Goal: Task Accomplishment & Management: Manage account settings

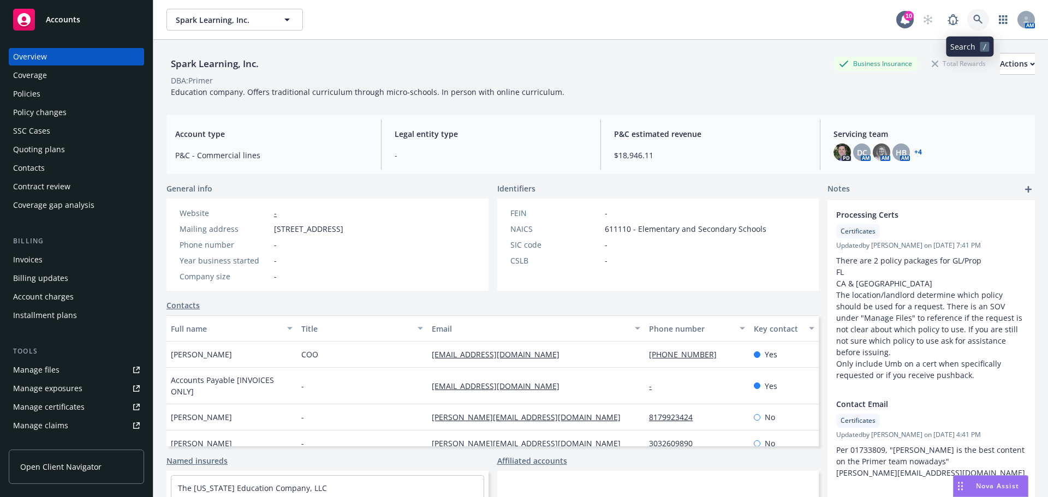
click at [973, 14] on link at bounding box center [978, 20] width 22 height 22
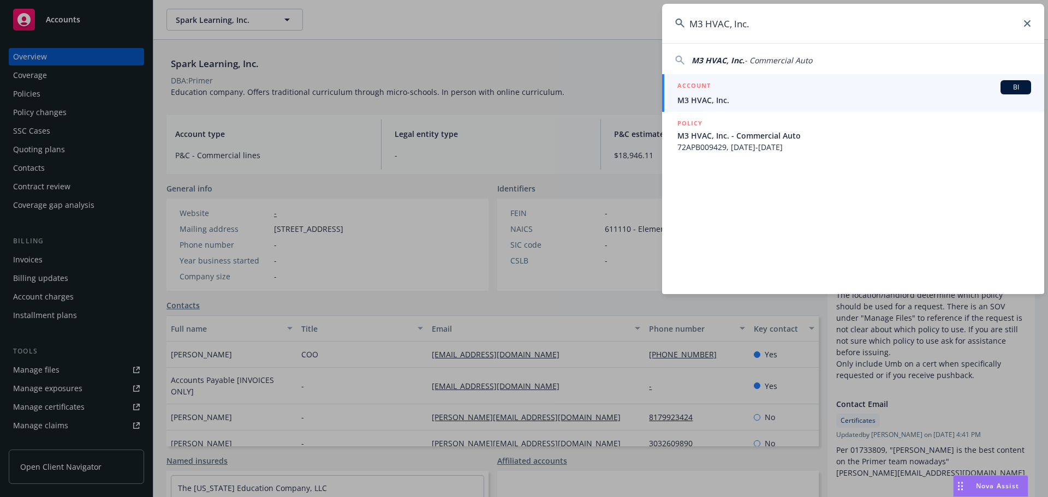
type input "M3 HVAC, Inc."
click at [746, 94] on span "M3 HVAC, Inc." at bounding box center [854, 99] width 354 height 11
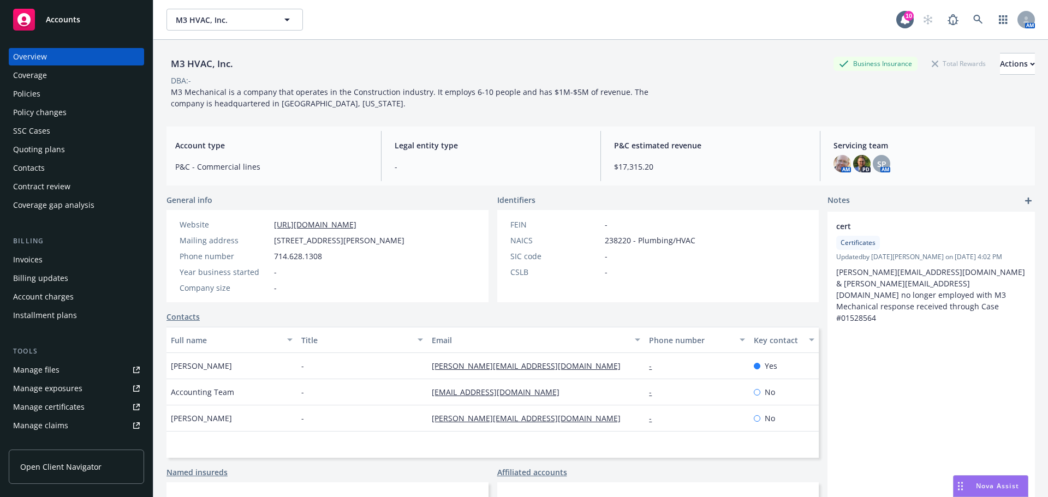
click at [63, 407] on div "Manage certificates" at bounding box center [48, 406] width 71 height 17
click at [62, 77] on div "Coverage" at bounding box center [76, 75] width 127 height 17
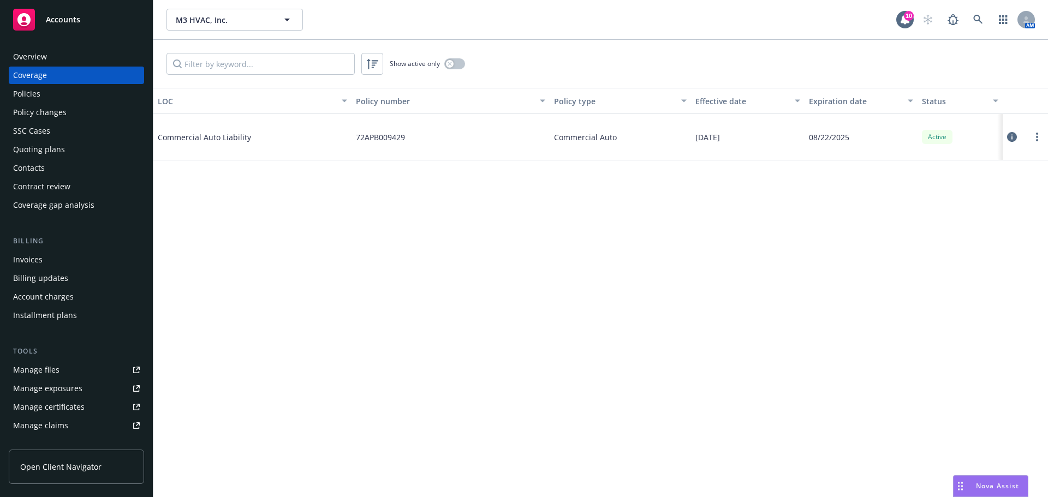
click at [67, 409] on div "Manage certificates" at bounding box center [48, 406] width 71 height 17
click at [982, 22] on icon at bounding box center [978, 20] width 10 height 10
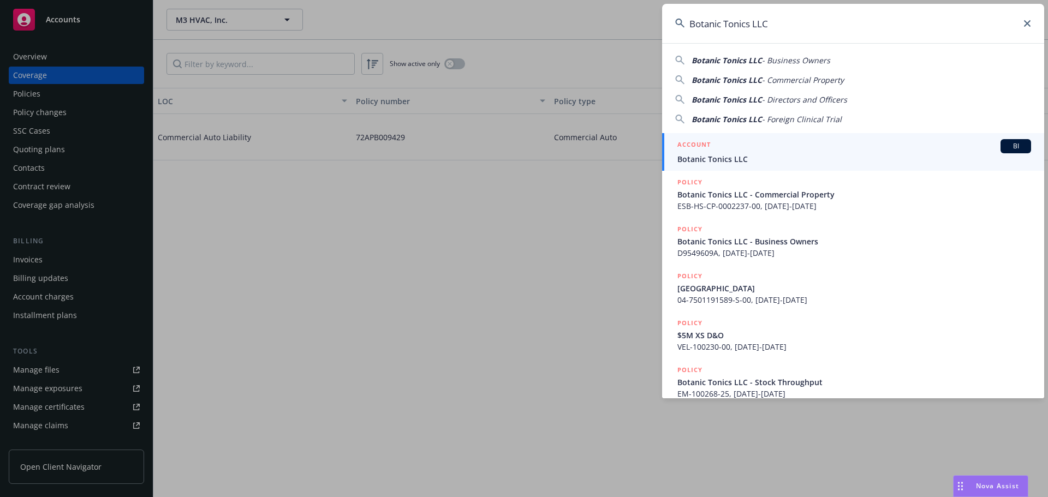
type input "Botanic Tonics LLC"
click at [744, 158] on span "Botanic Tonics LLC" at bounding box center [854, 158] width 354 height 11
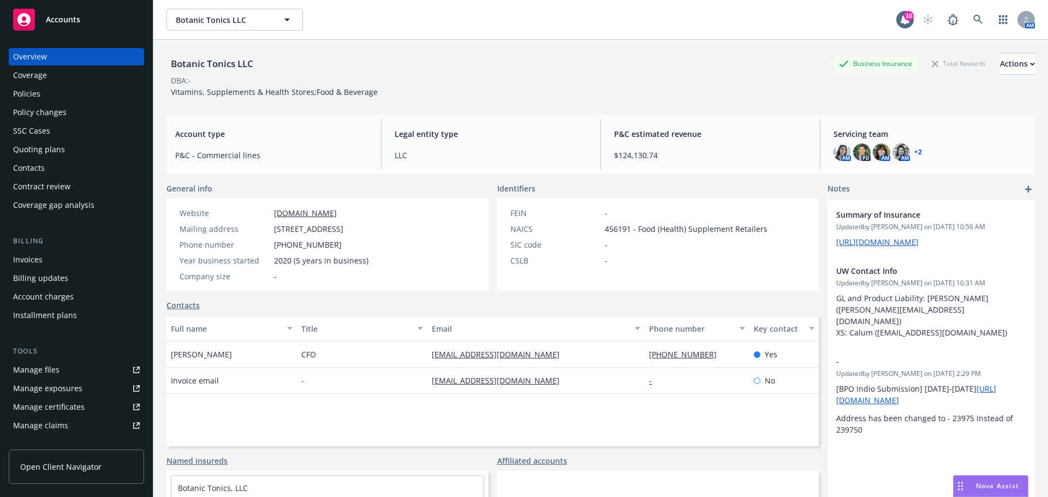
click at [78, 71] on div "Coverage" at bounding box center [76, 75] width 127 height 17
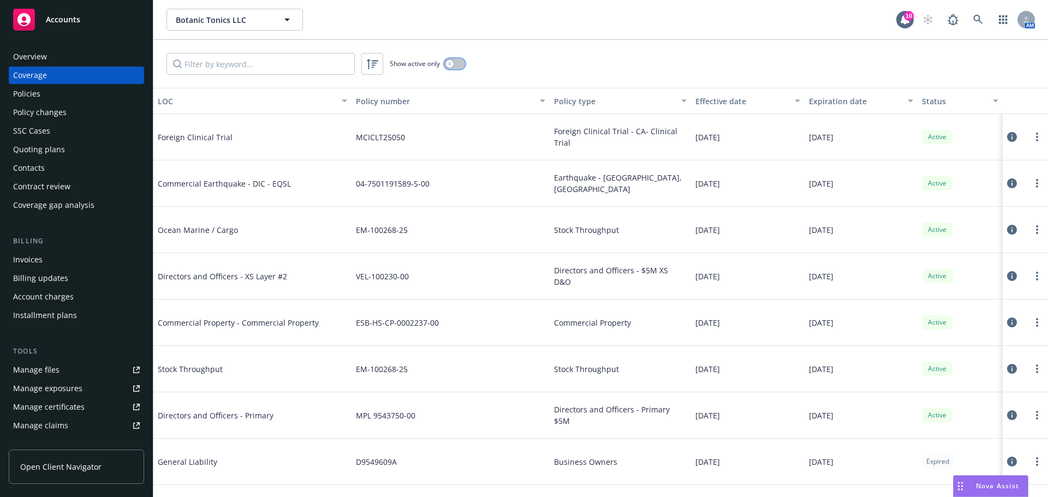
click at [454, 67] on button "button" at bounding box center [454, 63] width 21 height 11
click at [297, 68] on input "Filter by keyword..." at bounding box center [260, 64] width 188 height 22
click at [254, 62] on input "Filter by keyword..." at bounding box center [260, 64] width 188 height 22
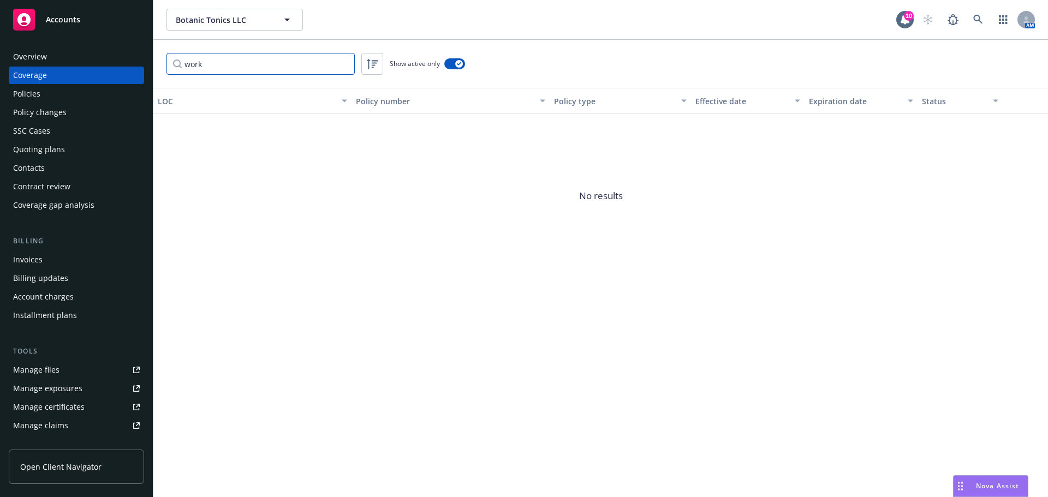
type input "work"
click at [260, 66] on input "work" at bounding box center [260, 64] width 188 height 22
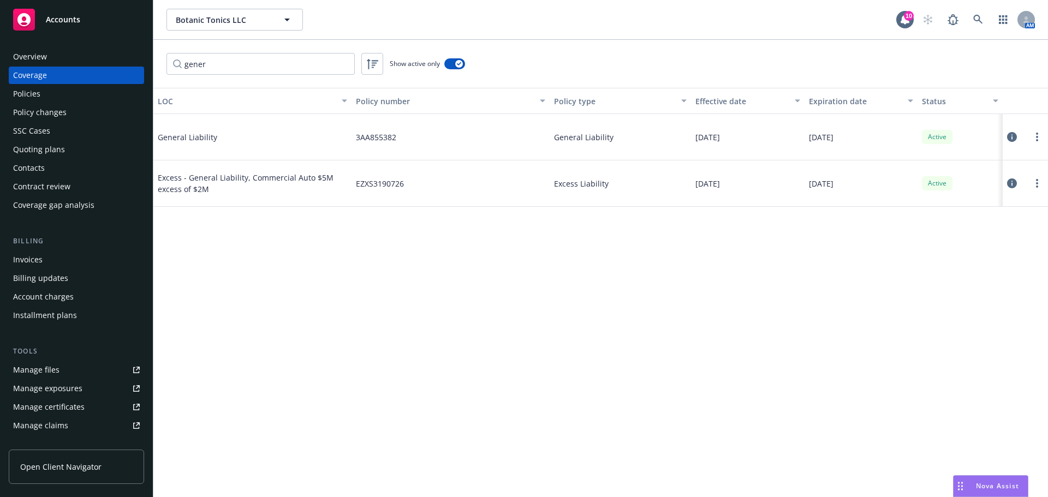
click at [1017, 135] on icon at bounding box center [1012, 137] width 10 height 10
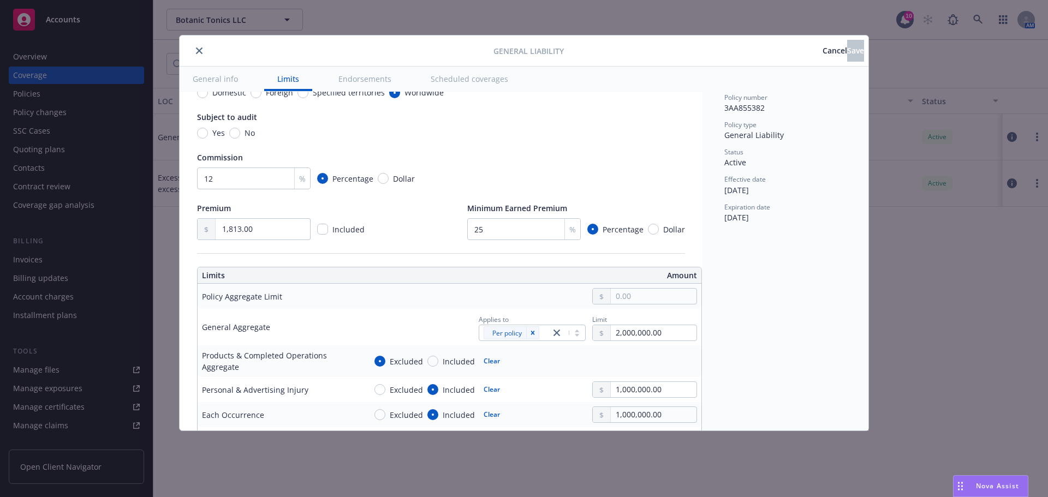
scroll to position [273, 0]
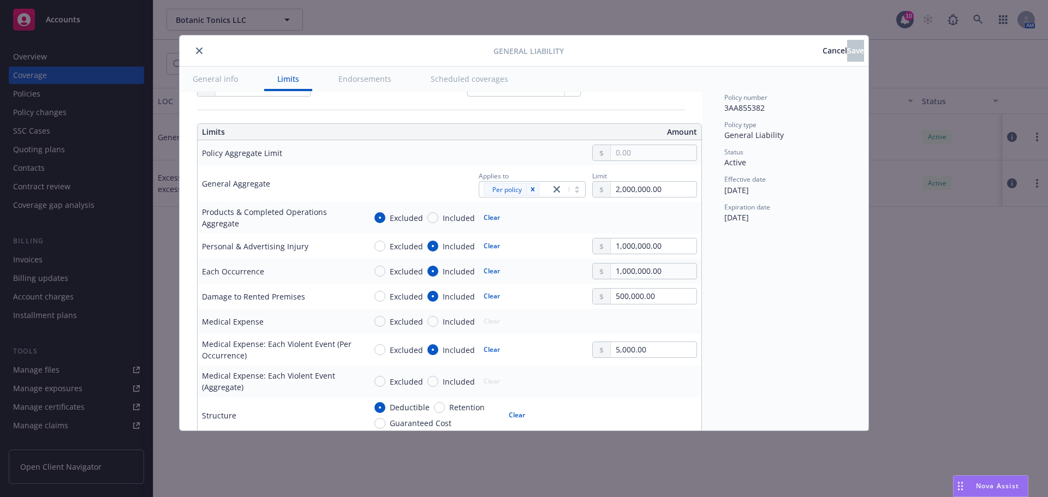
click at [822, 55] on span "Cancel" at bounding box center [834, 50] width 25 height 10
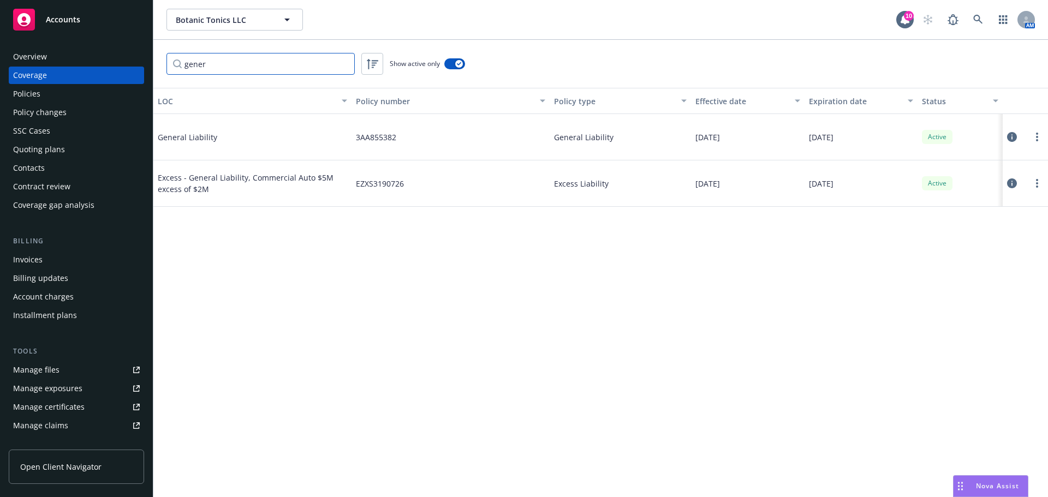
click at [226, 62] on input "gener" at bounding box center [260, 64] width 188 height 22
type input "pro"
click at [1012, 142] on button at bounding box center [1012, 137] width 10 height 22
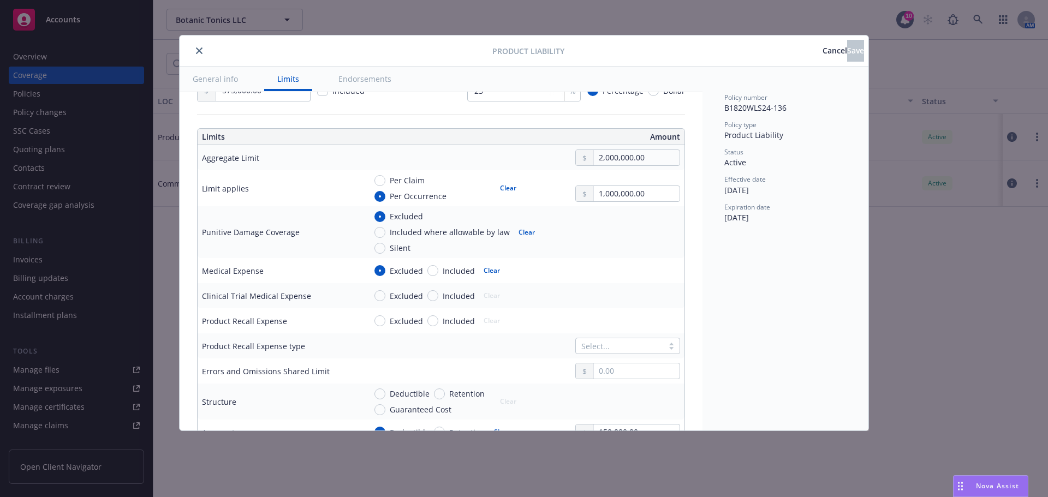
scroll to position [327, 0]
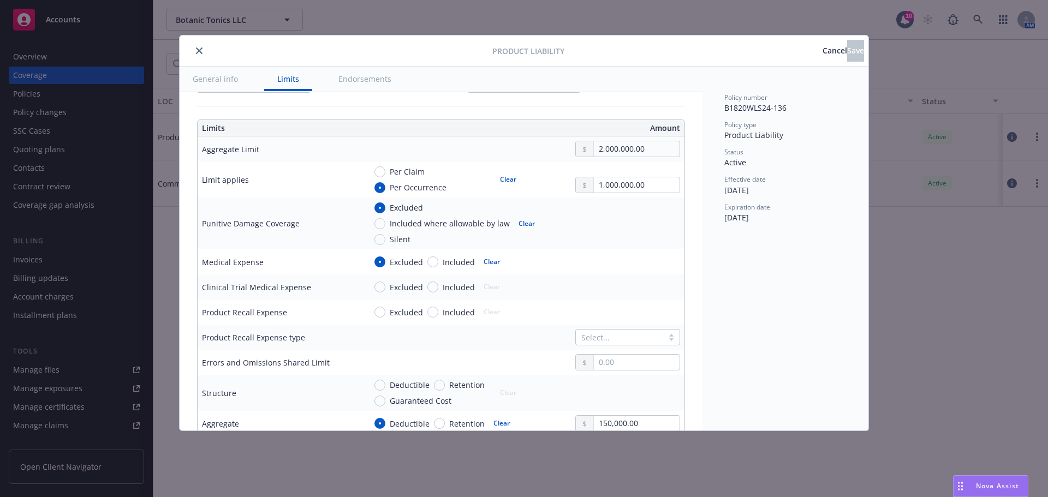
click at [201, 47] on icon "close" at bounding box center [199, 50] width 7 height 7
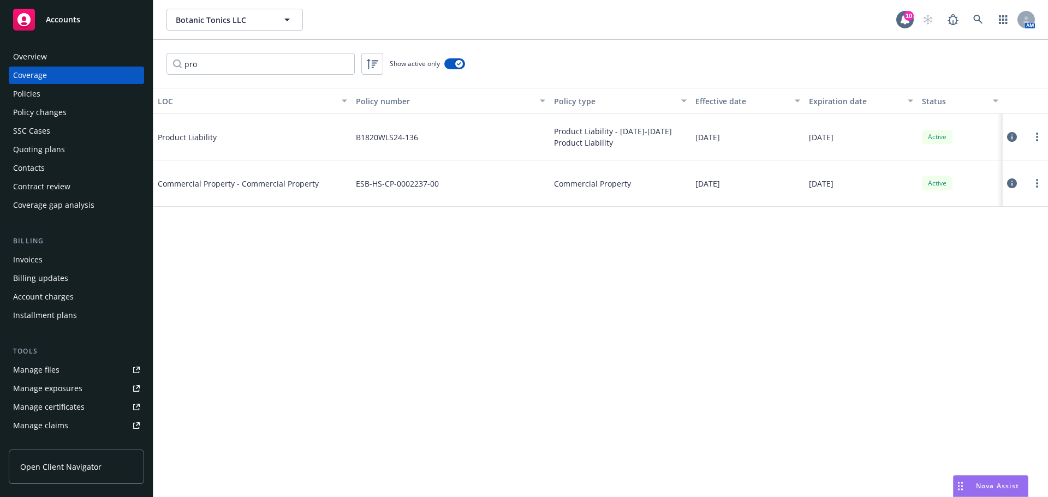
click at [59, 399] on div "Manage certificates" at bounding box center [48, 406] width 71 height 17
click at [976, 16] on icon at bounding box center [977, 19] width 9 height 9
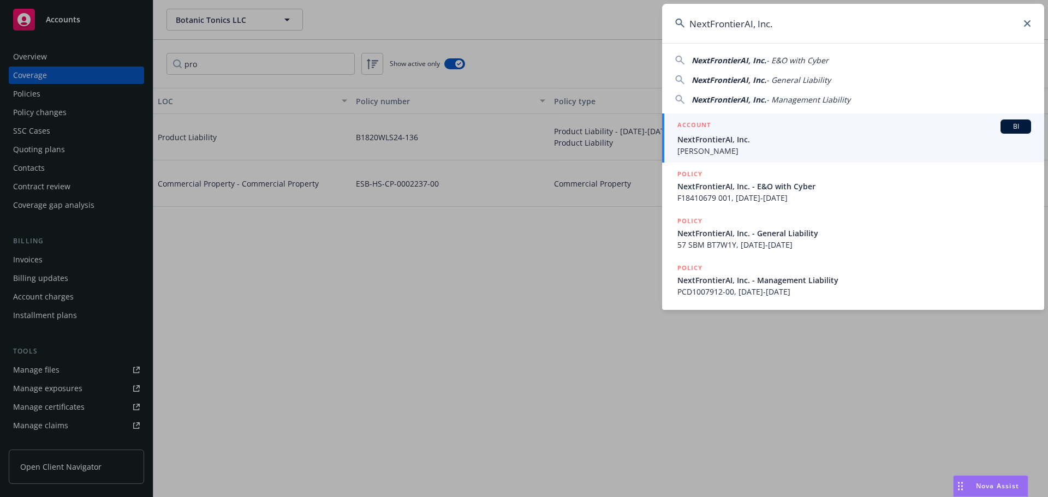
type input "NextFrontierAI, Inc."
click at [752, 138] on span "NextFrontierAI, Inc." at bounding box center [854, 139] width 354 height 11
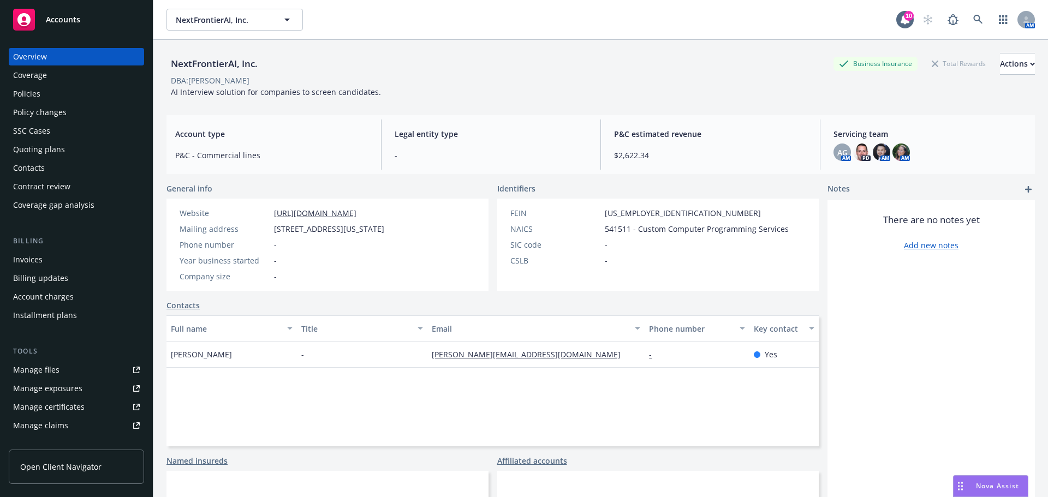
click at [37, 408] on div "Manage certificates" at bounding box center [48, 406] width 71 height 17
click at [79, 71] on div "Coverage" at bounding box center [76, 75] width 127 height 17
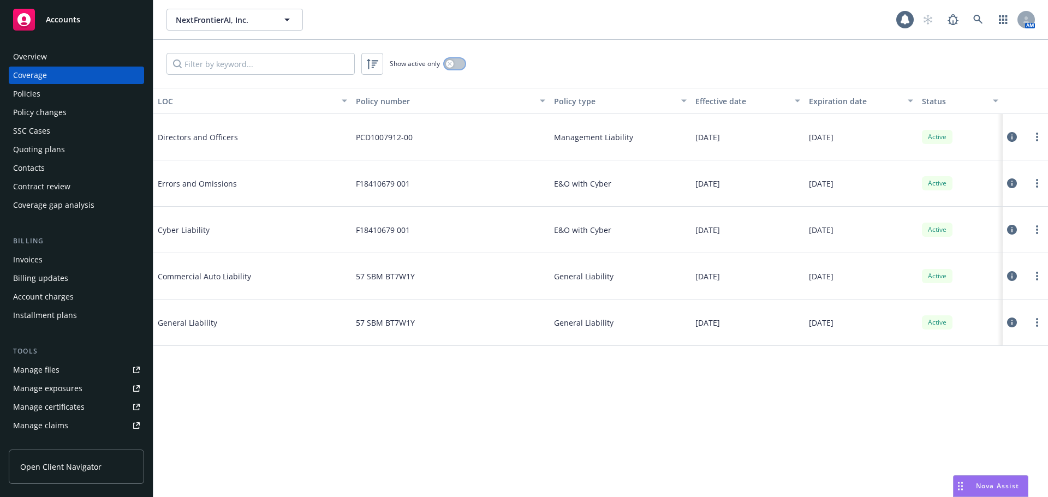
click at [450, 64] on icon "button" at bounding box center [450, 64] width 4 height 4
click at [978, 17] on icon at bounding box center [978, 20] width 10 height 10
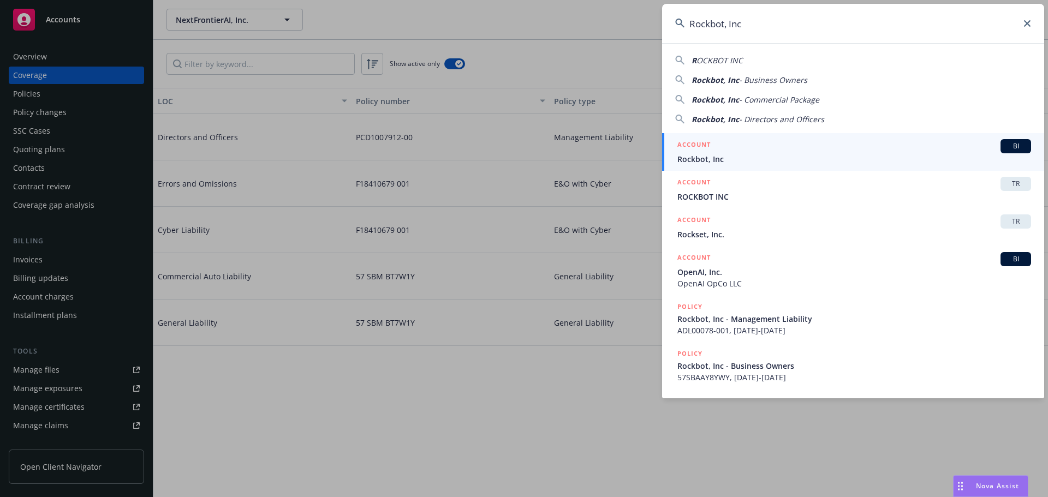
type input "Rockbot, Inc"
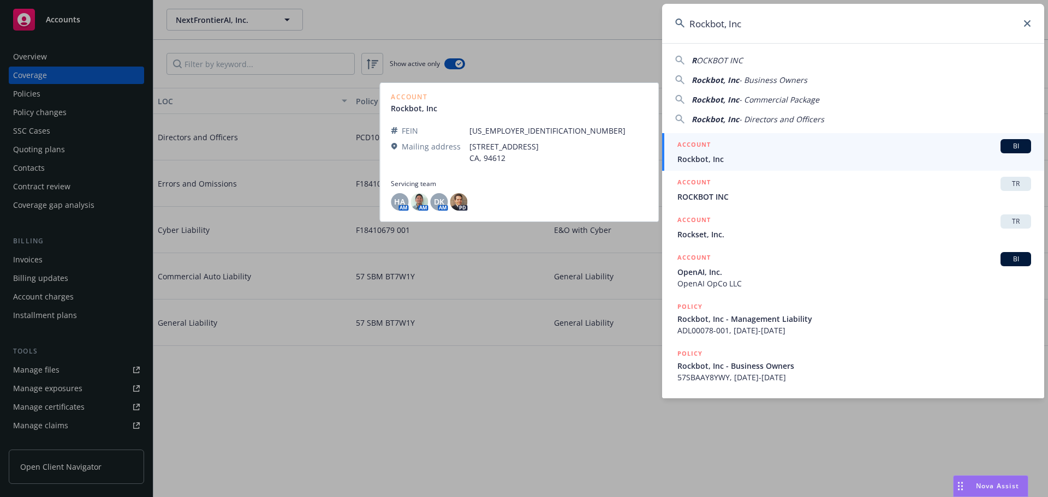
click at [806, 152] on div "ACCOUNT BI" at bounding box center [854, 146] width 354 height 14
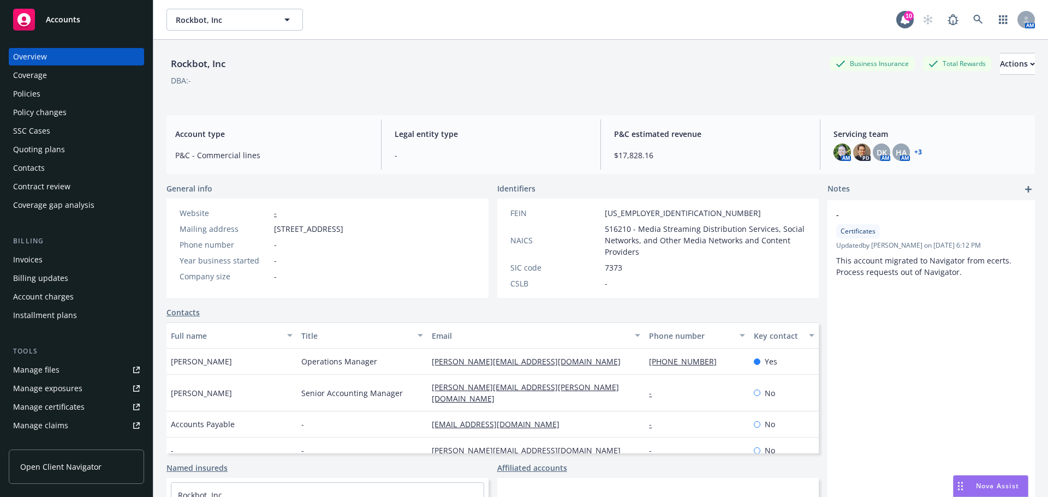
click at [54, 404] on div "Manage certificates" at bounding box center [48, 406] width 71 height 17
click at [974, 20] on icon at bounding box center [978, 20] width 10 height 10
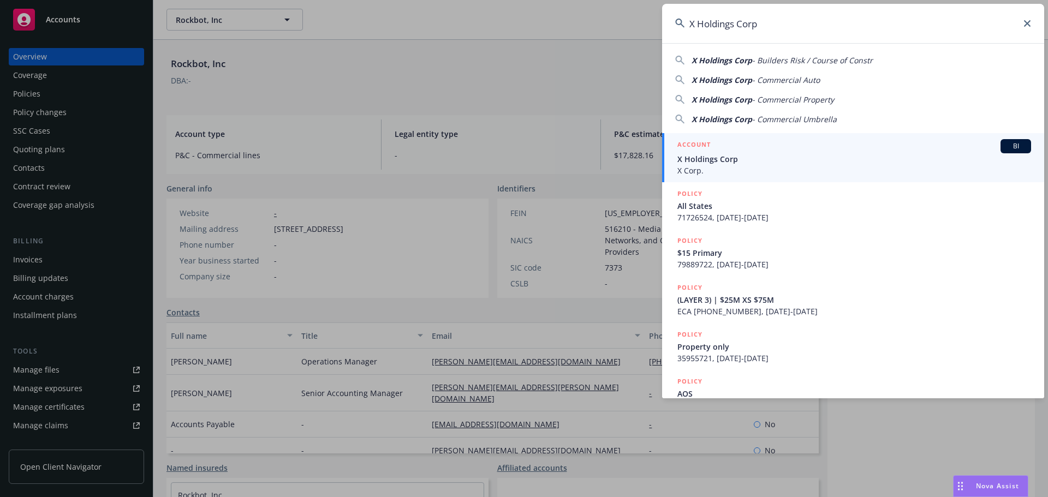
type input "X Holdings Corp"
click at [768, 163] on span "X Holdings Corp" at bounding box center [854, 158] width 354 height 11
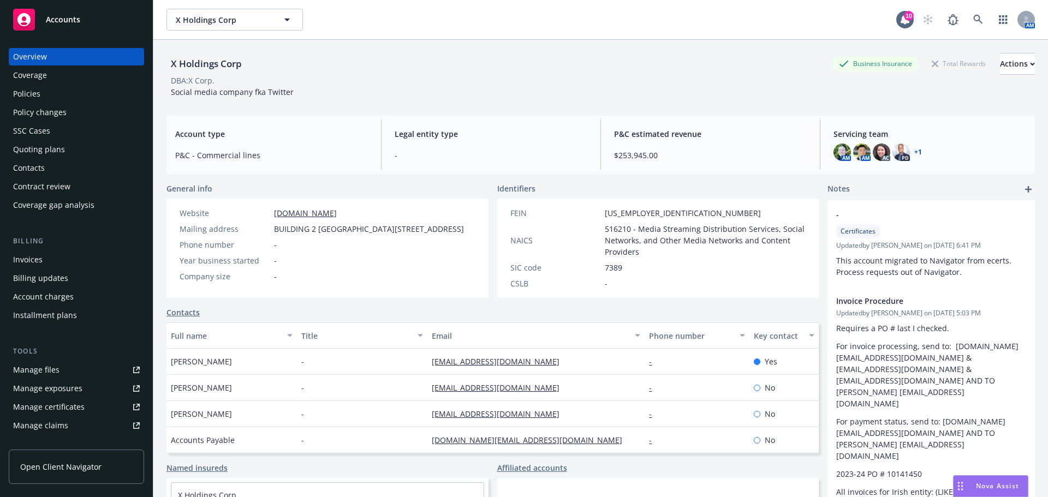
click at [88, 413] on link "Manage certificates" at bounding box center [76, 406] width 135 height 17
click at [971, 25] on link at bounding box center [978, 20] width 22 height 22
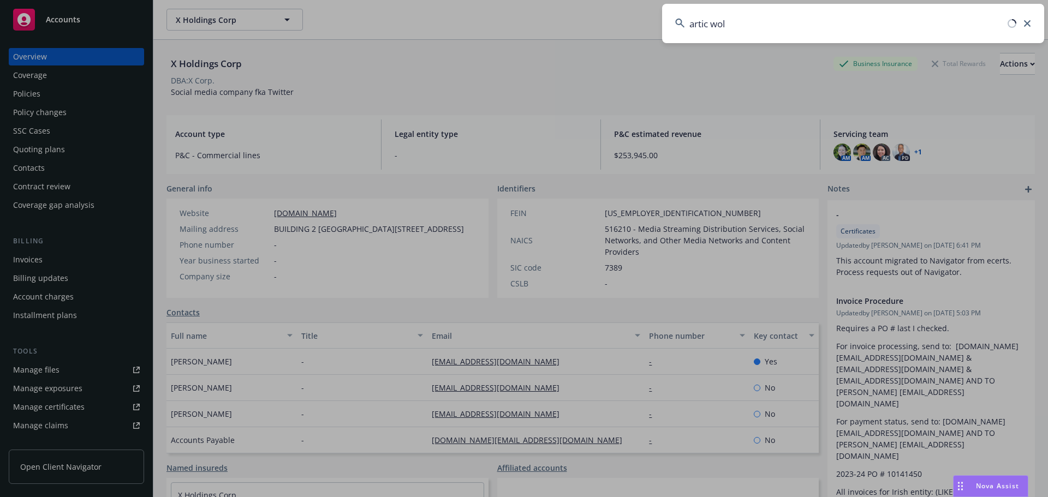
type input "artic wolf"
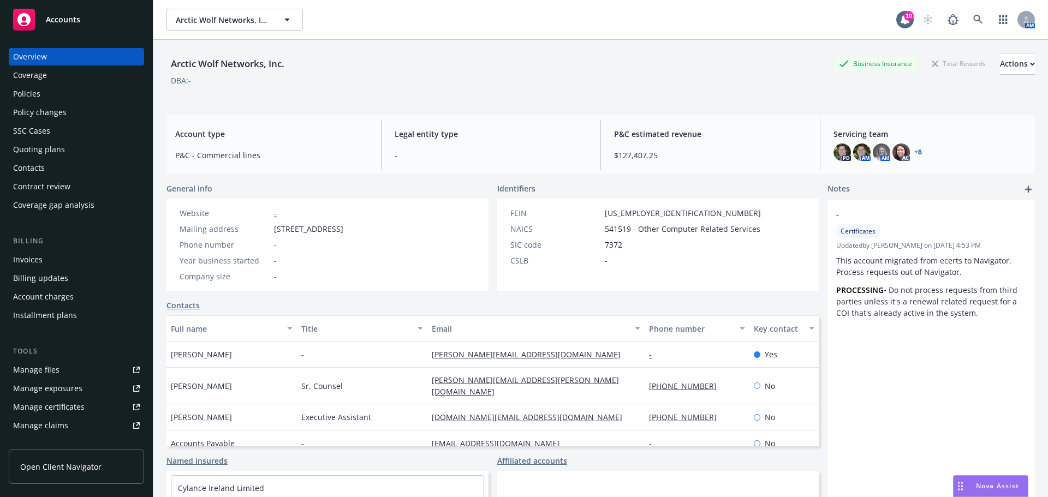
click at [94, 412] on link "Manage certificates" at bounding box center [76, 406] width 135 height 17
click at [75, 71] on div "Coverage" at bounding box center [76, 75] width 127 height 17
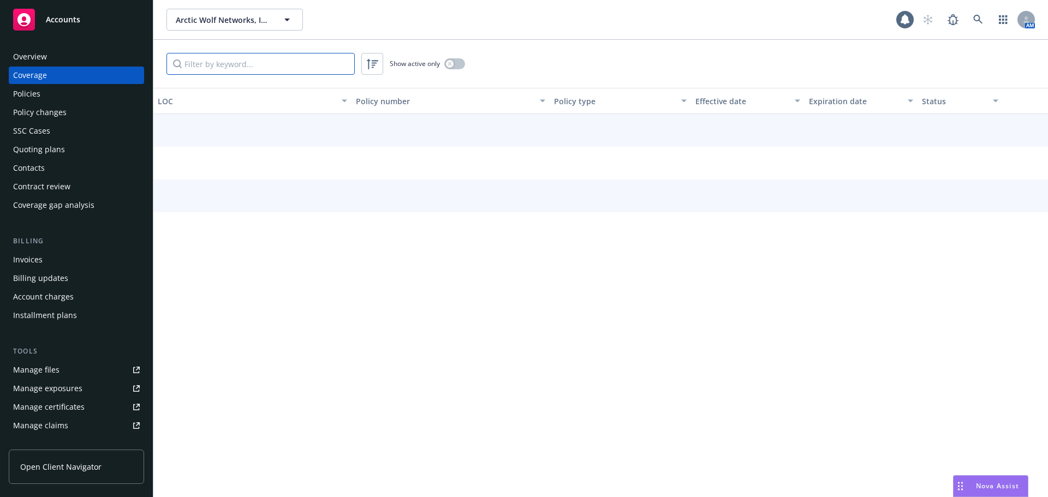
drag, startPoint x: 162, startPoint y: 61, endPoint x: 283, endPoint y: 58, distance: 121.2
click at [283, 58] on input "Filter by keyword..." at bounding box center [260, 64] width 188 height 22
paste input "CPO 6029616 - 01"
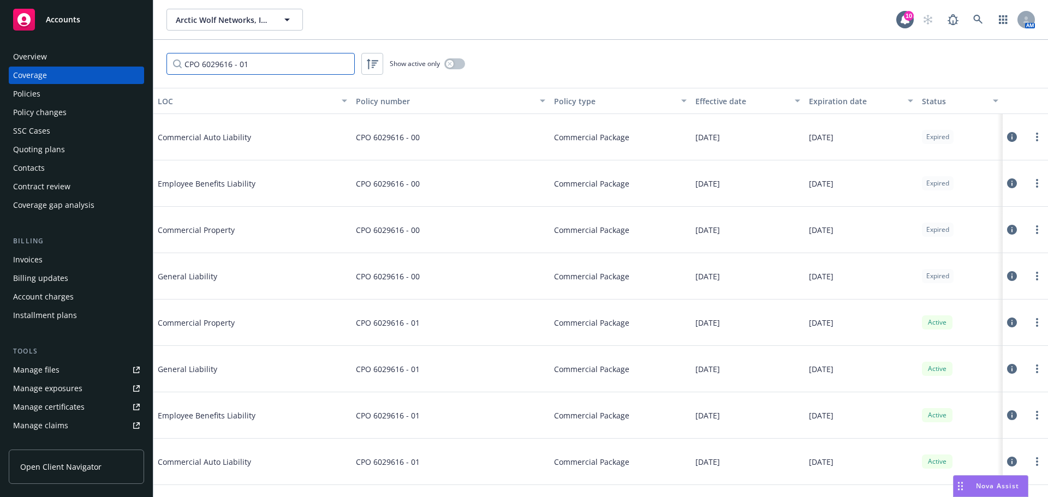
type input "CPO 6029616 - 01"
click at [43, 61] on div "Overview" at bounding box center [30, 56] width 34 height 17
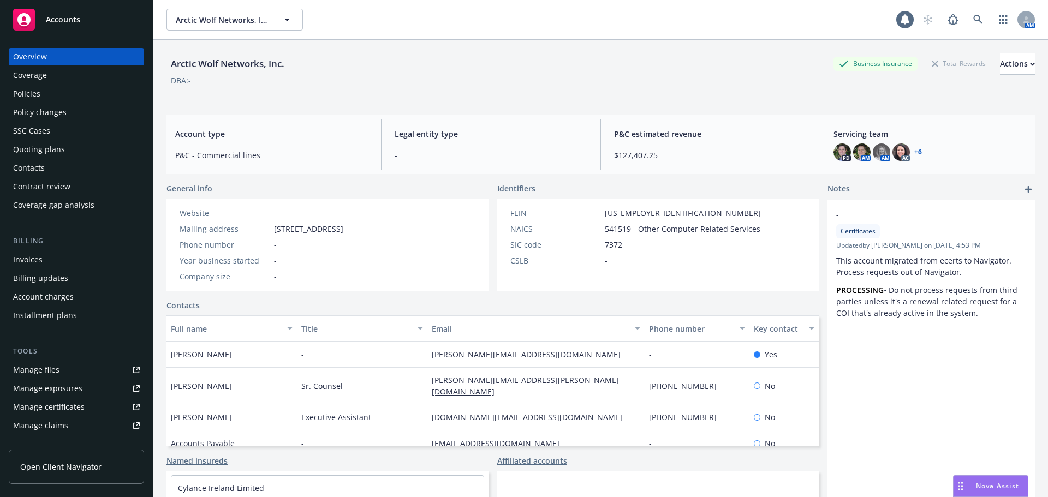
click at [37, 75] on div "Coverage" at bounding box center [30, 75] width 34 height 17
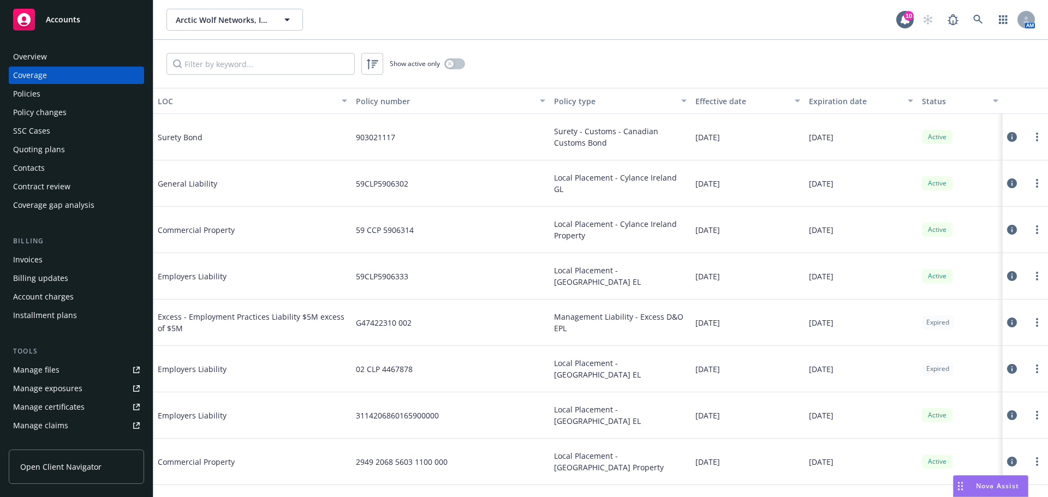
click at [848, 100] on div "Expiration date" at bounding box center [855, 101] width 92 height 11
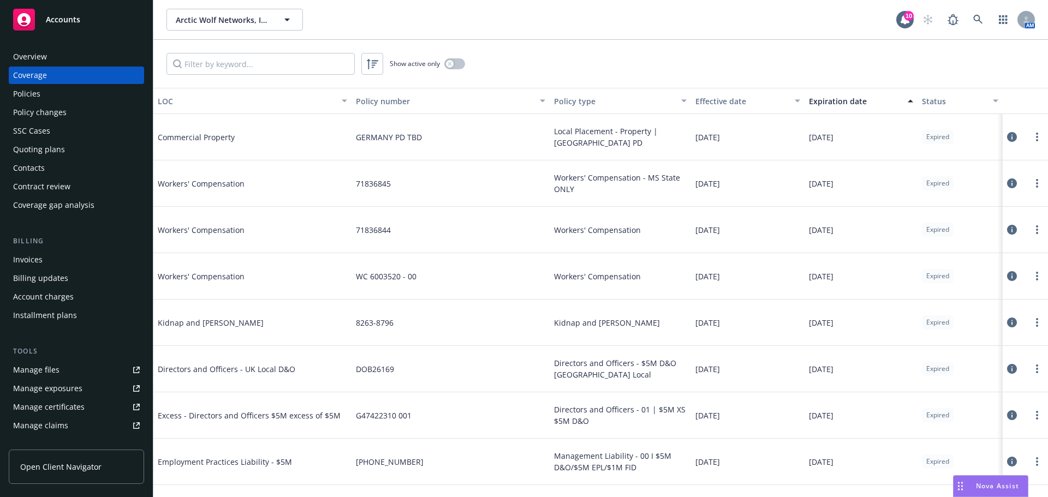
click at [848, 100] on div "Expiration date" at bounding box center [855, 101] width 92 height 11
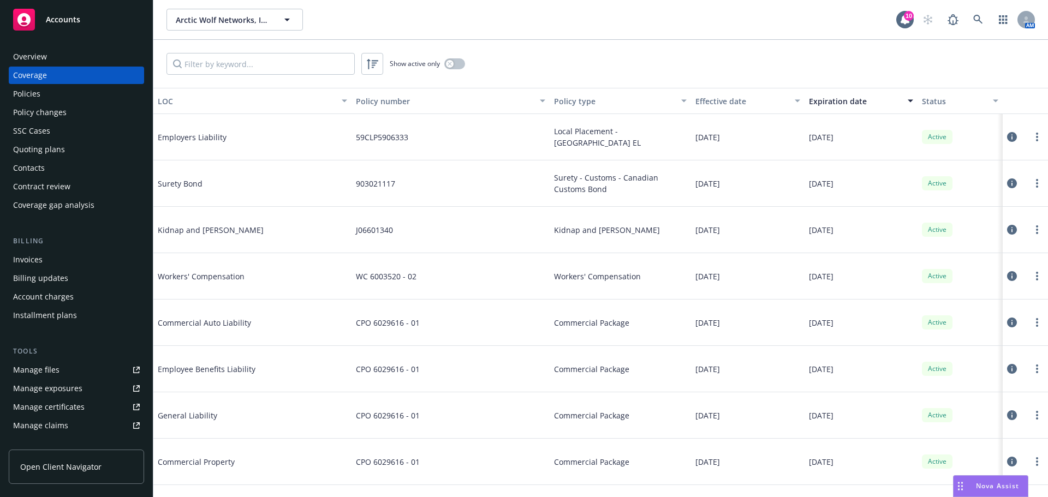
click at [82, 405] on div "Manage certificates" at bounding box center [48, 406] width 71 height 17
click at [977, 17] on icon at bounding box center [978, 20] width 10 height 10
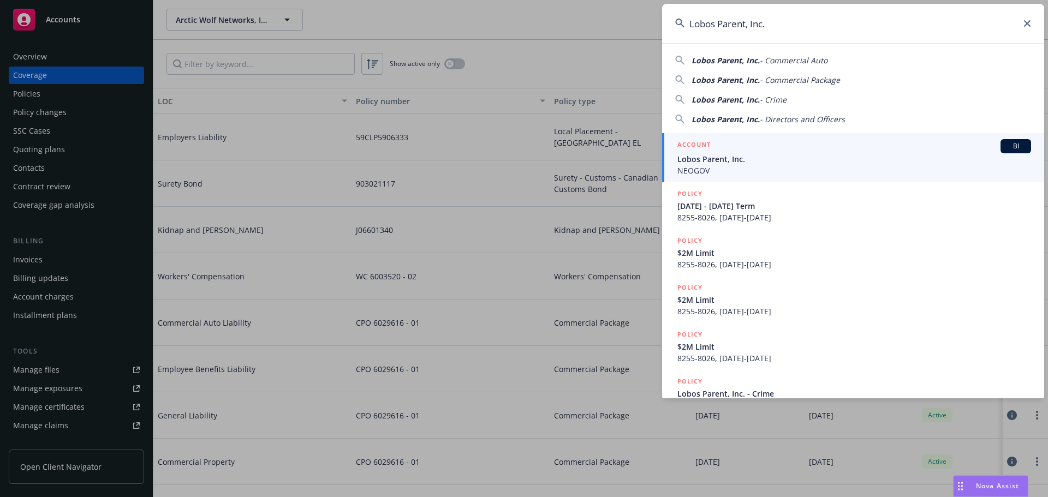
type input "Lobos Parent, Inc."
click at [767, 163] on span "Lobos Parent, Inc." at bounding box center [854, 158] width 354 height 11
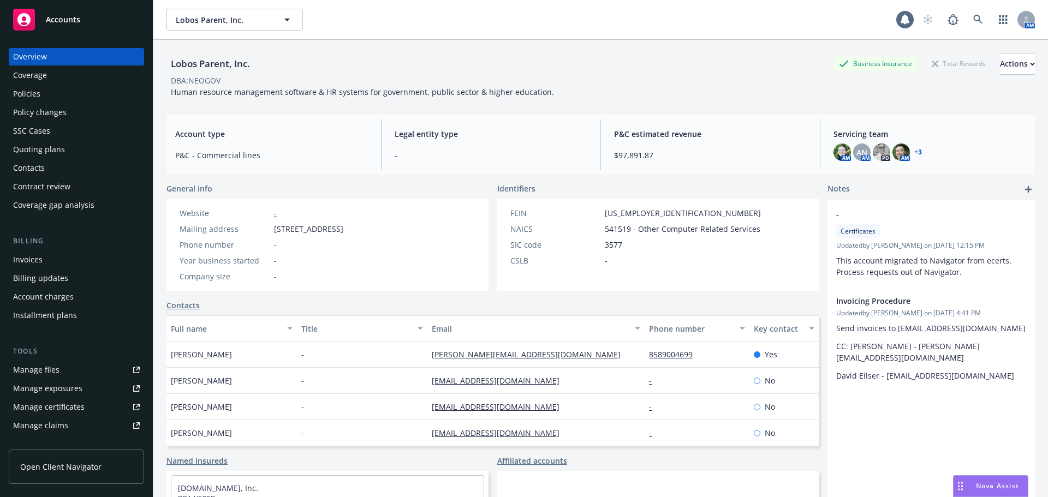
click at [54, 402] on div "Manage certificates" at bounding box center [48, 406] width 71 height 17
click at [87, 407] on link "Manage certificates" at bounding box center [76, 406] width 135 height 17
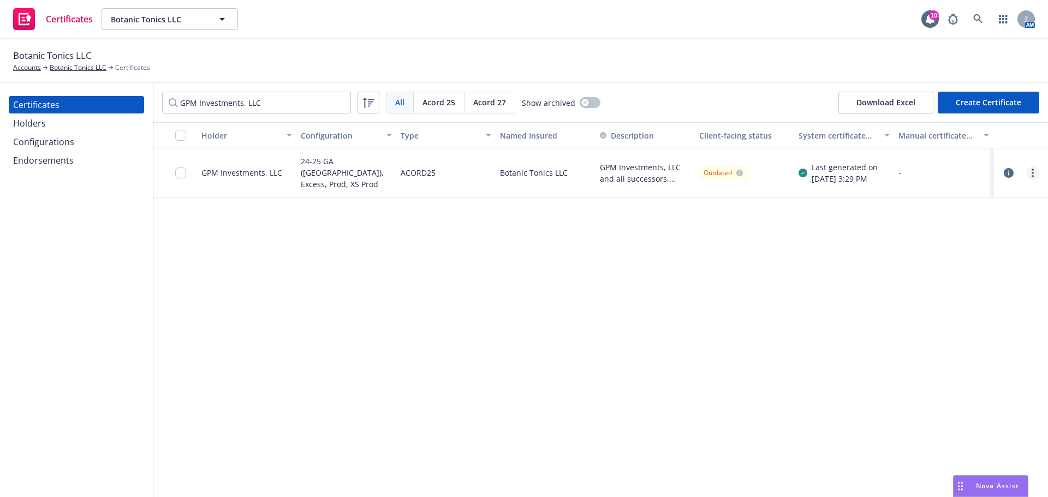
type input "GPM Investments, LLC"
click at [1031, 172] on link "more" at bounding box center [1032, 172] width 13 height 13
click at [933, 374] on link "Preview a new version" at bounding box center [951, 370] width 175 height 22
click at [1031, 175] on link "more" at bounding box center [1032, 172] width 13 height 13
click at [939, 243] on link "Regenerate" at bounding box center [951, 239] width 175 height 22
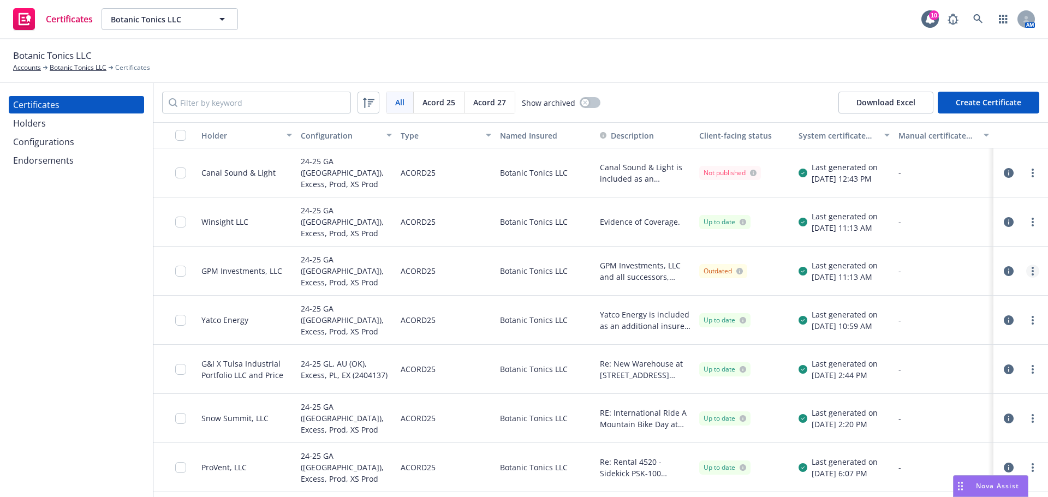
click at [1026, 274] on link "more" at bounding box center [1032, 271] width 13 height 13
click at [772, 78] on div "Botanic Tonics LLC Accounts Botanic Tonics LLC Certificates" at bounding box center [524, 61] width 1048 height 44
click at [1030, 269] on link "more" at bounding box center [1032, 271] width 13 height 13
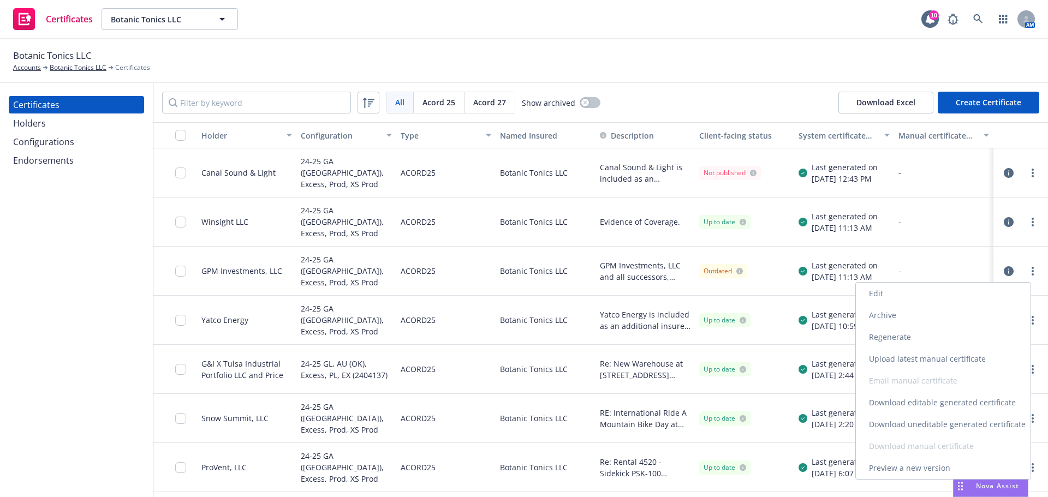
click at [956, 428] on link "Download uneditable generated certificate" at bounding box center [943, 425] width 175 height 22
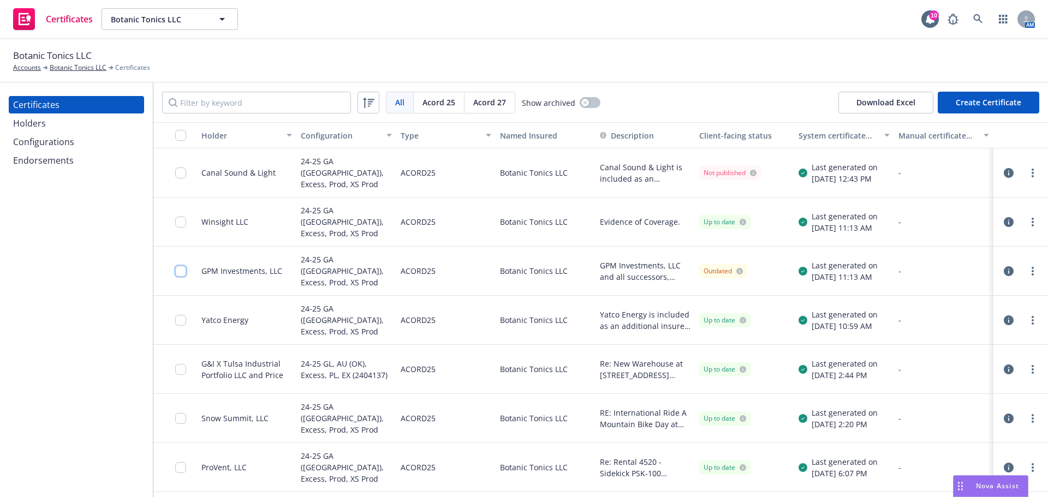
drag, startPoint x: 181, startPoint y: 269, endPoint x: 236, endPoint y: 306, distance: 66.5
click at [181, 269] on input "checkbox" at bounding box center [180, 271] width 11 height 11
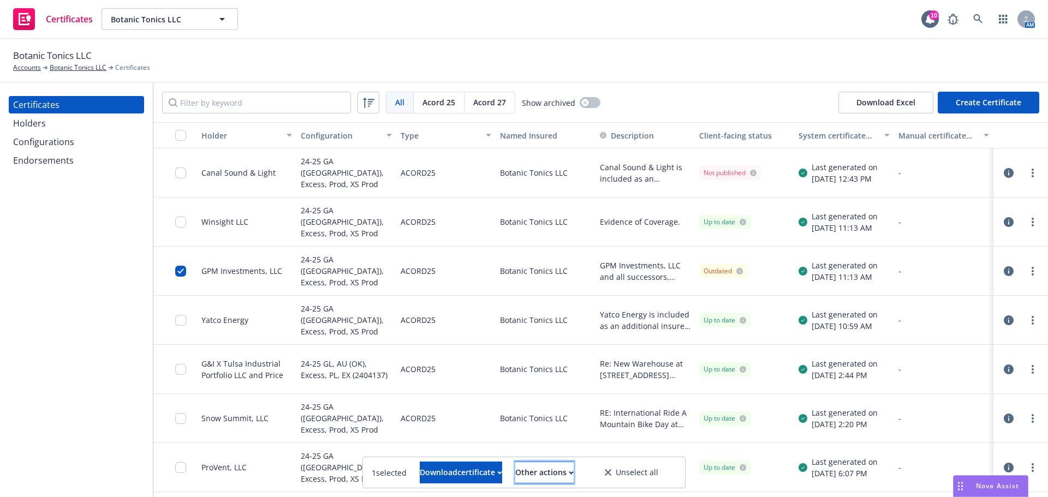
click at [566, 479] on div "Other actions" at bounding box center [544, 472] width 58 height 21
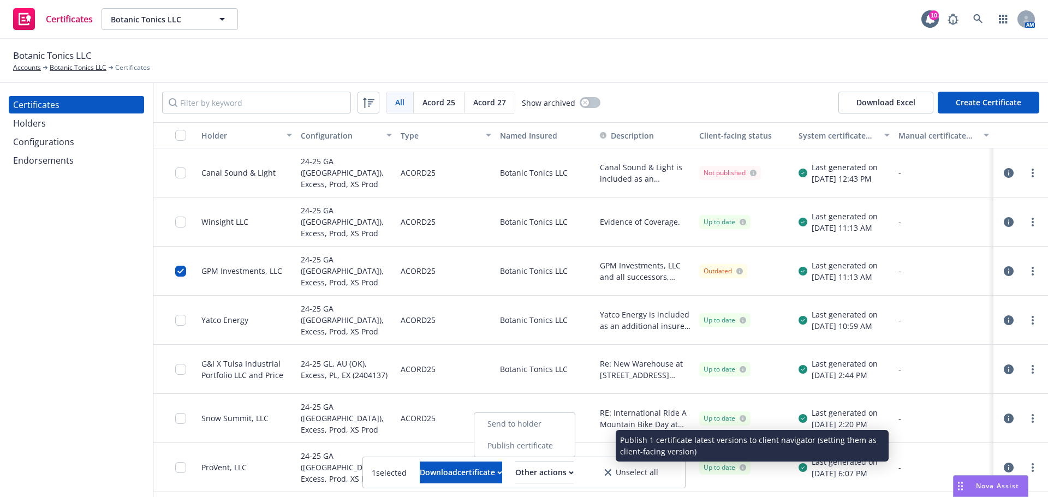
click at [558, 442] on link "Publish certificate" at bounding box center [524, 446] width 100 height 22
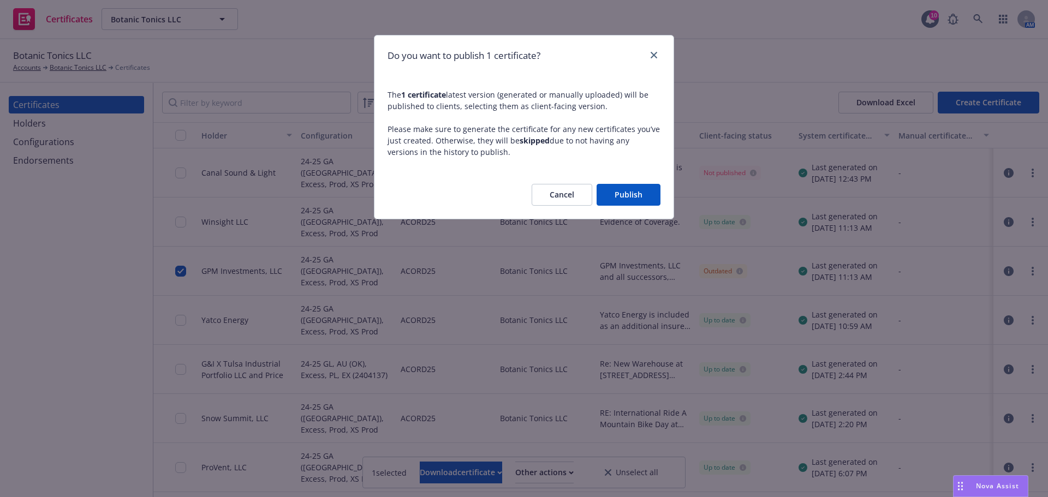
click at [636, 199] on button "Publish" at bounding box center [629, 195] width 64 height 22
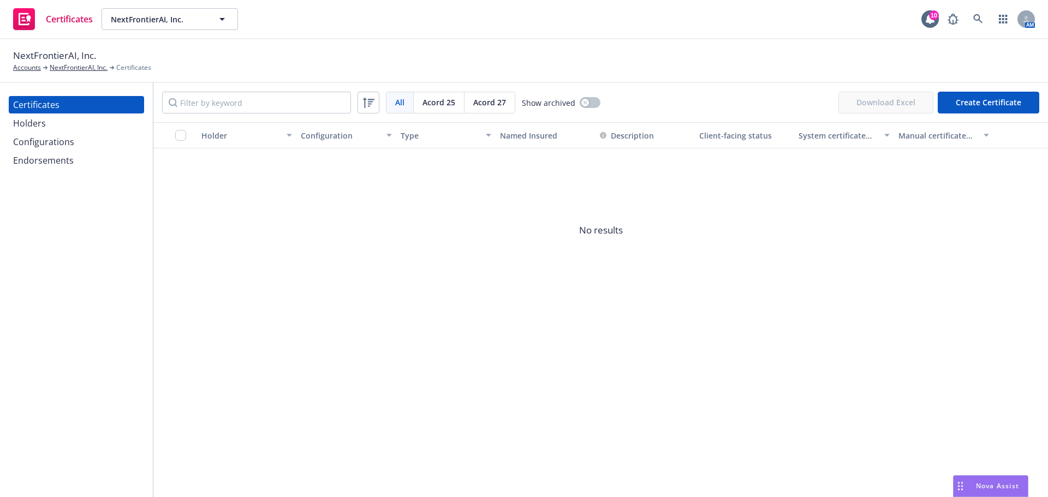
click at [71, 151] on div "Certificates Holders Configurations Endorsements" at bounding box center [76, 132] width 135 height 73
click at [69, 143] on div "Configurations" at bounding box center [43, 141] width 61 height 17
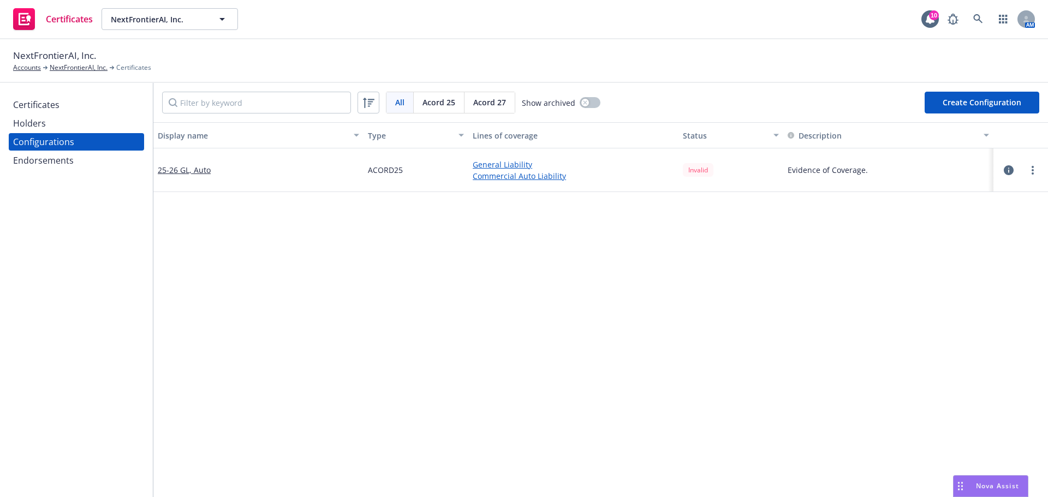
click at [1007, 172] on div at bounding box center [1020, 170] width 37 height 13
click at [1004, 172] on icon "button" at bounding box center [1009, 170] width 10 height 10
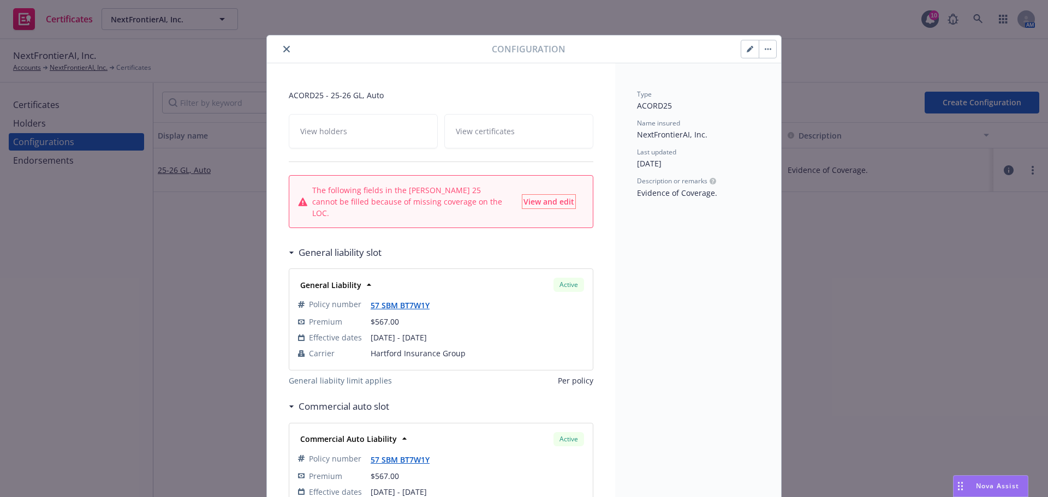
click at [566, 200] on span "View and edit" at bounding box center [548, 201] width 51 height 10
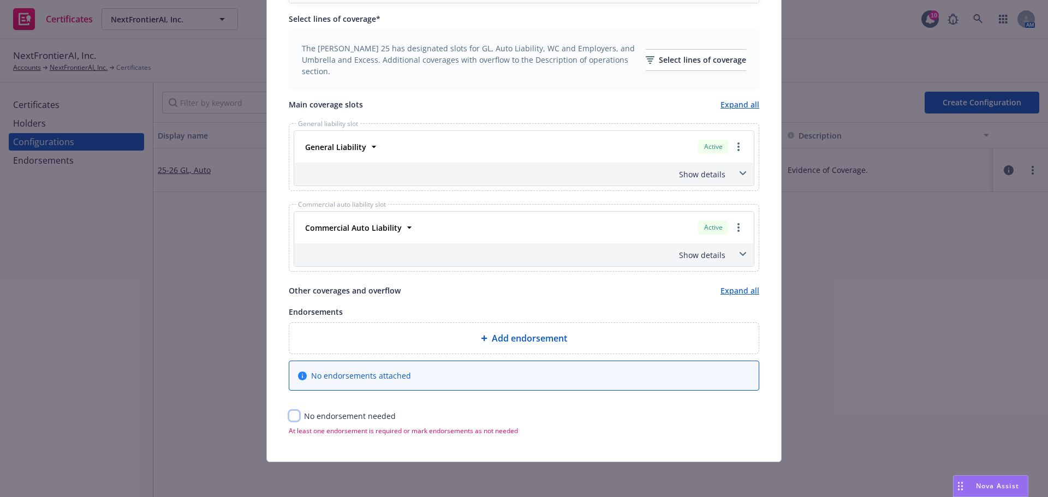
click at [289, 419] on input "checkbox" at bounding box center [294, 415] width 11 height 11
checkbox input "true"
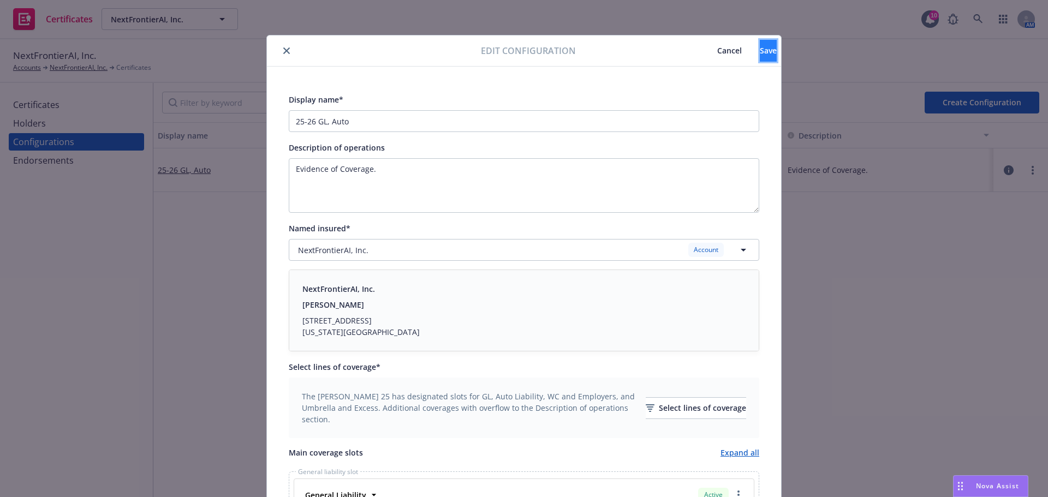
click at [760, 52] on span "Save" at bounding box center [768, 50] width 17 height 10
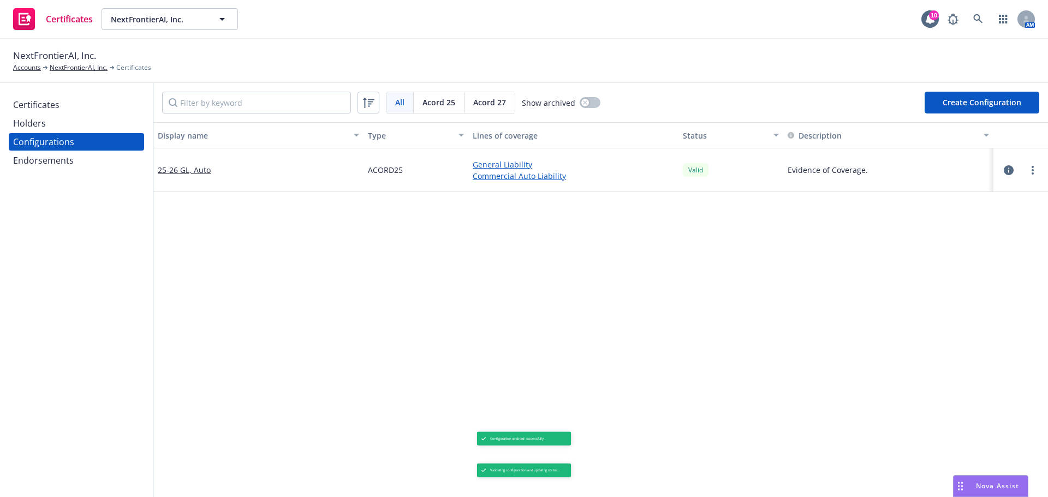
click at [54, 109] on div "Certificates" at bounding box center [36, 104] width 46 height 17
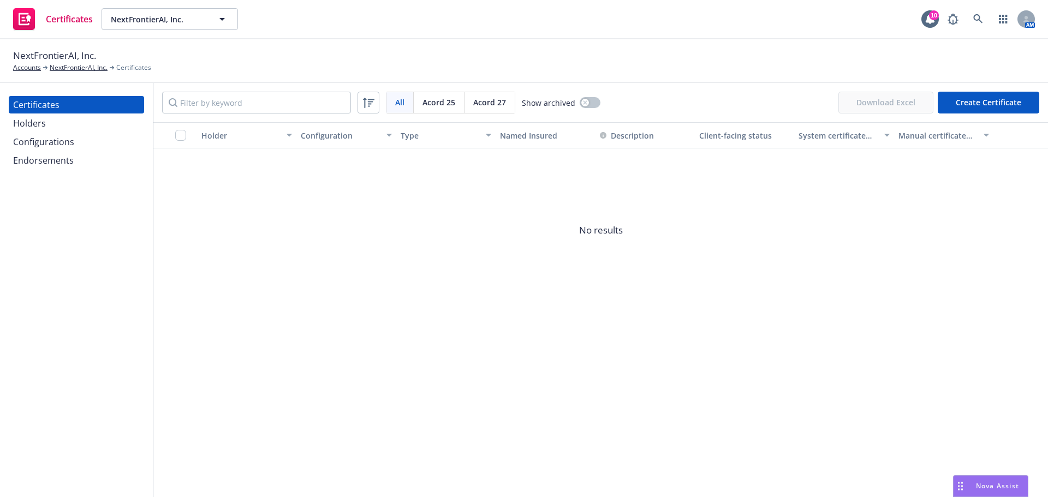
click at [75, 126] on div "Holders" at bounding box center [76, 123] width 127 height 17
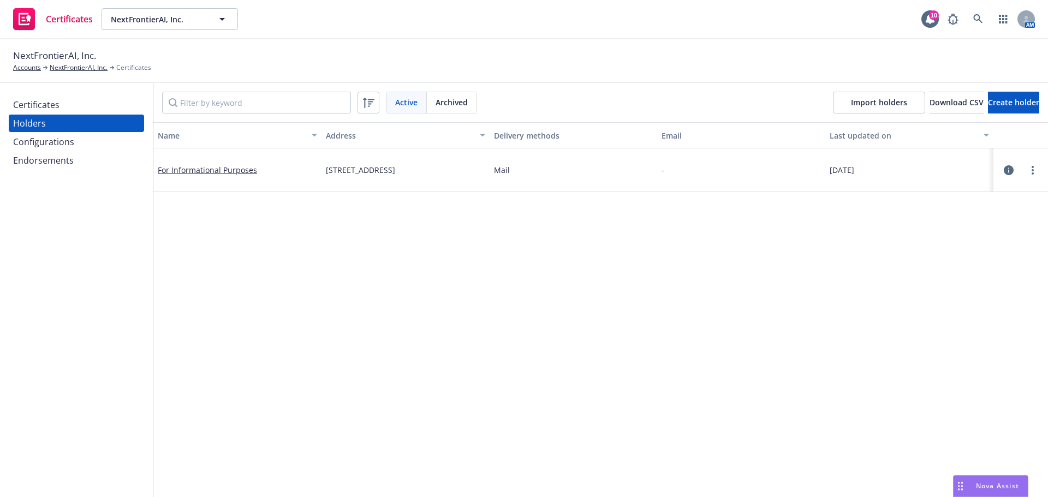
click at [113, 111] on div "Certificates" at bounding box center [76, 104] width 127 height 17
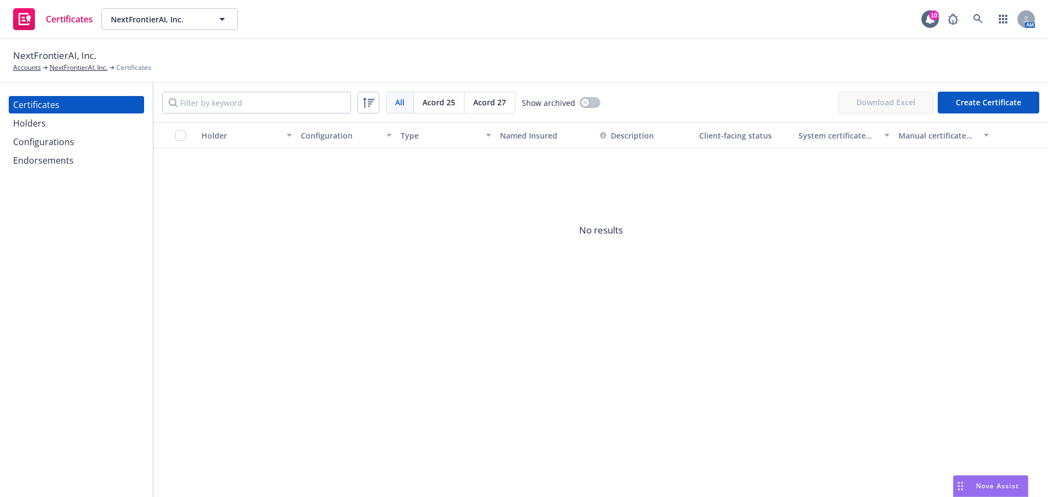
click at [980, 98] on button "Create Certificate" at bounding box center [989, 103] width 102 height 22
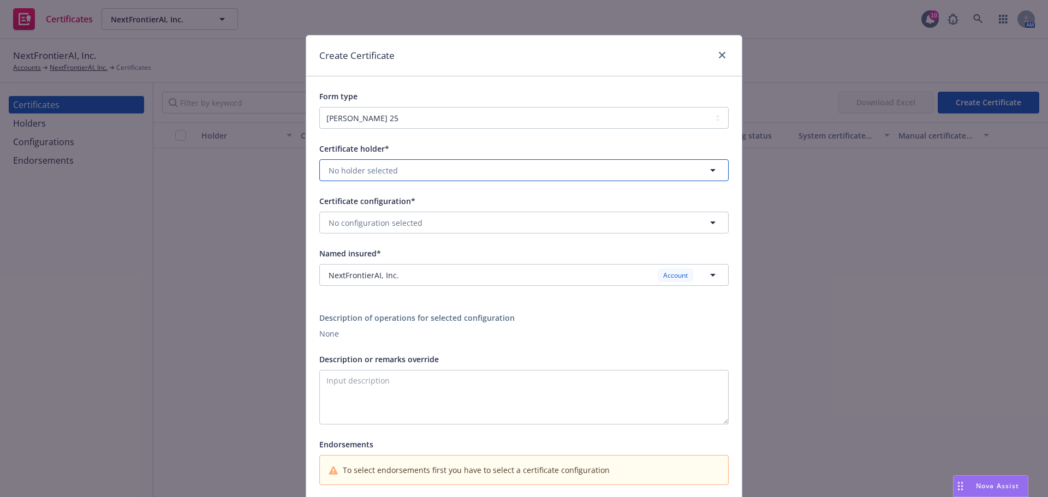
click at [380, 169] on span "No holder selected" at bounding box center [363, 170] width 69 height 11
click at [378, 208] on span "19 W College Ave, Ste 200, Morrisville, PA, 19067, USA" at bounding box center [382, 212] width 103 height 11
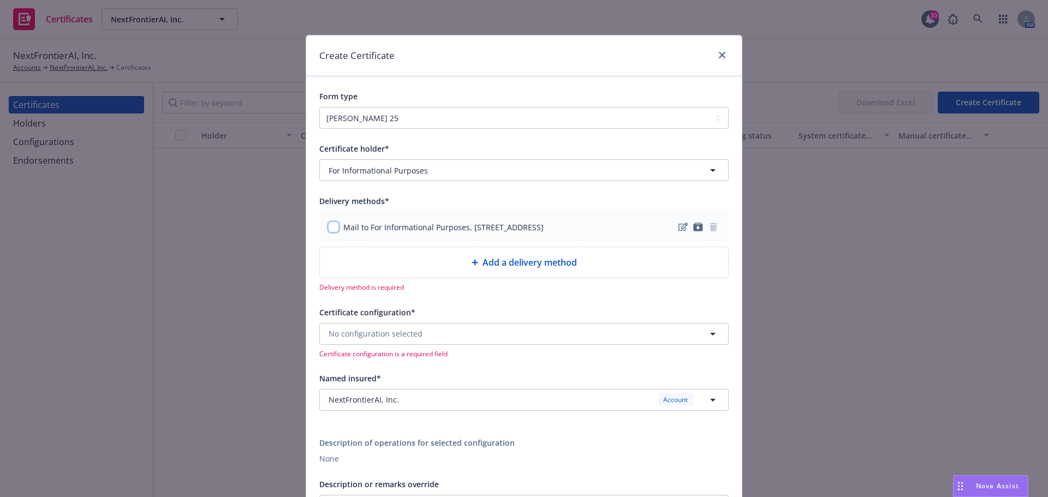
click at [329, 231] on input "checkbox" at bounding box center [333, 227] width 11 height 11
checkbox input "true"
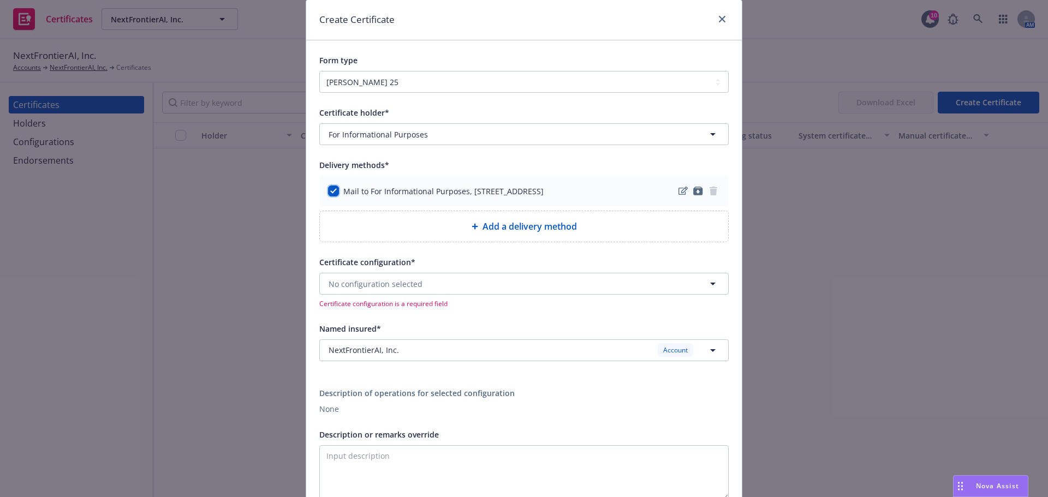
scroll to position [109, 0]
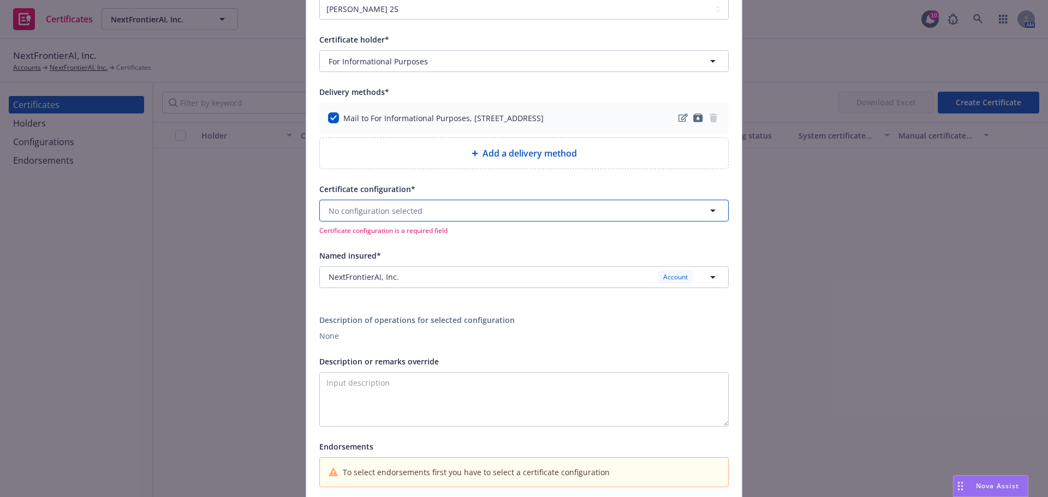
click at [374, 216] on span "No configuration selected" at bounding box center [376, 210] width 94 height 11
click at [374, 246] on strong "25-26 GL, Auto" at bounding box center [358, 241] width 55 height 10
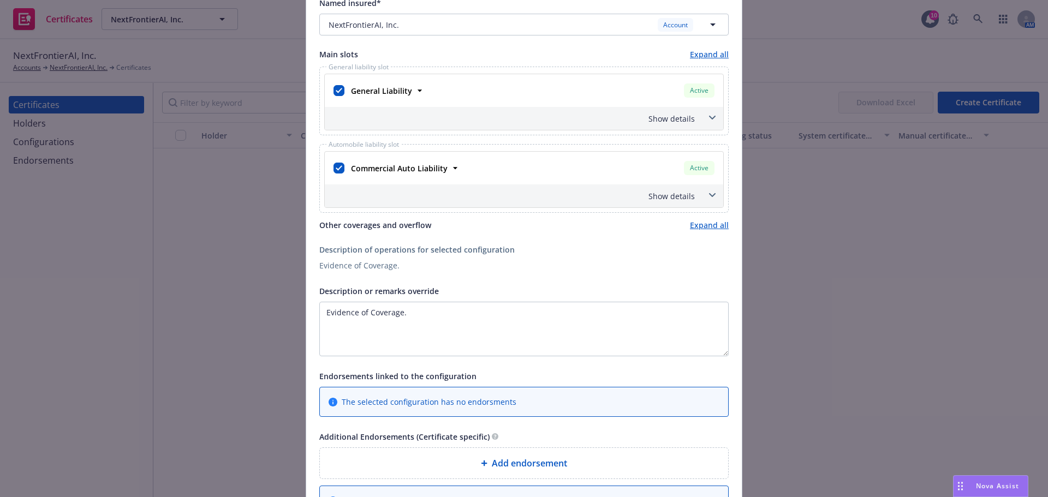
scroll to position [382, 0]
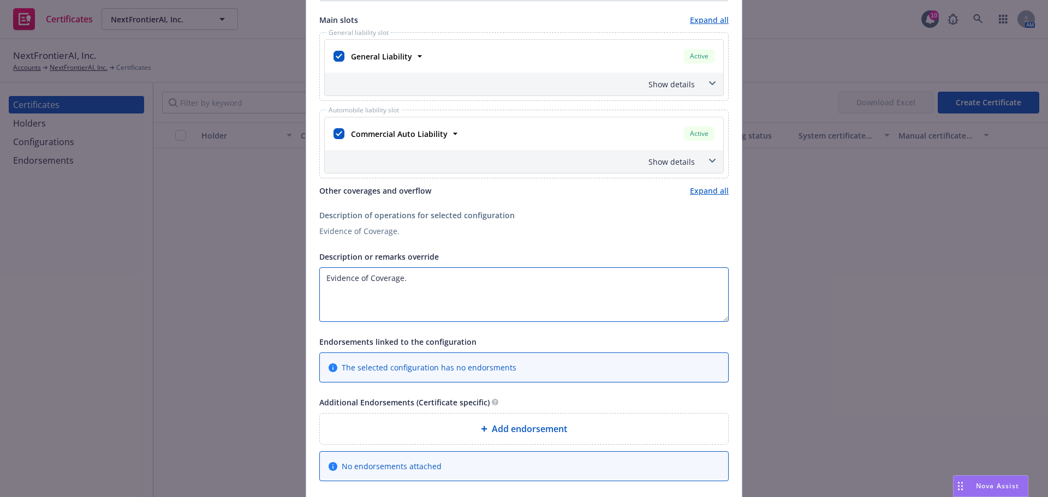
click at [467, 287] on textarea "Evidence of Coverage." at bounding box center [523, 294] width 409 height 55
paste textarea "Those usual to the Insured's Operations."
type textarea "Evidence of Coverage. Those usual to the Insured's Operations."
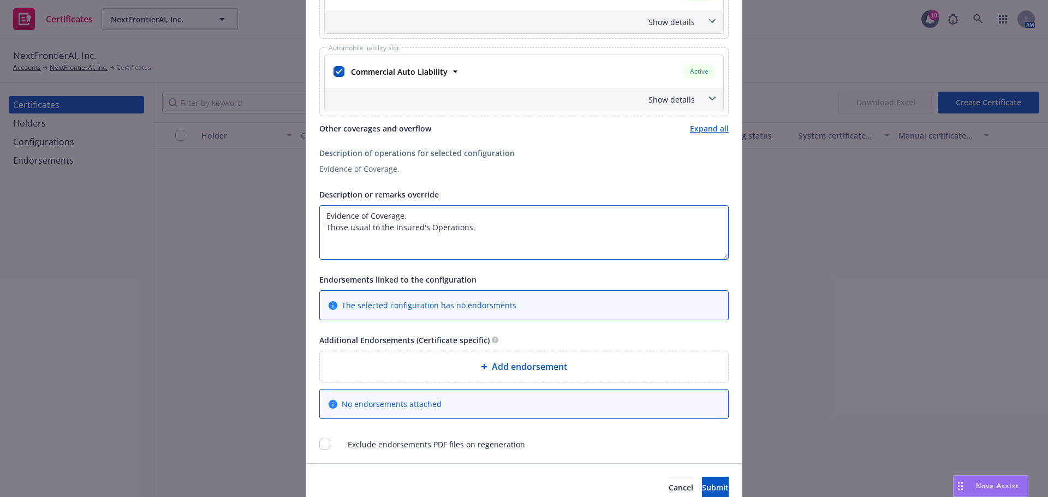
scroll to position [494, 0]
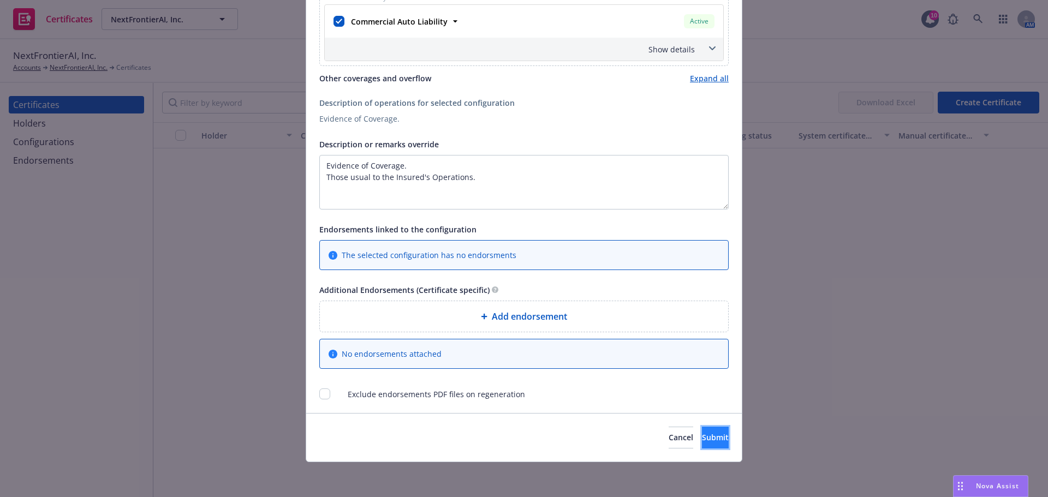
click at [702, 438] on button "Submit" at bounding box center [715, 438] width 27 height 22
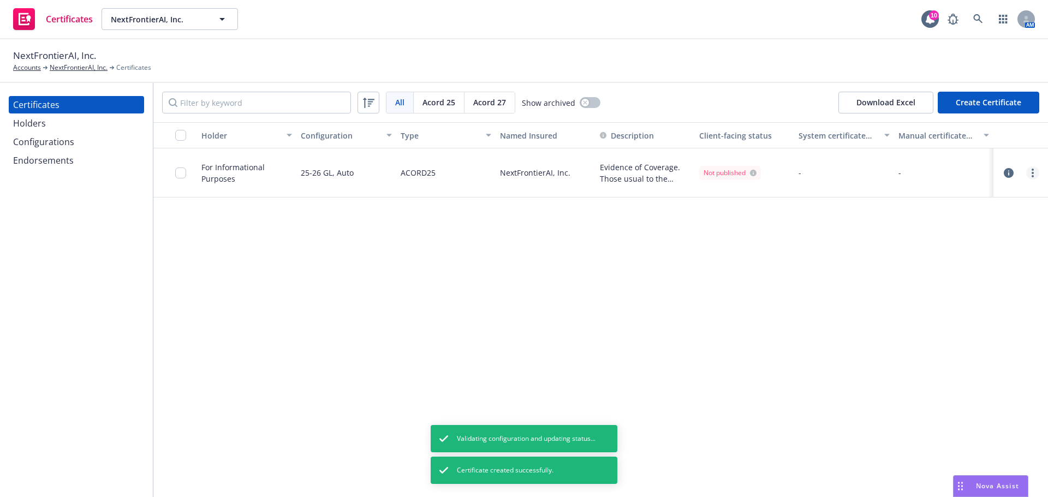
click at [1034, 171] on link "more" at bounding box center [1032, 172] width 13 height 13
click at [964, 236] on link "Regenerate" at bounding box center [951, 239] width 175 height 22
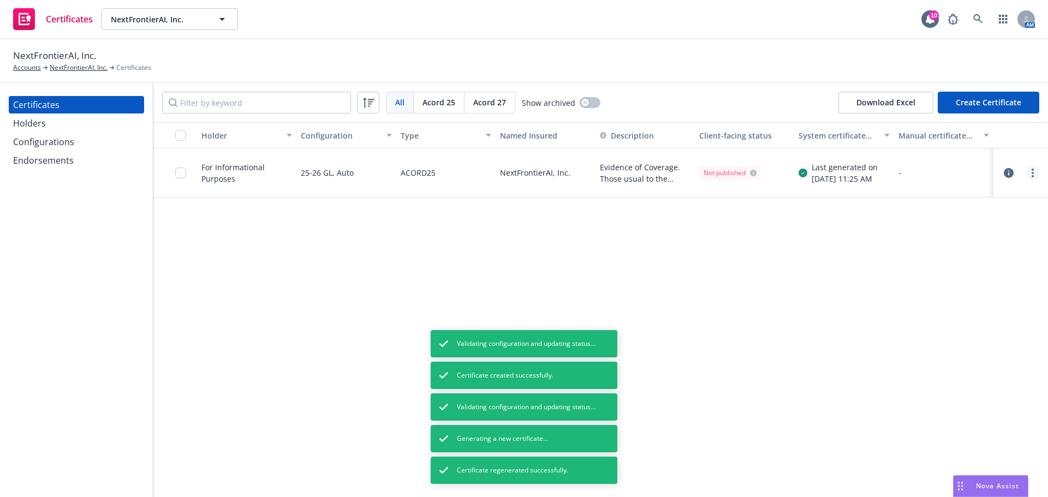
click at [1032, 177] on icon "more" at bounding box center [1033, 173] width 2 height 9
click at [797, 76] on div "NextFrontierAI, Inc. Accounts NextFrontierAI, Inc. Certificates" at bounding box center [524, 61] width 1048 height 44
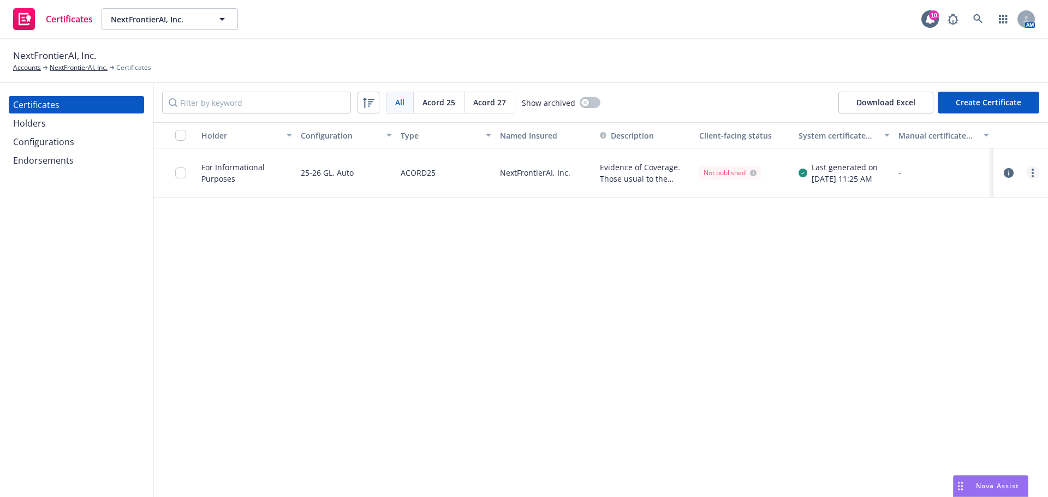
click at [1030, 172] on link "more" at bounding box center [1032, 172] width 13 height 13
click at [963, 328] on link "Download uneditable generated certificate" at bounding box center [951, 326] width 175 height 22
click at [181, 174] on input "checkbox" at bounding box center [180, 173] width 11 height 11
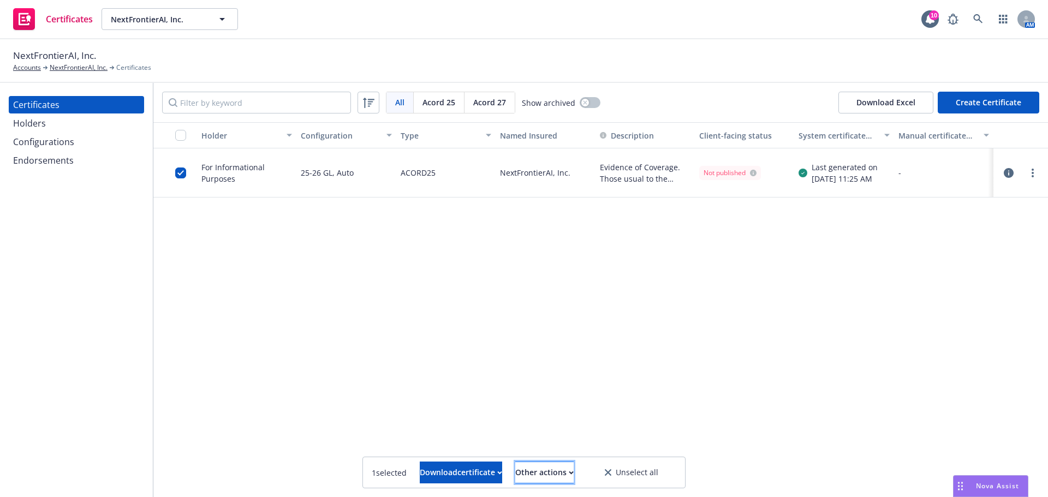
click at [574, 474] on button "Other actions" at bounding box center [544, 473] width 58 height 22
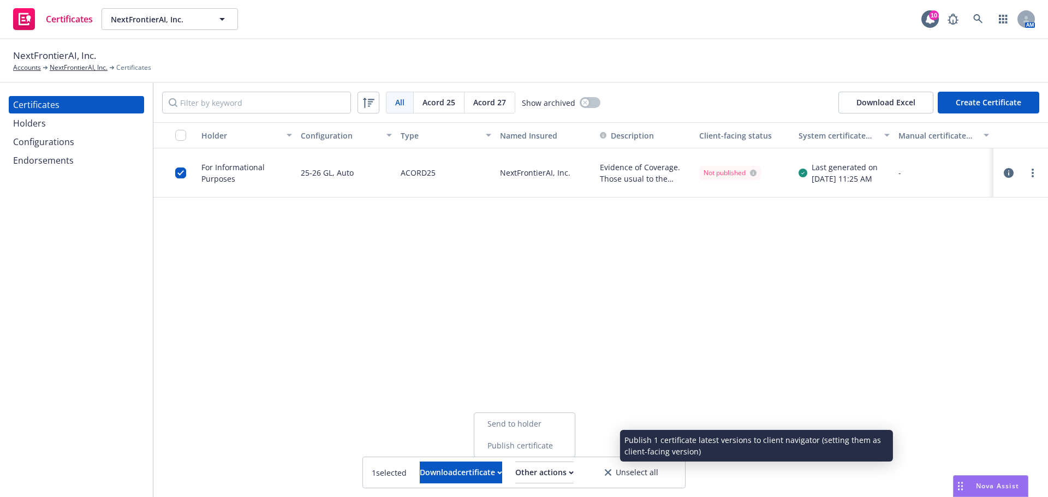
click at [575, 456] on link "Publish certificate" at bounding box center [524, 446] width 100 height 22
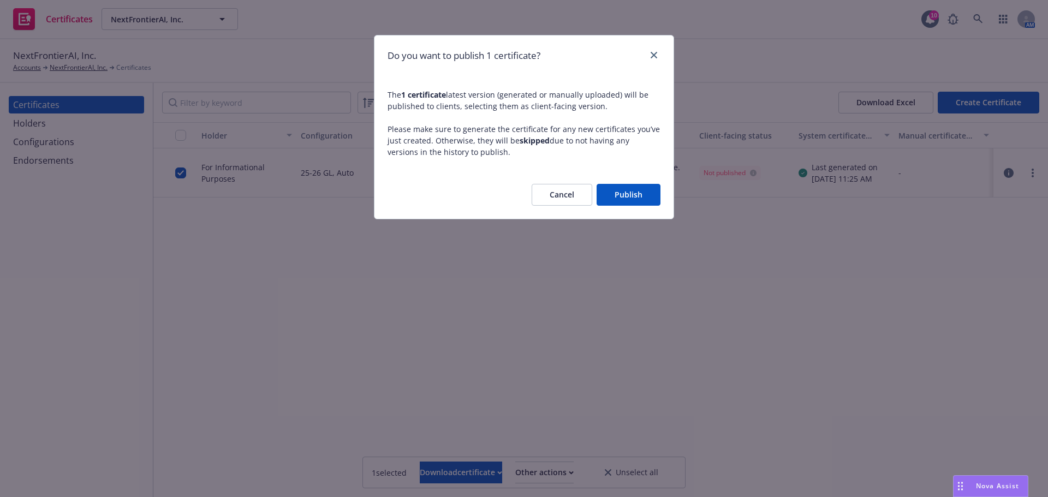
click at [625, 194] on button "Publish" at bounding box center [629, 195] width 64 height 22
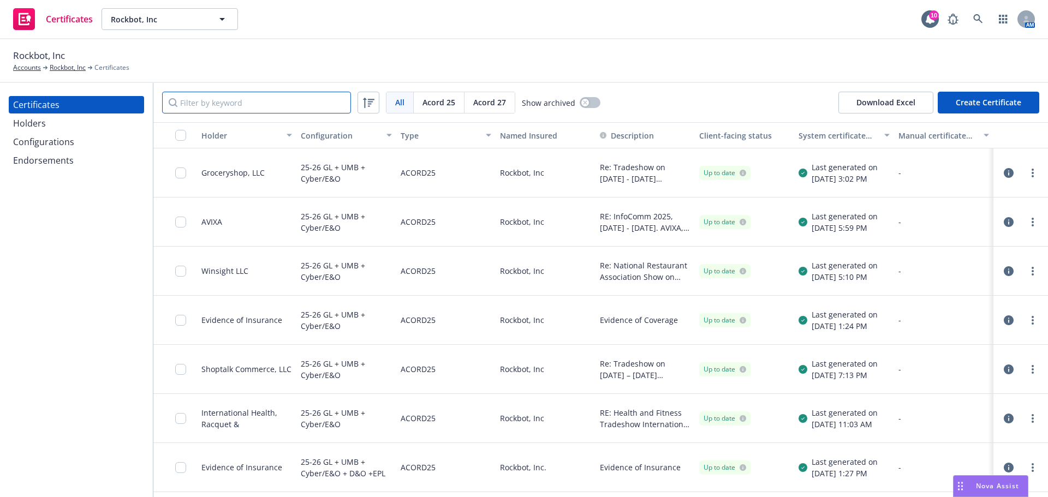
click at [229, 105] on input "Filter by keyword" at bounding box center [256, 103] width 189 height 22
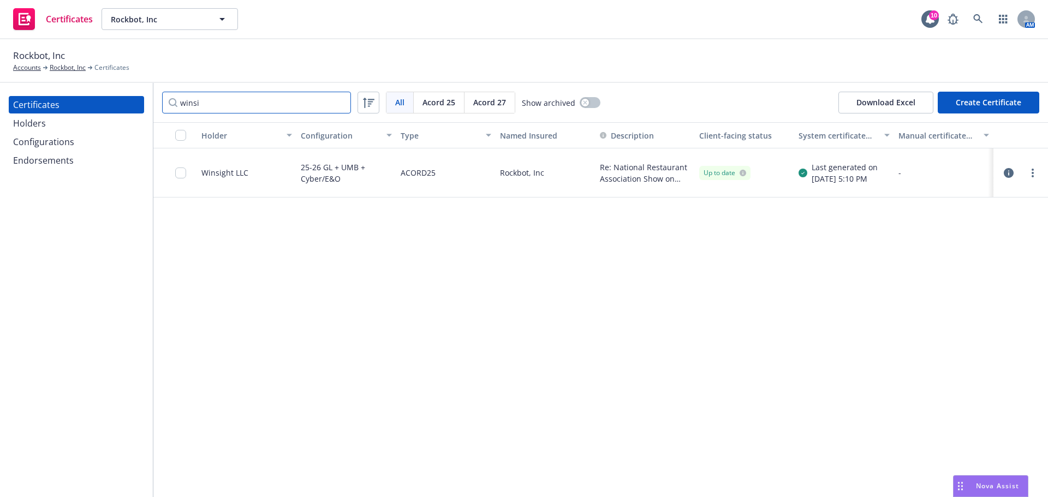
type input "winsi"
click at [1028, 170] on link "more" at bounding box center [1032, 172] width 13 height 13
click at [950, 363] on link "Preview a new version" at bounding box center [951, 370] width 175 height 22
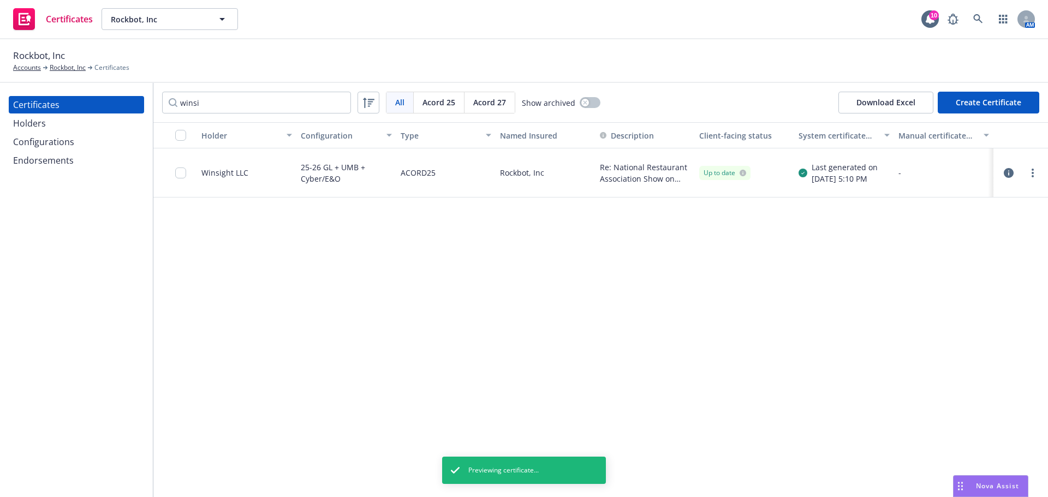
click at [999, 101] on button "Create Certificate" at bounding box center [989, 103] width 102 height 22
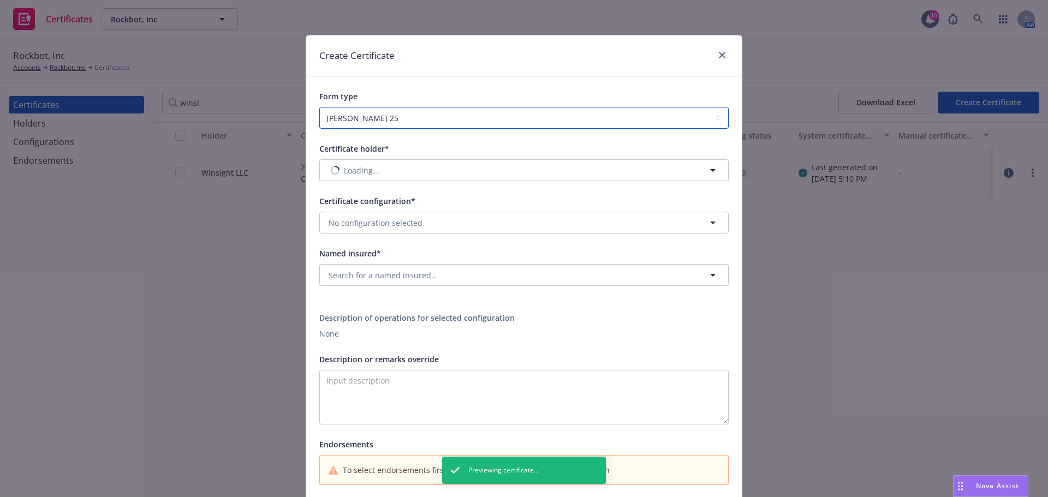
click at [486, 114] on select "ACORD 25 ACORD 27" at bounding box center [523, 118] width 409 height 22
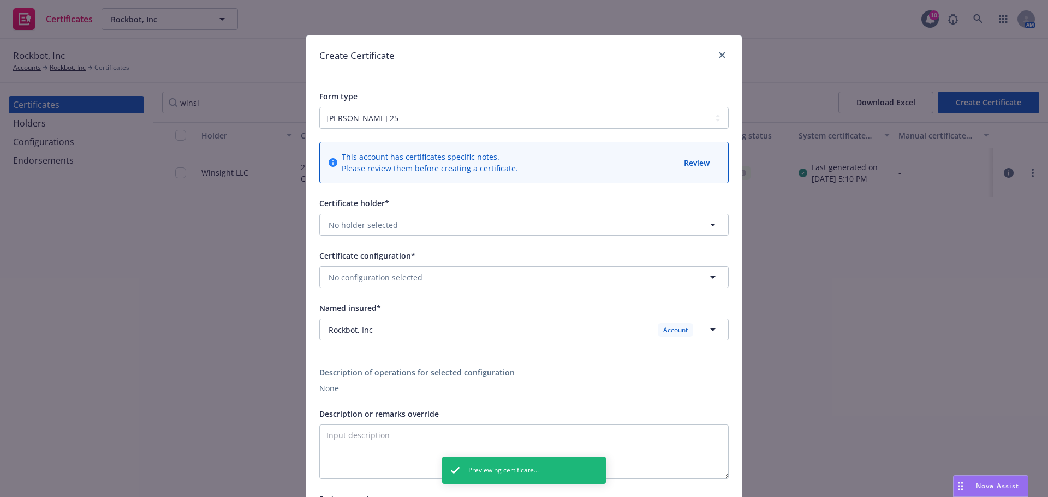
click at [395, 73] on div "Create Certificate" at bounding box center [524, 55] width 436 height 41
click at [362, 220] on div "Certificate holder* No holder selected" at bounding box center [523, 215] width 409 height 39
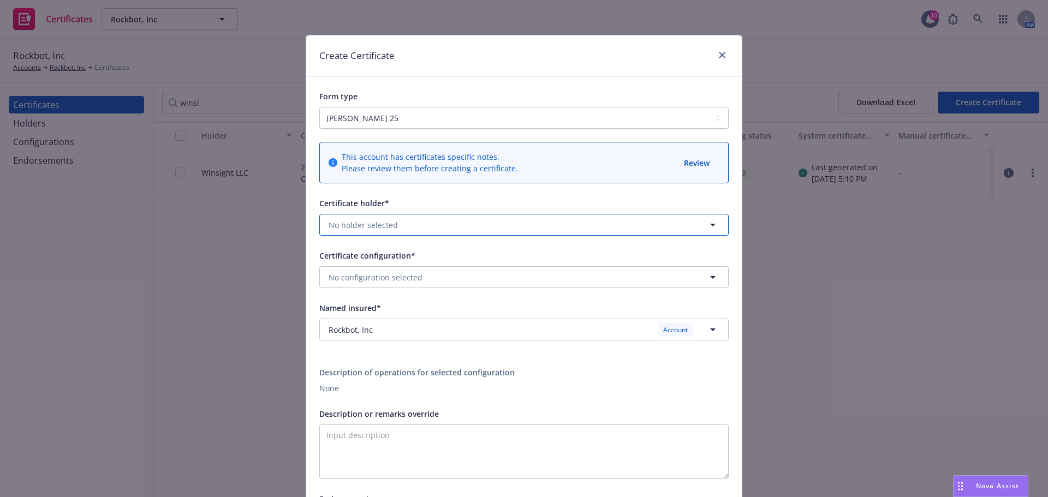
click at [361, 223] on span "No holder selected" at bounding box center [363, 224] width 69 height 11
type input "win"
click at [391, 265] on span "300 S. Riverside Plaza, Suite 1600 , Chicago, IL, 60606, USA" at bounding box center [365, 266] width 69 height 11
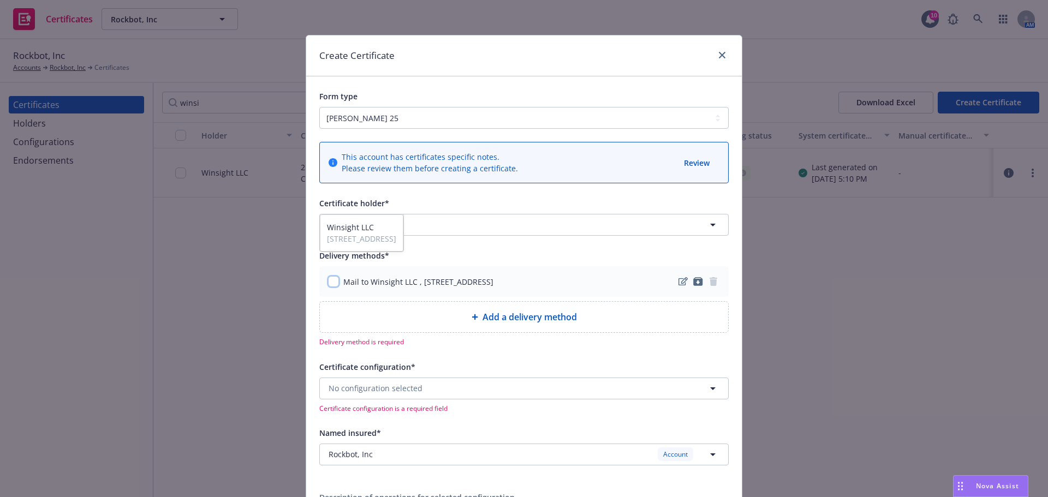
click at [328, 282] on input "checkbox" at bounding box center [333, 281] width 11 height 11
checkbox input "true"
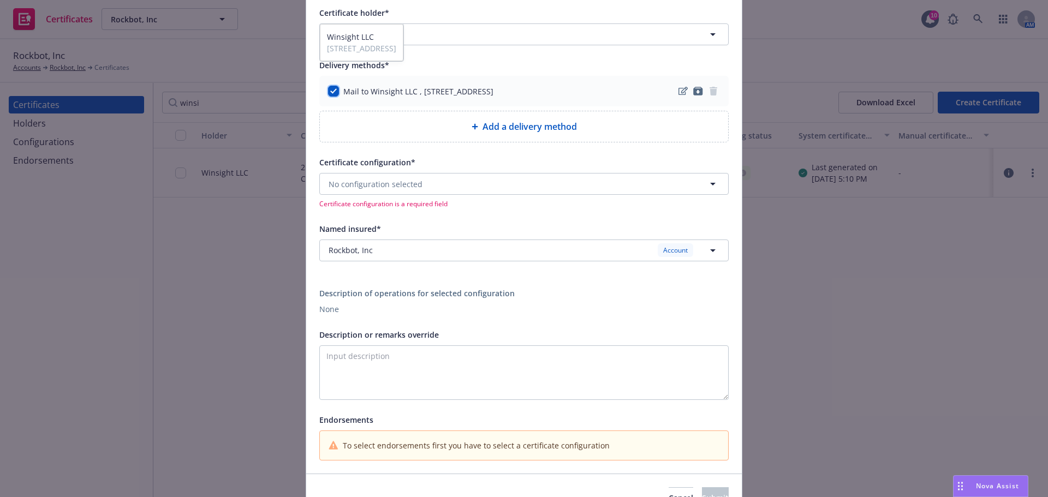
scroll to position [218, 0]
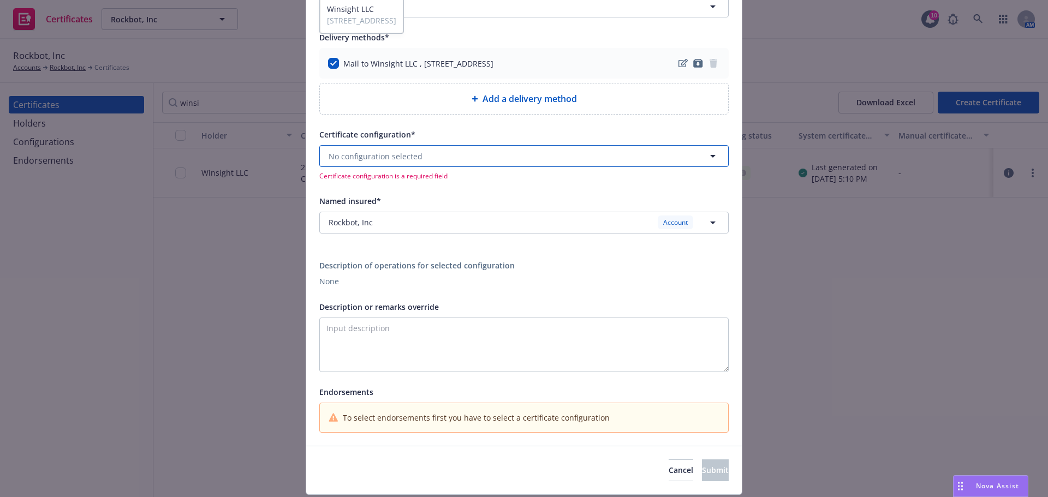
click at [412, 163] on button "No configuration selected" at bounding box center [523, 156] width 409 height 22
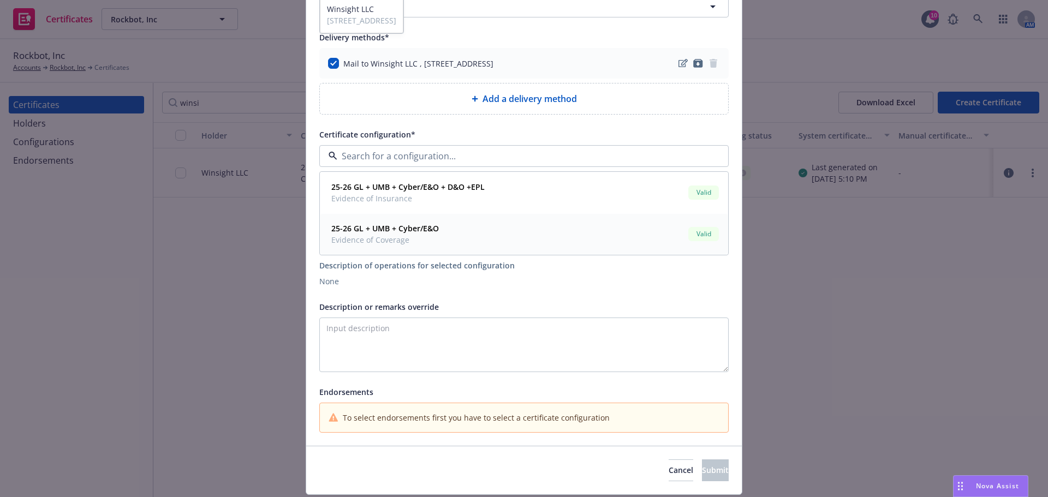
click at [473, 233] on div "25-26 GL + UMB + Cyber/E&O Evidence of Coverage Valid" at bounding box center [524, 233] width 394 height 27
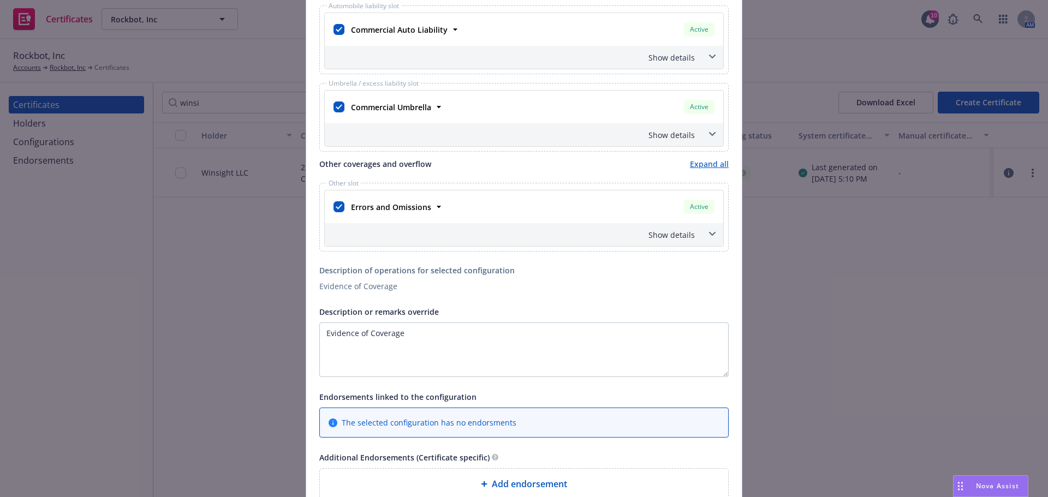
scroll to position [546, 0]
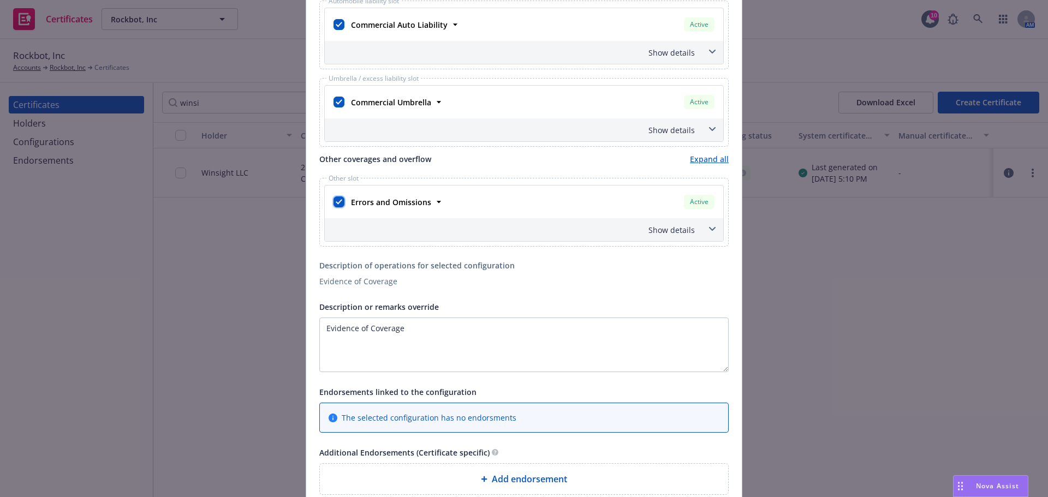
click at [338, 201] on input "checkbox" at bounding box center [338, 201] width 11 height 11
checkbox input "false"
click at [333, 105] on input "checkbox" at bounding box center [338, 102] width 11 height 11
checkbox input "false"
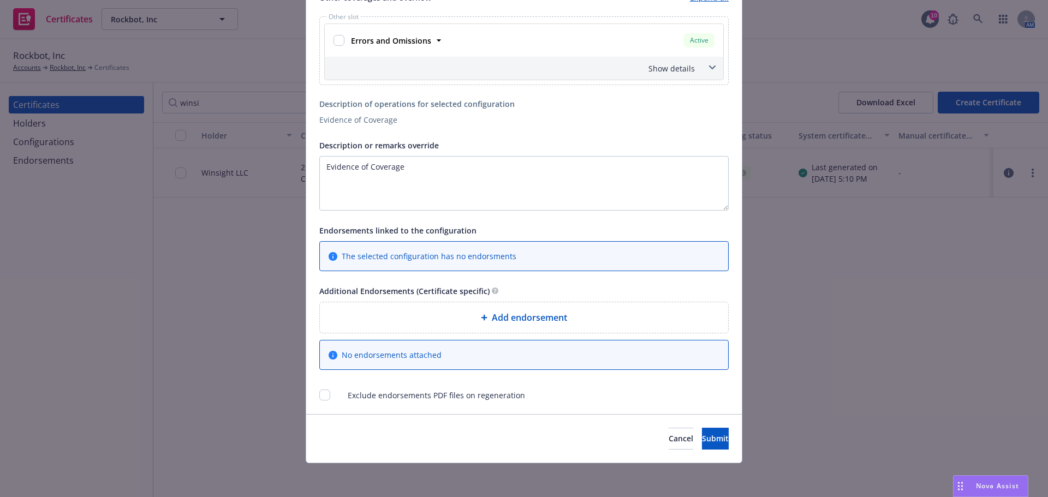
scroll to position [708, 0]
click at [413, 158] on textarea "Evidence of Coverage" at bounding box center [523, 182] width 409 height 55
paste textarea "Winsight LLC (an Informa Owned Company)"
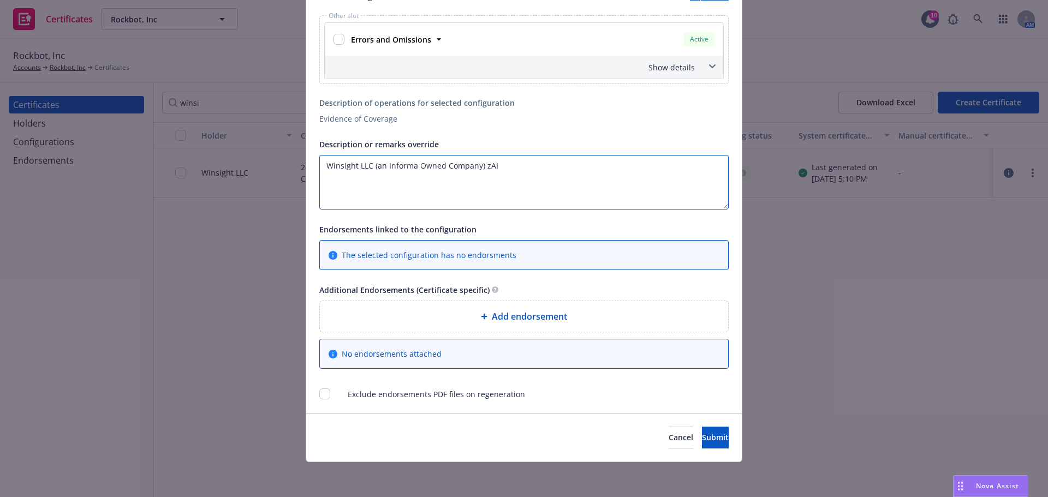
paste textarea "The Certificate Holder is included as an additional insured as required by a wr…"
type textarea "Winsight LLC (an Informa Owned Company) The Certificate Holder is included as a…"
click at [481, 317] on icon at bounding box center [484, 317] width 6 height 6
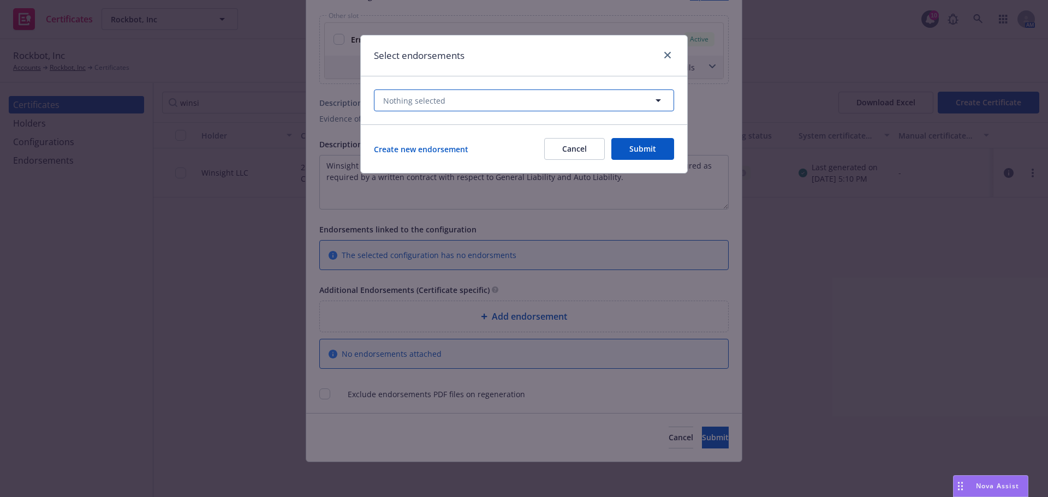
click at [419, 91] on button "Nothing selected" at bounding box center [524, 101] width 300 height 22
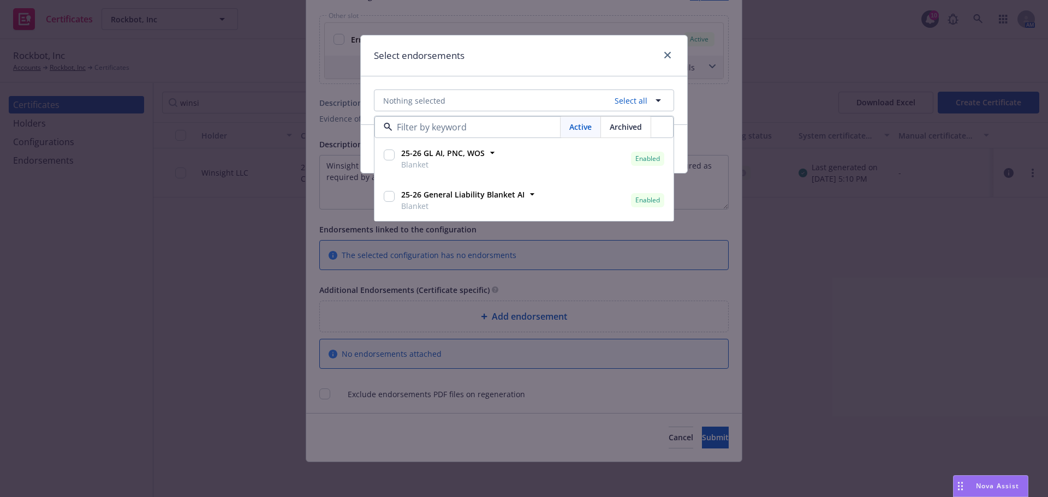
click at [385, 195] on input "checkbox" at bounding box center [389, 196] width 11 height 11
checkbox input "true"
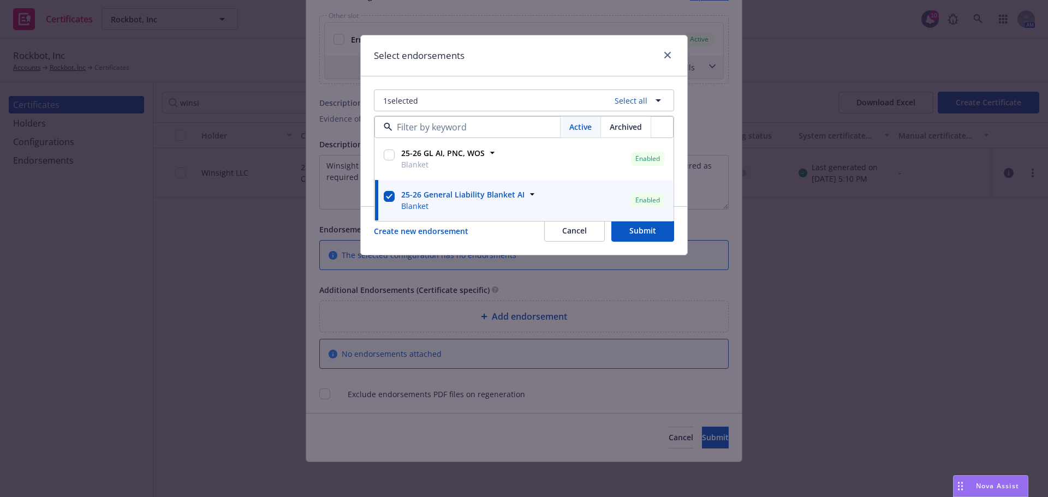
click at [498, 76] on div "Select endorsements" at bounding box center [524, 55] width 326 height 41
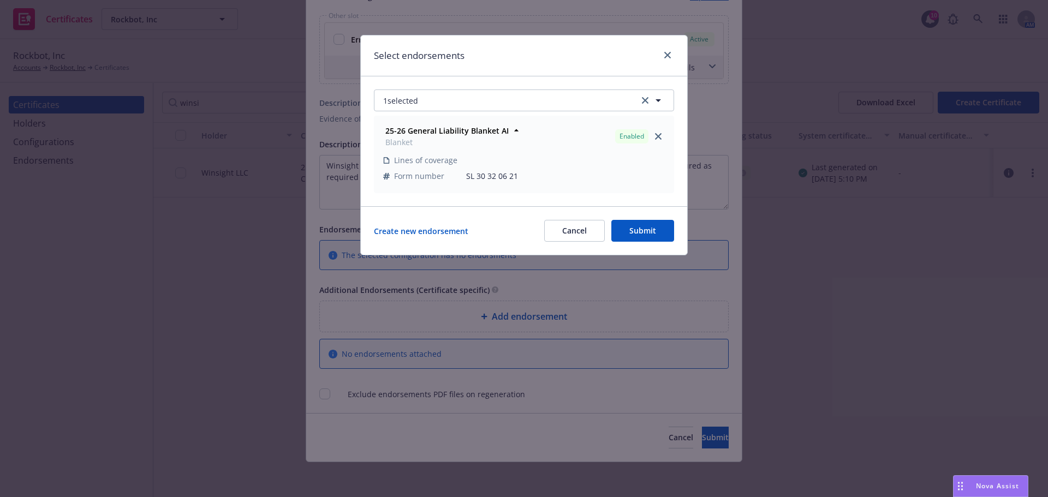
click at [643, 227] on button "Submit" at bounding box center [642, 231] width 63 height 22
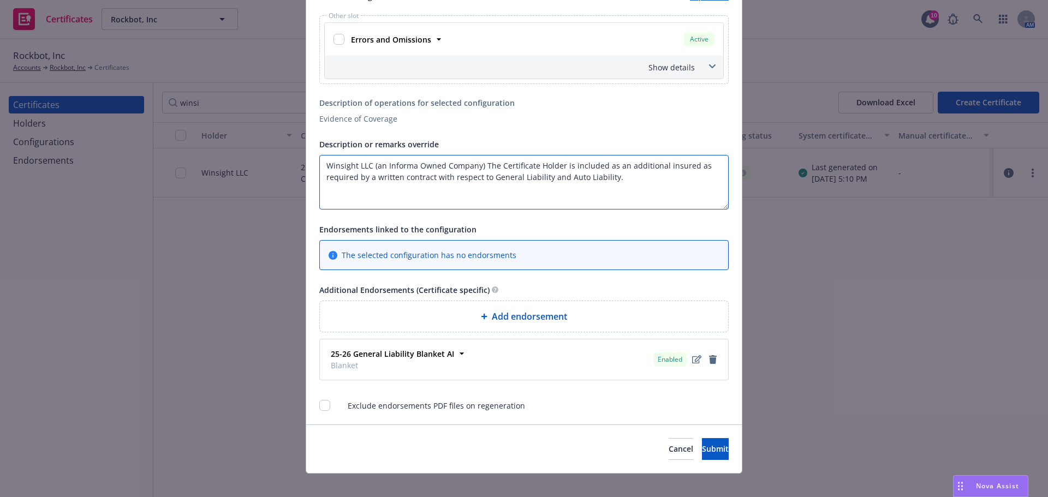
drag, startPoint x: 479, startPoint y: 165, endPoint x: 559, endPoint y: 165, distance: 80.2
click at [559, 165] on textarea "Winsight LLC (an Informa Owned Company) The Certificate Holder is included as a…" at bounding box center [523, 182] width 409 height 55
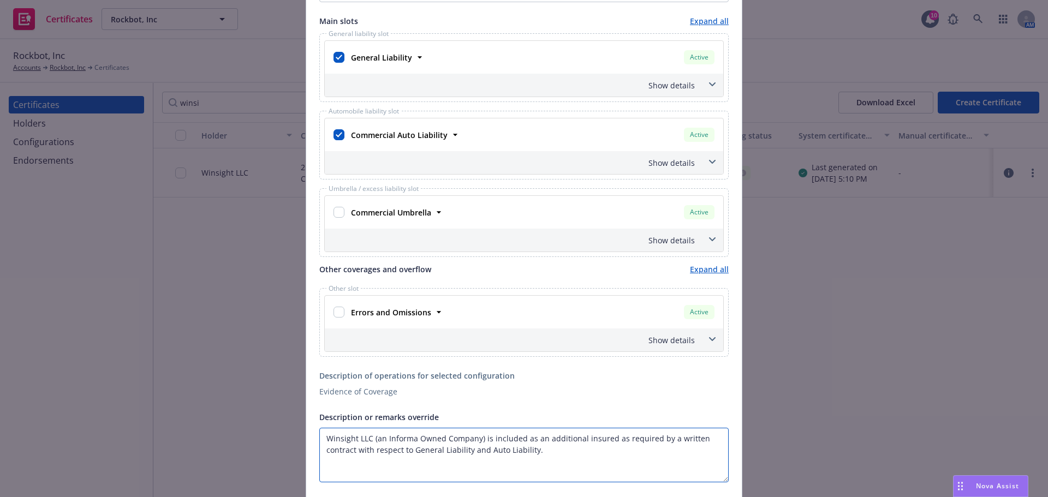
scroll to position [326, 0]
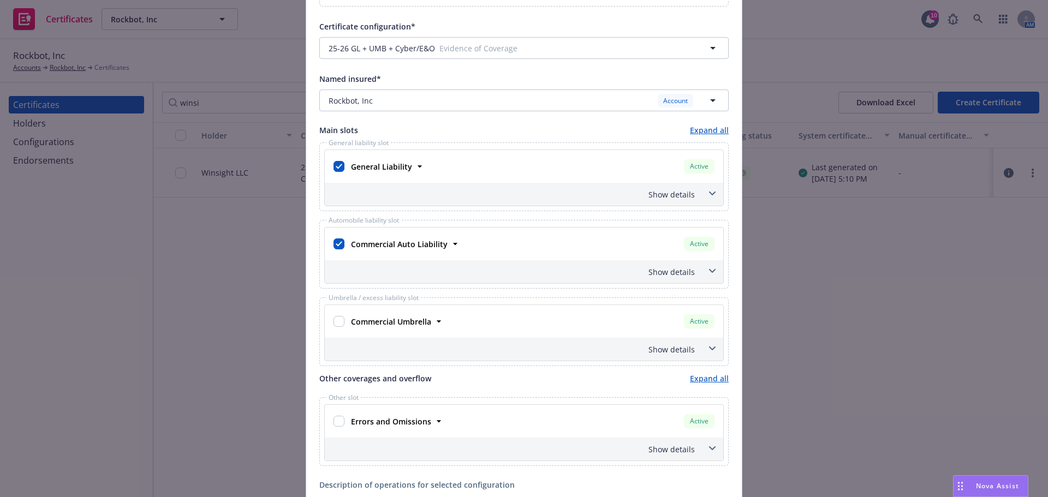
type textarea "Winsight LLC (an Informa Owned Company) is included as an additional insured as…"
click at [675, 195] on div "Show details" at bounding box center [511, 194] width 368 height 11
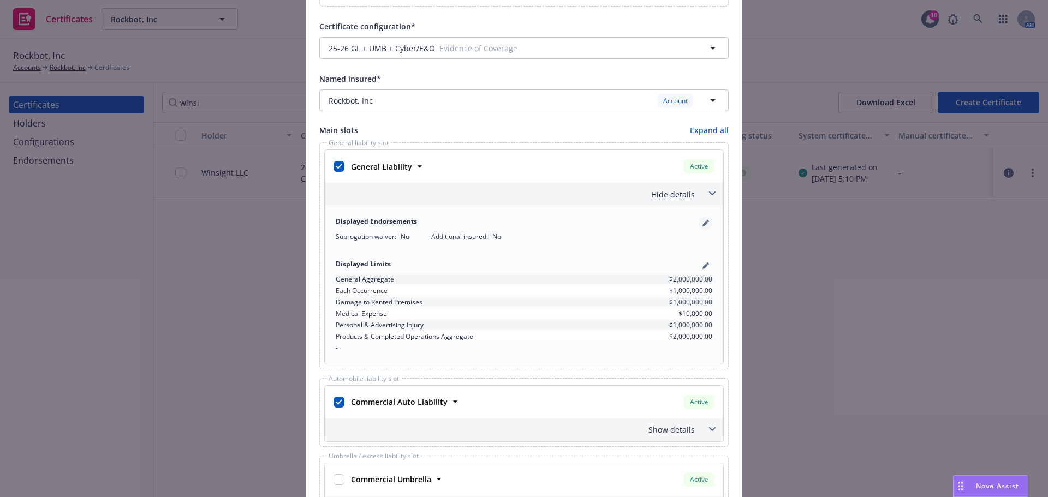
click at [704, 223] on icon "pencil" at bounding box center [705, 223] width 7 height 7
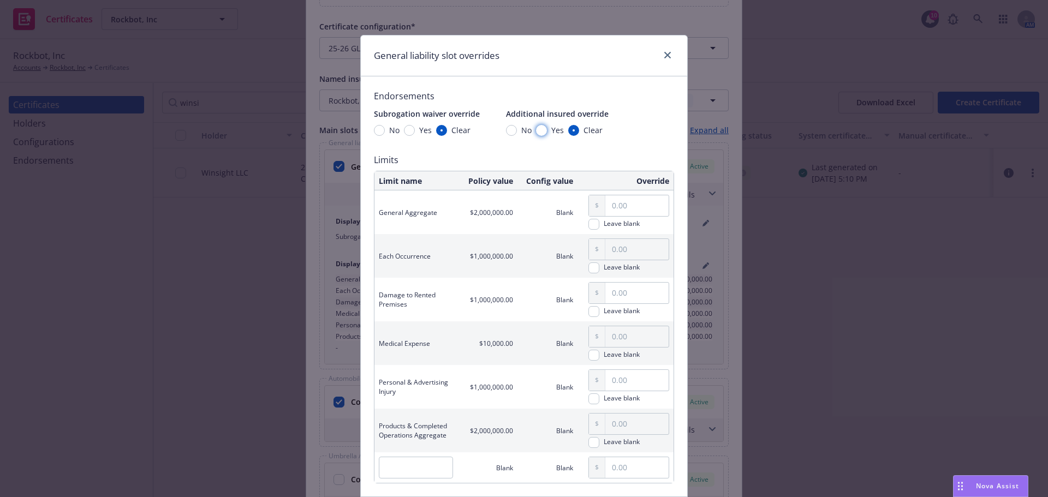
click at [538, 128] on input "Yes" at bounding box center [541, 130] width 11 height 11
radio input "true"
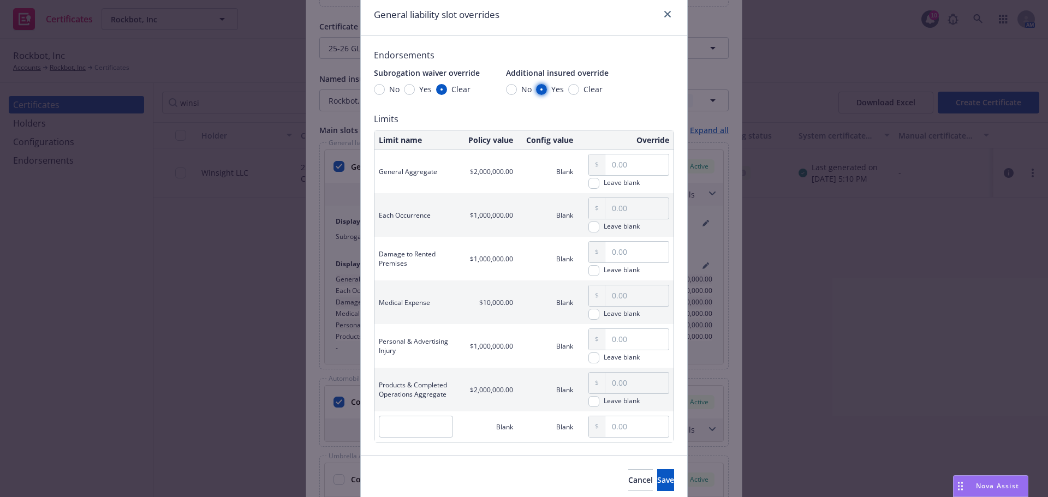
scroll to position [84, 0]
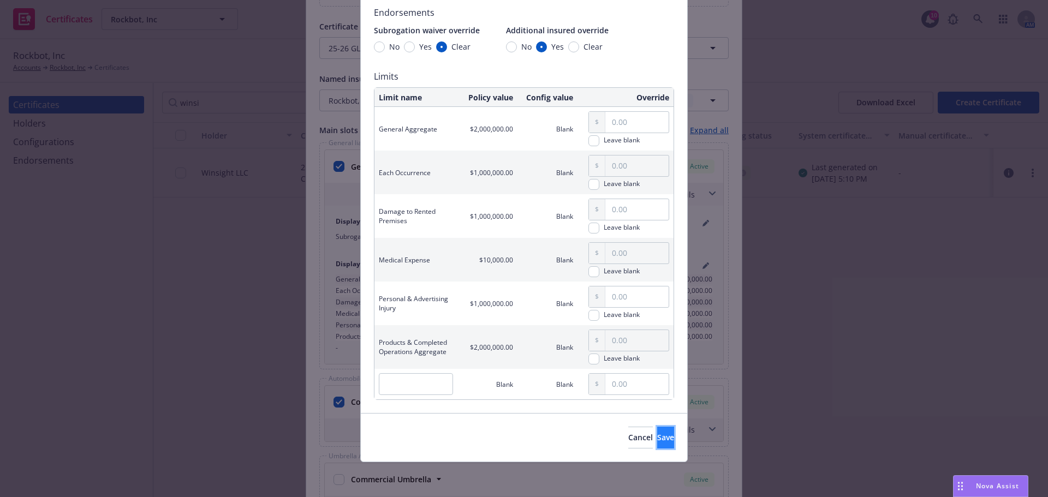
click at [657, 438] on span "Save" at bounding box center [665, 437] width 17 height 10
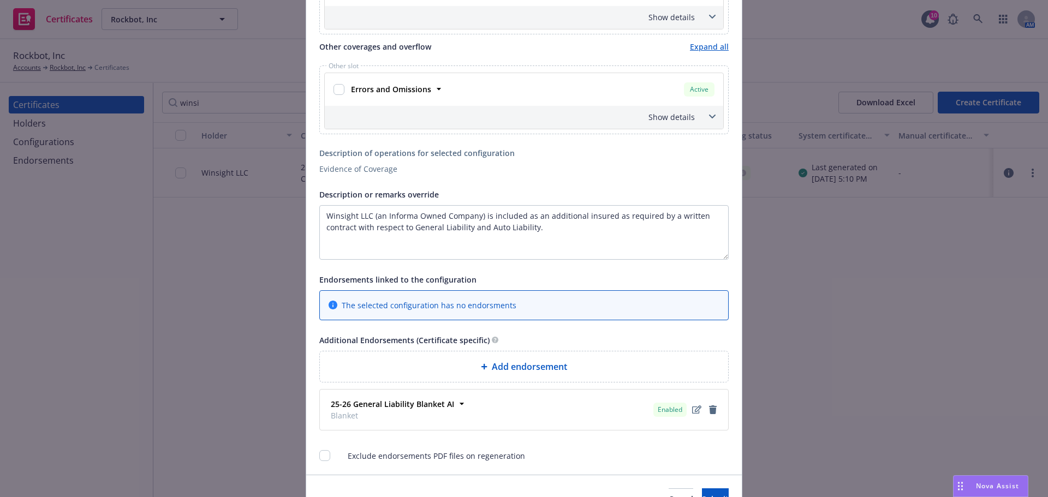
scroll to position [818, 0]
drag, startPoint x: 528, startPoint y: 232, endPoint x: 467, endPoint y: 229, distance: 61.8
click at [467, 229] on textarea "Winsight LLC (an Informa Owned Company) is included as an additional insured as…" at bounding box center [523, 231] width 409 height 55
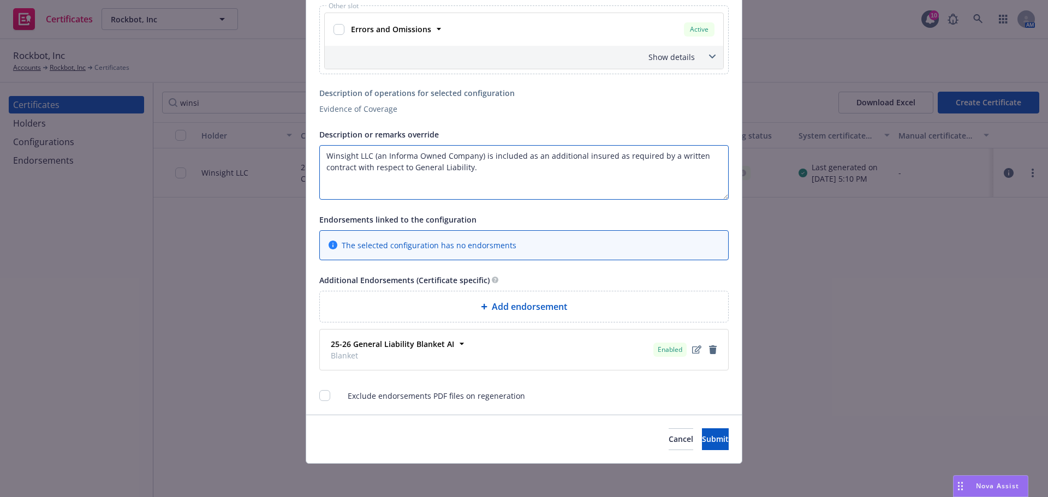
scroll to position [878, 0]
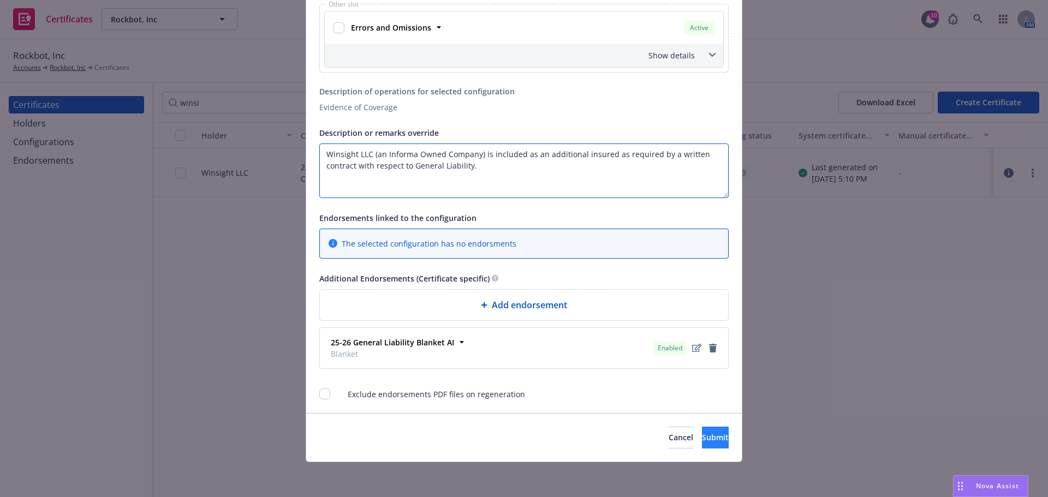
type textarea "Winsight LLC (an Informa Owned Company) is included as an additional insured as…"
click at [702, 435] on span "Submit" at bounding box center [715, 437] width 27 height 10
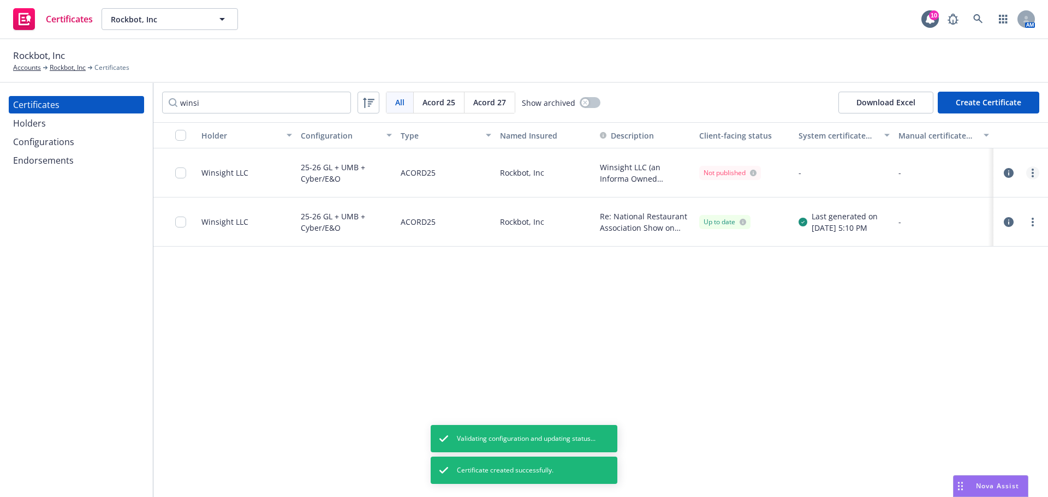
click at [1032, 174] on circle "more" at bounding box center [1033, 173] width 2 height 2
click at [961, 199] on link "Edit" at bounding box center [951, 195] width 175 height 22
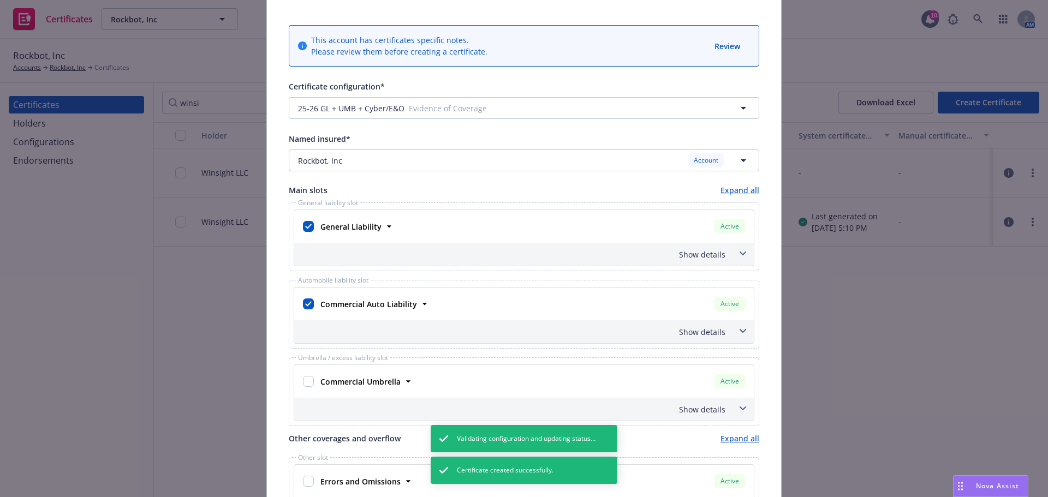
scroll to position [327, 0]
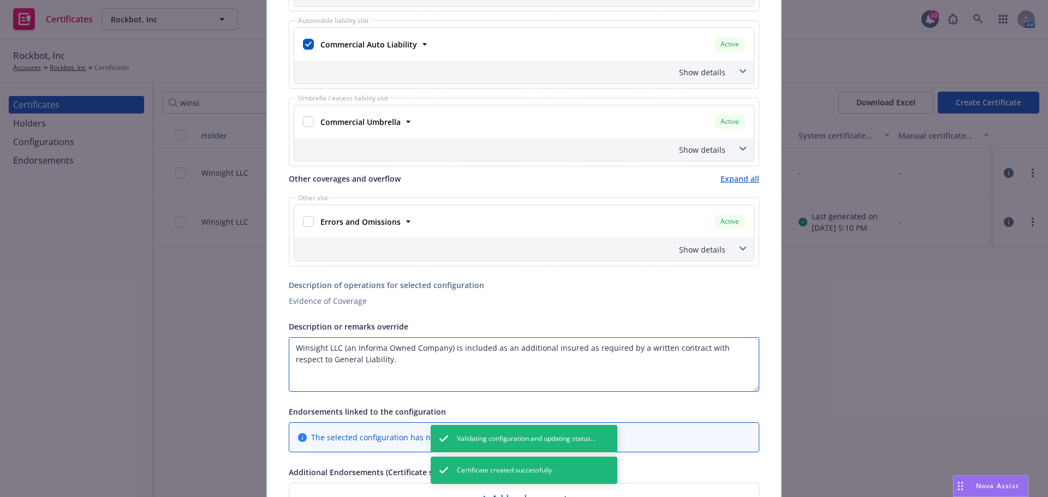
click at [295, 347] on textarea "Winsight LLC (an Informa Owned Company) is included as an additional insured as…" at bounding box center [524, 364] width 470 height 55
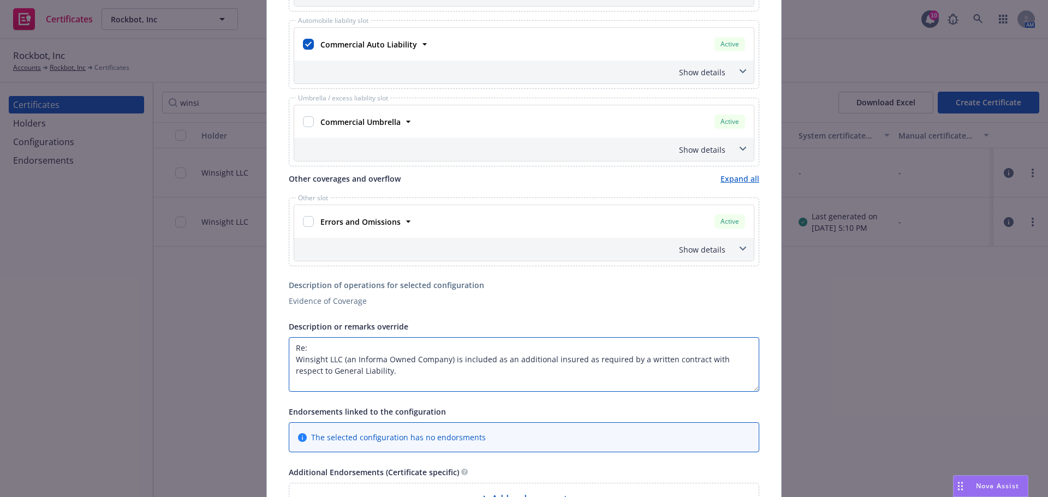
paste textarea "FSTEC"
type textarea "Re: FSTEC Winsight LLC (an Informa Owned Company) is included as an additional …"
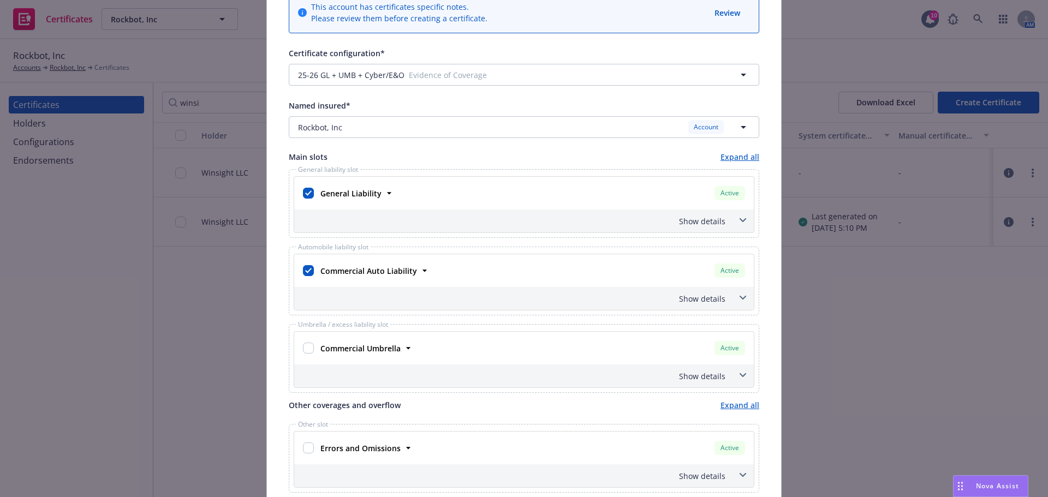
scroll to position [0, 0]
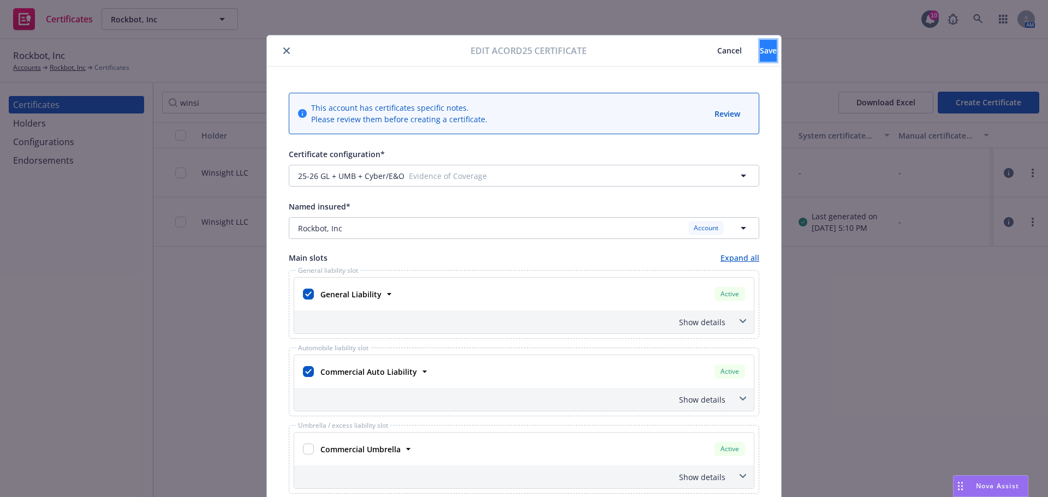
click at [760, 49] on span "Save" at bounding box center [768, 50] width 17 height 10
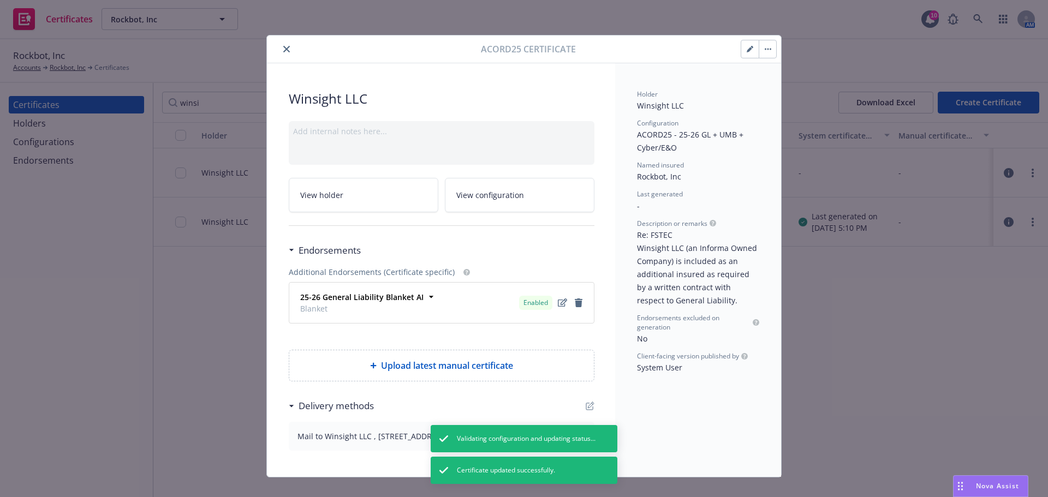
click at [773, 52] on div "Acord25 Certificate" at bounding box center [524, 49] width 514 height 28
click at [768, 53] on button "button" at bounding box center [767, 48] width 17 height 17
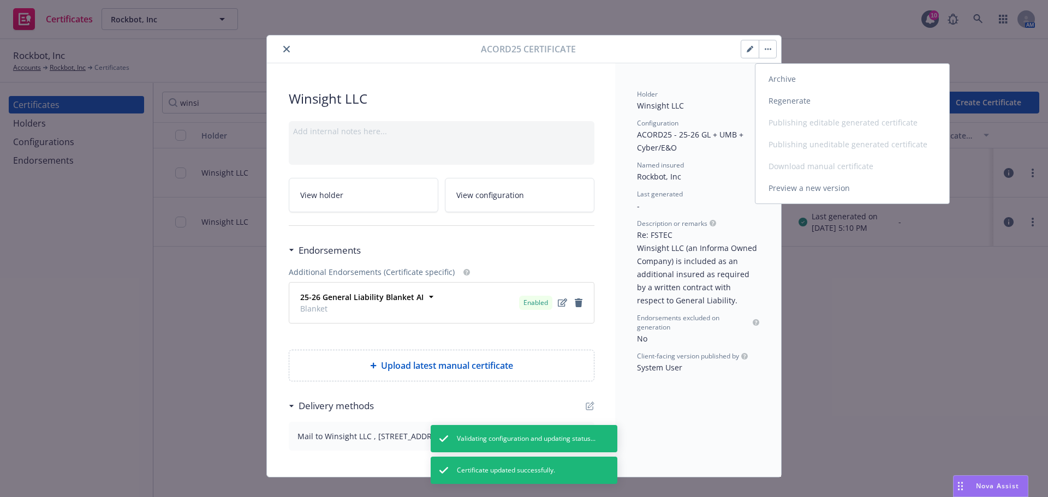
click at [801, 105] on link "Regenerate" at bounding box center [852, 101] width 194 height 22
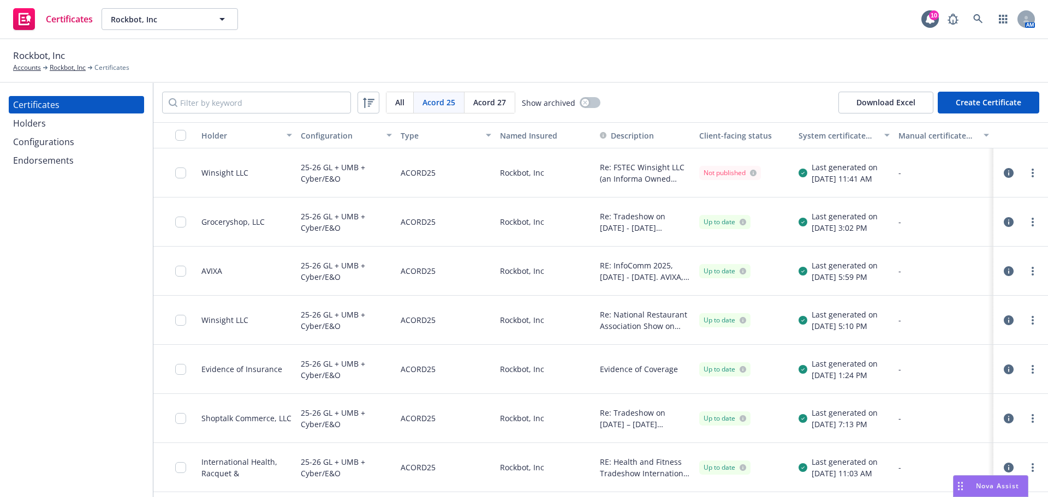
click at [1026, 179] on div at bounding box center [1032, 172] width 13 height 13
click at [1031, 177] on div at bounding box center [1021, 173] width 46 height 22
click at [1032, 173] on circle "more" at bounding box center [1033, 173] width 2 height 2
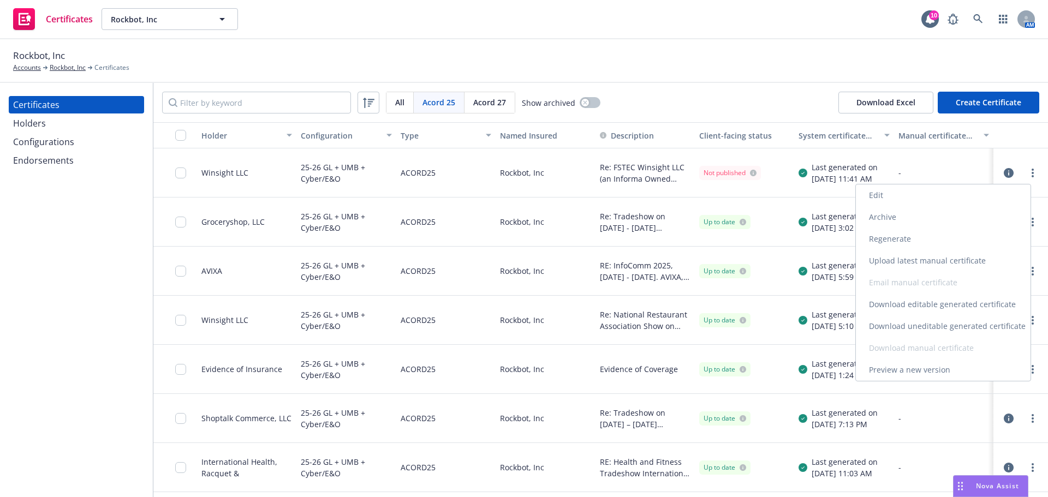
click at [969, 325] on link "Download uneditable generated certificate" at bounding box center [943, 326] width 175 height 22
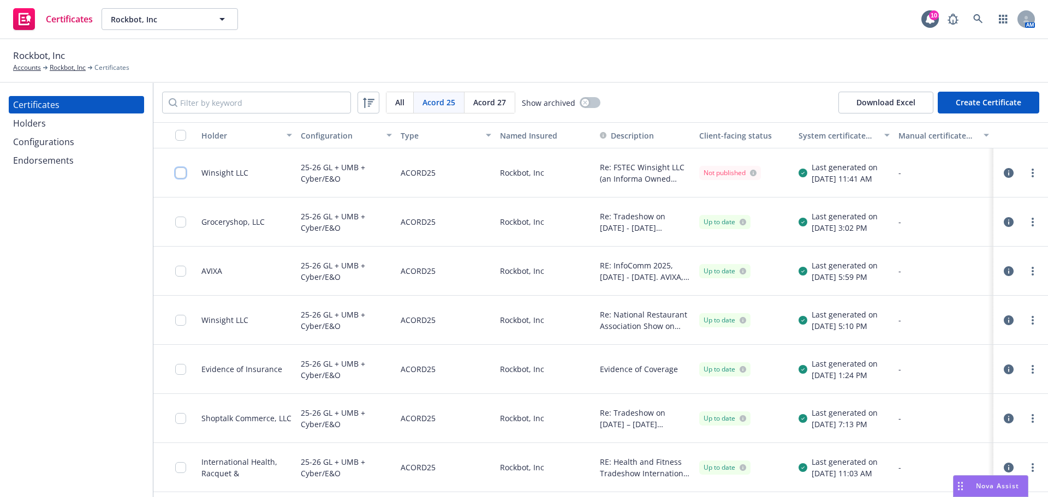
click at [177, 176] on input "checkbox" at bounding box center [180, 173] width 11 height 11
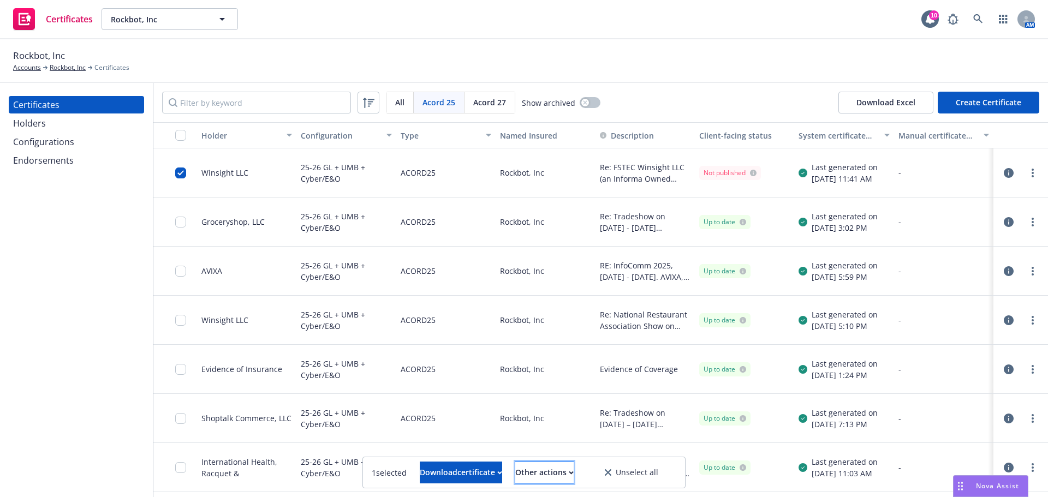
click at [574, 476] on div "Other actions" at bounding box center [544, 472] width 58 height 21
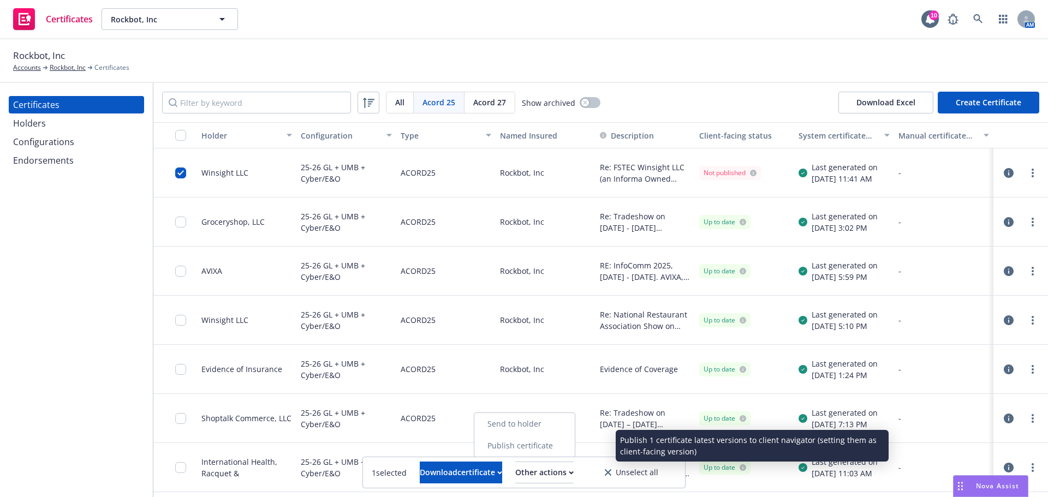
click at [574, 444] on link "Publish certificate" at bounding box center [524, 446] width 100 height 22
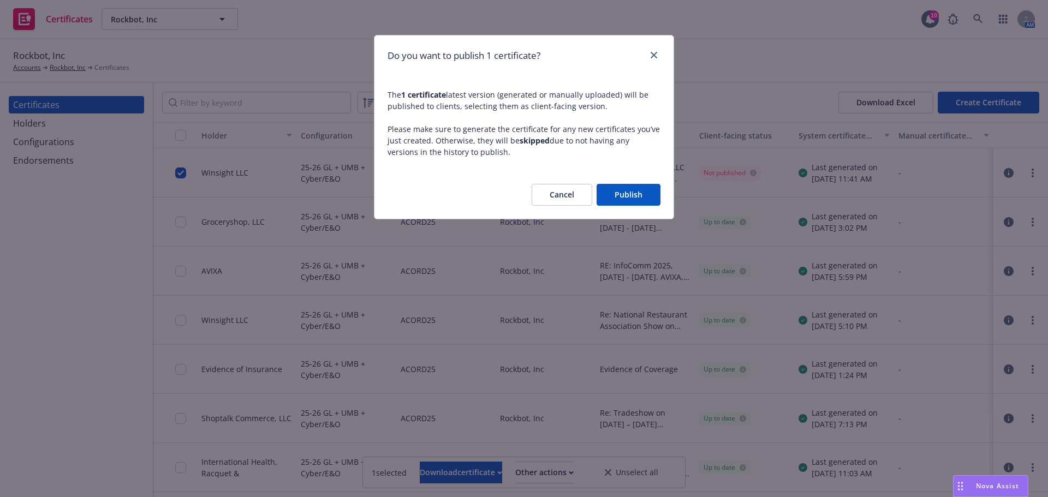
click at [622, 195] on button "Publish" at bounding box center [629, 195] width 64 height 22
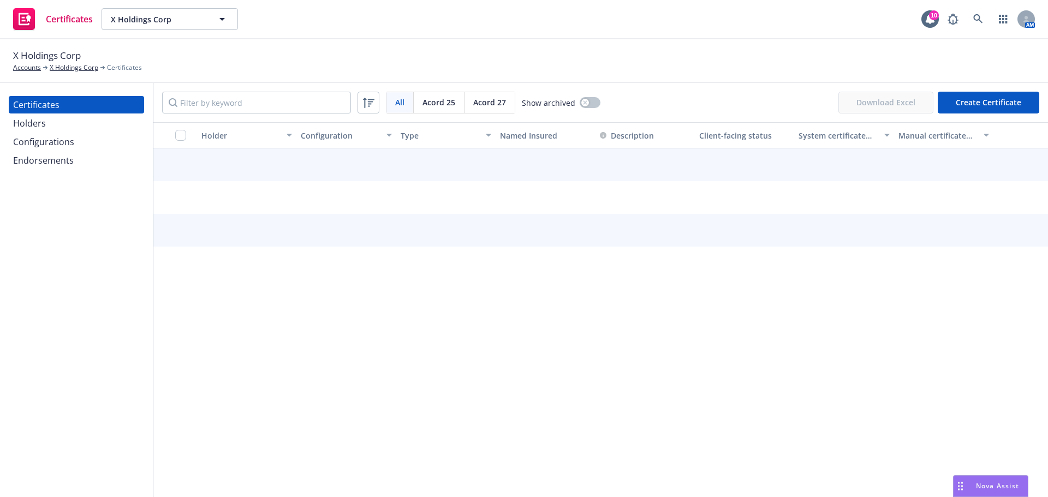
click at [69, 136] on div "Configurations" at bounding box center [43, 141] width 61 height 17
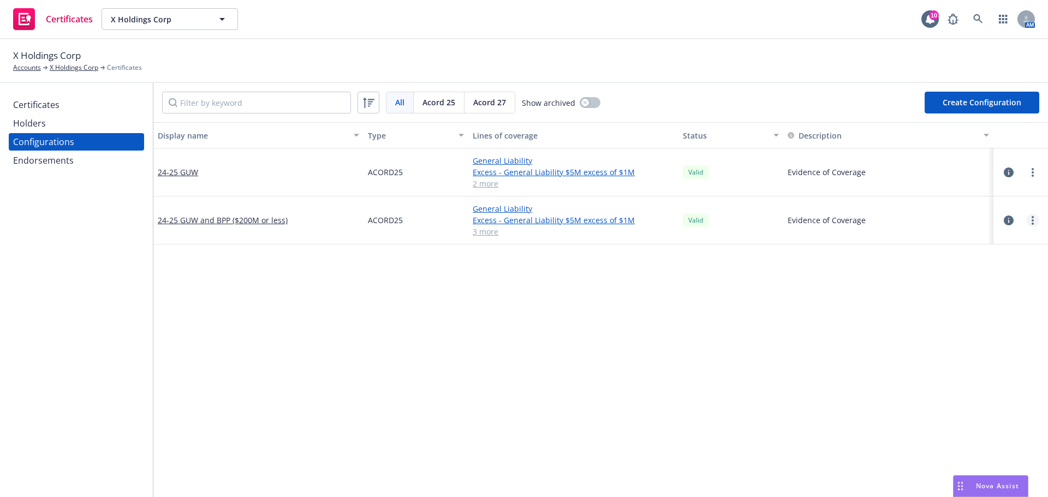
click at [1026, 222] on link "more" at bounding box center [1032, 220] width 13 height 13
click at [999, 348] on link "Preview an [PERSON_NAME]" at bounding box center [970, 352] width 120 height 22
click at [62, 109] on div "Certificates" at bounding box center [76, 104] width 127 height 17
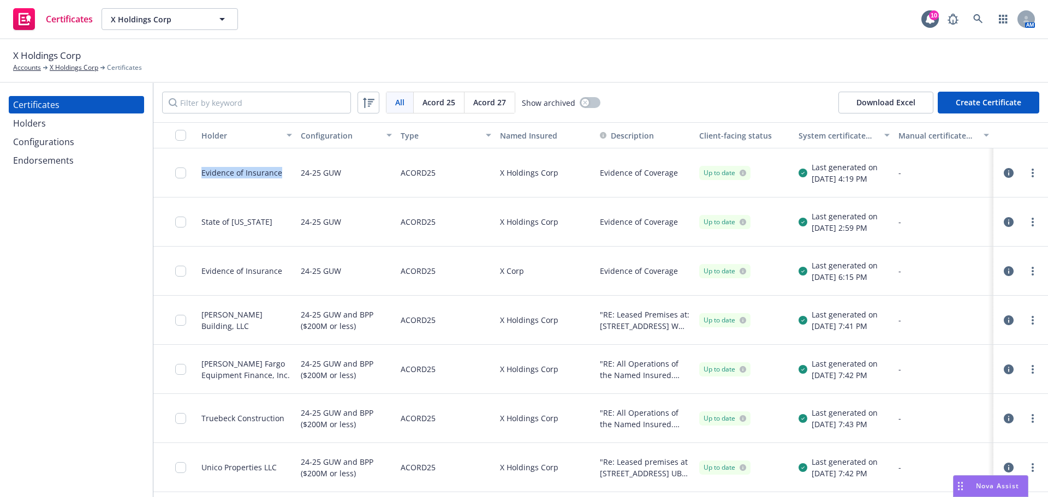
drag, startPoint x: 285, startPoint y: 177, endPoint x: 201, endPoint y: 178, distance: 84.6
click at [201, 178] on div "Evidence of Insurance" at bounding box center [246, 172] width 99 height 49
copy div "Evidence of Insurance"
click at [263, 103] on input "Filter by keyword" at bounding box center [256, 103] width 189 height 22
paste input "Evidence of Insurance"
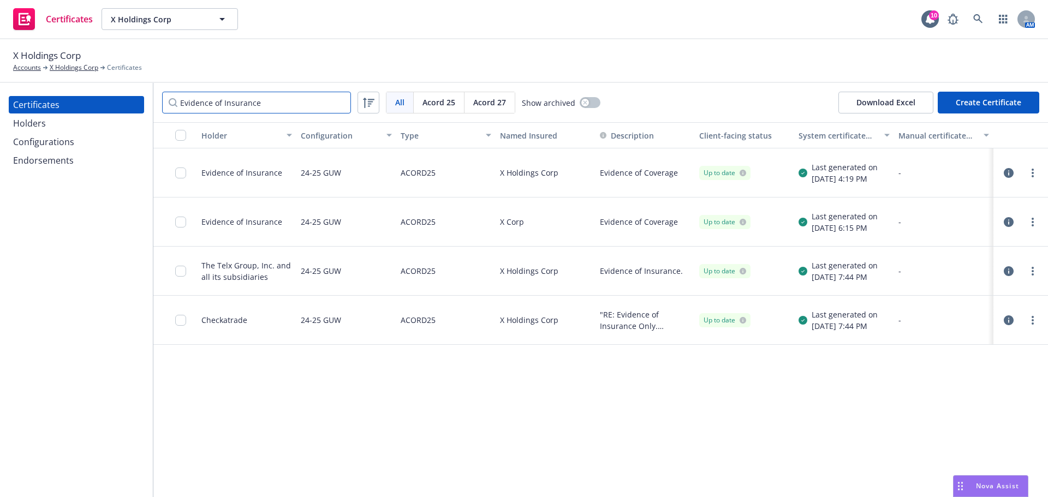
type input "Evidence of Insurance"
click at [42, 124] on div "Holders" at bounding box center [29, 123] width 33 height 17
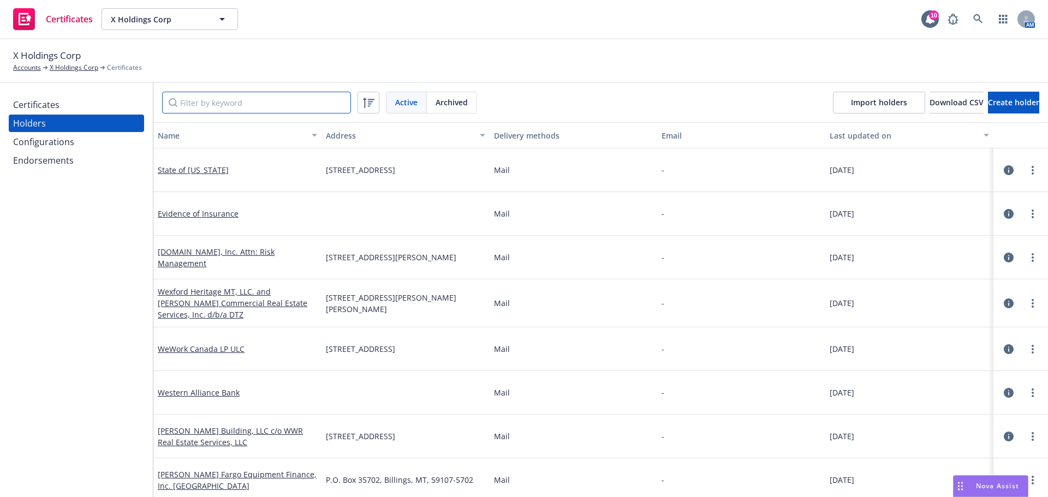
click at [283, 111] on input "Filter by keyword" at bounding box center [256, 103] width 189 height 22
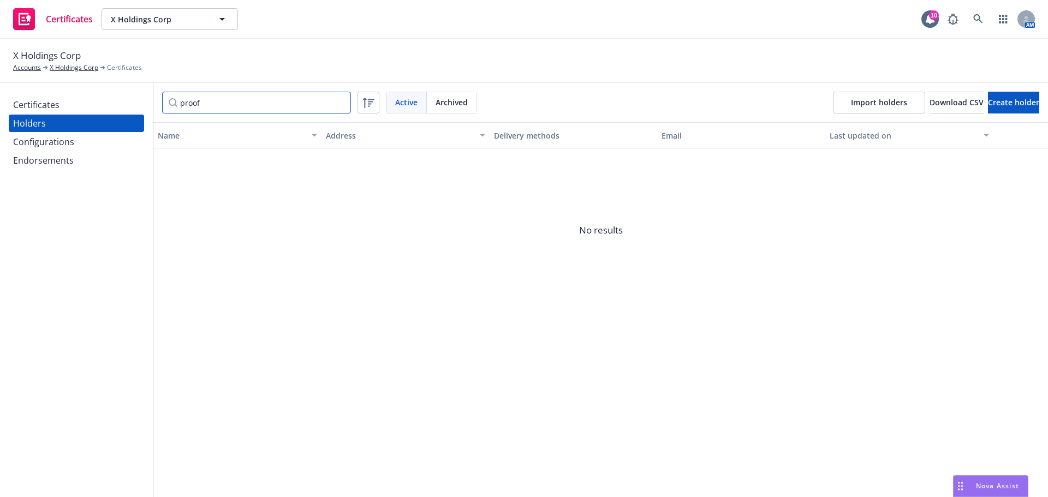
type input "proof"
click at [1042, 106] on div "proof Active Archived Import holders Download CSV Create holder" at bounding box center [600, 102] width 895 height 39
click at [1023, 104] on button "Create holder" at bounding box center [1013, 103] width 51 height 22
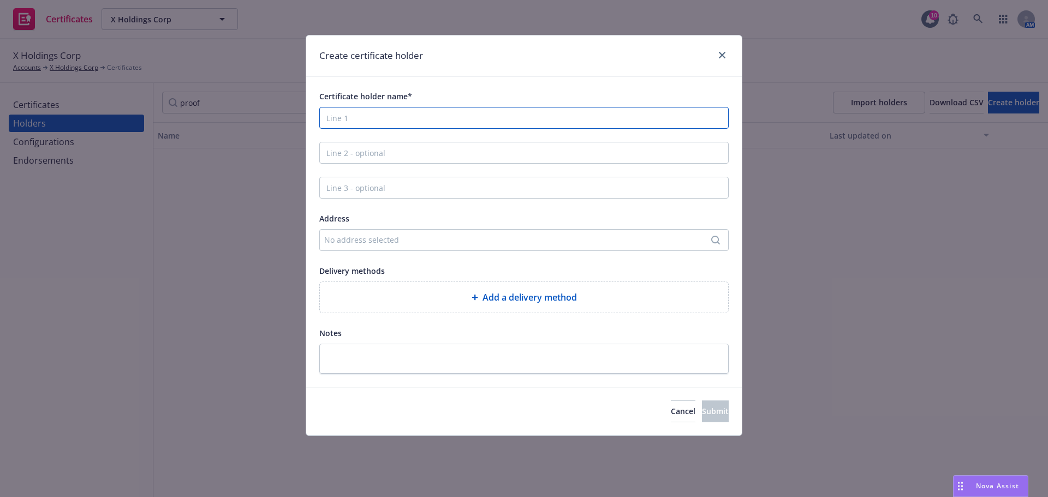
click at [476, 119] on input "Certificate holder name*" at bounding box center [523, 118] width 409 height 22
type input "Proof of Insurance"
click at [529, 305] on div "Add a delivery method" at bounding box center [524, 297] width 408 height 31
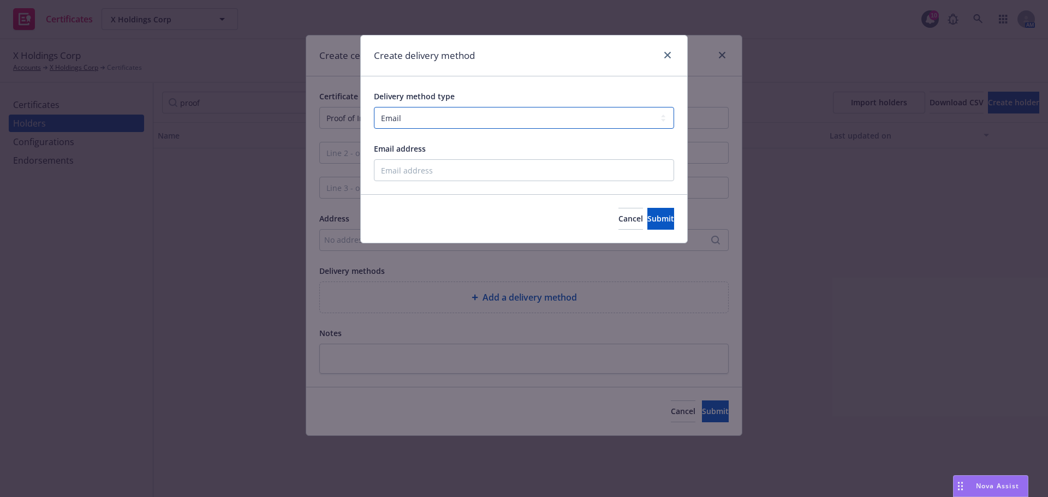
click at [416, 122] on select "Select delivery method type Email Mail Fax Upload to Compliance Website" at bounding box center [524, 118] width 300 height 22
select select "UPLOAD_TO_COMPLIANCE_WEBSITE"
click at [374, 107] on select "Select delivery method type Email Mail Fax Upload to Compliance Website" at bounding box center [524, 118] width 300 height 22
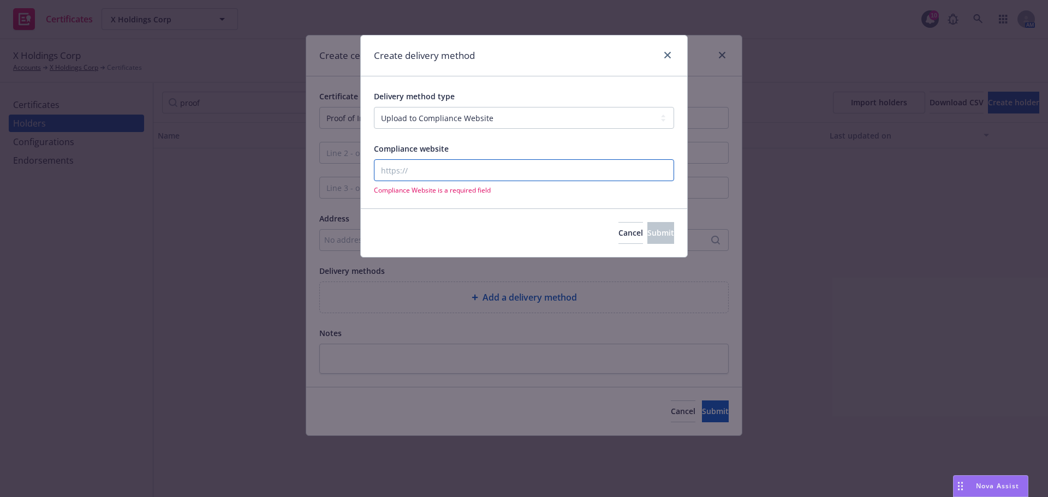
click at [409, 171] on input "Compliance website" at bounding box center [524, 170] width 300 height 22
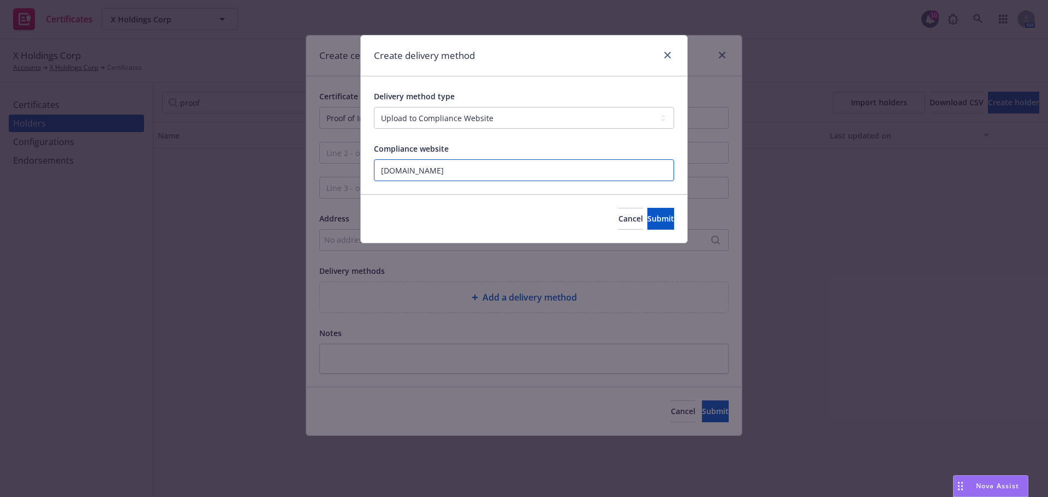
type input "www.newfront.com"
click at [649, 222] on span "Submit" at bounding box center [660, 218] width 27 height 10
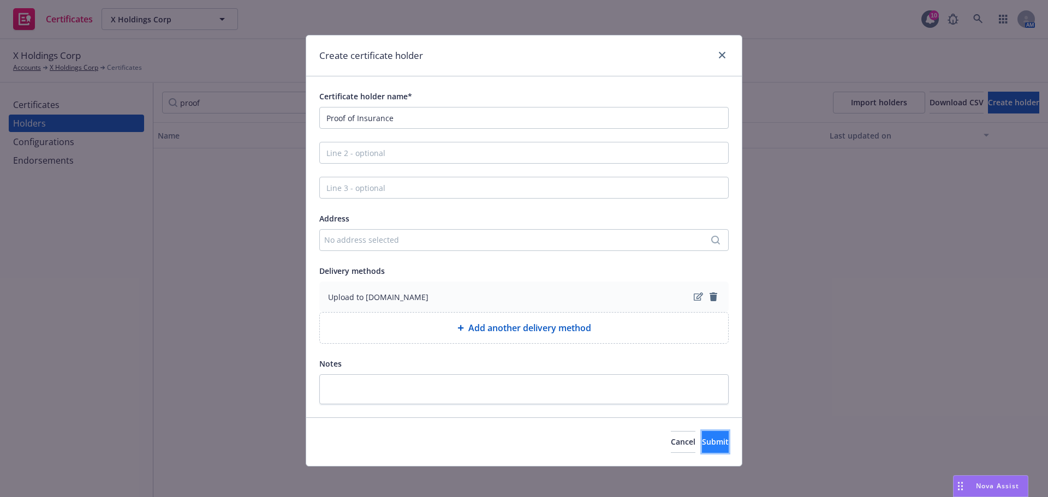
click at [702, 437] on span "Submit" at bounding box center [715, 442] width 27 height 10
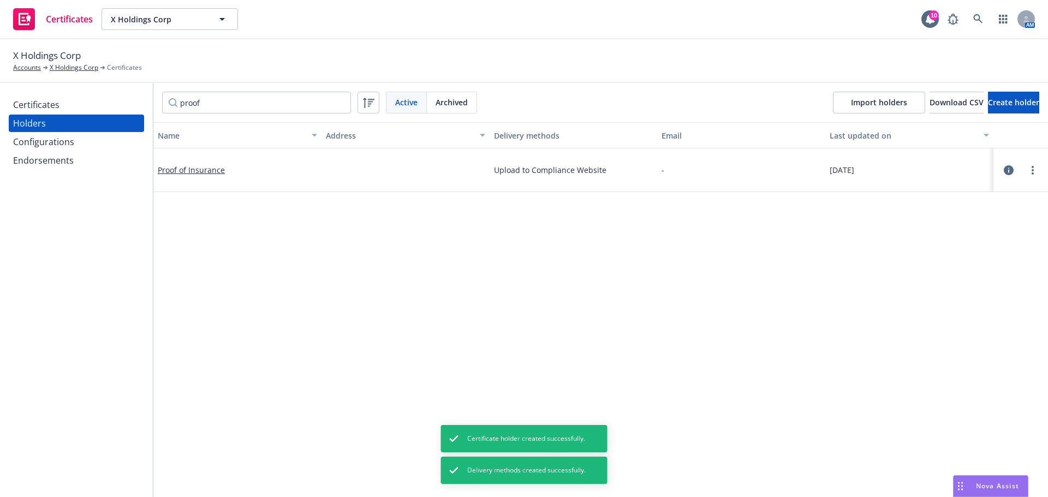
click at [64, 104] on div "Certificates" at bounding box center [76, 104] width 127 height 17
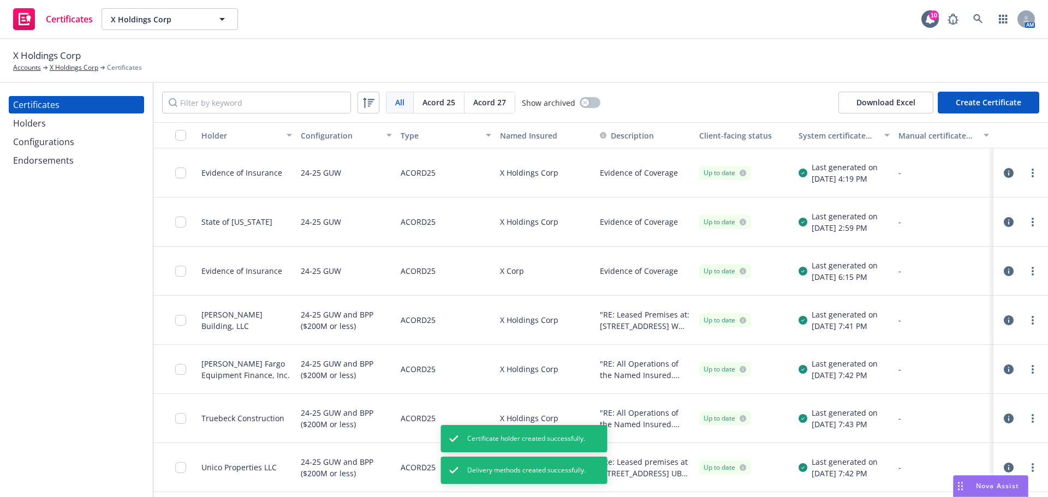
click at [991, 111] on button "Create Certificate" at bounding box center [989, 103] width 102 height 22
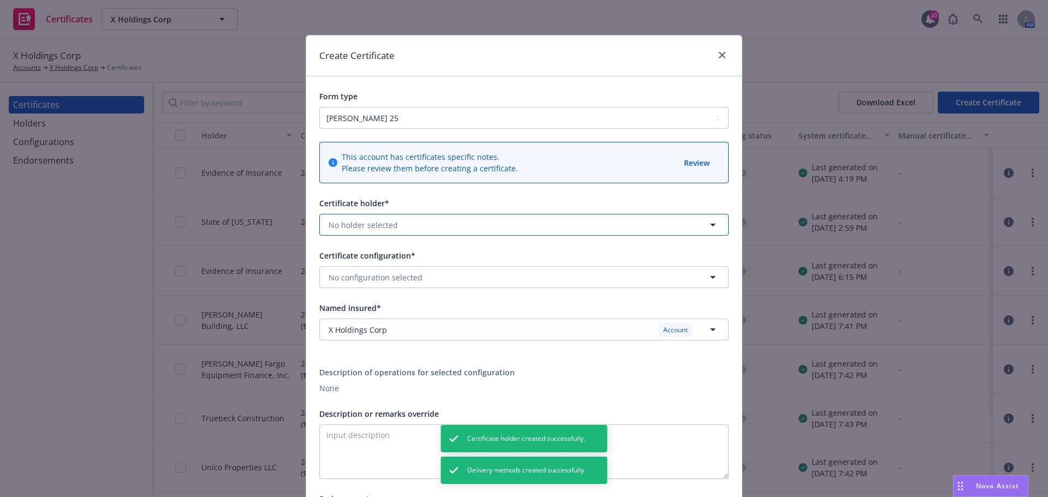
click at [423, 226] on button "No holder selected" at bounding box center [523, 225] width 409 height 22
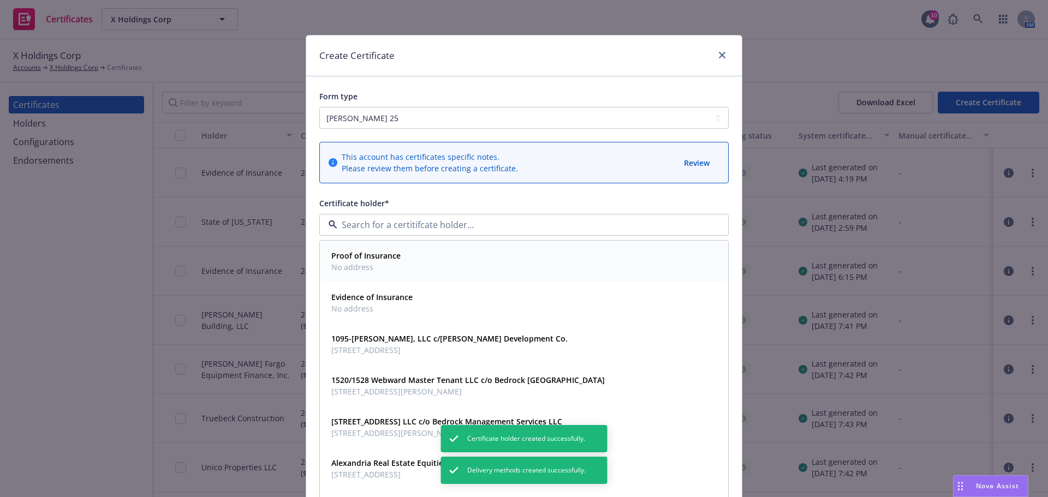
click at [399, 255] on div "Proof of Insurance No address" at bounding box center [524, 261] width 394 height 27
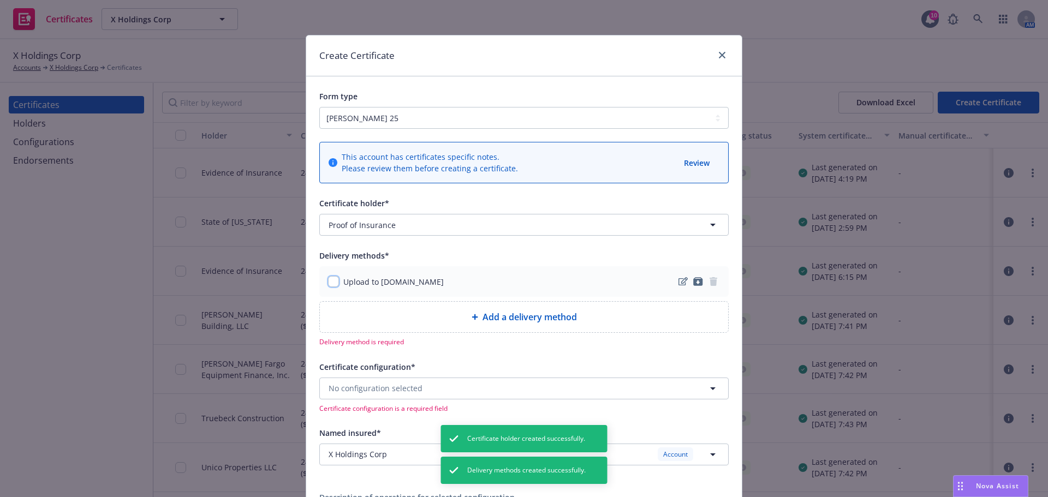
click at [329, 282] on input "checkbox" at bounding box center [333, 281] width 11 height 11
checkbox input "true"
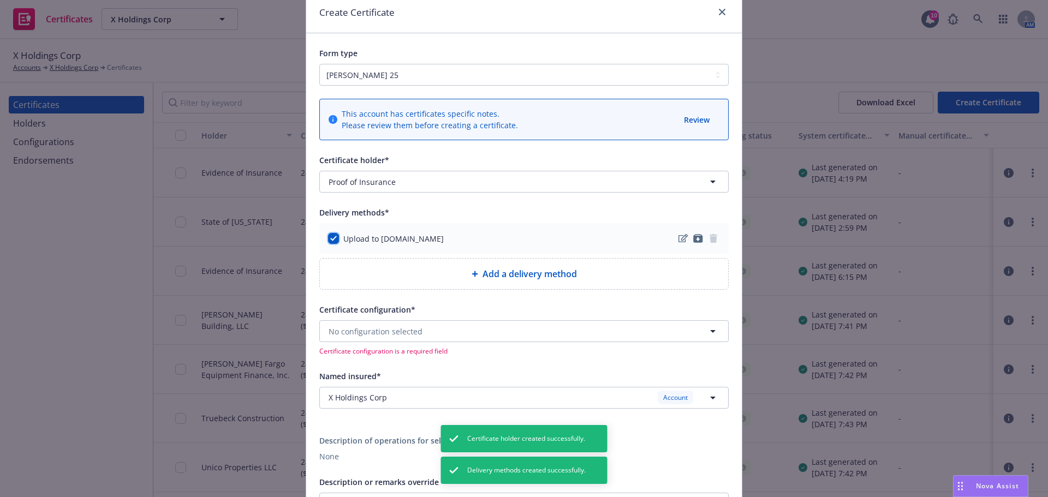
scroll to position [109, 0]
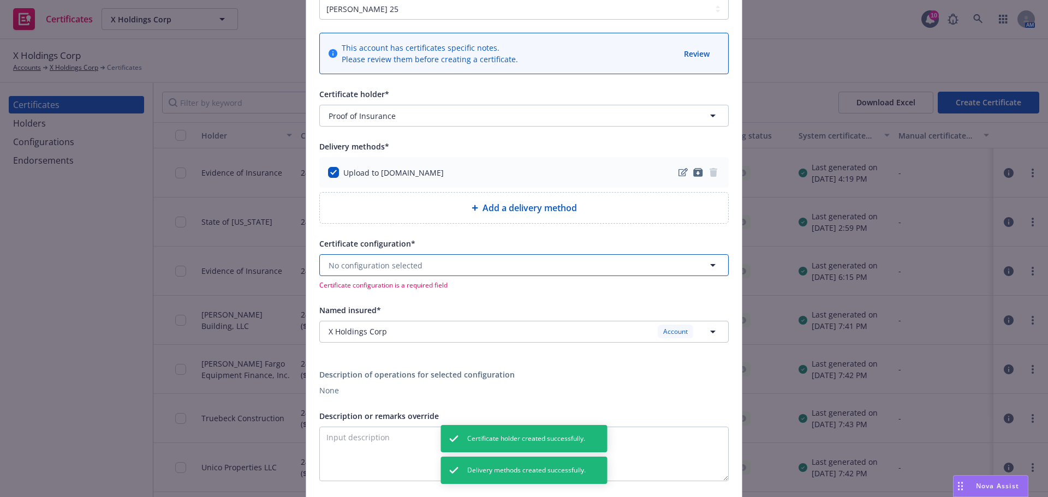
click at [433, 269] on button "No configuration selected" at bounding box center [523, 265] width 409 height 22
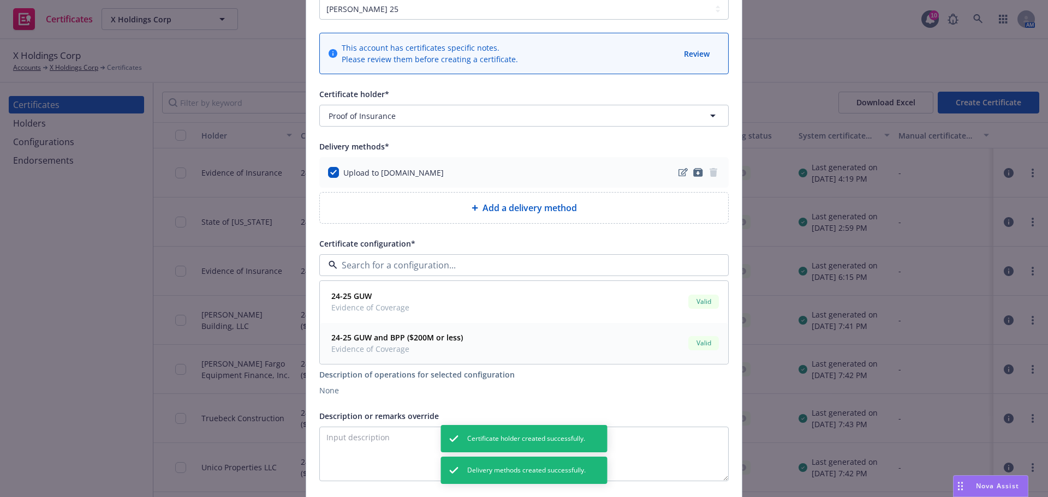
click at [433, 339] on strong "24-25 GUW and BPP ($200M or less)" at bounding box center [397, 337] width 132 height 10
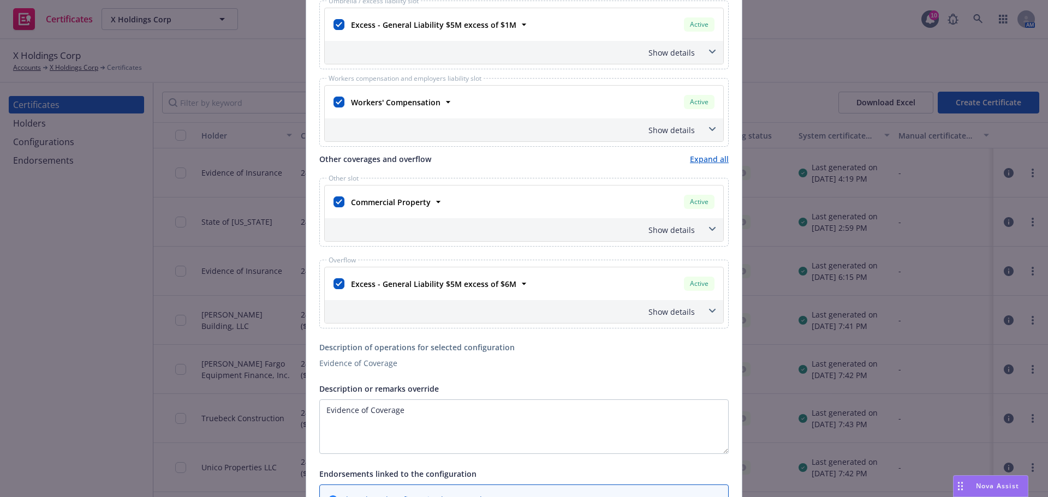
scroll to position [790, 0]
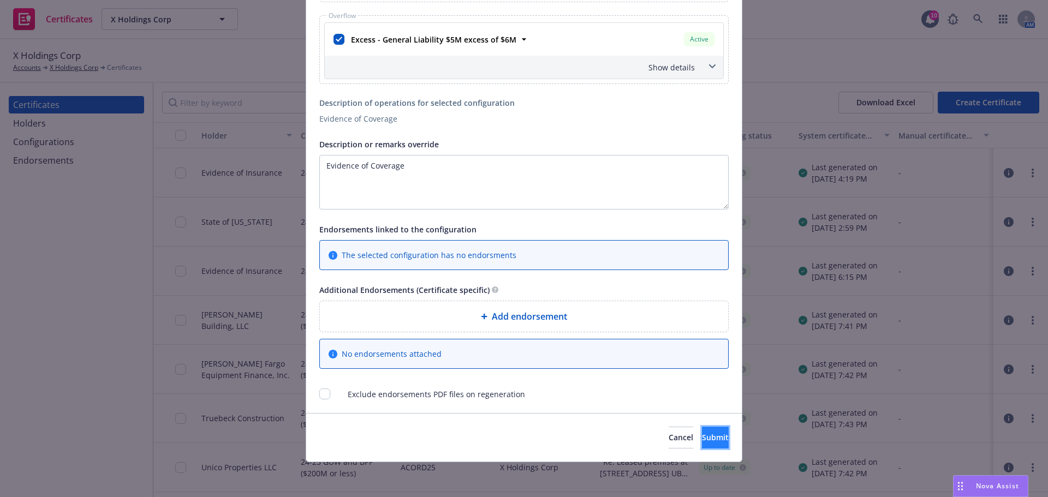
click at [702, 443] on span "Submit" at bounding box center [715, 437] width 27 height 10
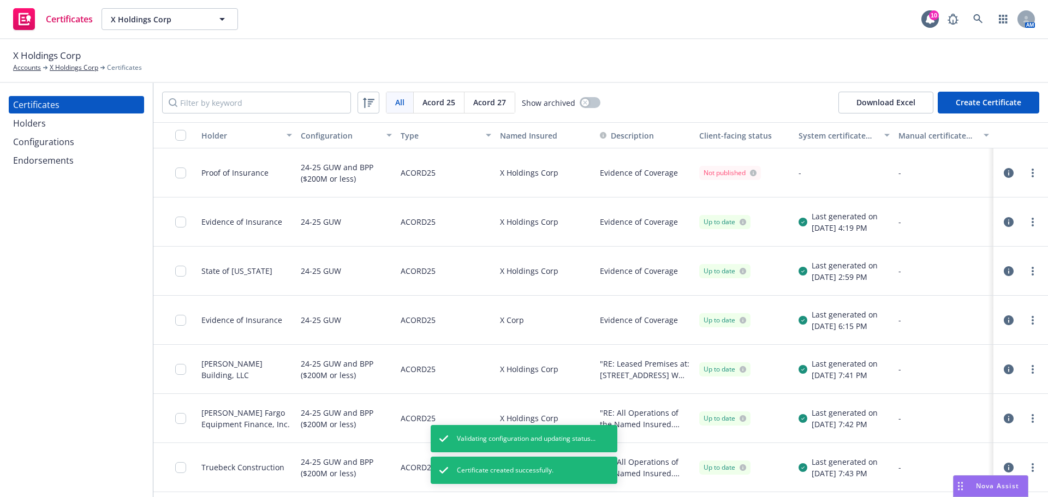
click at [1027, 172] on link "more" at bounding box center [1032, 172] width 13 height 13
click at [947, 239] on link "Regenerate" at bounding box center [943, 239] width 175 height 22
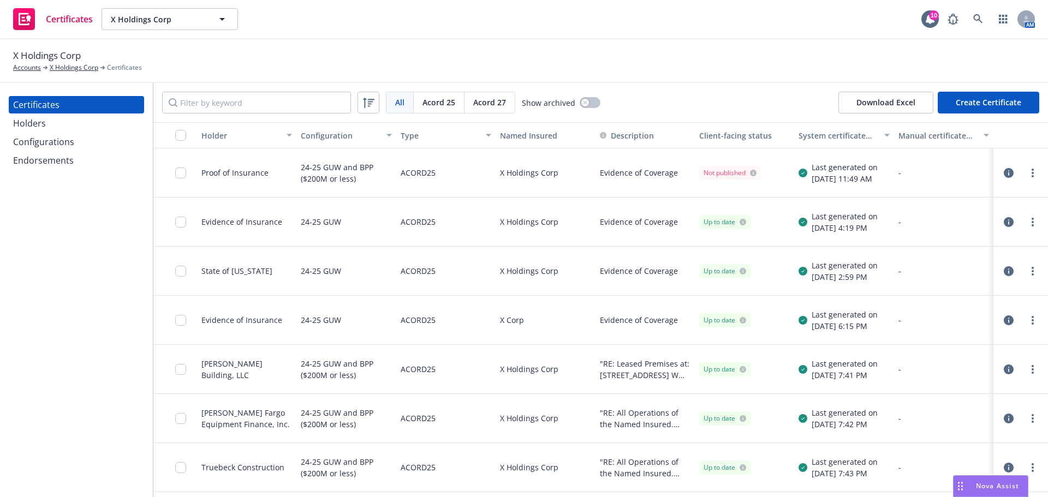
click at [1029, 175] on link "more" at bounding box center [1032, 172] width 13 height 13
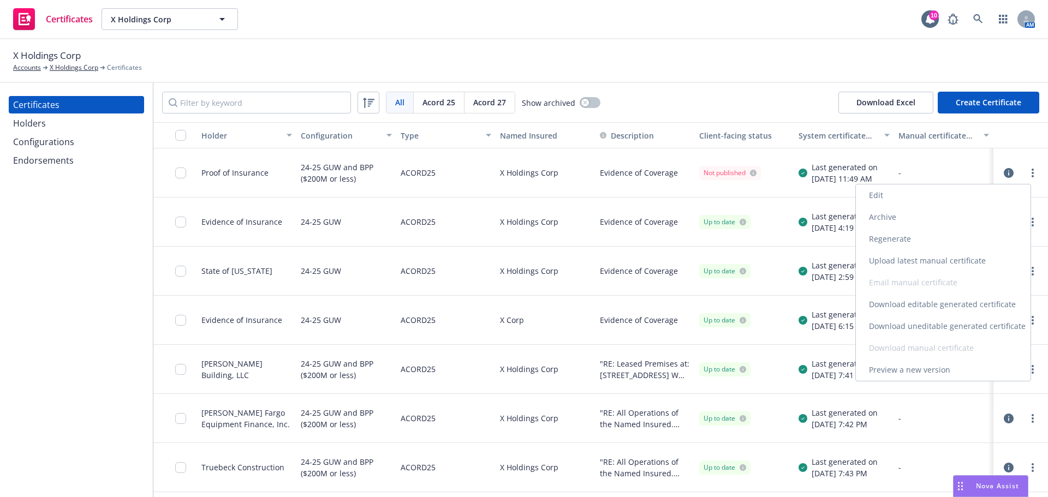
click at [954, 324] on link "Download uneditable generated certificate" at bounding box center [943, 326] width 175 height 22
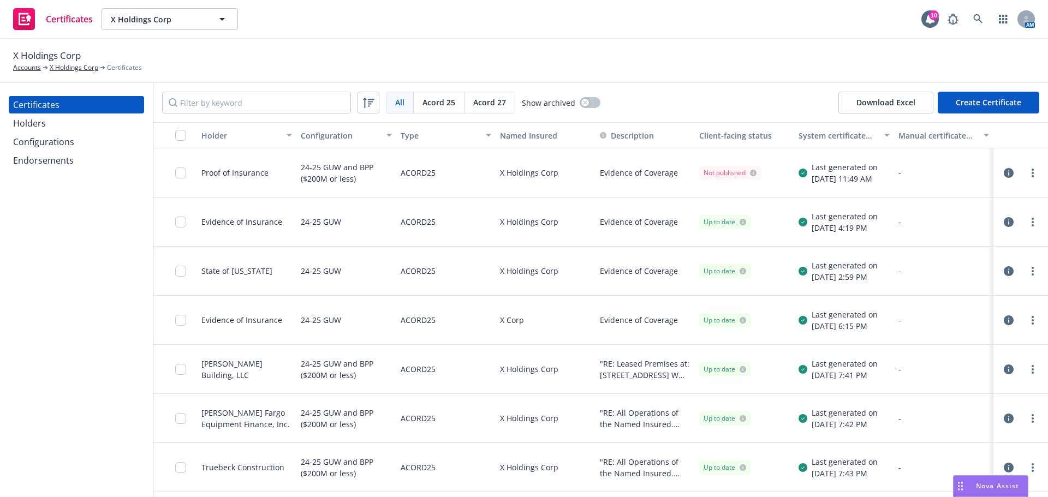
click at [186, 168] on div at bounding box center [183, 172] width 17 height 35
click at [183, 169] on input "checkbox" at bounding box center [180, 173] width 11 height 11
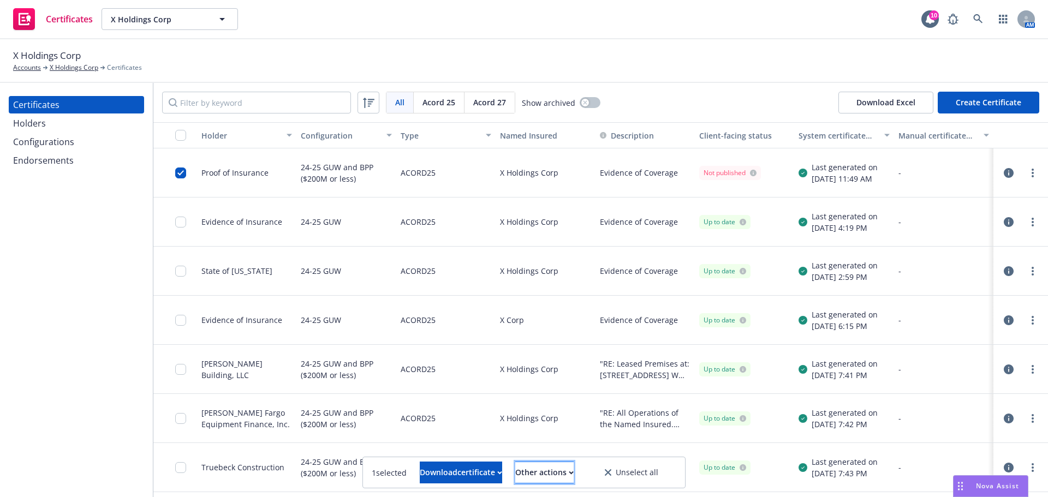
click at [557, 466] on div "Other actions" at bounding box center [544, 472] width 58 height 21
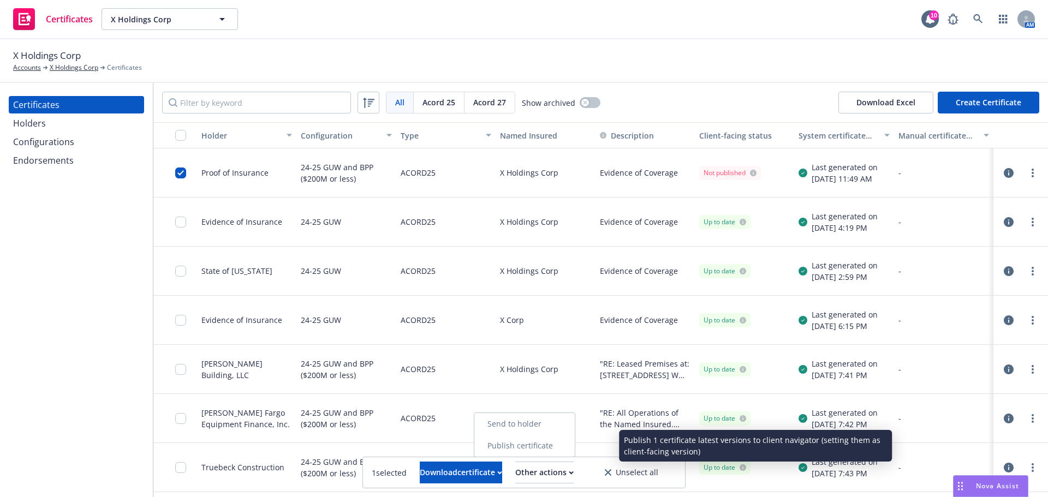
click at [557, 450] on link "Publish certificate" at bounding box center [524, 446] width 100 height 22
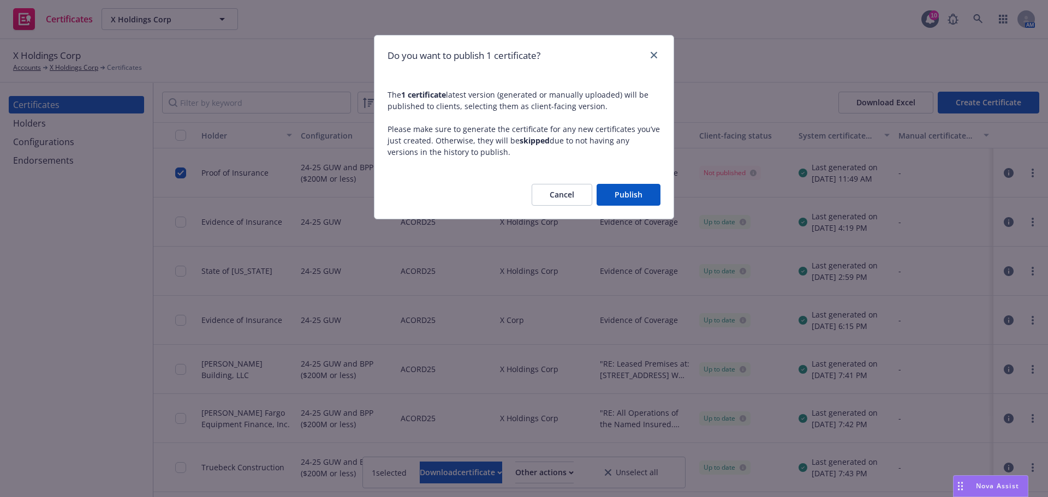
click at [617, 193] on button "Publish" at bounding box center [629, 195] width 64 height 22
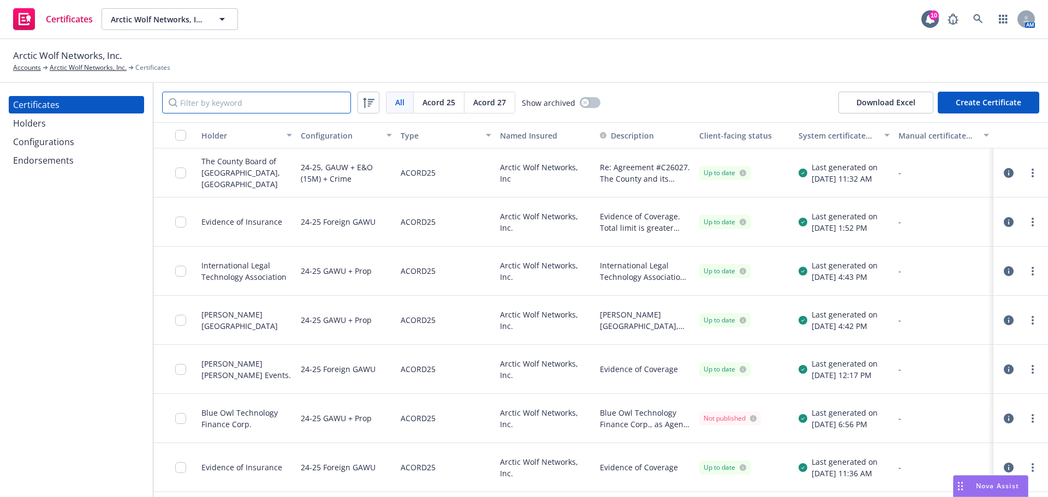
click at [265, 106] on input "Filter by keyword" at bounding box center [256, 103] width 189 height 22
paste input "WPT Land 2 LP"
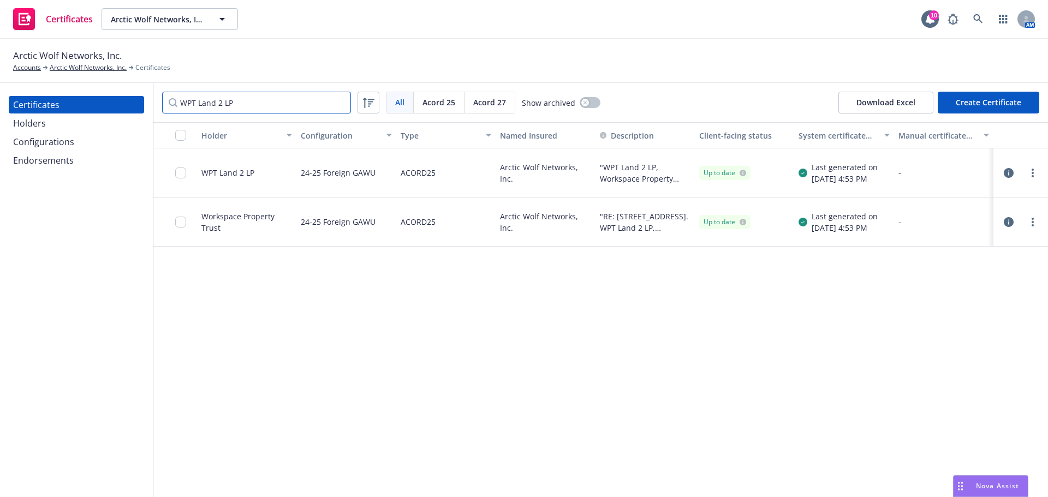
type input "WPT Land 2 LP"
click at [1027, 169] on link "more" at bounding box center [1032, 172] width 13 height 13
click at [949, 367] on link "Preview a new version" at bounding box center [951, 370] width 175 height 22
click at [1034, 176] on link "more" at bounding box center [1032, 172] width 13 height 13
click at [973, 192] on link "Edit" at bounding box center [951, 195] width 175 height 22
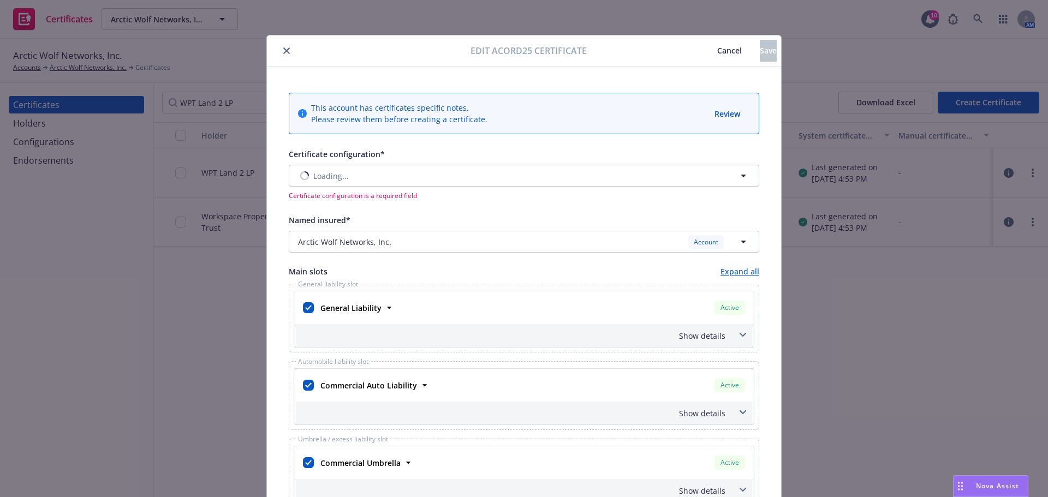
type input "[object Object]"
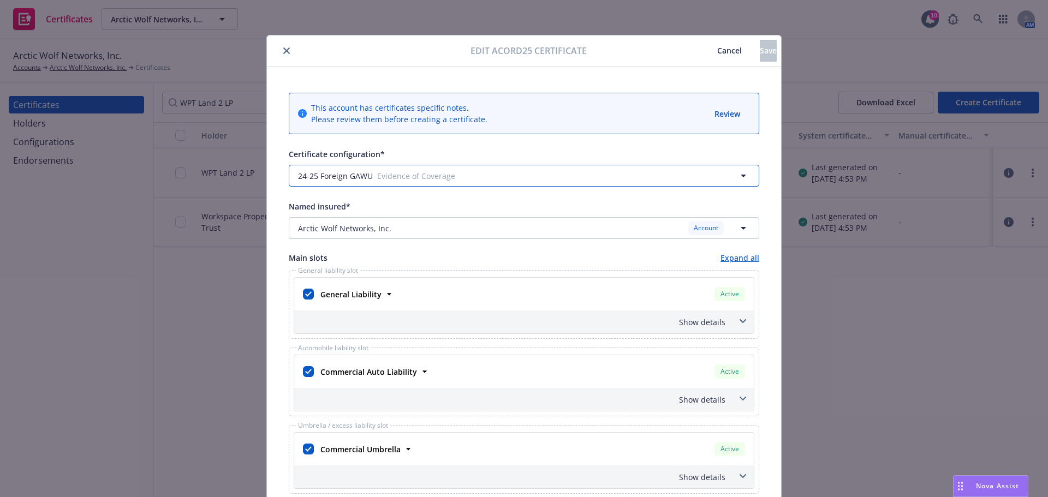
click at [406, 173] on span "Evidence of Coverage" at bounding box center [515, 175] width 276 height 11
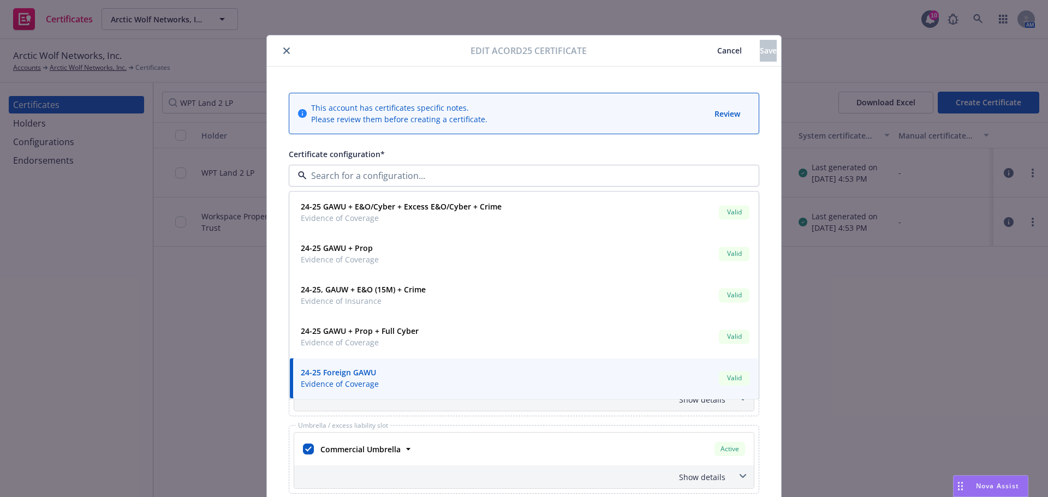
type input "[object Object]"
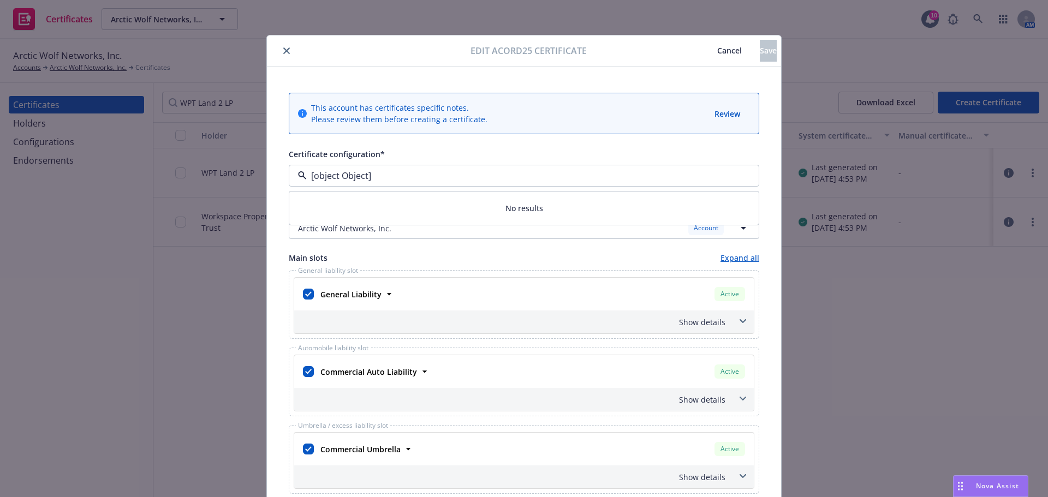
click at [406, 173] on input "[object Object]" at bounding box center [522, 175] width 430 height 13
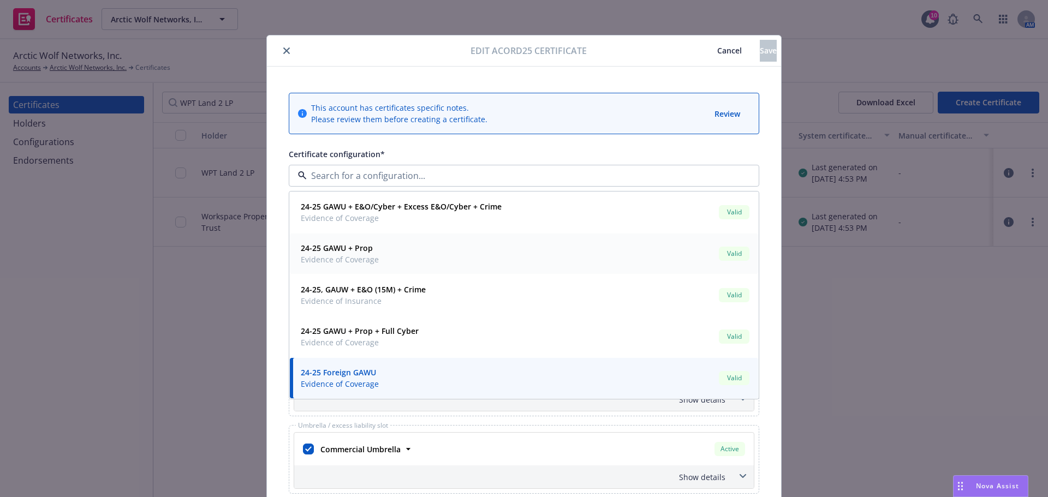
click at [430, 252] on div "24-25 GAWU + Prop Evidence of Coverage Valid" at bounding box center [523, 253] width 455 height 27
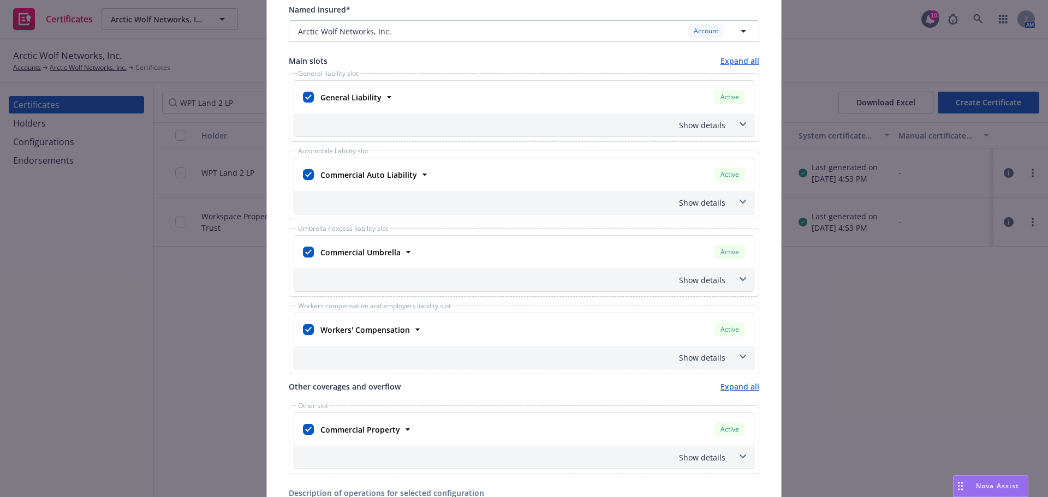
scroll to position [218, 0]
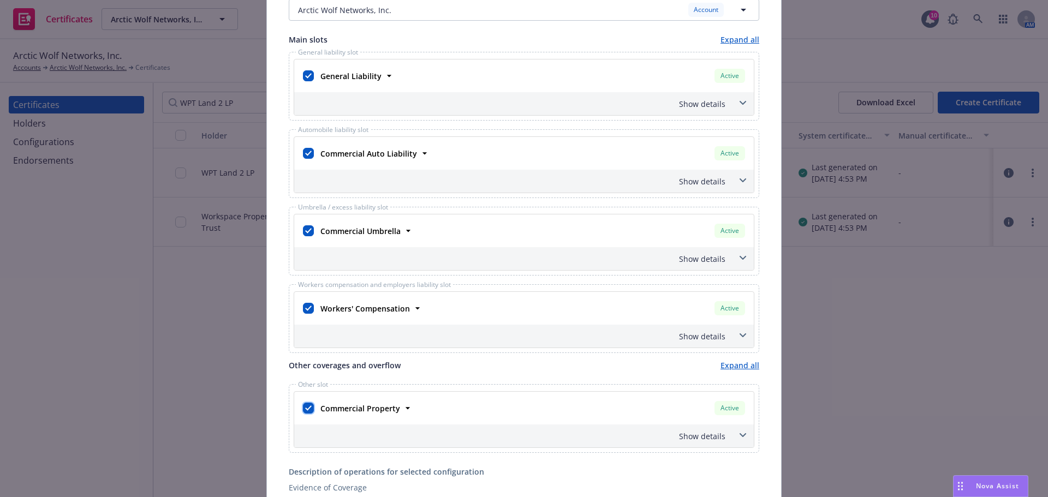
click at [309, 404] on input "checkbox" at bounding box center [308, 408] width 11 height 11
checkbox input "false"
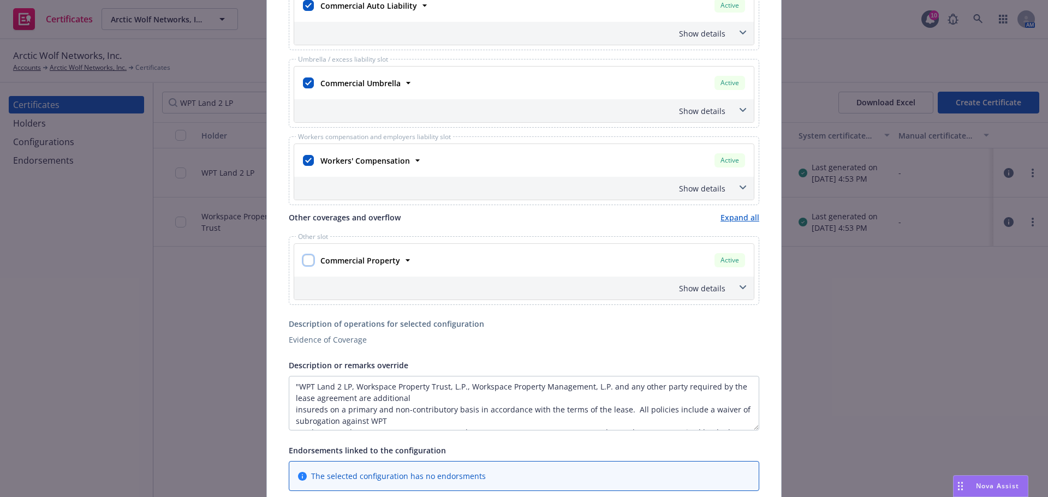
scroll to position [546, 0]
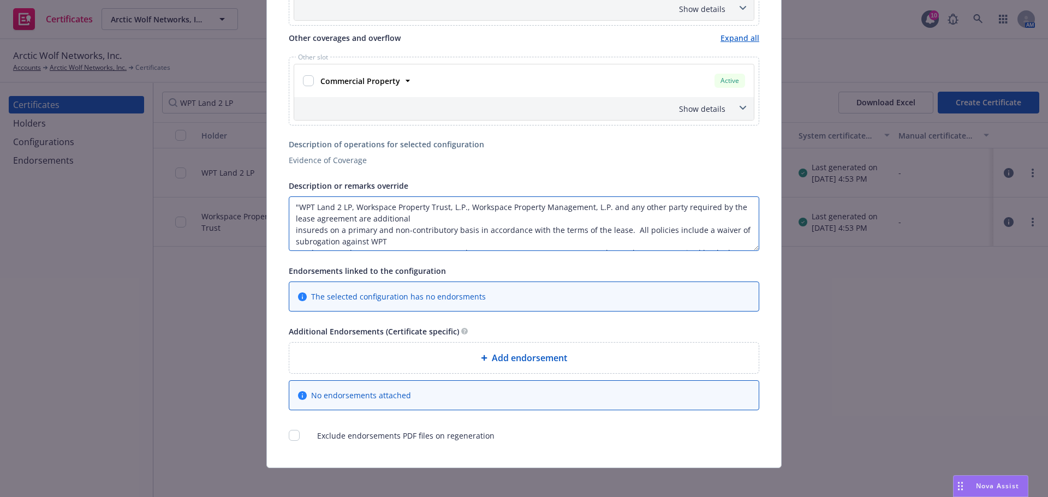
click at [297, 211] on textarea ""WPT Land 2 LP, Workspace Property Trust, L.P., Workspace Property Management, …" at bounding box center [524, 223] width 470 height 55
click at [436, 214] on textarea "WPT Land 2 LP, Workspace Property Trust, L.P., Workspace Property Management, L…" at bounding box center [524, 223] width 470 height 55
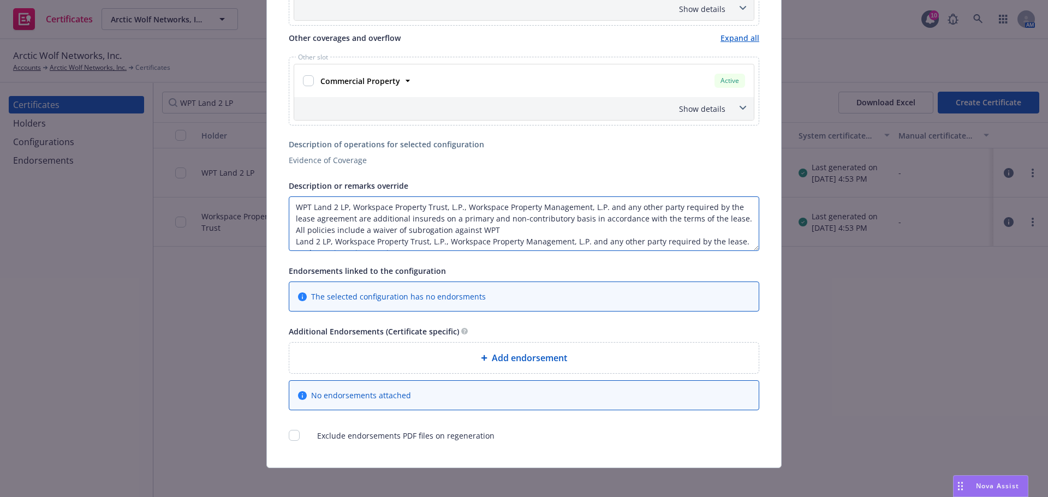
click at [510, 230] on textarea "WPT Land 2 LP, Workspace Property Trust, L.P., Workspace Property Management, L…" at bounding box center [524, 223] width 470 height 55
click at [658, 239] on textarea "WPT Land 2 LP, Workspace Property Trust, L.P., Workspace Property Management, L…" at bounding box center [524, 223] width 470 height 55
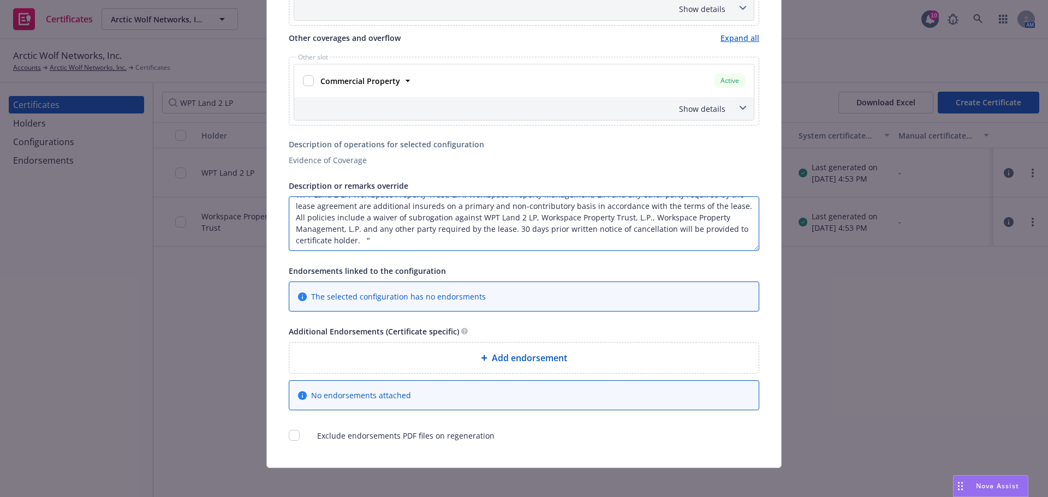
scroll to position [24, 0]
click at [376, 228] on textarea "WPT Land 2 LP, Workspace Property Trust, L.P., Workspace Property Management, L…" at bounding box center [524, 223] width 470 height 55
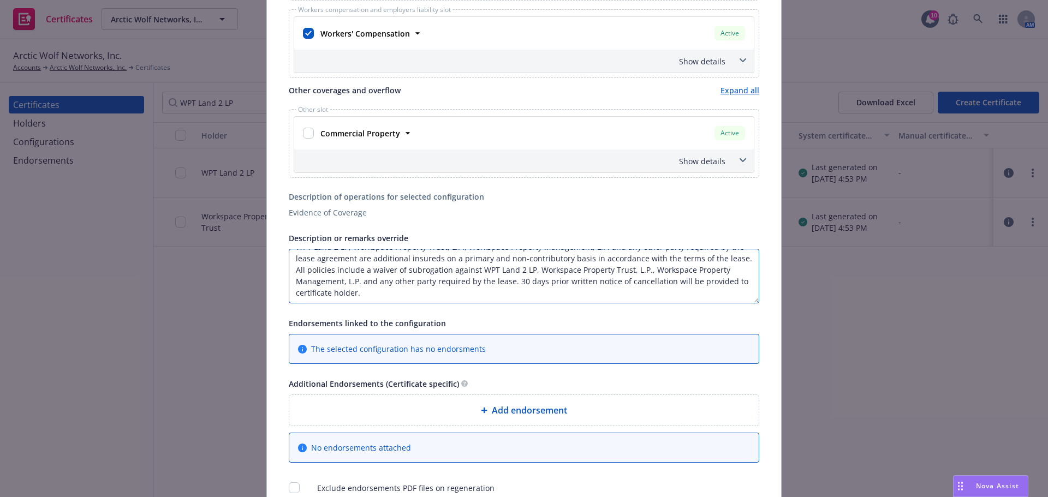
scroll to position [552, 0]
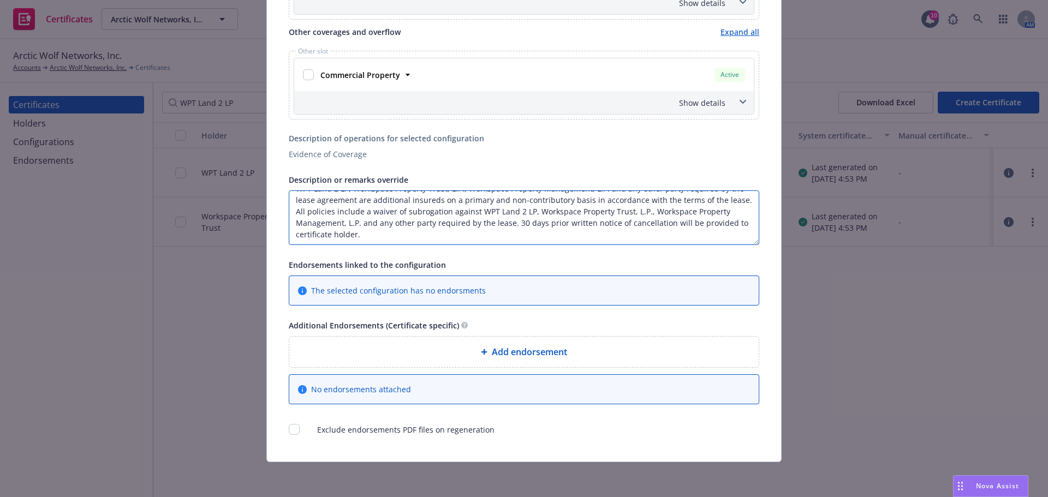
type textarea "WPT Land 2 LP, Workspace Property Trust, L.P., Workspace Property Management, L…"
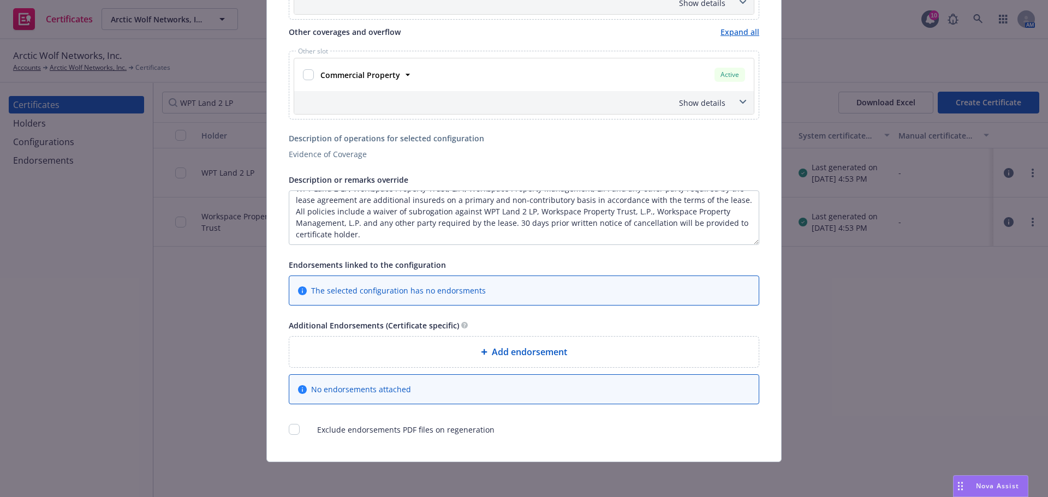
click at [466, 359] on div "Add endorsement" at bounding box center [523, 352] width 469 height 31
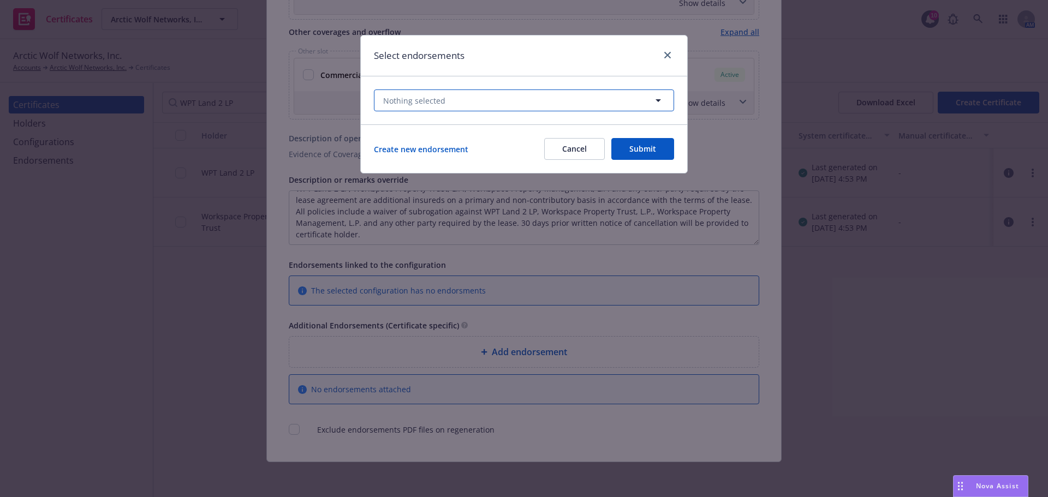
click at [426, 98] on span "Nothing selected" at bounding box center [414, 100] width 62 height 11
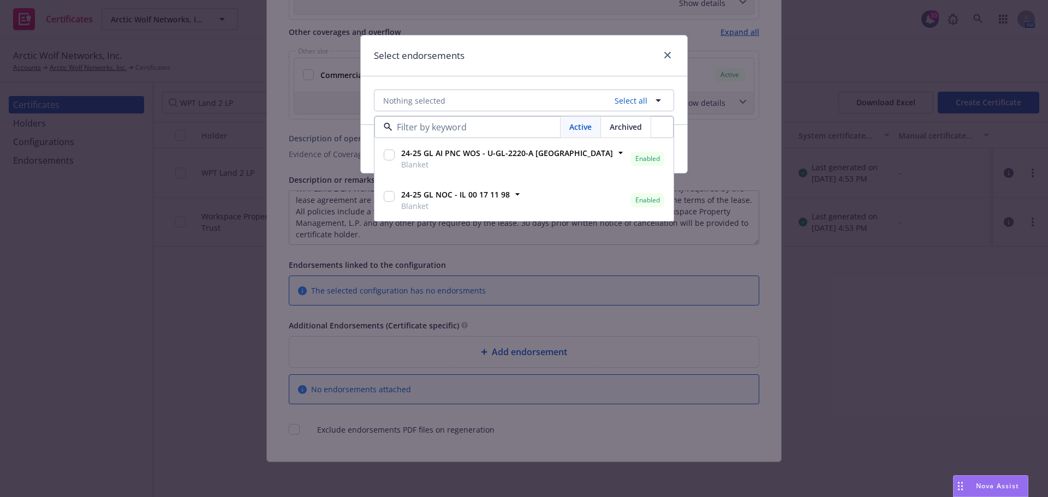
click at [386, 155] on input "checkbox" at bounding box center [389, 155] width 11 height 11
checkbox input "true"
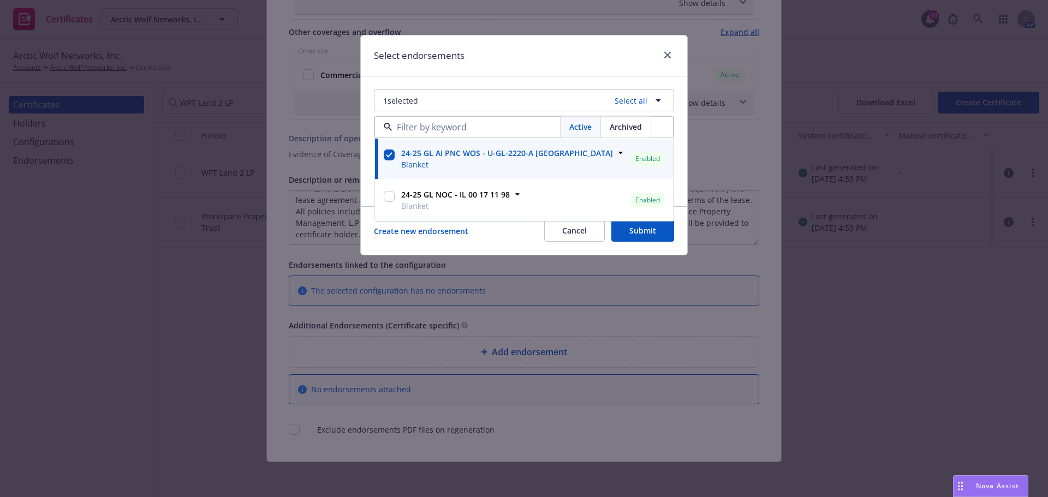
click at [386, 193] on input "checkbox" at bounding box center [389, 196] width 11 height 11
checkbox input "true"
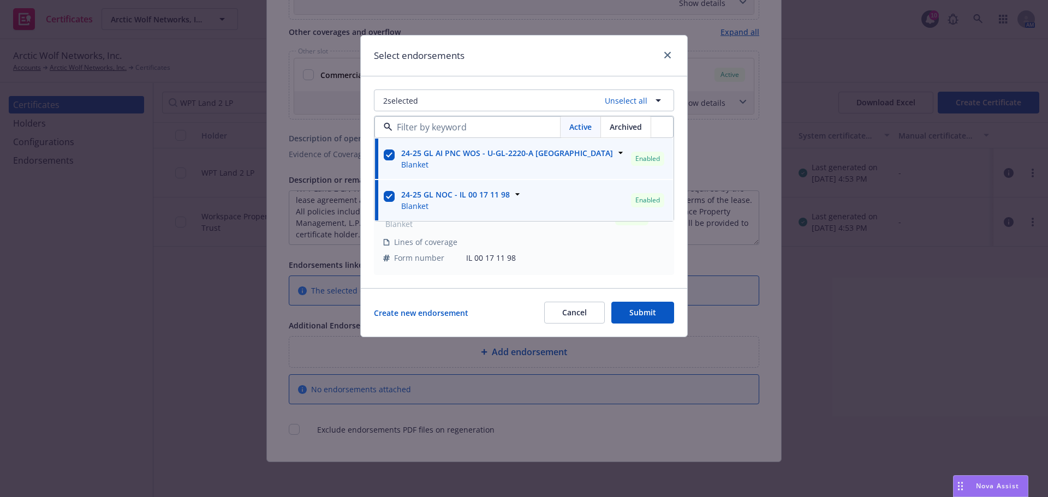
click at [645, 324] on button "Submit" at bounding box center [642, 313] width 63 height 22
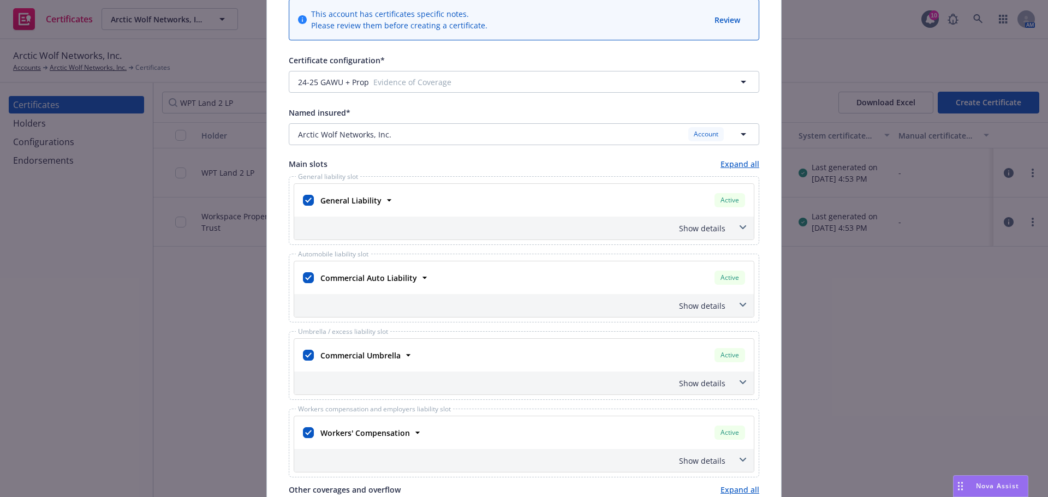
scroll to position [0, 0]
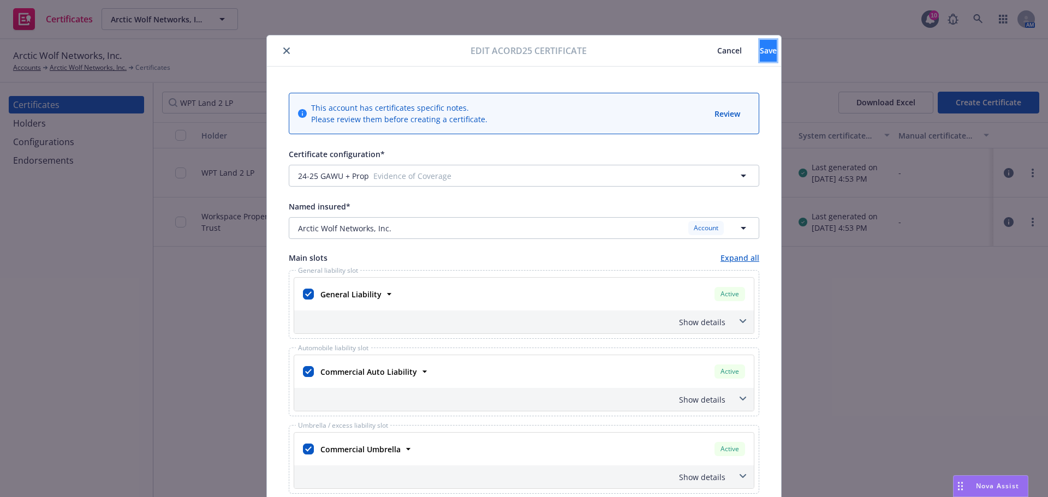
click at [760, 43] on button "Save" at bounding box center [768, 51] width 17 height 22
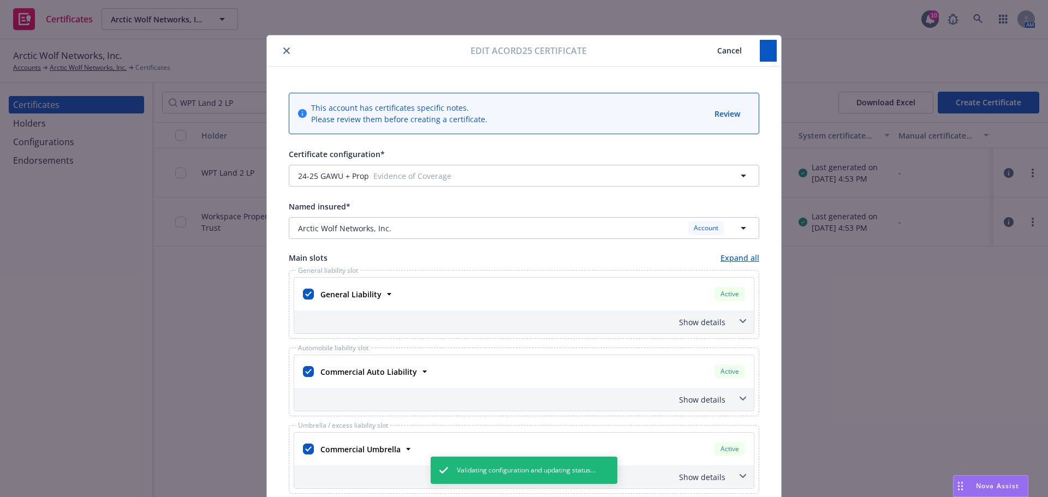
type textarea "WPT Land 2 LP, Workspace Property Trust, L.P., Workspace Property Management, L…"
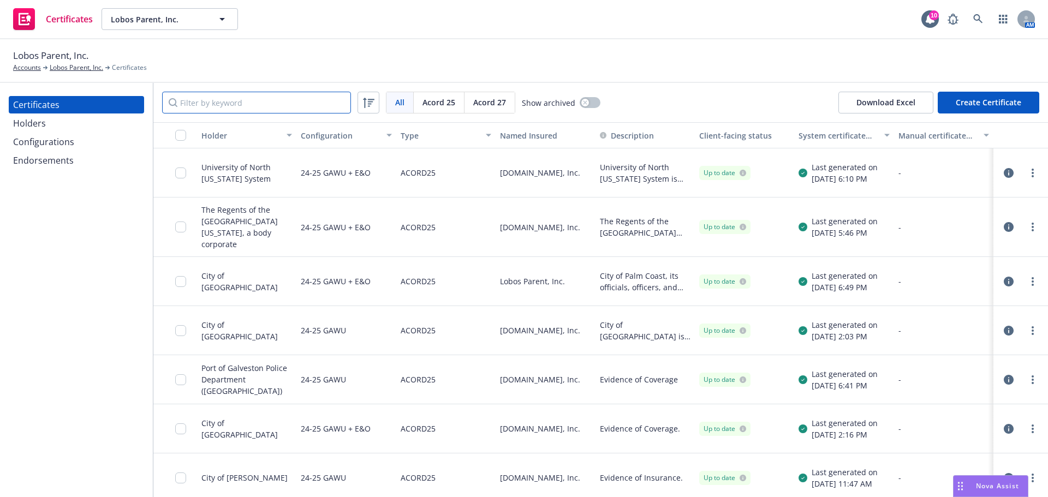
click at [286, 107] on input "Filter by keyword" at bounding box center [256, 103] width 189 height 22
paste input "The City of Mountain View [STREET_ADDRESS][PERSON_NAME]"
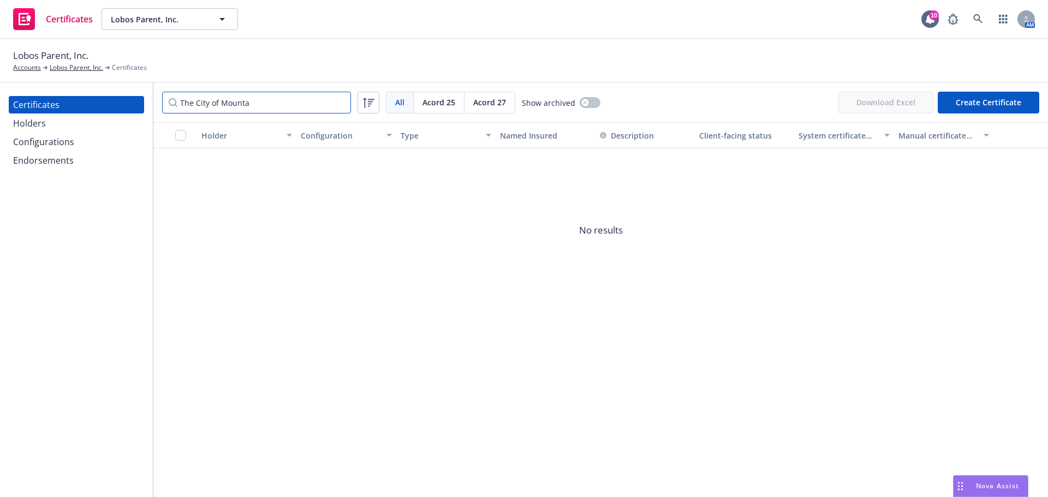
type input "The City of Mounta"
click at [88, 129] on div "Holders" at bounding box center [76, 123] width 127 height 17
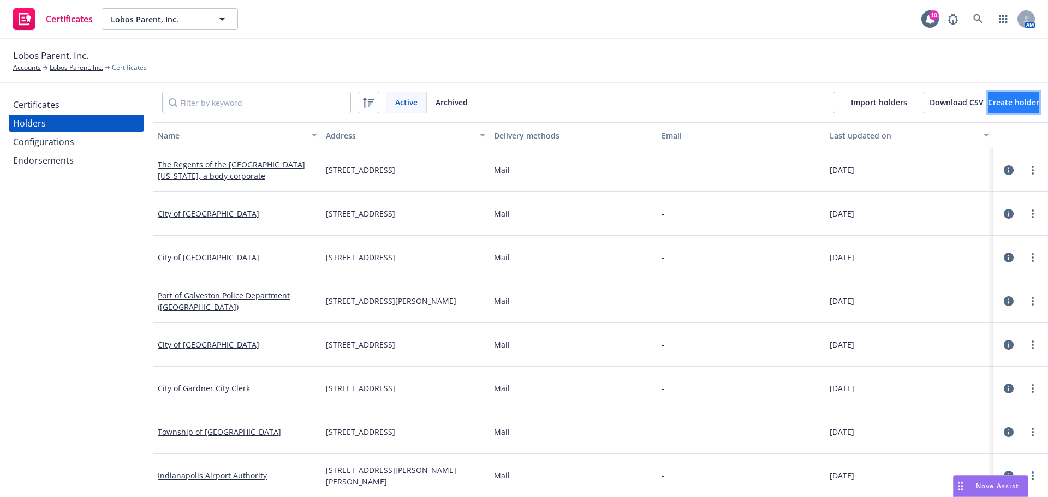
click at [1014, 92] on button "Create holder" at bounding box center [1013, 103] width 51 height 22
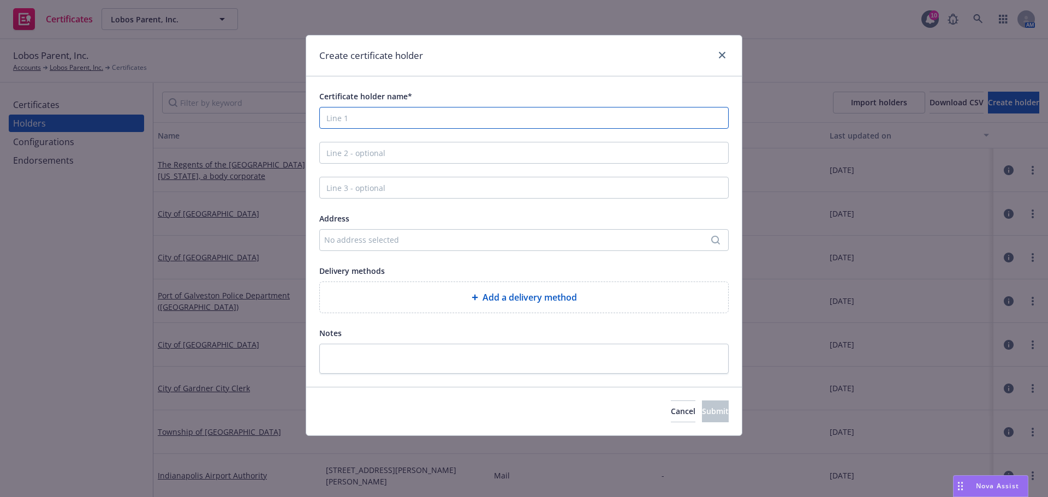
click at [521, 119] on input "Certificate holder name*" at bounding box center [523, 118] width 409 height 22
paste input "The City of Mountain View 500 Castro Street Mountain View, CA 94041"
drag, startPoint x: 582, startPoint y: 119, endPoint x: 423, endPoint y: 122, distance: 158.8
click at [423, 122] on input "The City of Mountain View 500 Castro Street Mountain View, CA 94041" at bounding box center [523, 118] width 409 height 22
type input "The City of [GEOGRAPHIC_DATA]"
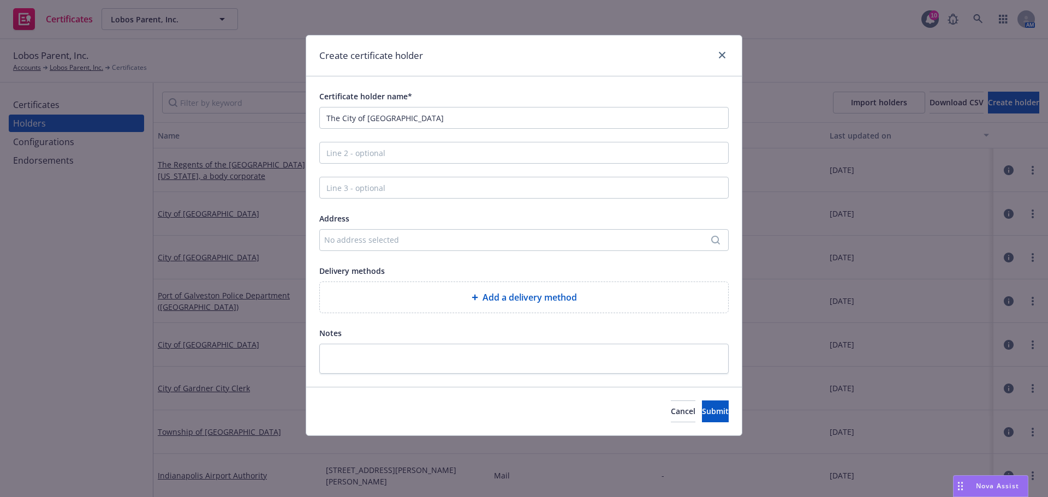
click at [398, 247] on div "No address selected" at bounding box center [523, 240] width 409 height 22
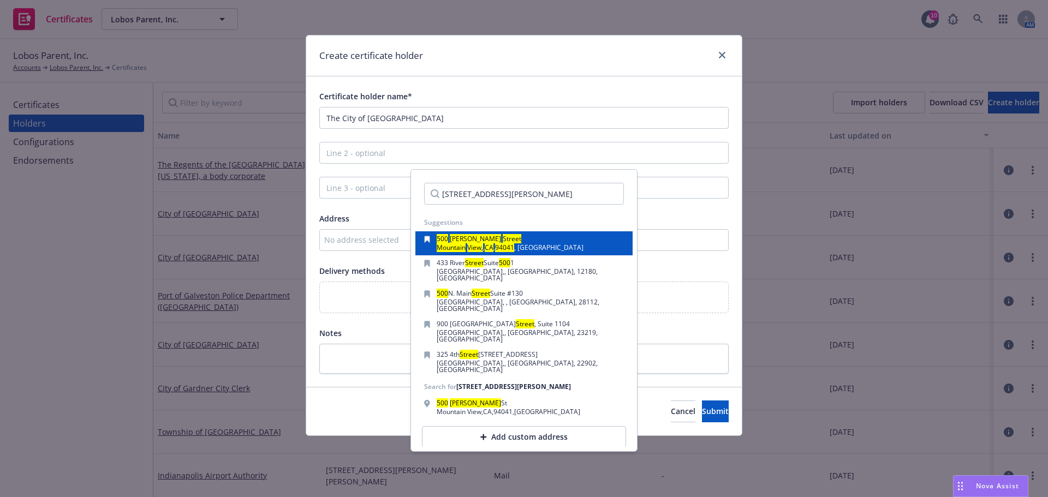
type input "500 Castro Street Mountain View, CA 94041"
click at [543, 240] on div "500 Castro Street Mountain View, , CA , 94041 , USA" at bounding box center [524, 243] width 200 height 15
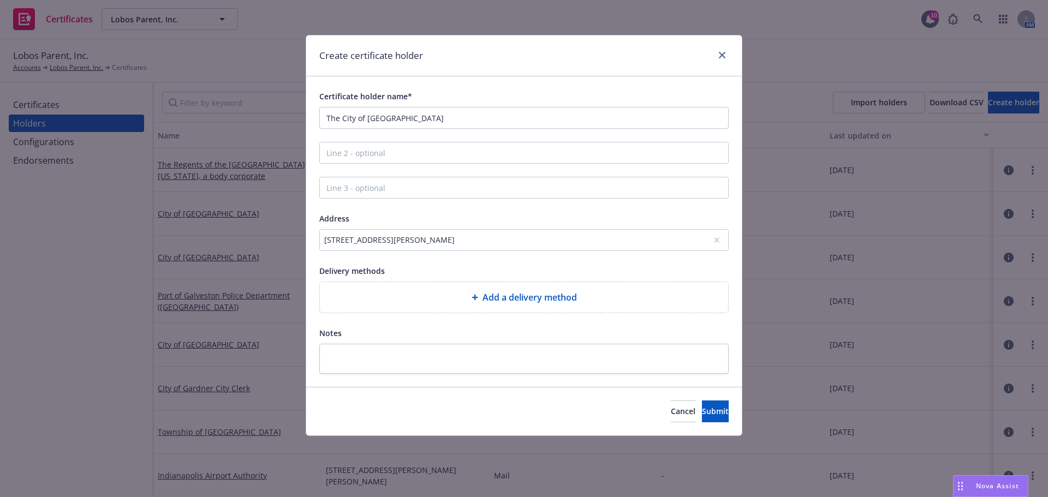
click at [437, 300] on div "Add a delivery method" at bounding box center [524, 297] width 391 height 13
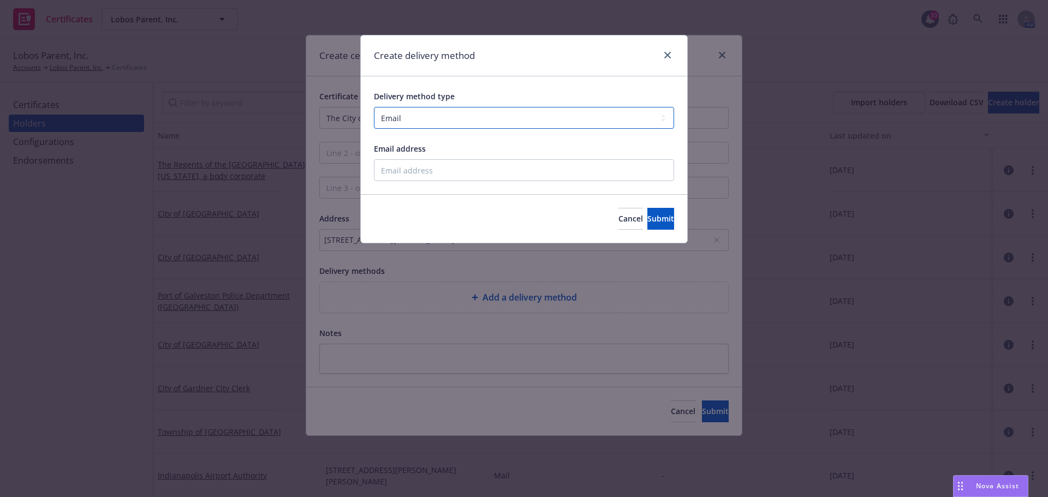
click at [450, 116] on select "Select delivery method type Email Mail Fax Upload to Compliance Website" at bounding box center [524, 118] width 300 height 22
select select "MAIL"
click at [374, 107] on select "Select delivery method type Email Mail Fax Upload to Compliance Website" at bounding box center [524, 118] width 300 height 22
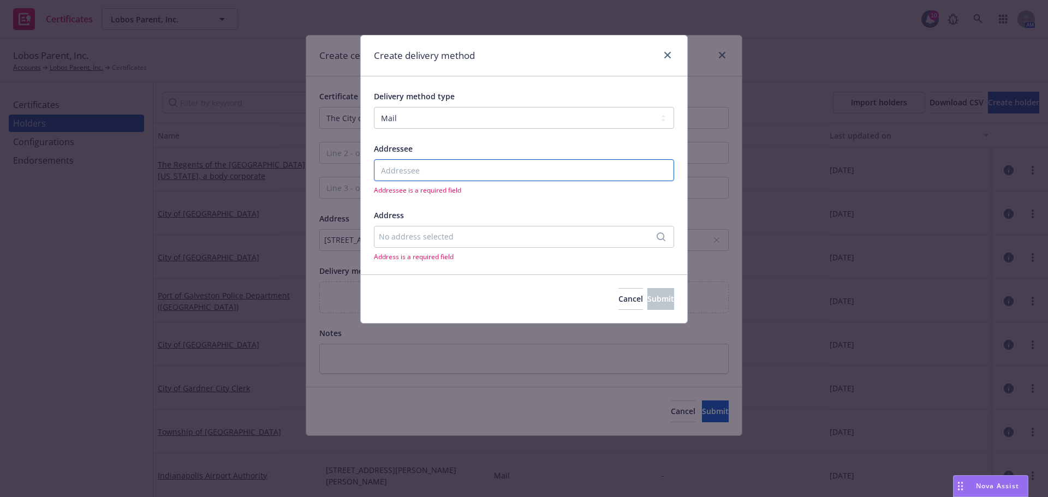
click at [427, 171] on input "Addressee" at bounding box center [524, 170] width 300 height 22
paste input "500 Castro Street Mountain View, CA 94041"
type input "500 Castro Street Mountain View, CA 94041"
click at [438, 239] on div "No address selected" at bounding box center [518, 236] width 279 height 11
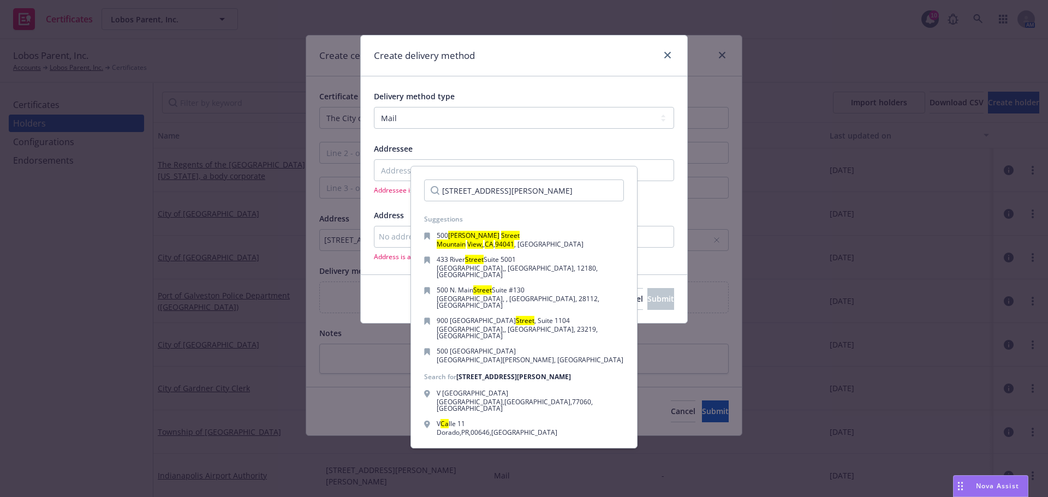
scroll to position [0, 1]
click at [476, 190] on input "v500 Castro Street Mountain View, CA 94041" at bounding box center [524, 191] width 200 height 22
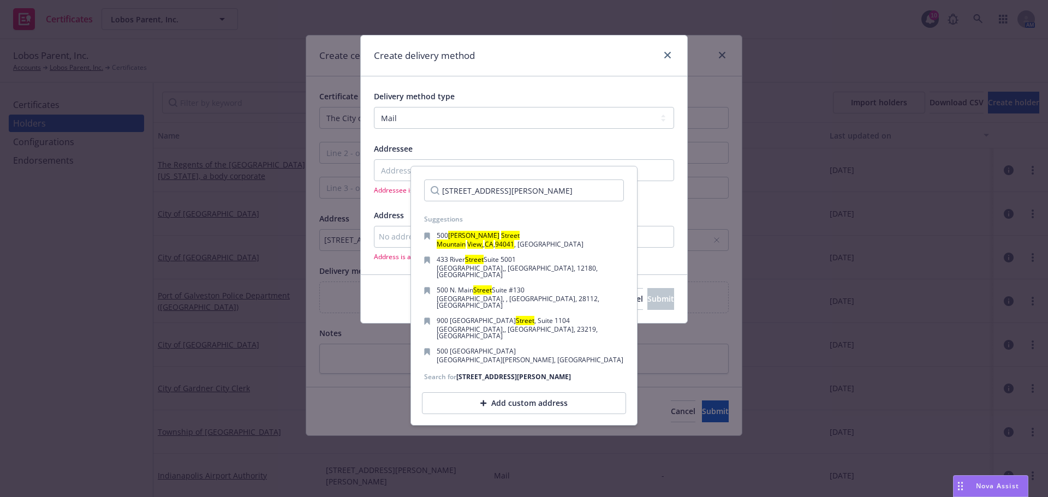
click at [476, 190] on input "v500 Castro Street Mountain View, CA 94041" at bounding box center [524, 191] width 200 height 22
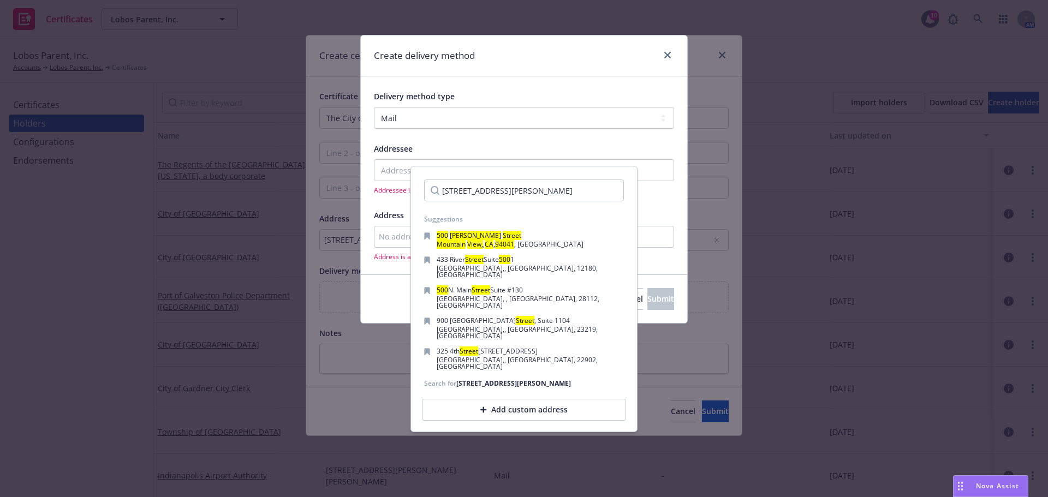
scroll to position [0, 0]
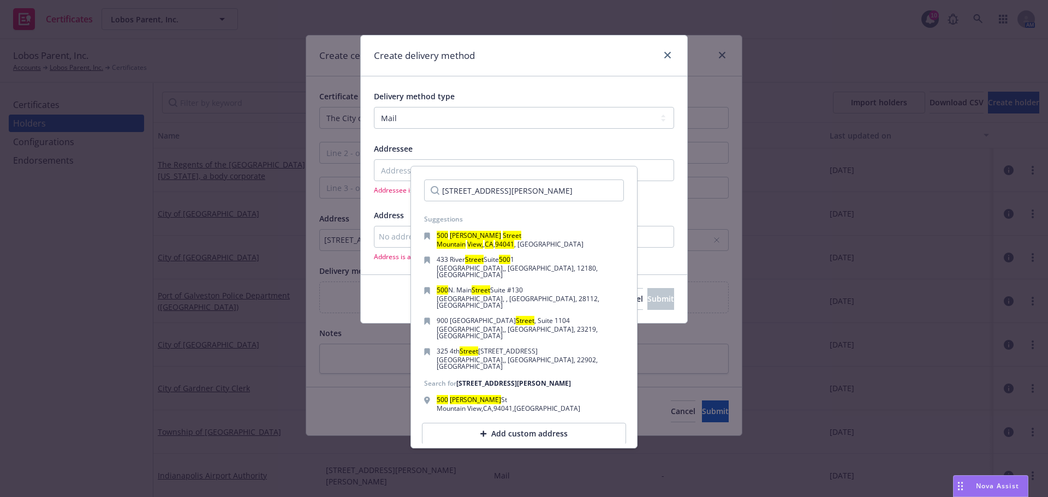
type input "500 Castro Street Mountain View, CA 94041"
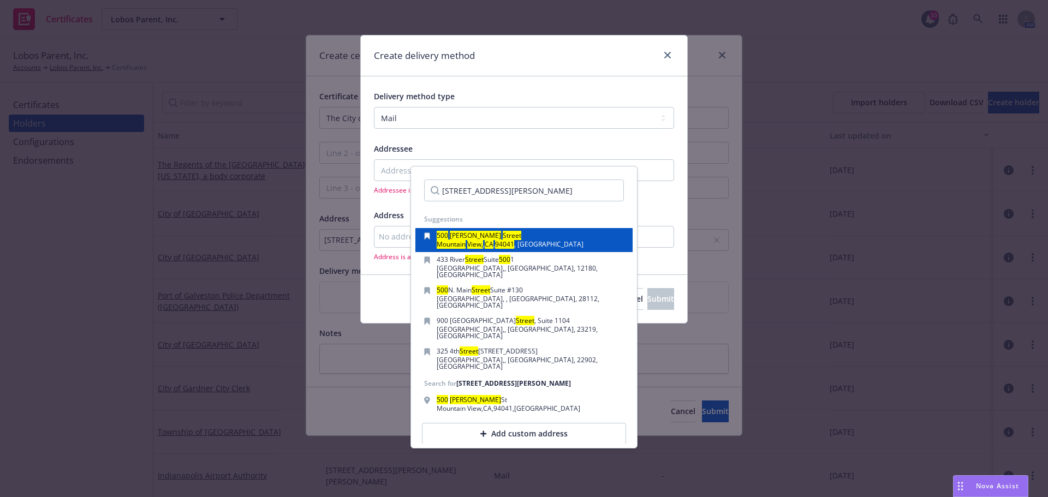
click at [503, 236] on mark "Street" at bounding box center [512, 235] width 19 height 9
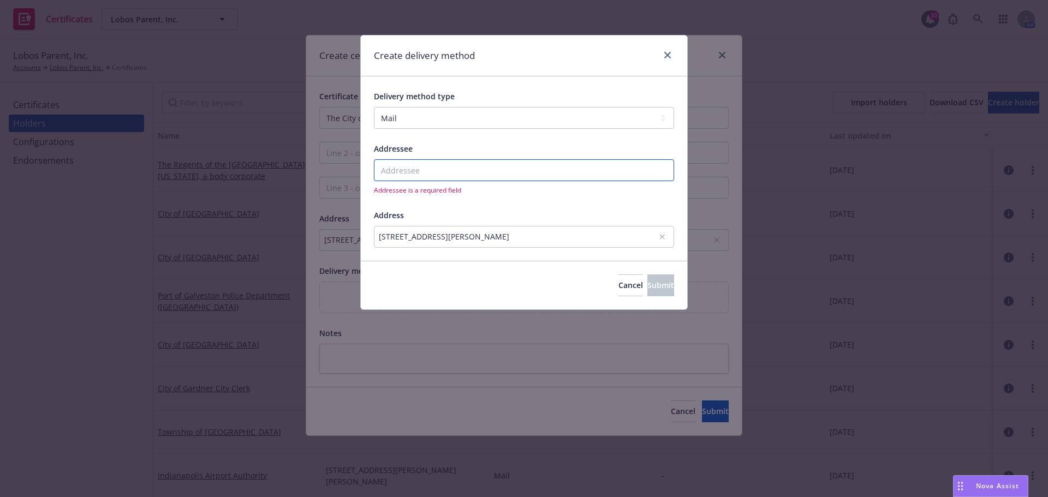
click at [460, 169] on input "Addressee" at bounding box center [524, 170] width 300 height 22
paste input "The City of [GEOGRAPHIC_DATA]"
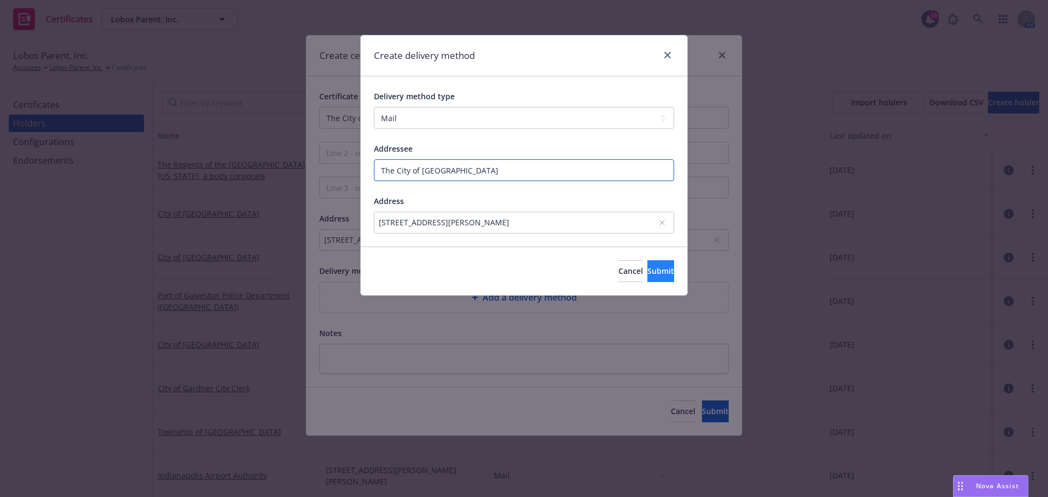
type input "The City of [GEOGRAPHIC_DATA]"
click at [651, 273] on span "Submit" at bounding box center [660, 271] width 27 height 10
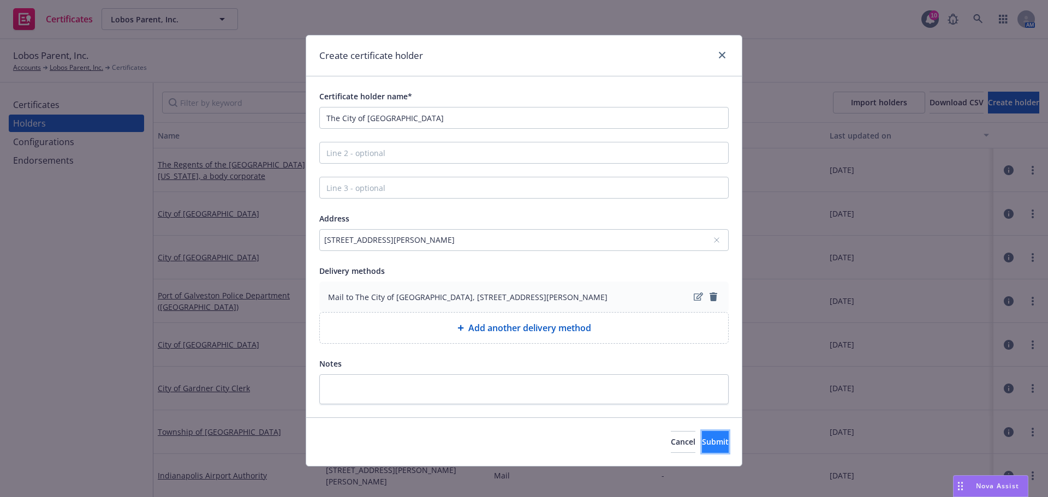
click at [704, 435] on button "Submit" at bounding box center [715, 442] width 27 height 22
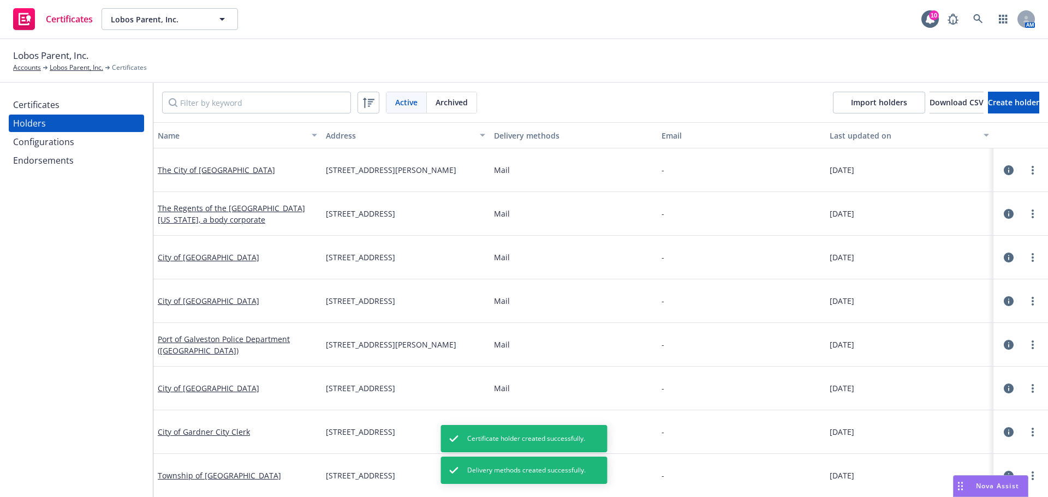
click at [29, 104] on div "Certificates" at bounding box center [36, 104] width 46 height 17
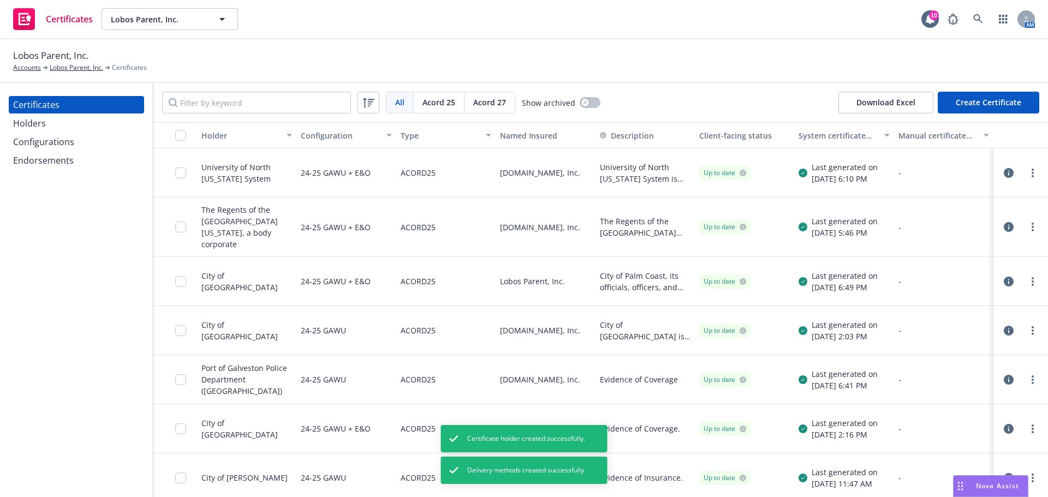
click at [964, 106] on button "Create Certificate" at bounding box center [989, 103] width 102 height 22
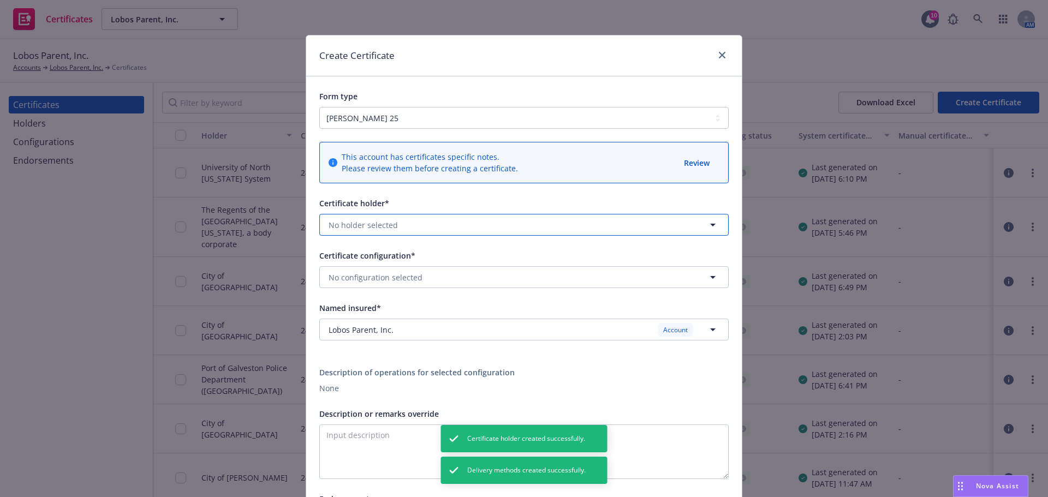
click at [395, 223] on button "No holder selected" at bounding box center [523, 225] width 409 height 22
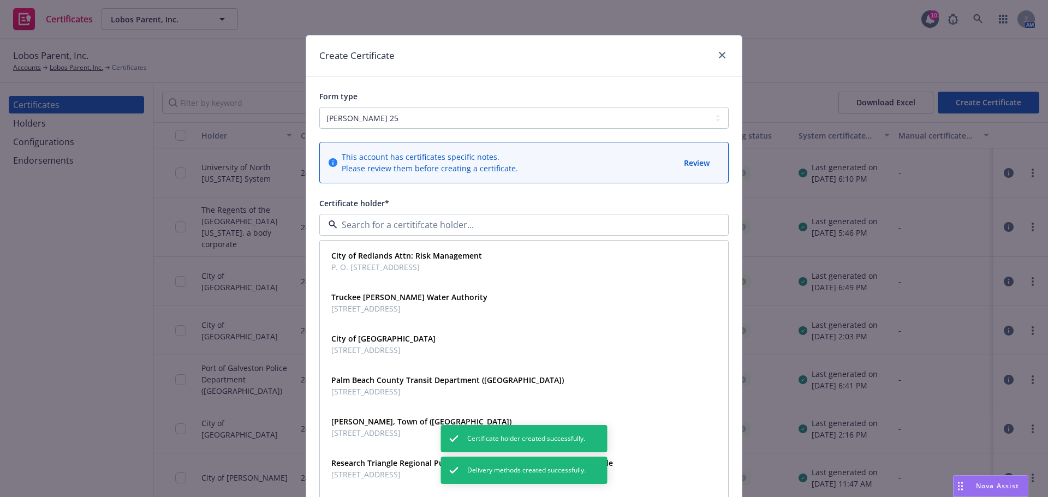
paste input "The City of [GEOGRAPHIC_DATA]"
type input "The City of [GEOGRAPHIC_DATA]"
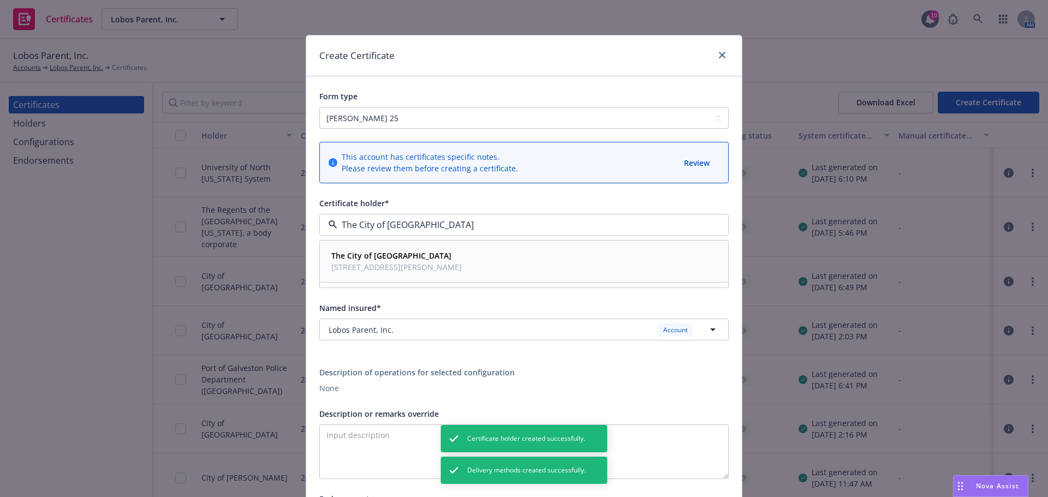
click at [390, 253] on strong "The City of [GEOGRAPHIC_DATA]" at bounding box center [391, 256] width 120 height 10
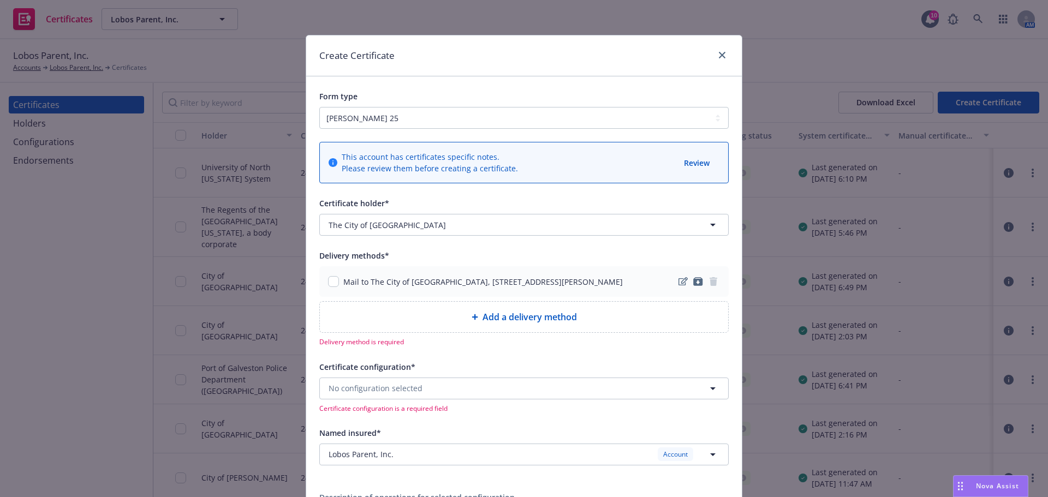
click at [338, 285] on div "Mail to The City of [GEOGRAPHIC_DATA], [STREET_ADDRESS][PERSON_NAME]" at bounding box center [475, 281] width 295 height 11
click at [333, 284] on div "Mail to The City of [GEOGRAPHIC_DATA], [STREET_ADDRESS][PERSON_NAME]" at bounding box center [475, 281] width 295 height 11
click at [330, 284] on input "checkbox" at bounding box center [333, 281] width 11 height 11
checkbox input "true"
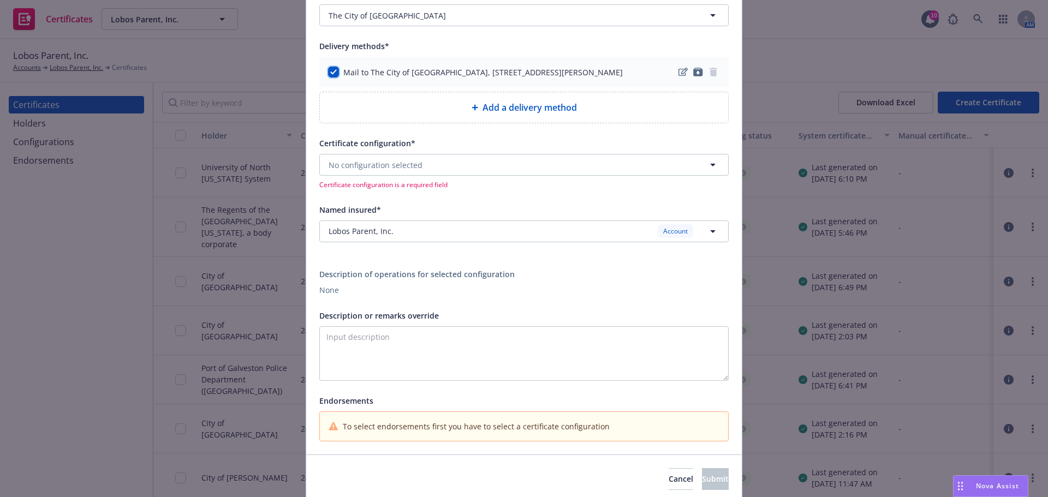
scroll to position [218, 0]
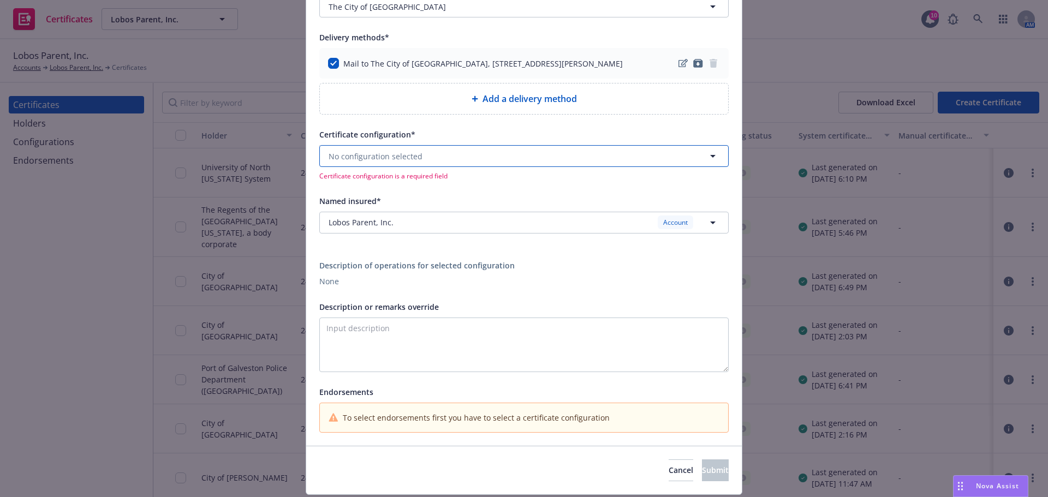
click at [421, 161] on button "No configuration selected" at bounding box center [523, 156] width 409 height 22
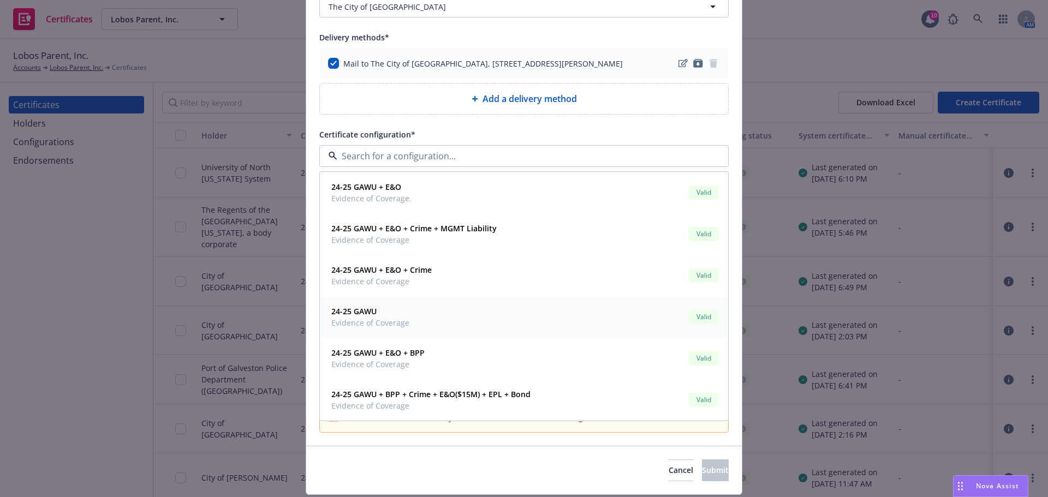
click at [409, 325] on div "24-25 GAWU Evidence of Coverage Valid" at bounding box center [524, 316] width 394 height 27
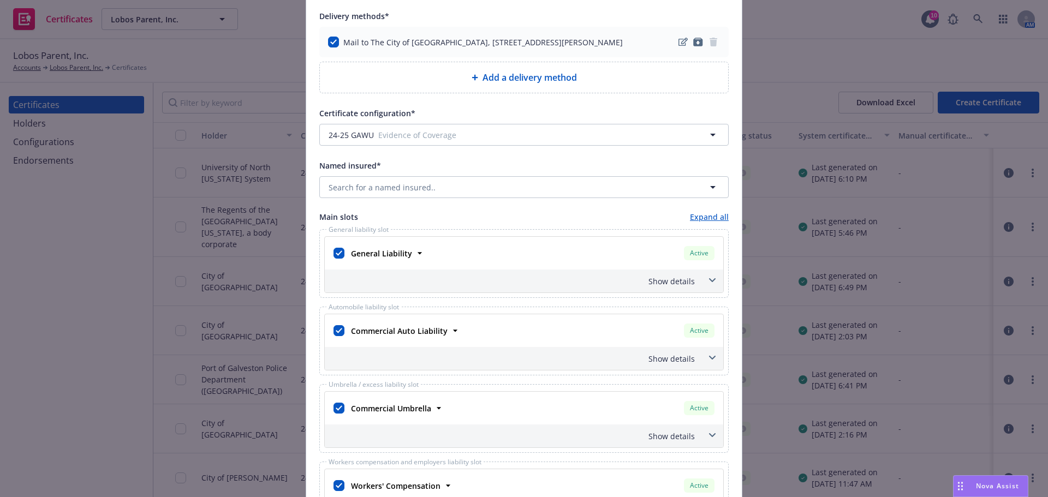
scroll to position [273, 0]
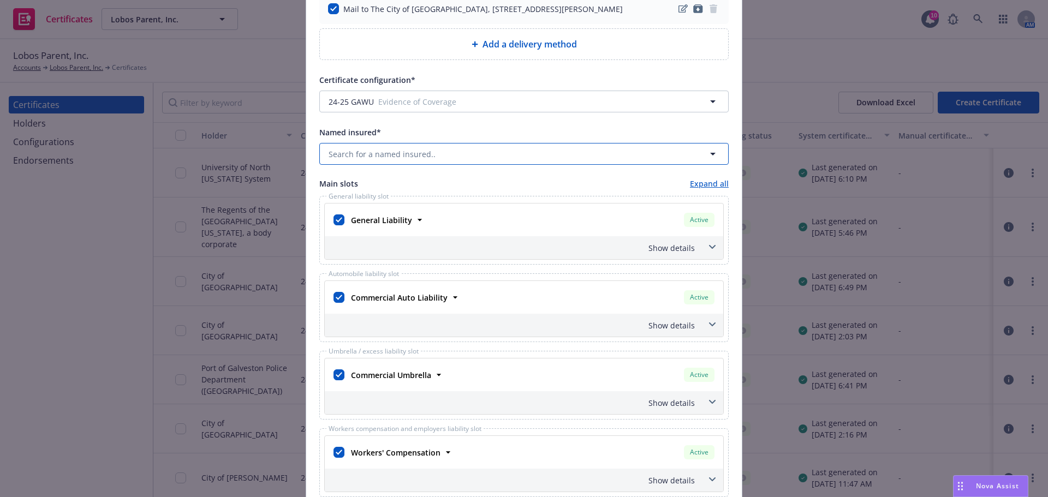
click at [412, 156] on span "Search for a named insured.." at bounding box center [382, 153] width 107 height 11
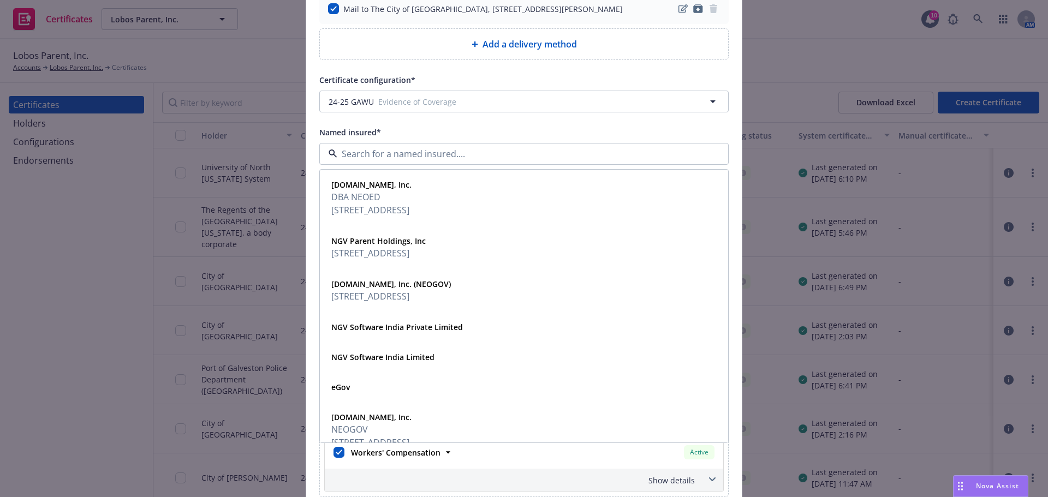
click at [501, 125] on div "Certificate holder* No holder selected Delivery methods* Mail to The City of Mo…" at bounding box center [523, 378] width 409 height 908
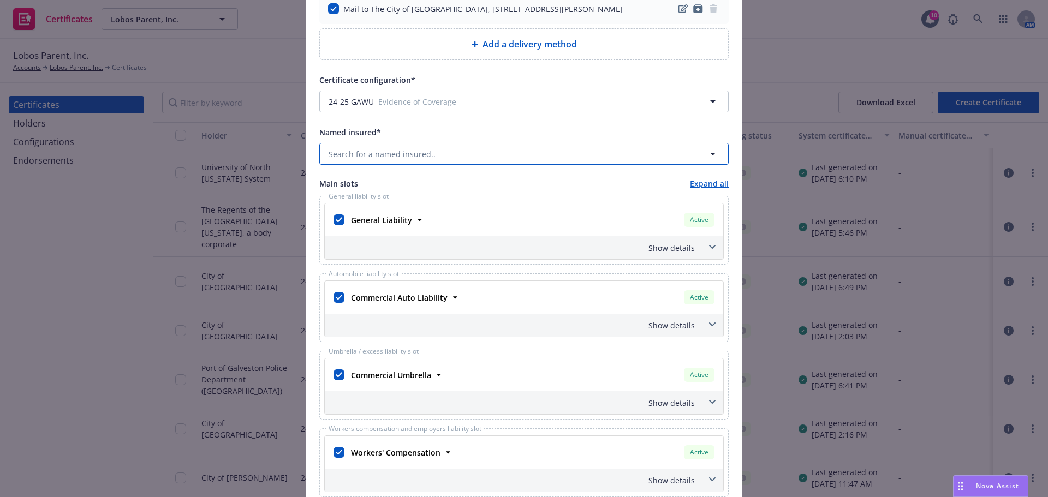
click at [553, 163] on button "Search for a named insured.." at bounding box center [523, 154] width 409 height 22
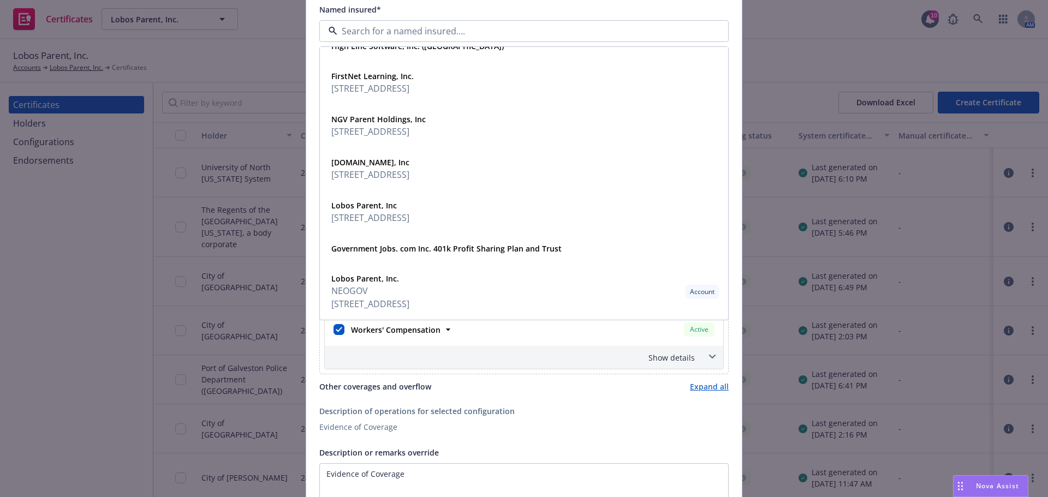
scroll to position [382, 0]
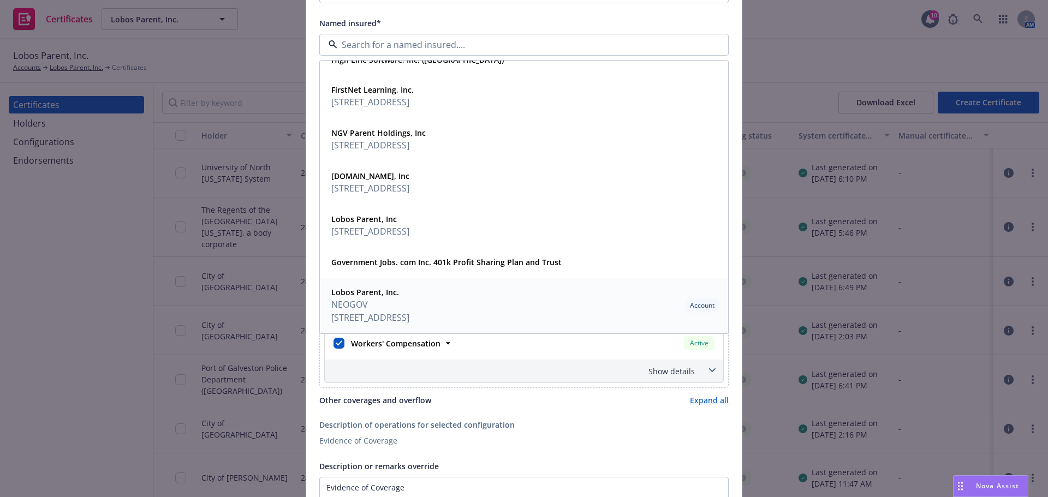
click at [529, 308] on div "Lobos Parent, Inc. NEOGOV 2120 Park Pl, Suite 100 El Segundo, CA 90245 Account" at bounding box center [524, 305] width 394 height 42
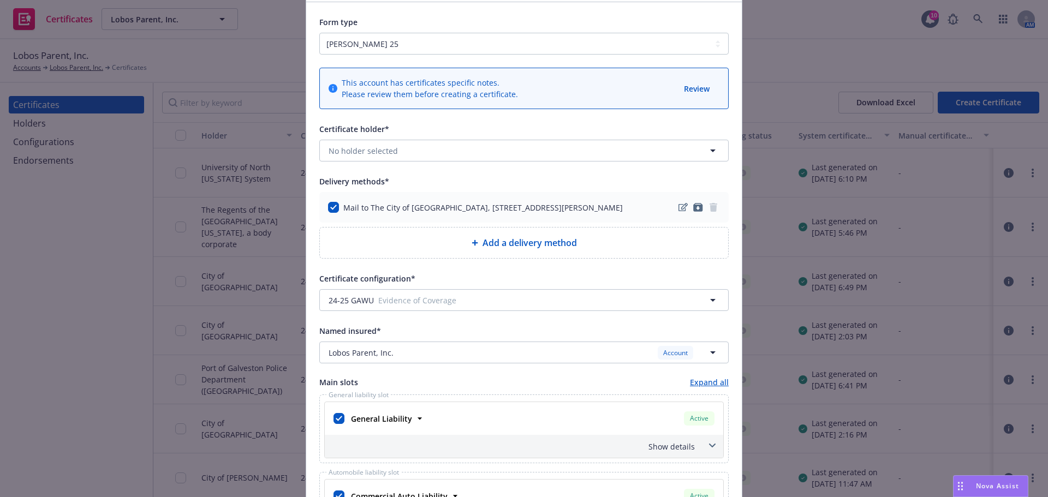
scroll to position [0, 0]
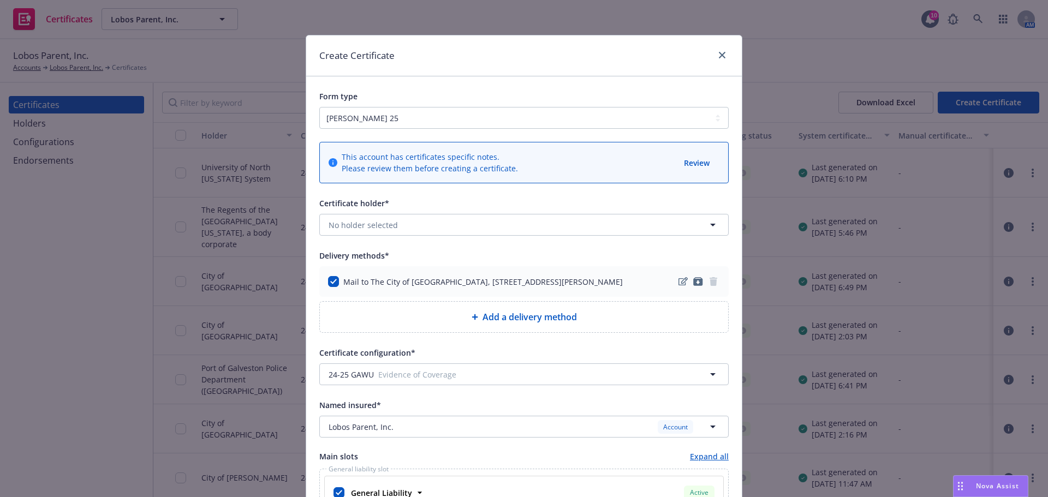
click at [724, 47] on div "Create Certificate" at bounding box center [524, 55] width 436 height 41
click at [720, 51] on link "close" at bounding box center [722, 55] width 13 height 13
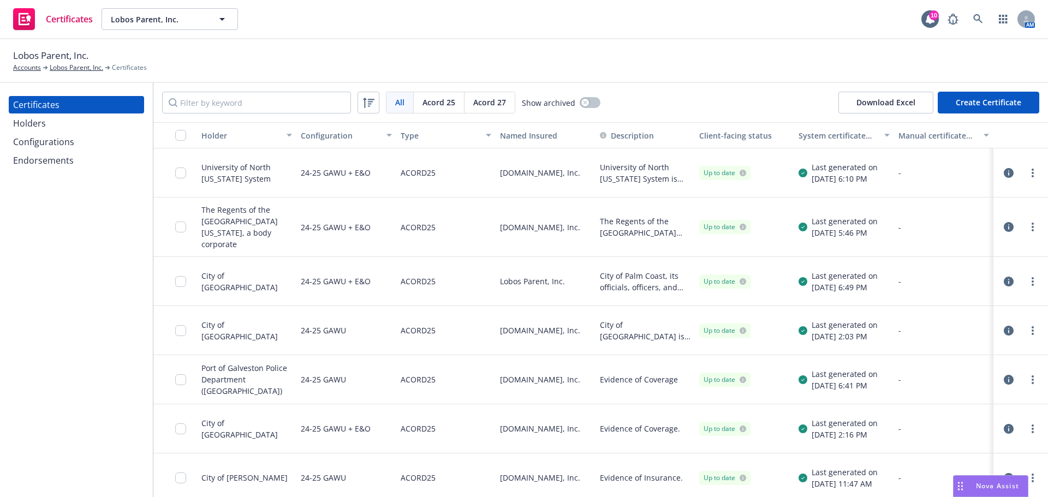
click at [991, 104] on button "Create Certificate" at bounding box center [989, 103] width 102 height 22
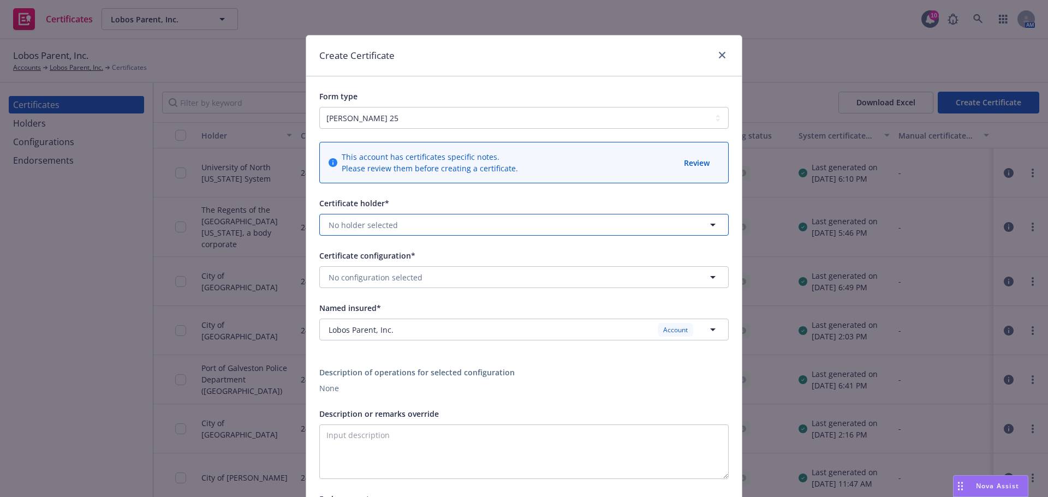
click at [450, 223] on button "No holder selected" at bounding box center [523, 225] width 409 height 22
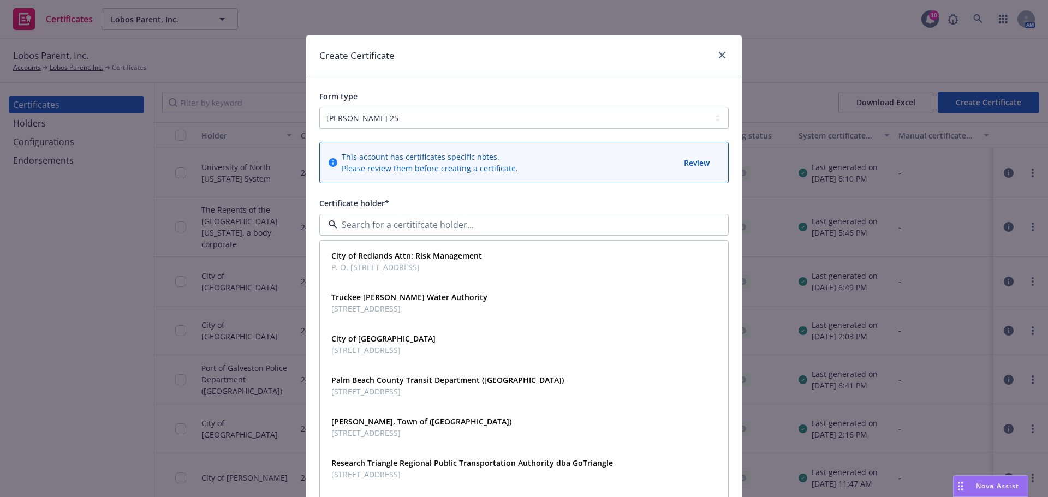
paste input "The City of [GEOGRAPHIC_DATA]"
type input "The City of [GEOGRAPHIC_DATA]"
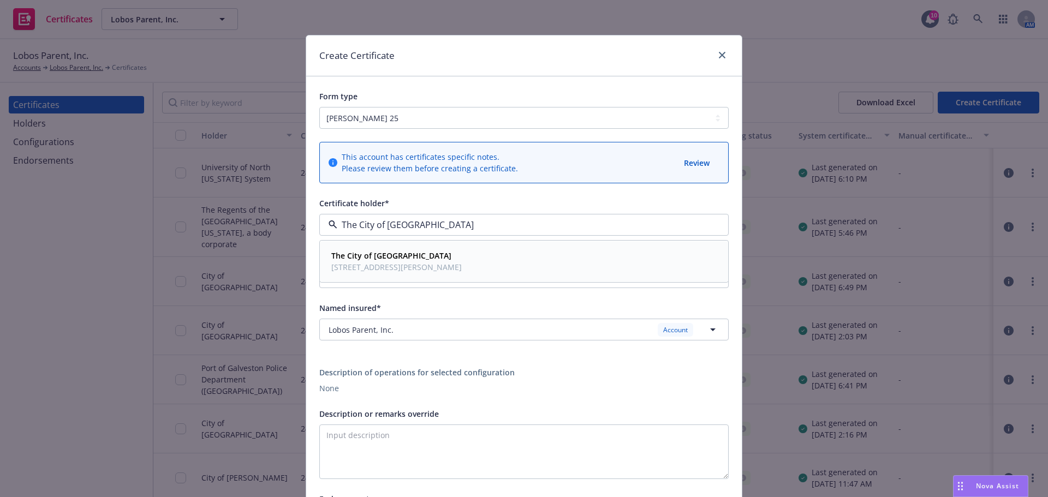
click at [449, 253] on span "The City of [GEOGRAPHIC_DATA]" at bounding box center [396, 255] width 130 height 11
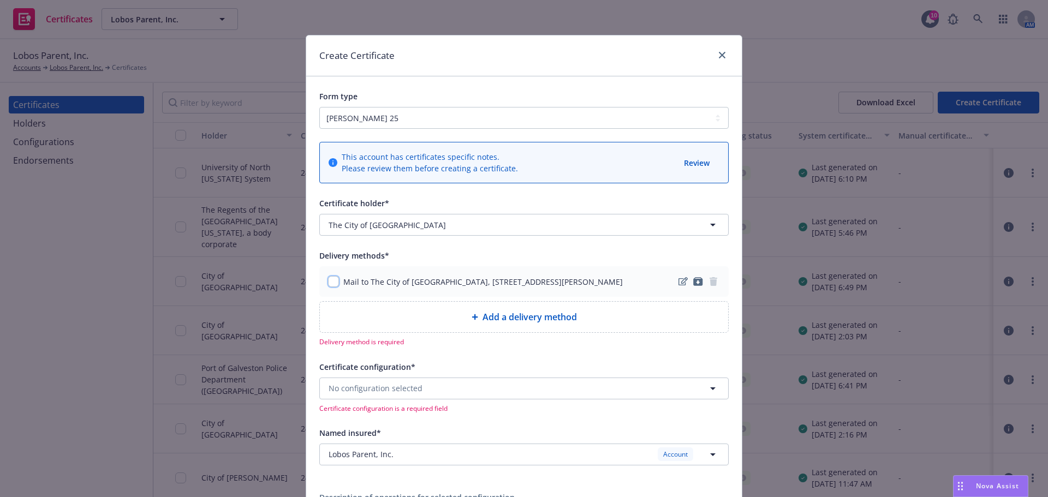
click at [333, 284] on input "checkbox" at bounding box center [333, 281] width 11 height 11
checkbox input "true"
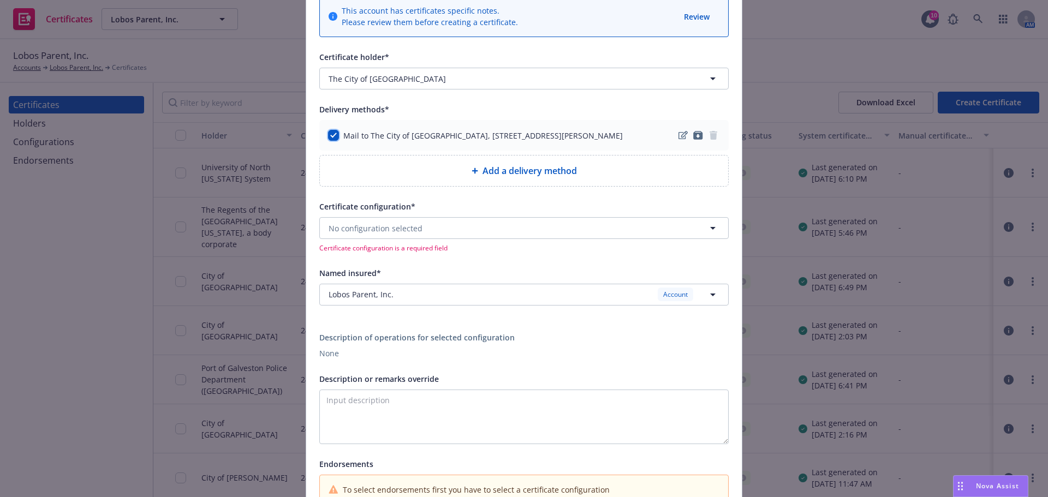
scroll to position [164, 0]
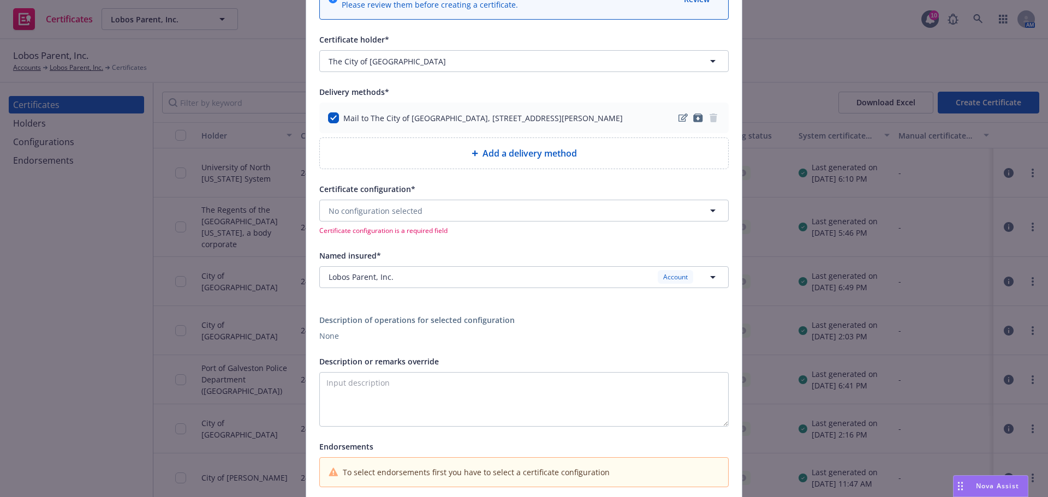
click at [379, 224] on div "No configuration selected Certificate configuration is a required field" at bounding box center [523, 217] width 409 height 35
click at [378, 214] on span "No configuration selected" at bounding box center [376, 210] width 94 height 11
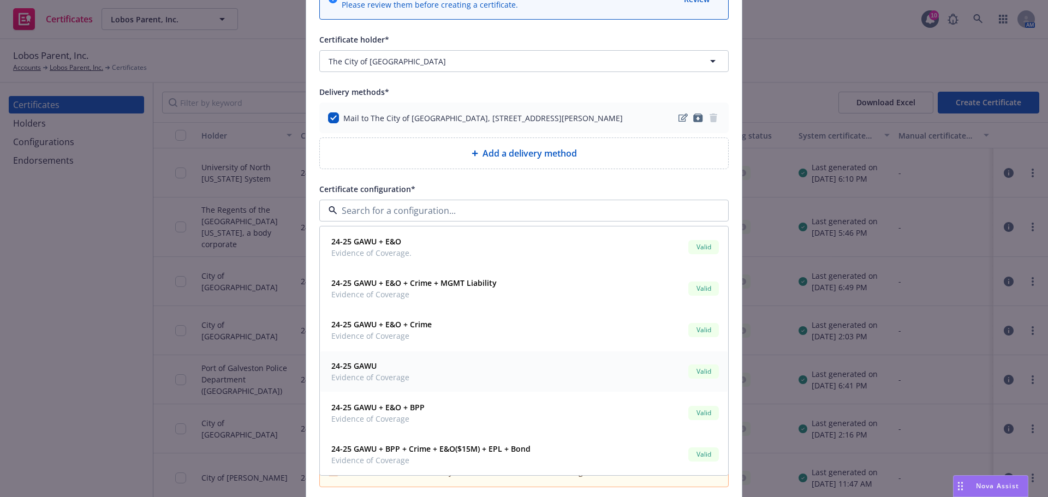
click at [391, 366] on span "24-25 GAWU" at bounding box center [370, 365] width 78 height 11
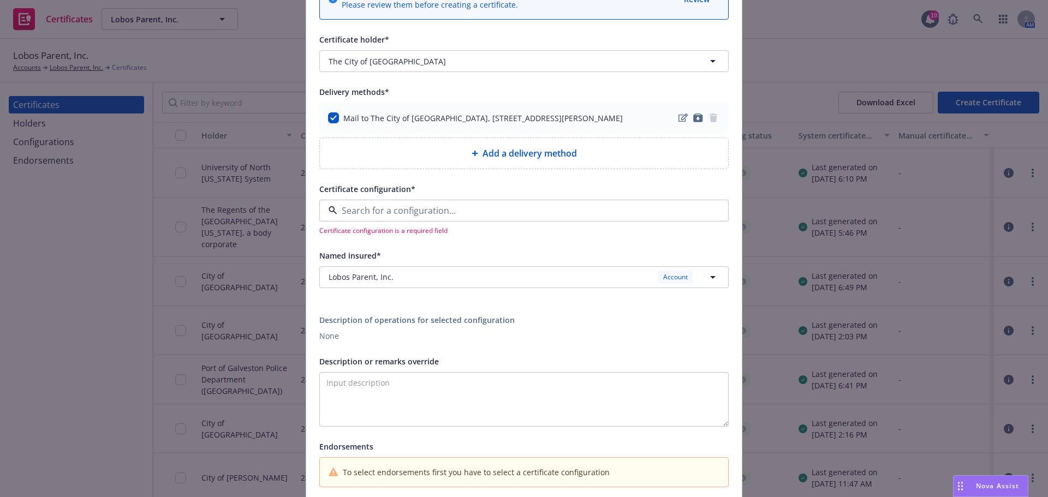
type textarea "Evidence of Coverage"
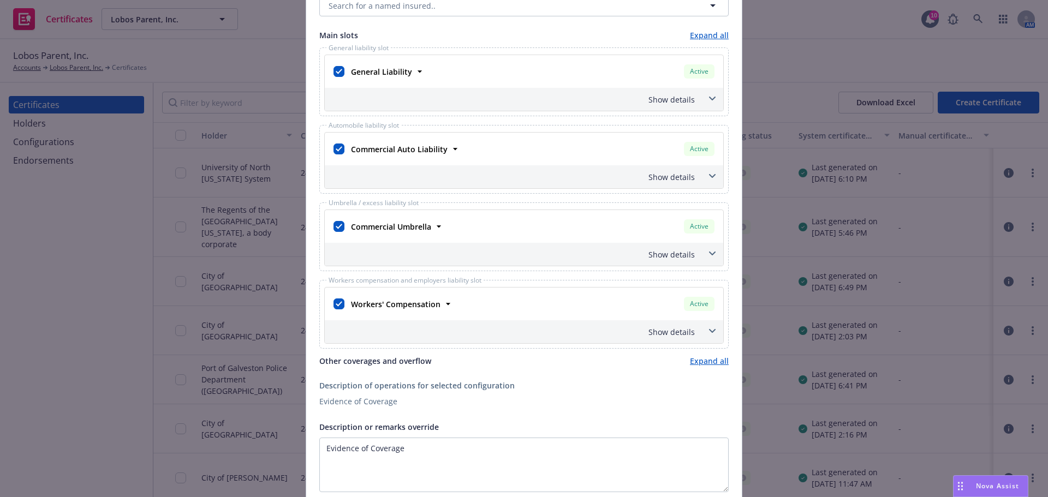
scroll to position [437, 0]
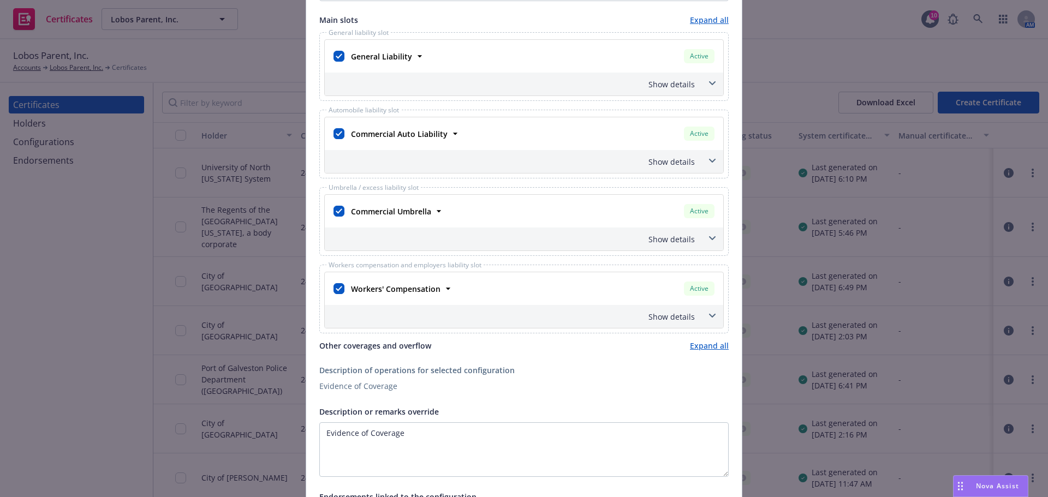
drag, startPoint x: 343, startPoint y: 209, endPoint x: 336, endPoint y: 210, distance: 7.1
click at [339, 209] on div "Commercial Umbrella Active Policy number TCP 7011473 - 17 Premium $25,478.00 Ef…" at bounding box center [523, 211] width 385 height 20
click at [336, 210] on input "checkbox" at bounding box center [338, 211] width 11 height 11
checkbox input "false"
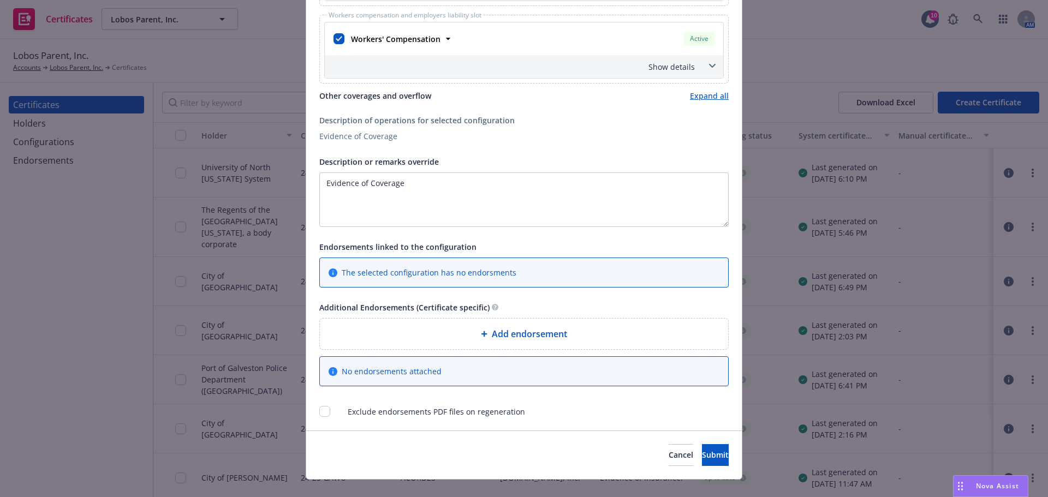
scroll to position [704, 0]
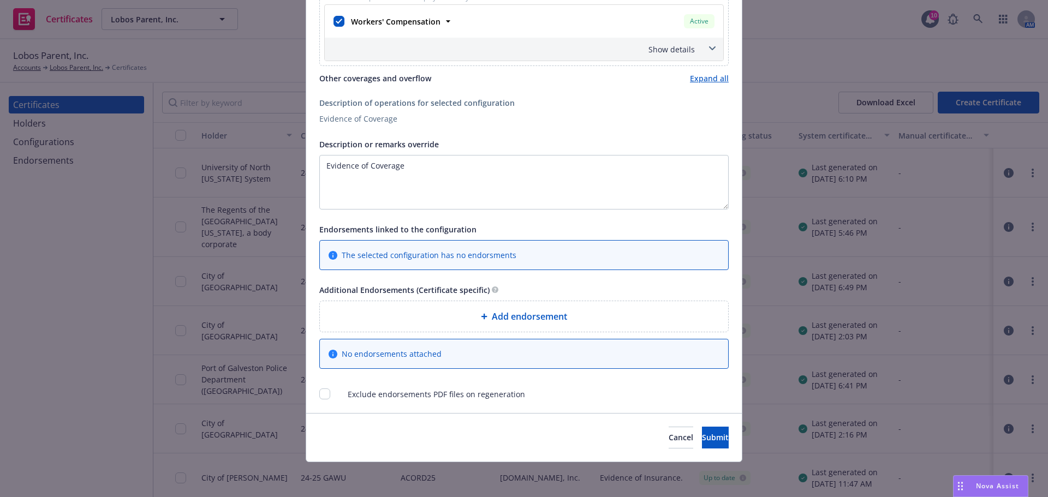
click at [557, 307] on div "Add endorsement" at bounding box center [524, 316] width 408 height 31
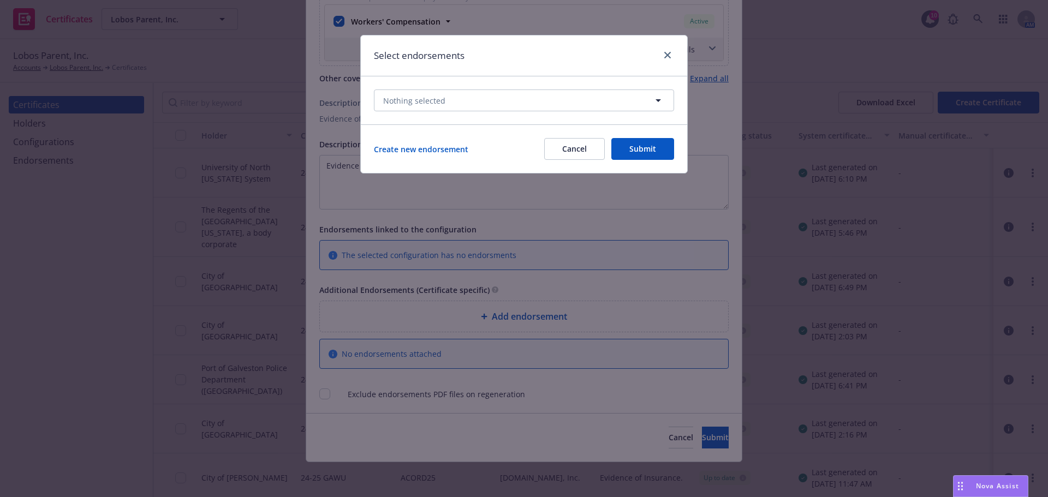
click at [573, 154] on button "Cancel" at bounding box center [574, 149] width 61 height 22
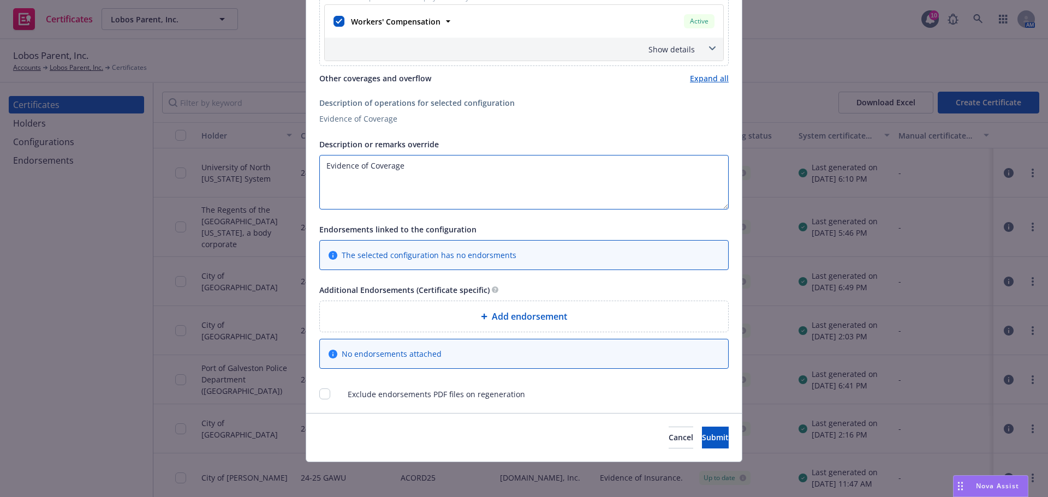
click at [383, 178] on textarea "Evidence of Coverage" at bounding box center [523, 182] width 409 height 55
paste textarea "The City of Mountain View, its Board of Trustees, Officers, Employees, and Agen…"
type textarea "The City of Mountain View, its Board of Trustees, Officers, Employees, and Agen…"
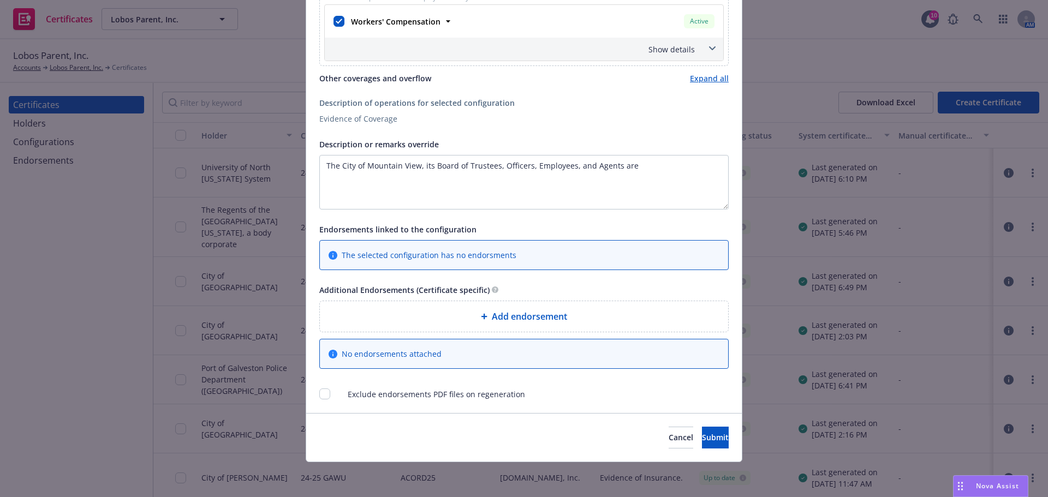
click at [514, 326] on div "Add endorsement" at bounding box center [524, 316] width 408 height 31
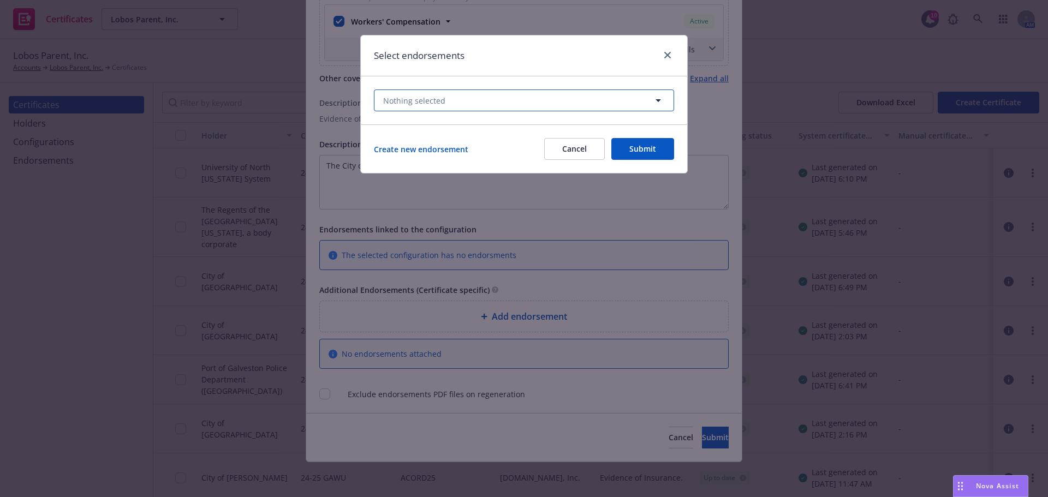
click at [466, 97] on button "Nothing selected" at bounding box center [524, 101] width 300 height 22
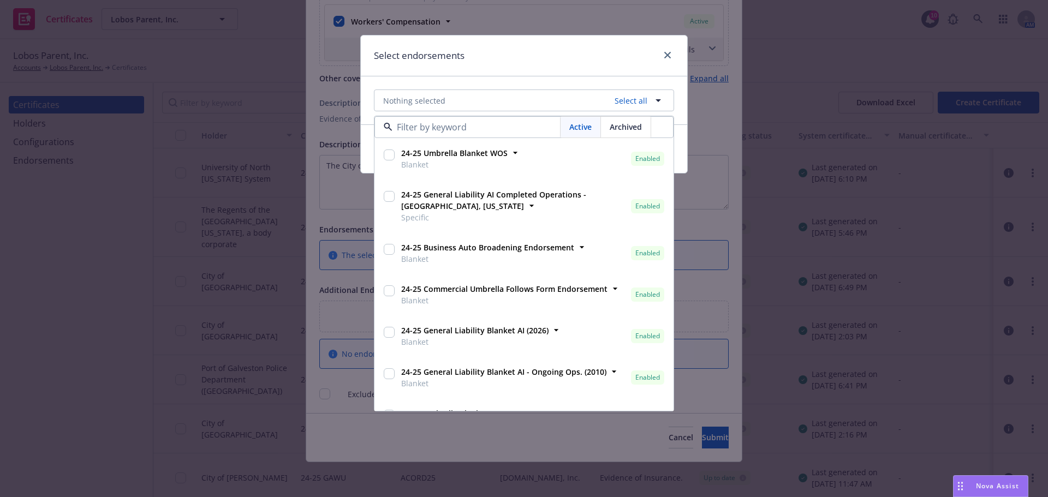
click at [391, 331] on input "checkbox" at bounding box center [389, 332] width 11 height 11
checkbox input "true"
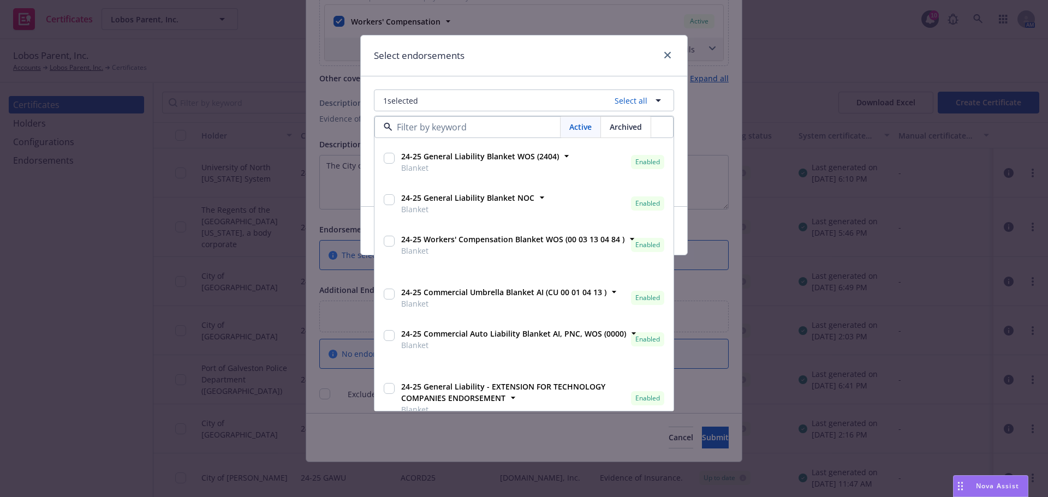
scroll to position [354, 0]
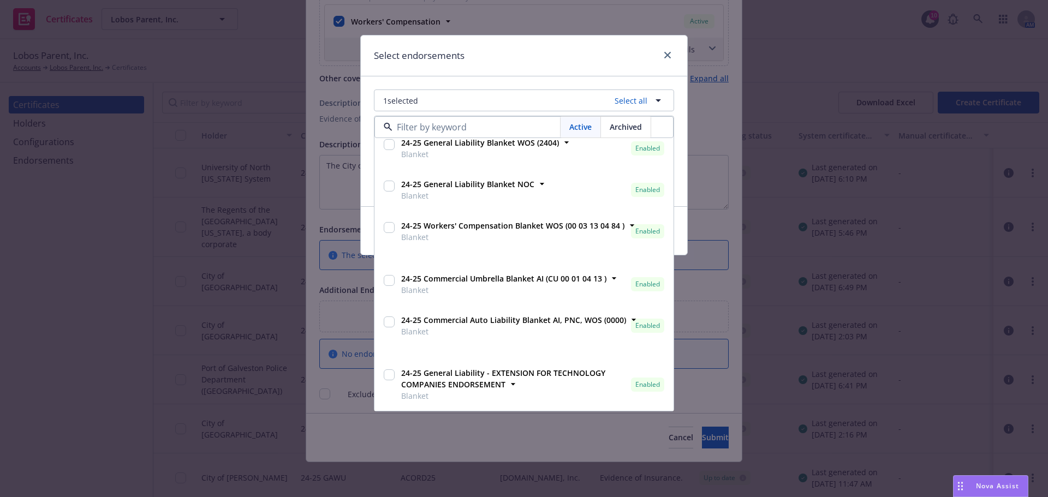
click at [395, 320] on div at bounding box center [388, 325] width 15 height 27
checkbox input "true"
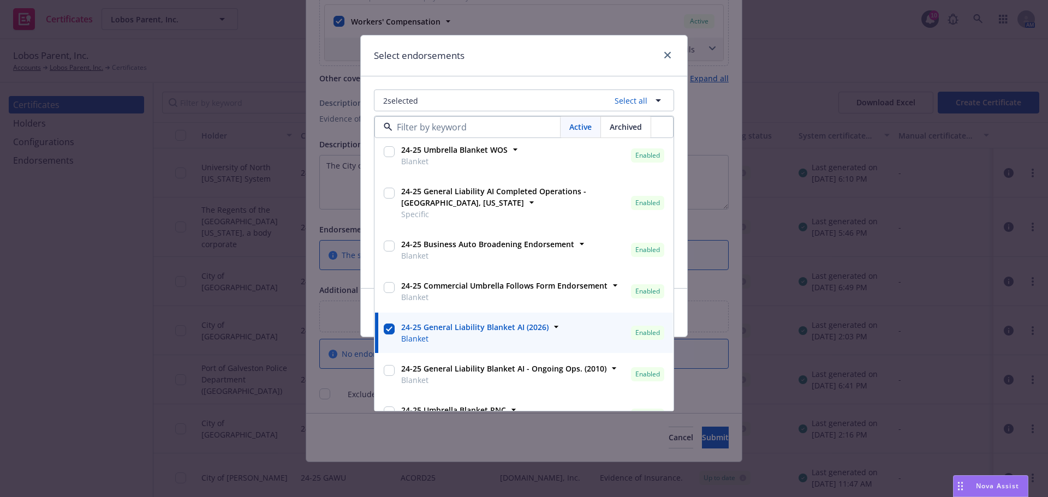
scroll to position [0, 0]
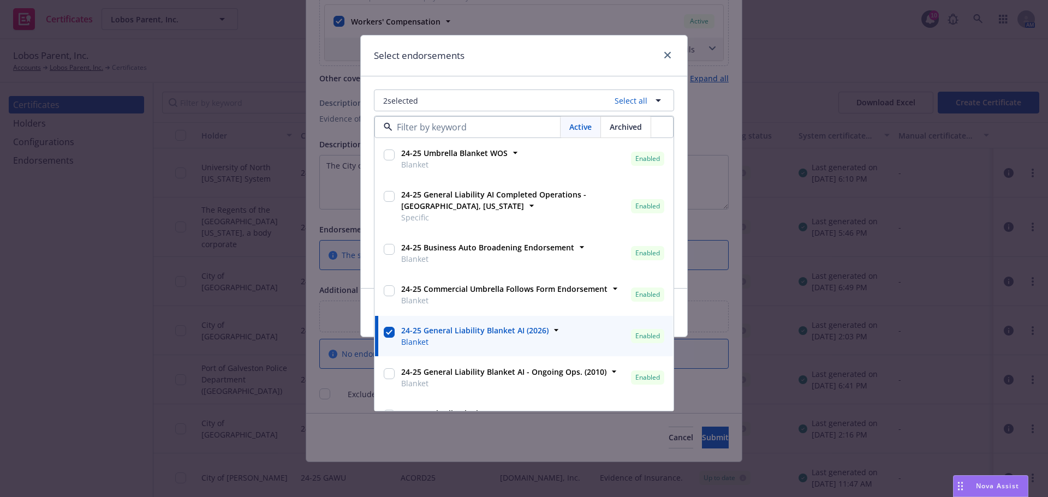
click at [530, 50] on div "Select endorsements" at bounding box center [524, 55] width 326 height 41
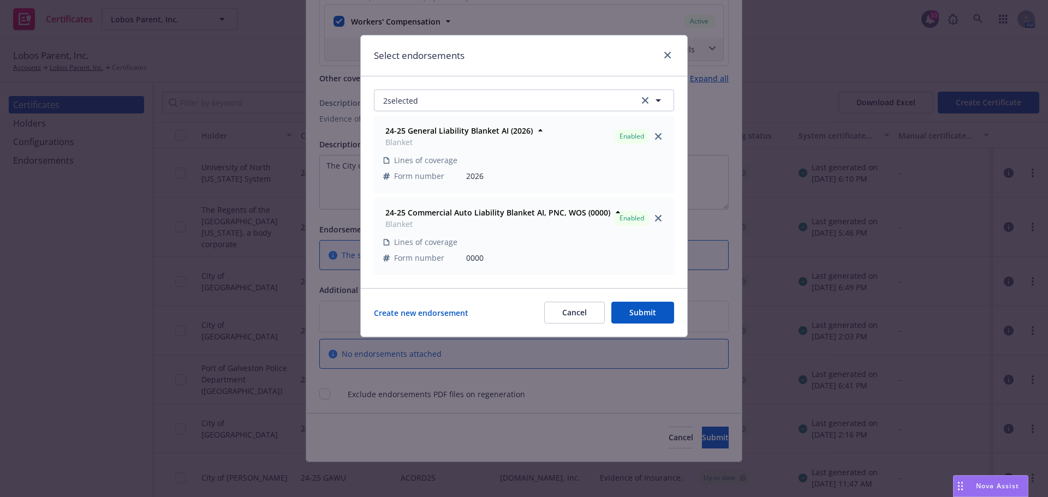
click at [649, 311] on button "Submit" at bounding box center [642, 313] width 63 height 22
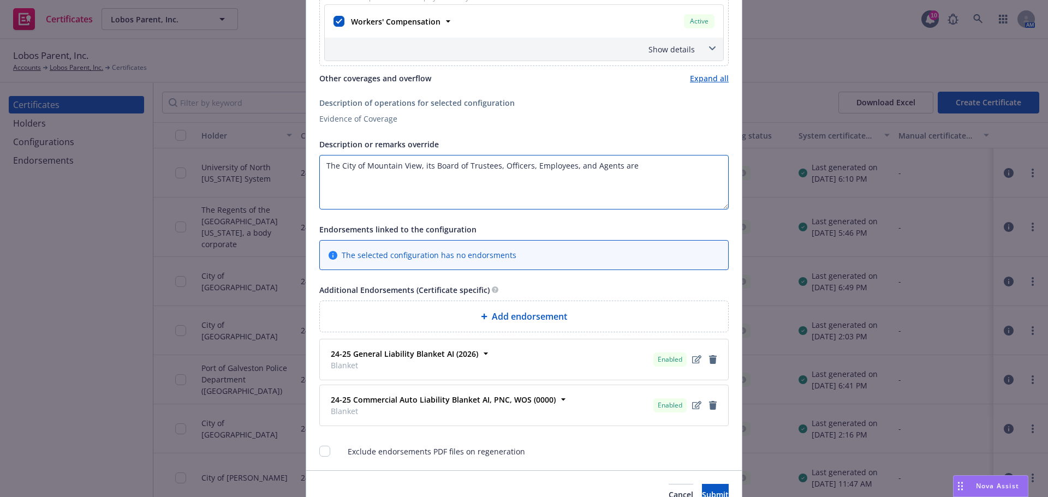
click at [630, 174] on textarea "The City of Mountain View, its Board of Trustees, Officers, Employees, and Agen…" at bounding box center [523, 182] width 409 height 55
paste textarea "The Certificate Holder is included as an additional insured as required by a wr…"
drag, startPoint x: 627, startPoint y: 166, endPoint x: 712, endPoint y: 168, distance: 85.7
click at [712, 168] on textarea "The City of Mountain View, its Board of Trustees, Officers, Employees, and Agen…" at bounding box center [523, 182] width 409 height 55
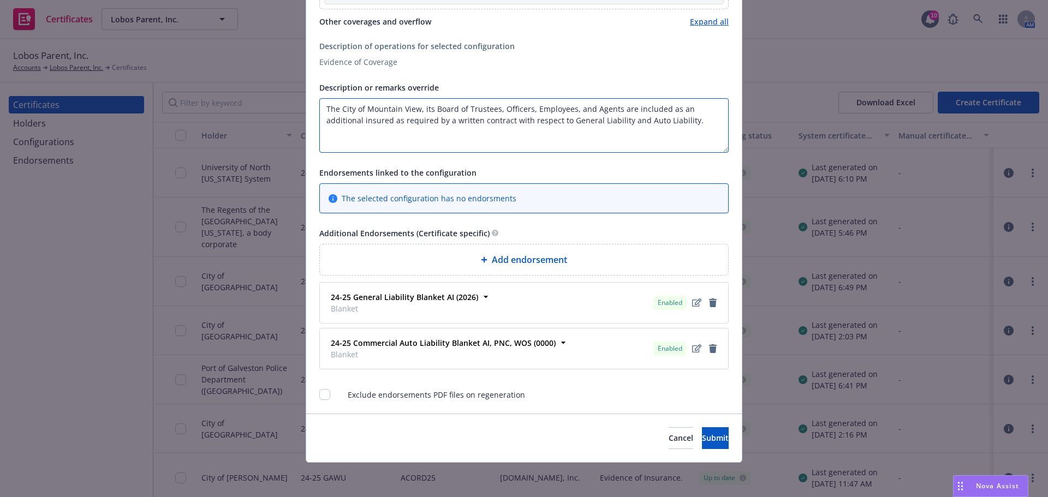
scroll to position [761, 0]
type textarea "The City of Mountain View, its Board of Trustees, Officers, Employees, and Agen…"
click at [702, 444] on button "Submit" at bounding box center [715, 438] width 27 height 22
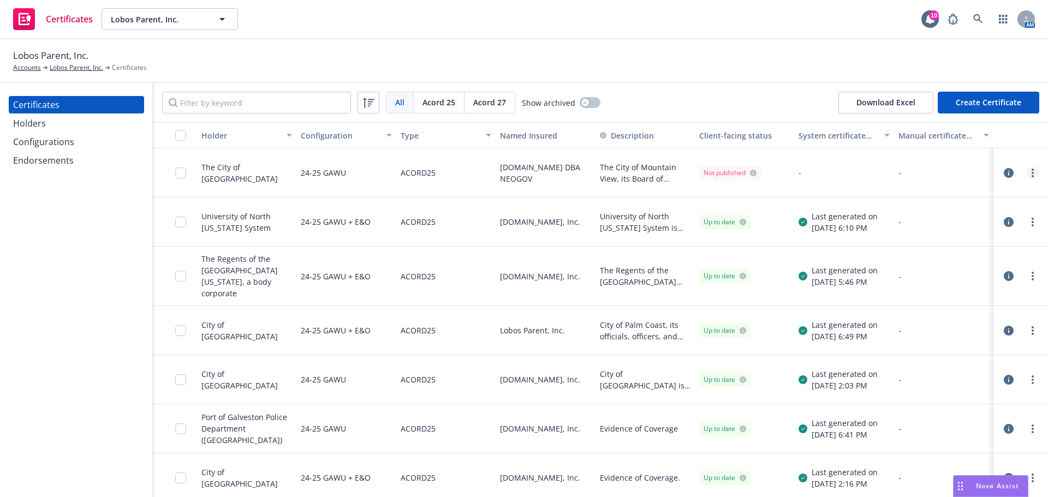
click at [1032, 175] on circle "more" at bounding box center [1033, 176] width 2 height 2
click at [941, 235] on link "Regenerate" at bounding box center [943, 239] width 175 height 22
click at [1017, 183] on div at bounding box center [1021, 173] width 46 height 22
click at [1029, 168] on div at bounding box center [1032, 172] width 13 height 13
click at [723, 56] on div "Lobos Parent, Inc. Accounts Lobos Parent, Inc. Certificates" at bounding box center [524, 61] width 1022 height 24
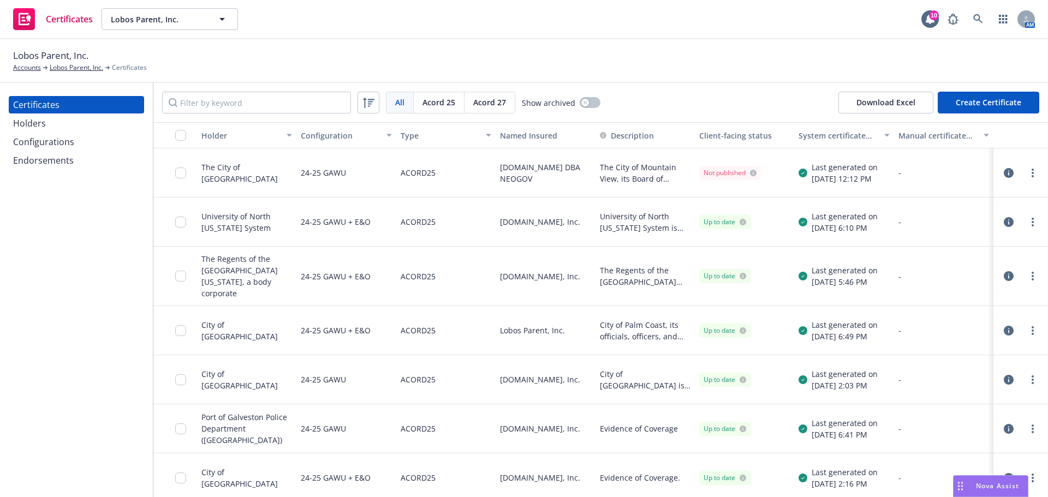
click at [1026, 178] on link "more" at bounding box center [1032, 172] width 13 height 13
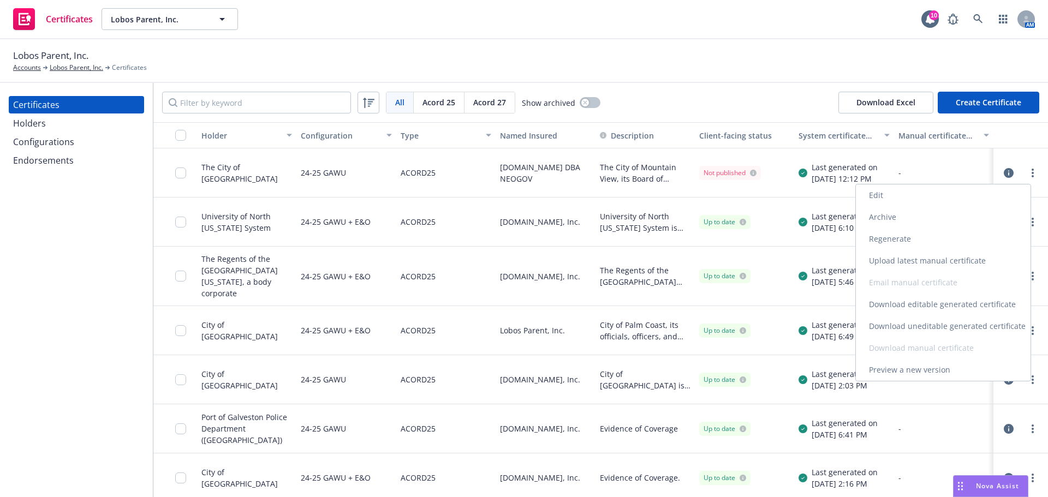
click at [939, 329] on link "Download uneditable generated certificate" at bounding box center [943, 326] width 175 height 22
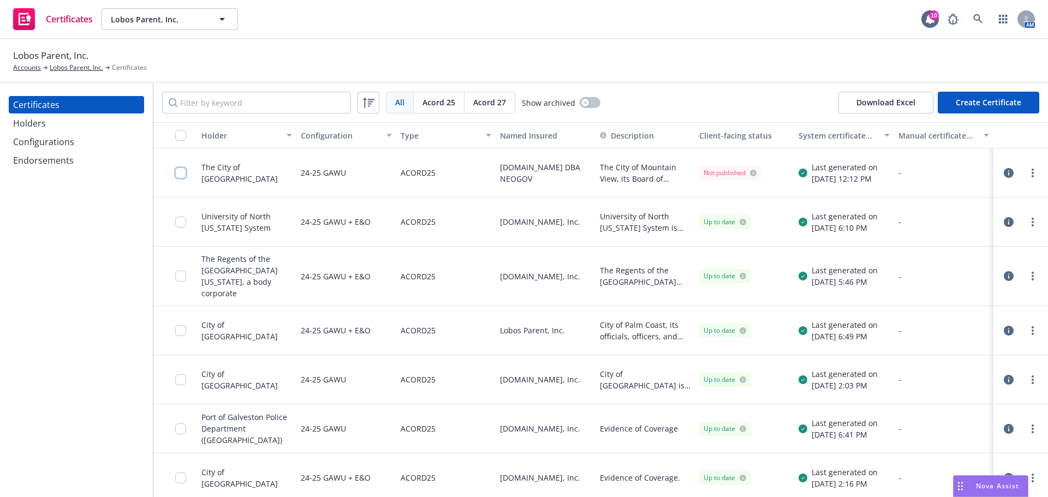
click at [182, 172] on input "checkbox" at bounding box center [180, 173] width 11 height 11
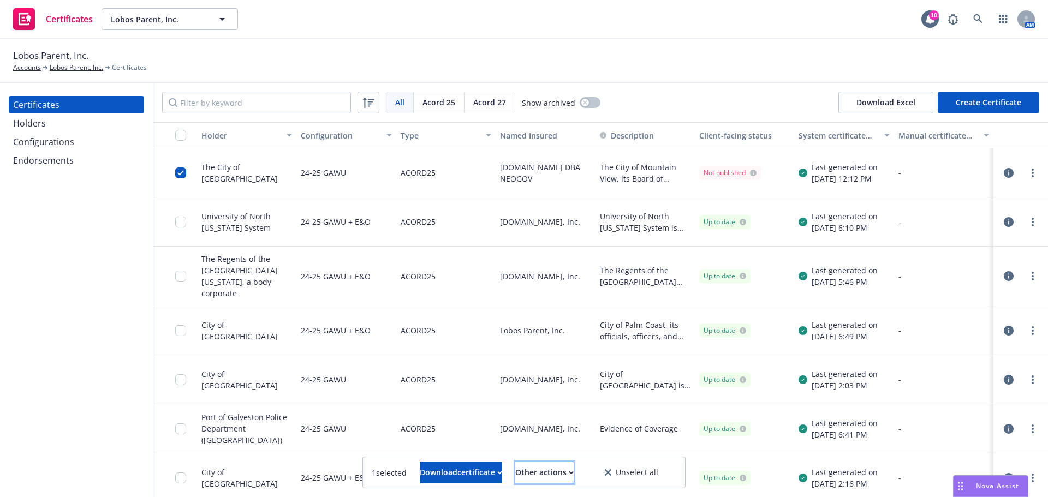
click at [559, 470] on div "Other actions" at bounding box center [544, 472] width 58 height 21
click at [566, 446] on link "Publish certificate" at bounding box center [524, 446] width 100 height 22
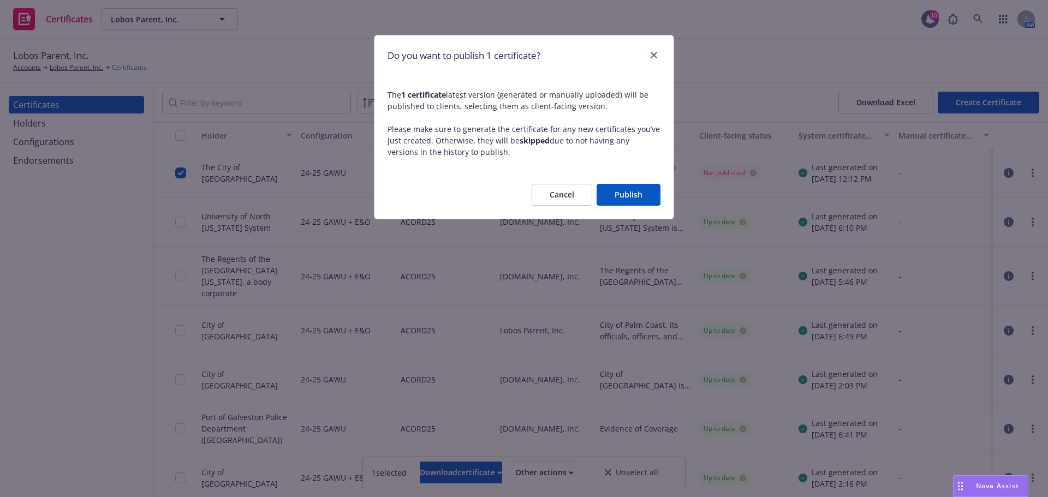
click at [630, 196] on button "Publish" at bounding box center [629, 195] width 64 height 22
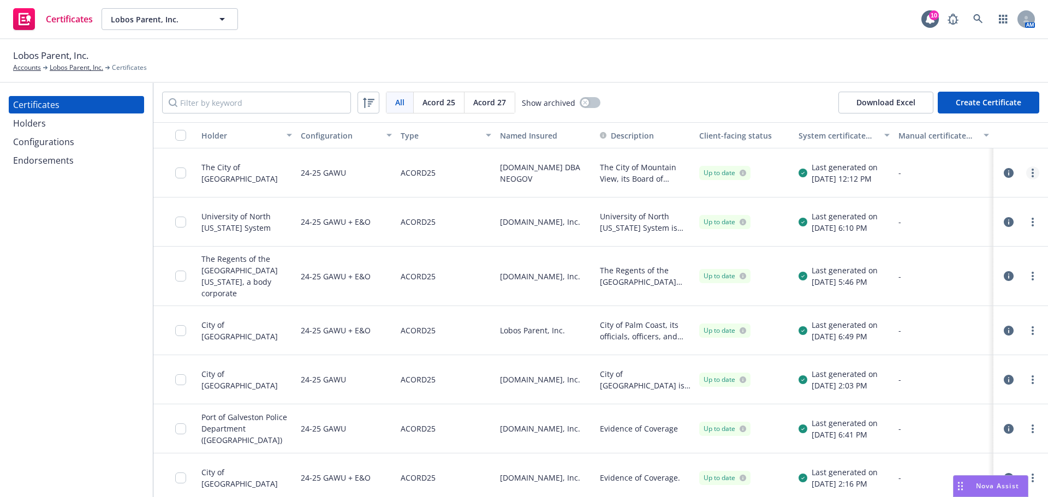
click at [1026, 175] on link "more" at bounding box center [1032, 172] width 13 height 13
click at [972, 198] on link "Edit" at bounding box center [943, 195] width 175 height 22
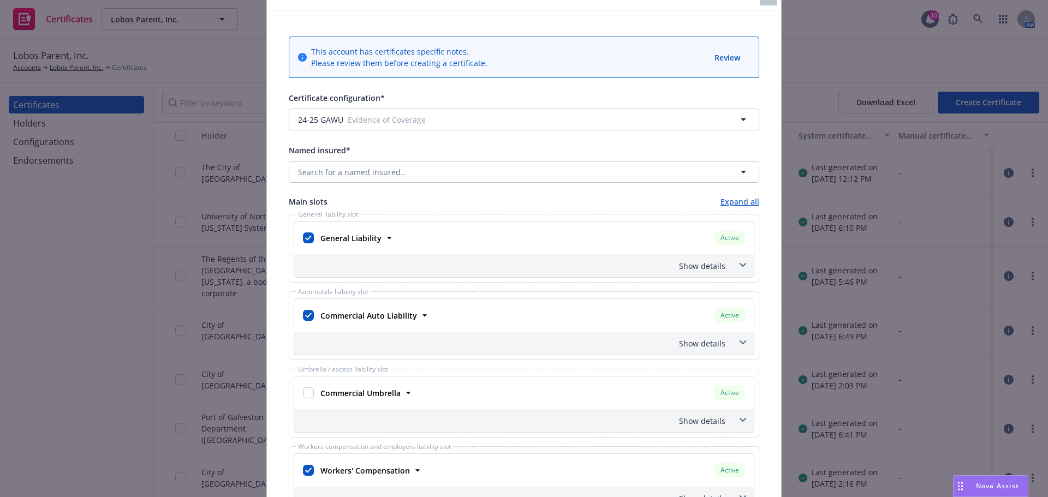
scroll to position [109, 0]
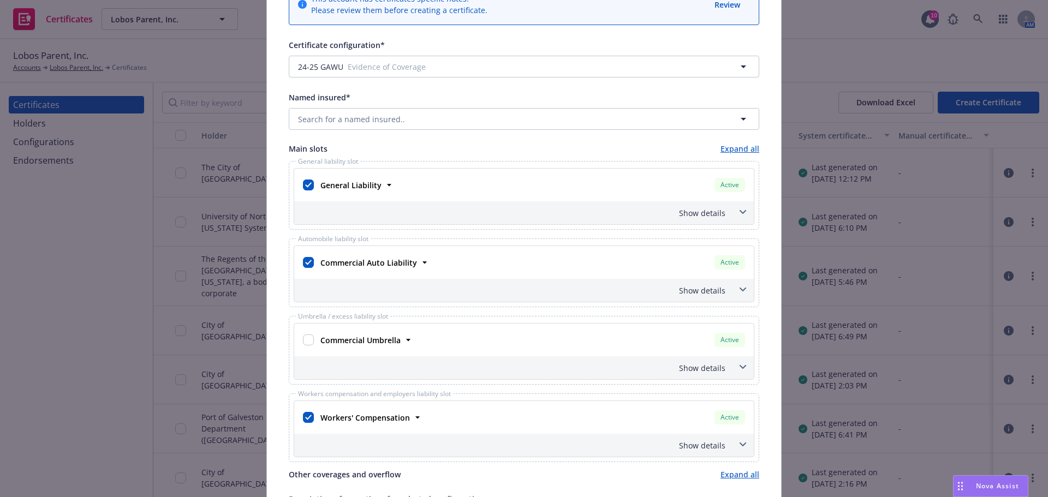
click at [715, 217] on div "Show details" at bounding box center [510, 212] width 429 height 11
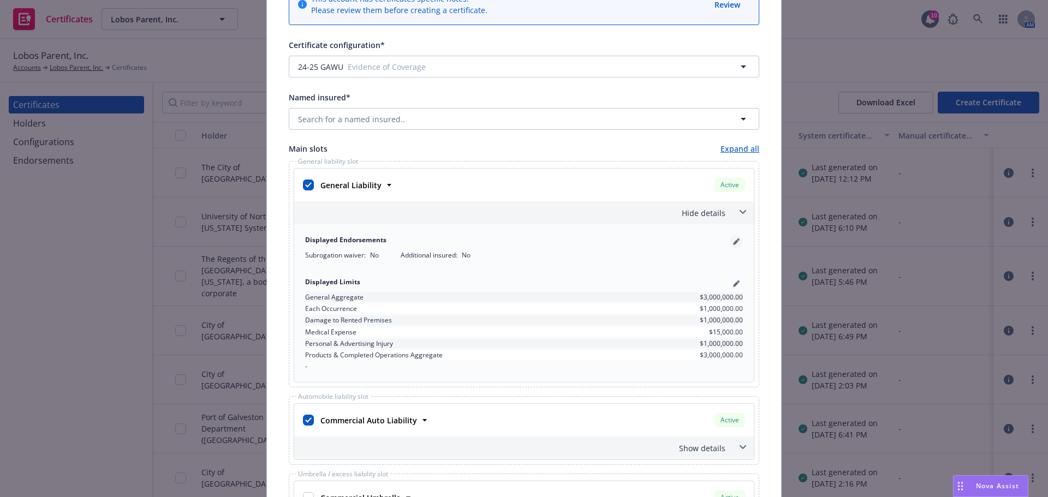
click at [726, 241] on div "Displayed Endorsements" at bounding box center [524, 241] width 438 height 13
click at [730, 241] on link "pencil" at bounding box center [736, 241] width 13 height 13
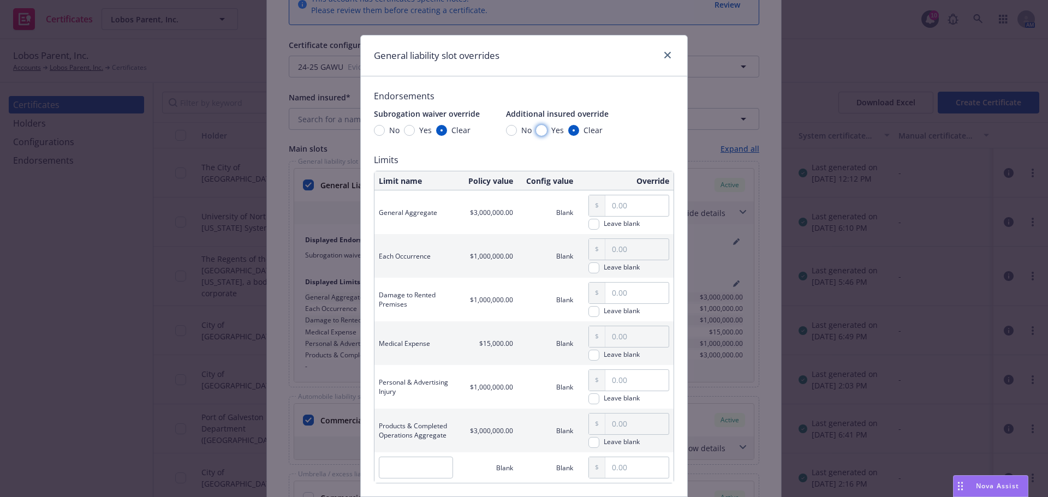
click at [536, 134] on input "Yes" at bounding box center [541, 130] width 11 height 11
radio input "true"
click at [415, 134] on span "Yes" at bounding box center [423, 129] width 17 height 11
click at [412, 134] on input "Yes" at bounding box center [409, 130] width 11 height 11
radio input "true"
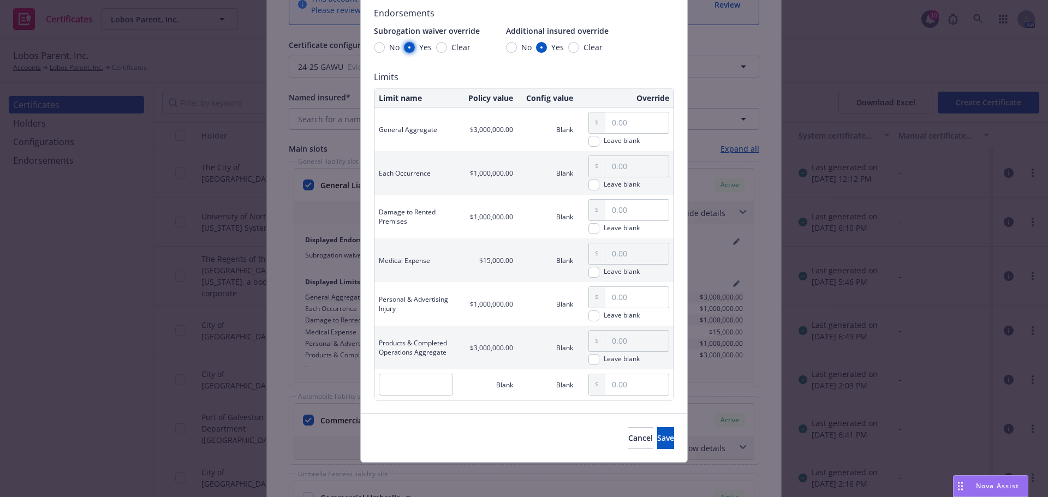
scroll to position [84, 0]
click at [657, 438] on span "Save" at bounding box center [665, 437] width 17 height 10
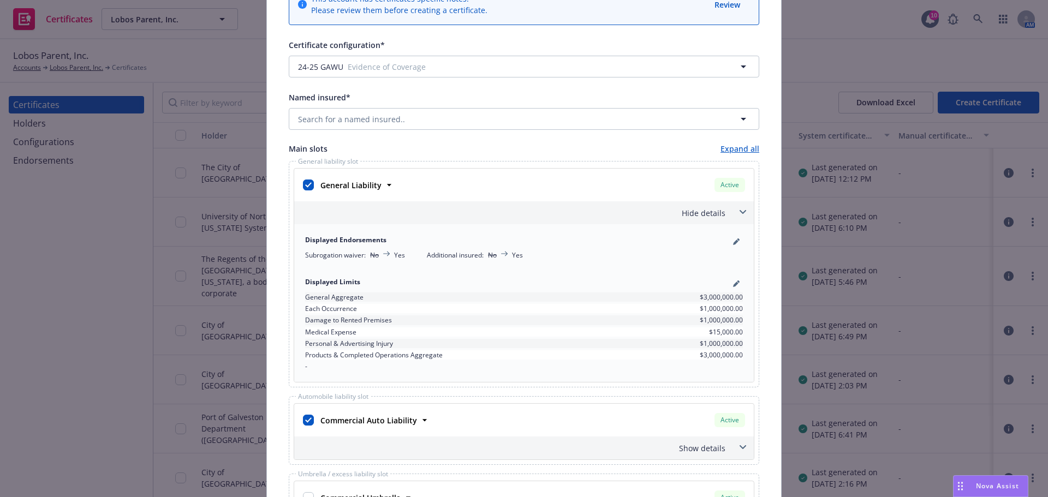
click at [743, 205] on span at bounding box center [742, 212] width 17 height 17
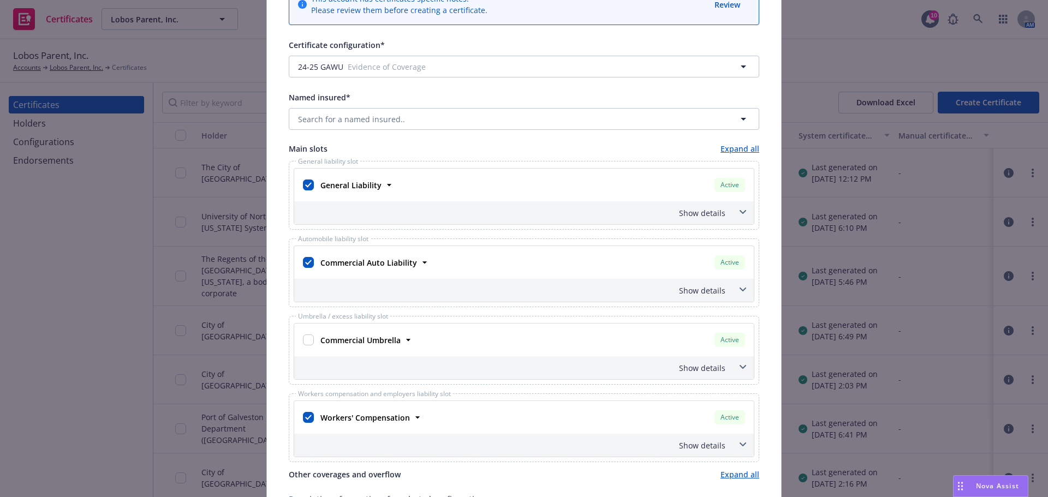
click at [739, 293] on span at bounding box center [742, 289] width 17 height 17
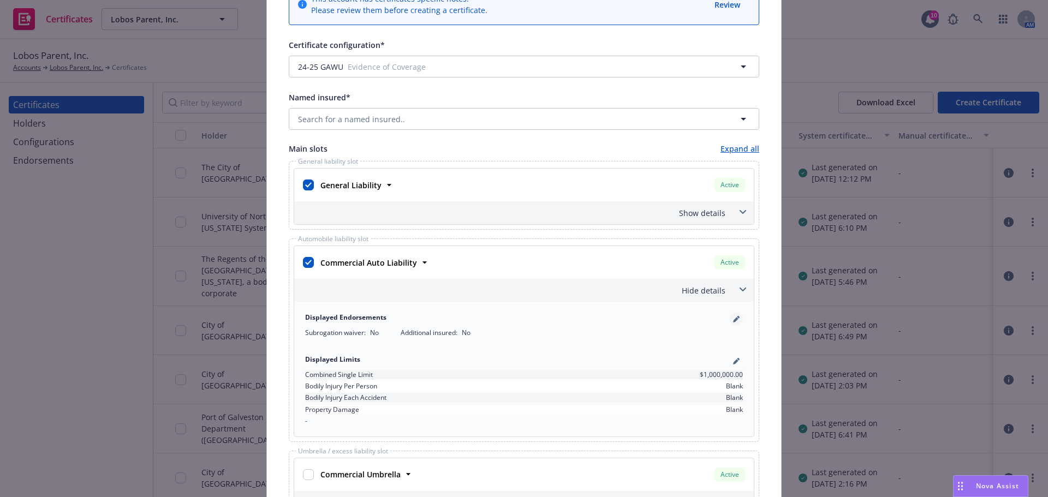
click at [734, 321] on icon "pencil" at bounding box center [736, 319] width 7 height 7
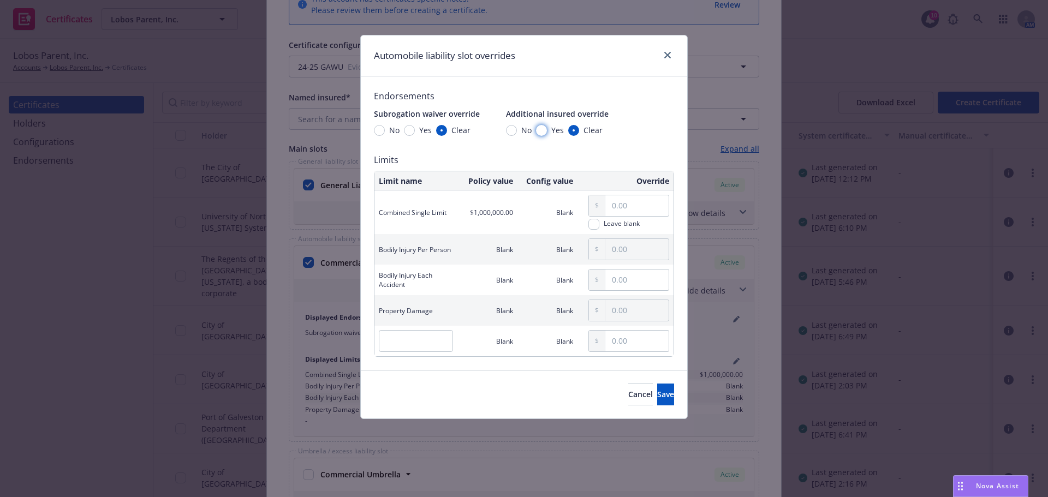
click at [539, 129] on input "Yes" at bounding box center [541, 130] width 11 height 11
radio input "true"
click at [415, 128] on span "Yes" at bounding box center [423, 129] width 17 height 11
click at [414, 128] on input "Yes" at bounding box center [409, 130] width 11 height 11
radio input "true"
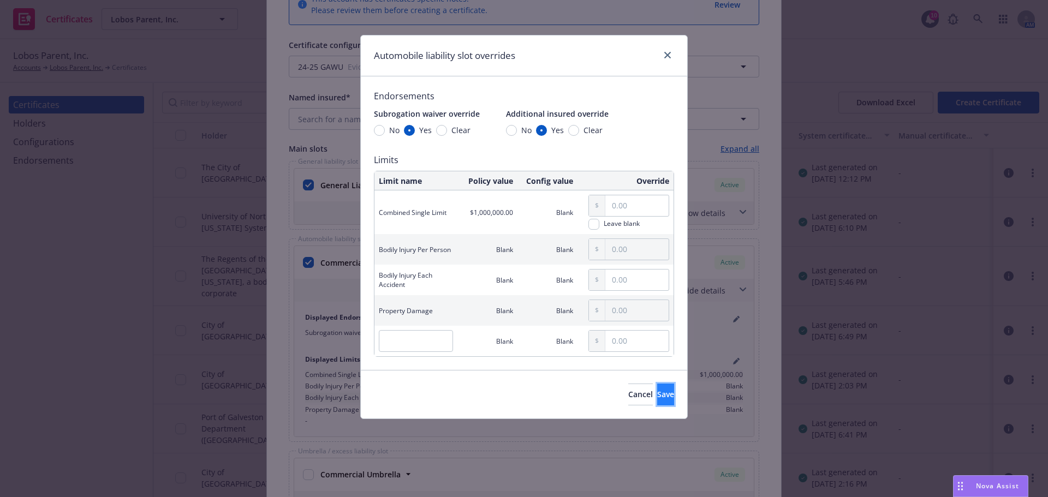
click at [670, 395] on button "Save" at bounding box center [665, 395] width 17 height 22
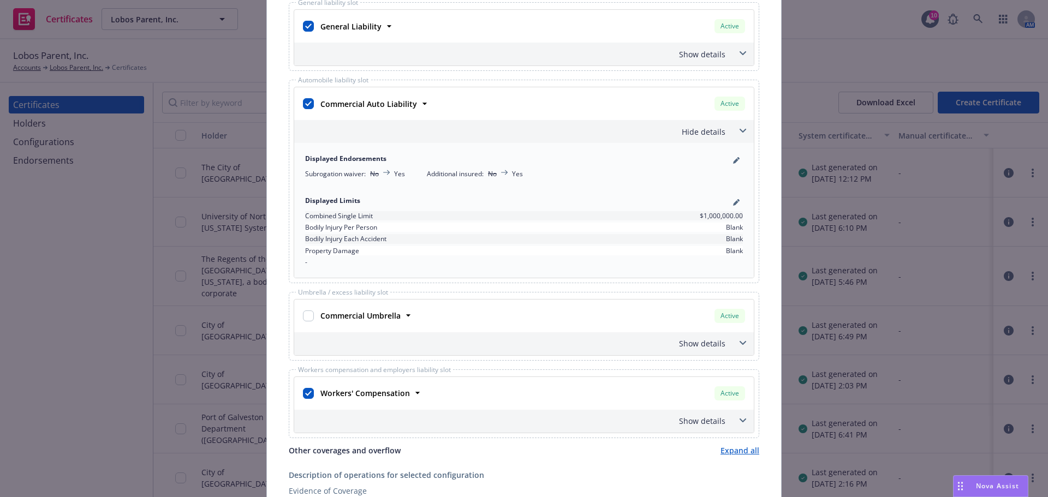
scroll to position [273, 0]
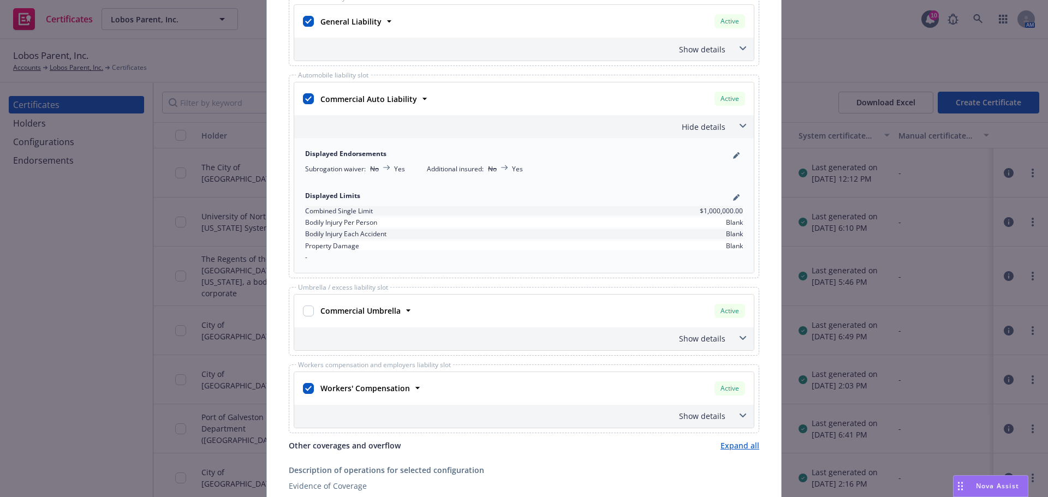
click at [743, 128] on span at bounding box center [742, 125] width 17 height 17
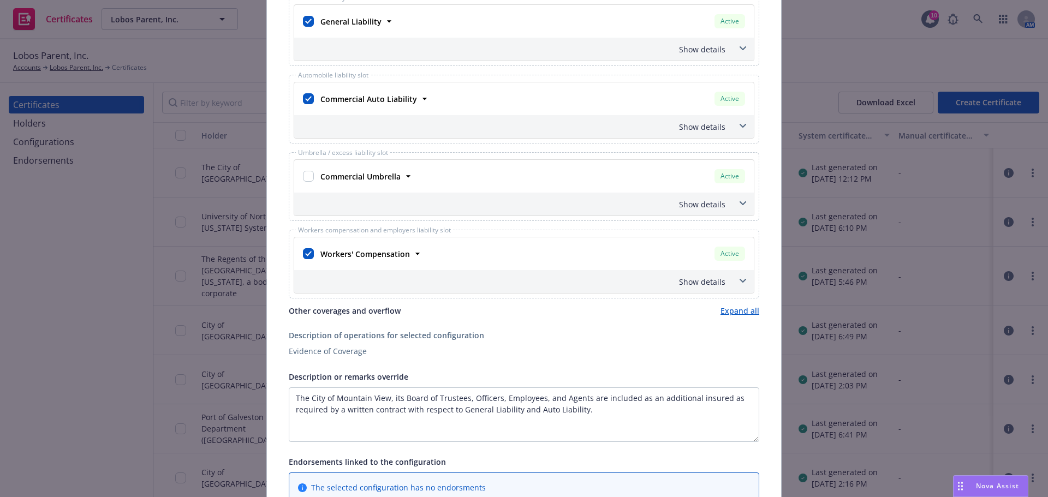
click at [718, 274] on div "Show details" at bounding box center [524, 281] width 460 height 23
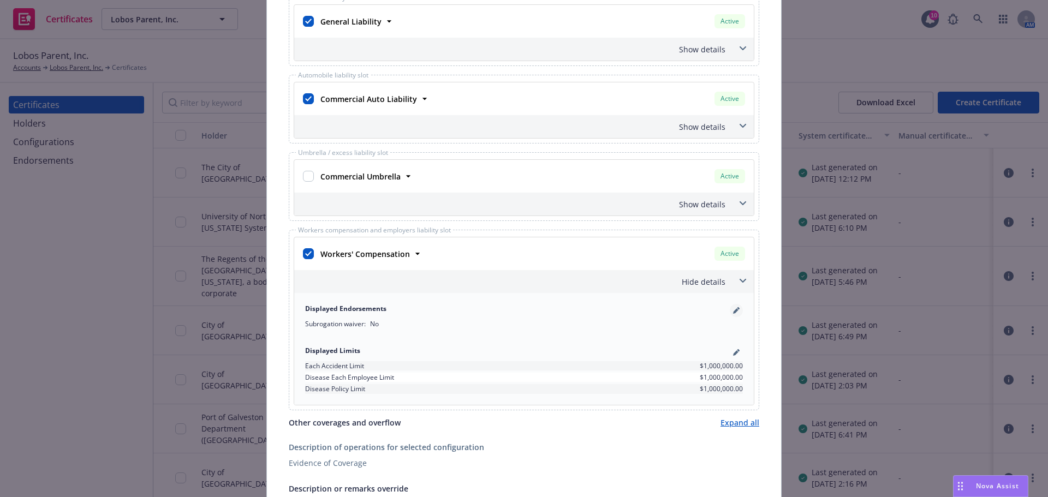
click at [735, 313] on icon "pencil" at bounding box center [736, 310] width 7 height 7
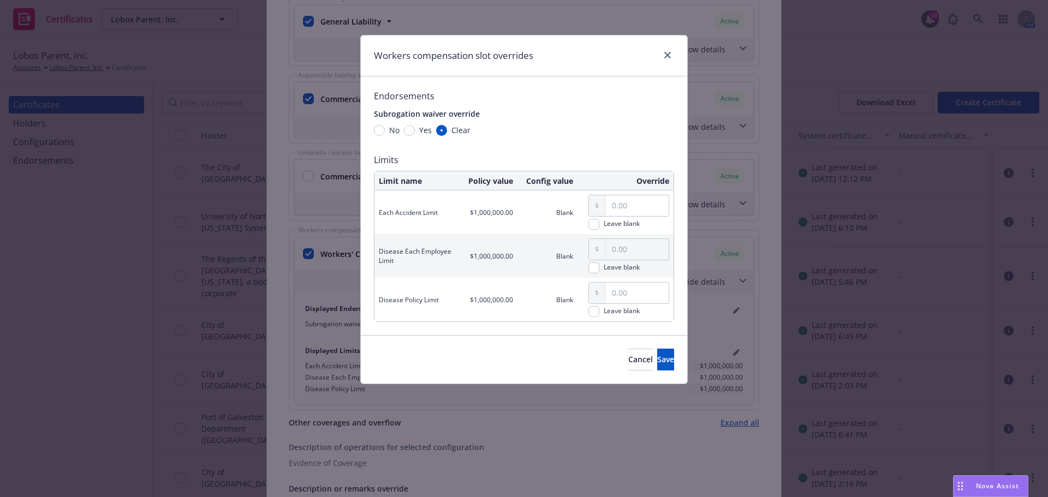
click at [422, 128] on span "Yes" at bounding box center [425, 129] width 13 height 11
click at [415, 128] on input "Yes" at bounding box center [409, 130] width 11 height 11
radio input "true"
click at [657, 361] on span "Save" at bounding box center [665, 359] width 17 height 10
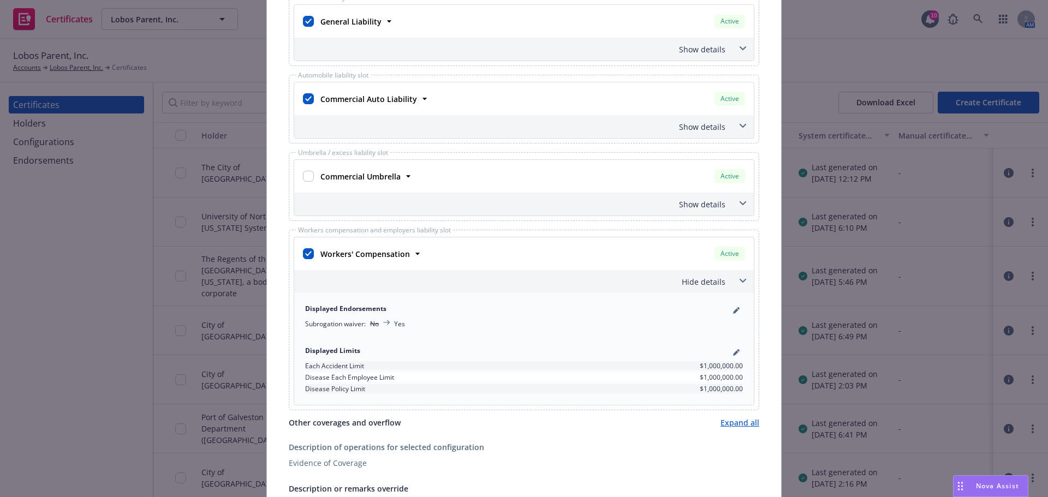
click at [728, 281] on div "Hide details" at bounding box center [524, 281] width 460 height 23
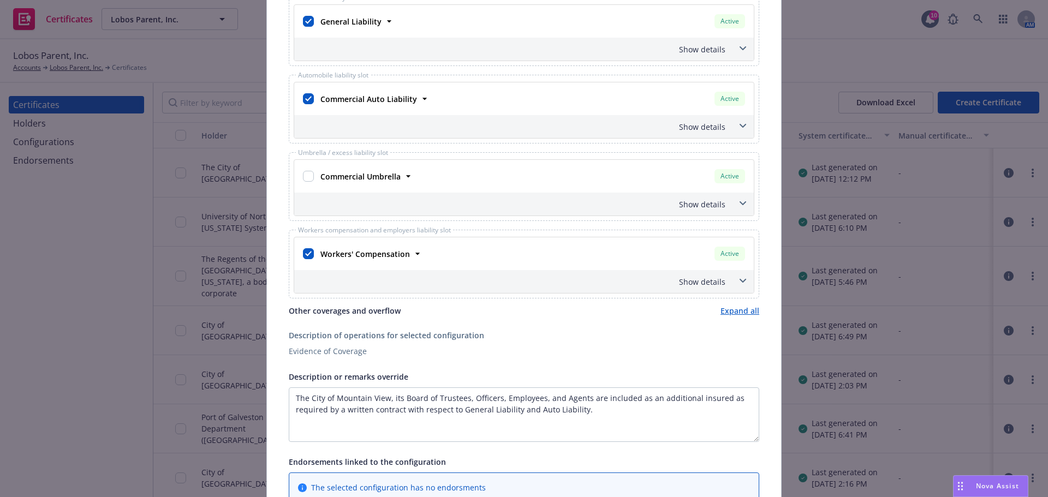
scroll to position [437, 0]
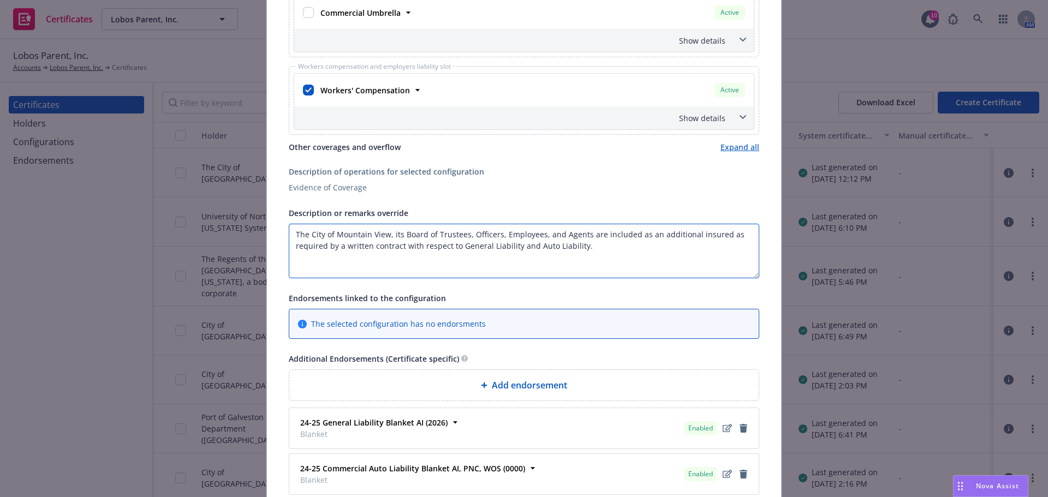
click at [622, 246] on textarea "The City of Mountain View, its Board of Trustees, Officers, Employees, and Agen…" at bounding box center [524, 251] width 470 height 55
paste textarea "Waiver of subrogation applies with respect to General Liability, Auto Liability…"
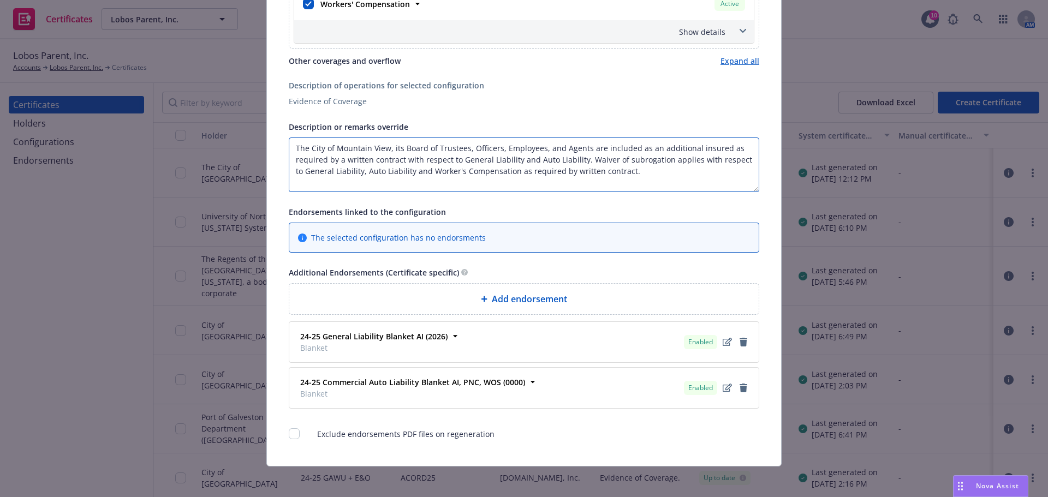
scroll to position [527, 0]
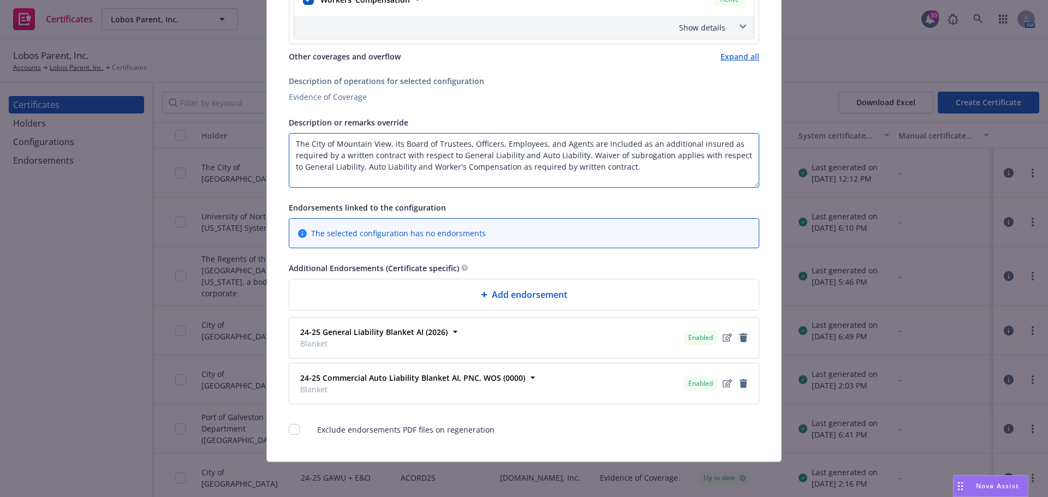
type textarea "The City of Mountain View, its Board of Trustees, Officers, Employees, and Agen…"
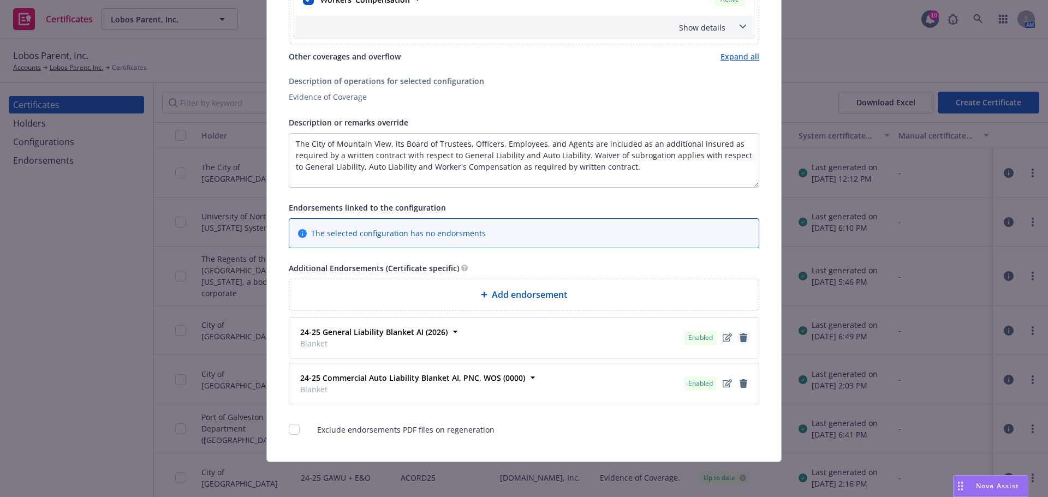
click at [740, 337] on icon "remove" at bounding box center [744, 337] width 8 height 9
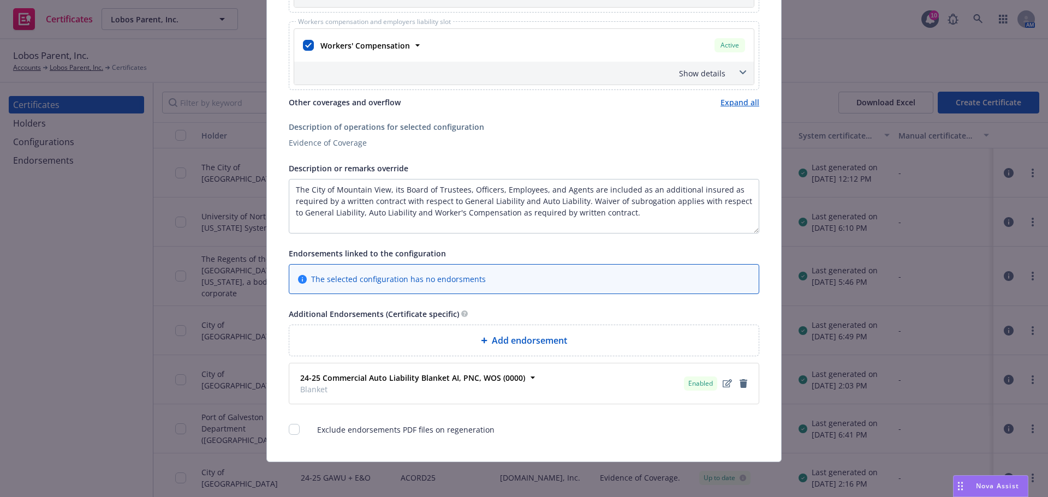
scroll to position [481, 0]
click at [534, 344] on span "Add endorsement" at bounding box center [529, 340] width 75 height 13
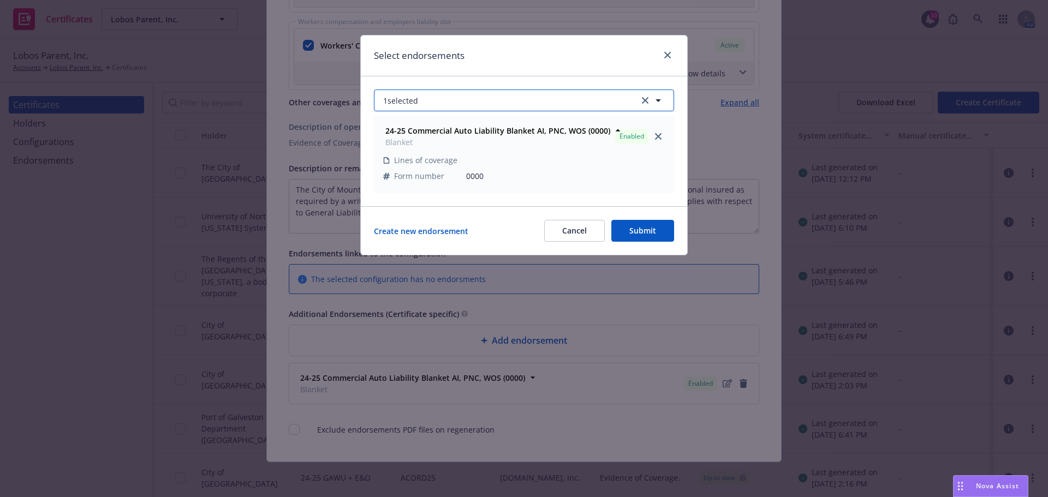
click at [464, 97] on button "1 selected" at bounding box center [524, 101] width 300 height 22
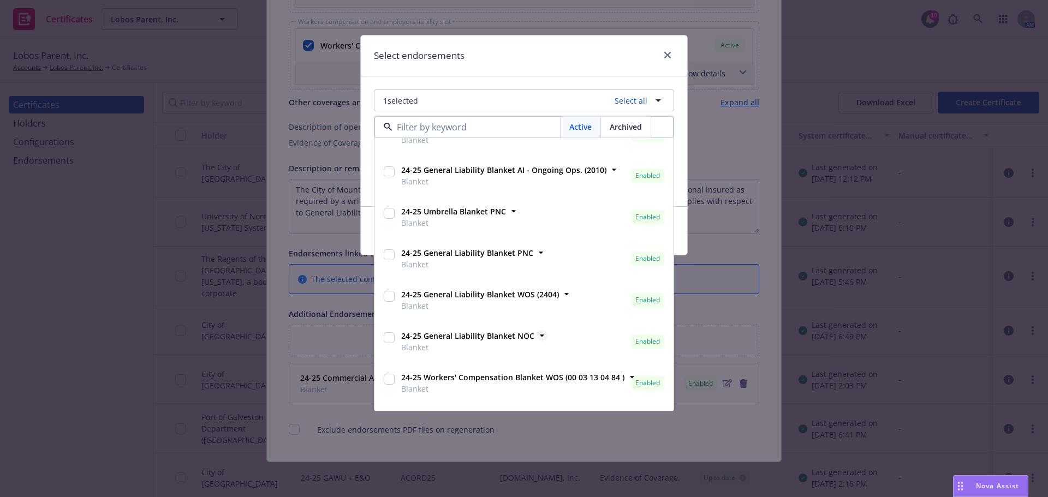
scroll to position [190, 0]
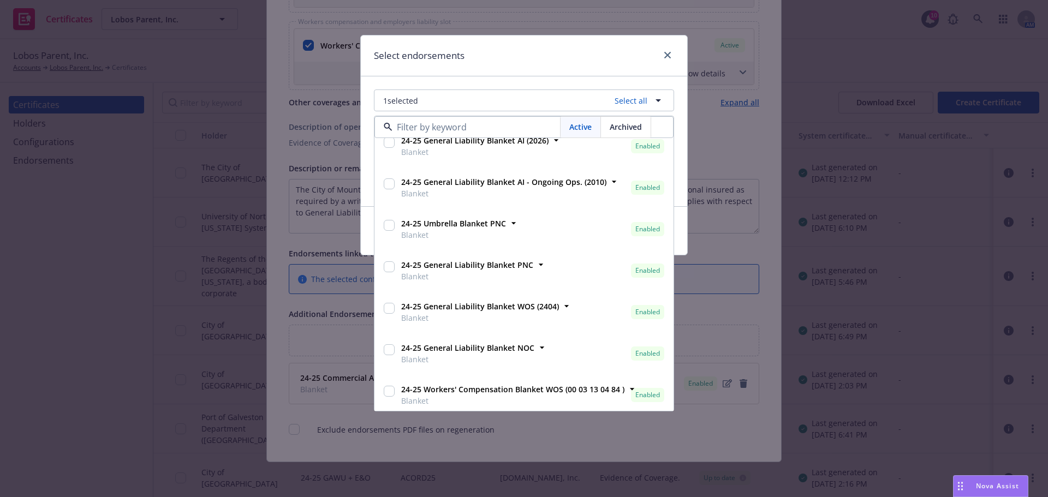
click at [391, 308] on input "checkbox" at bounding box center [389, 308] width 11 height 11
checkbox input "true"
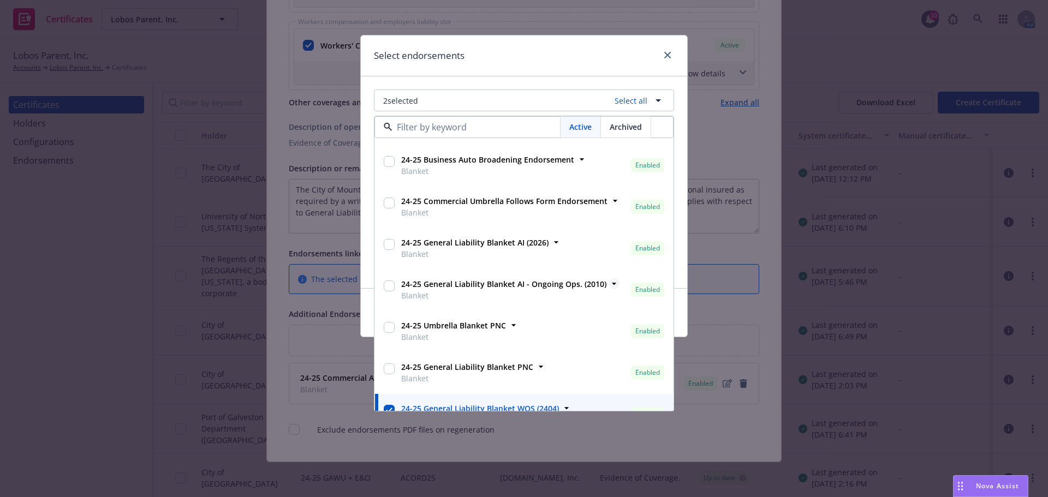
scroll to position [81, 0]
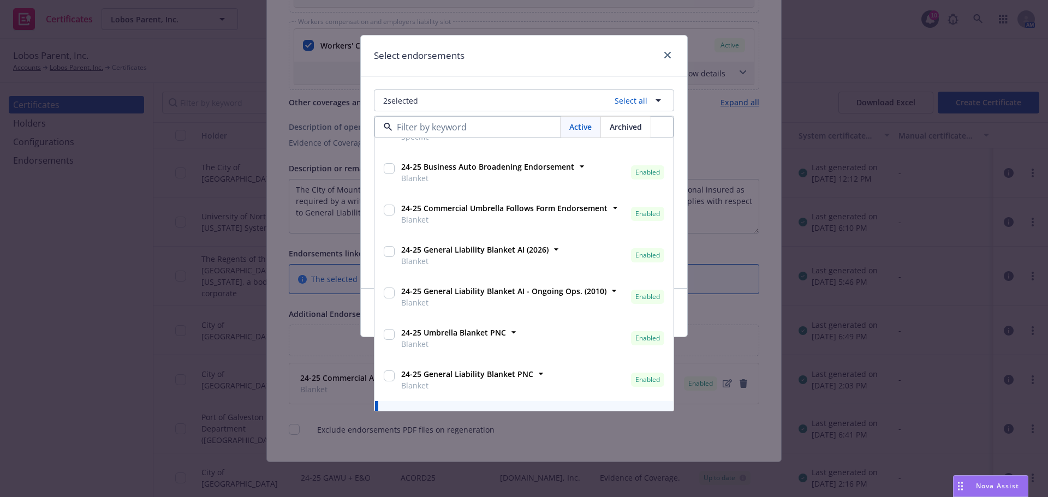
click at [392, 253] on input "checkbox" at bounding box center [389, 251] width 11 height 11
checkbox input "true"
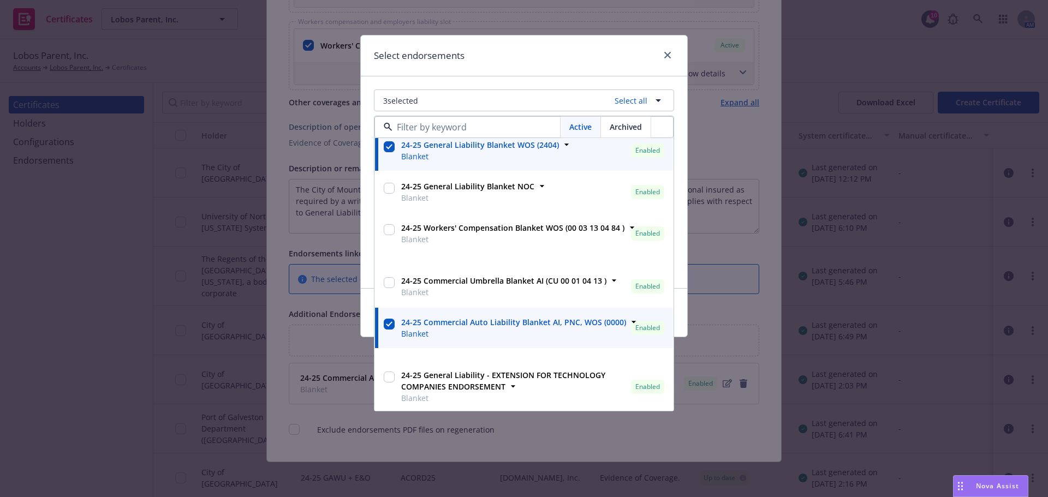
scroll to position [354, 0]
click at [607, 68] on div "Select endorsements" at bounding box center [524, 55] width 326 height 41
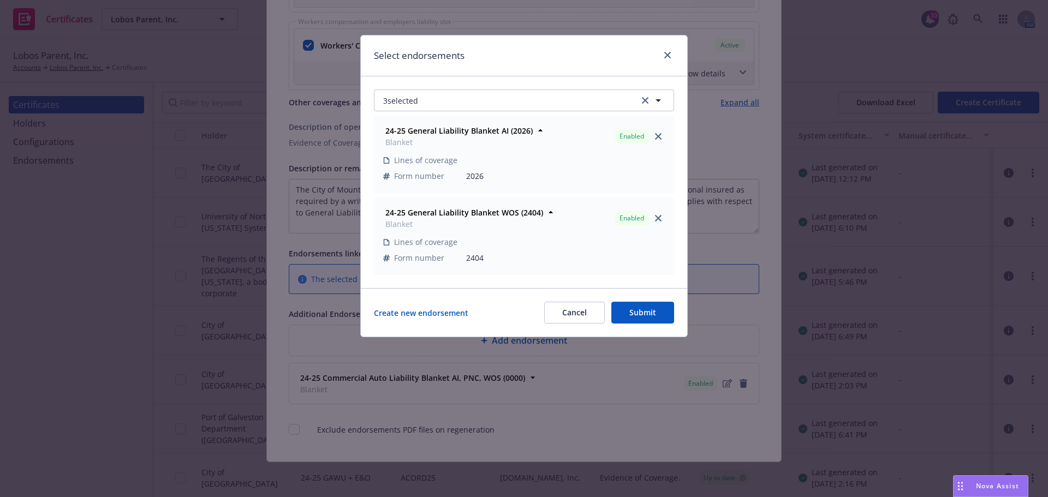
click at [645, 317] on button "Submit" at bounding box center [642, 313] width 63 height 22
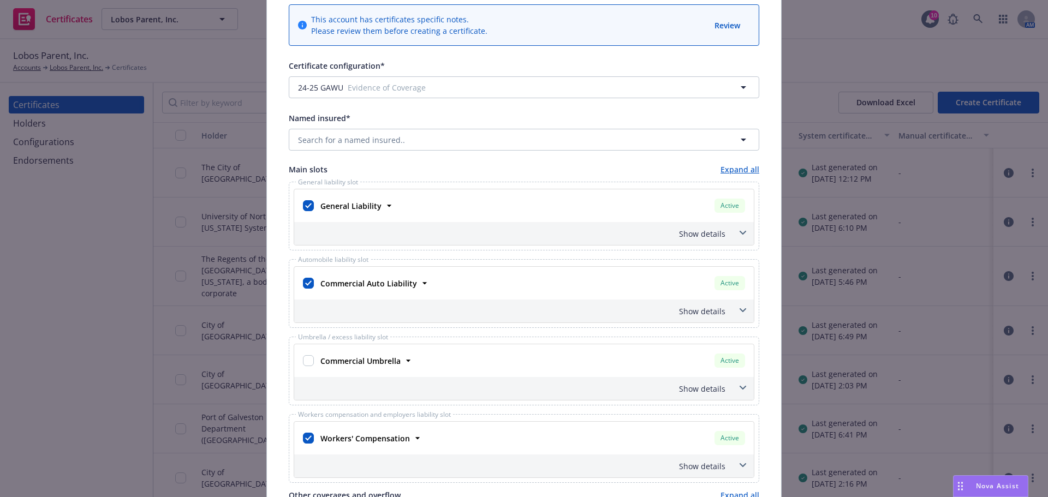
scroll to position [0, 0]
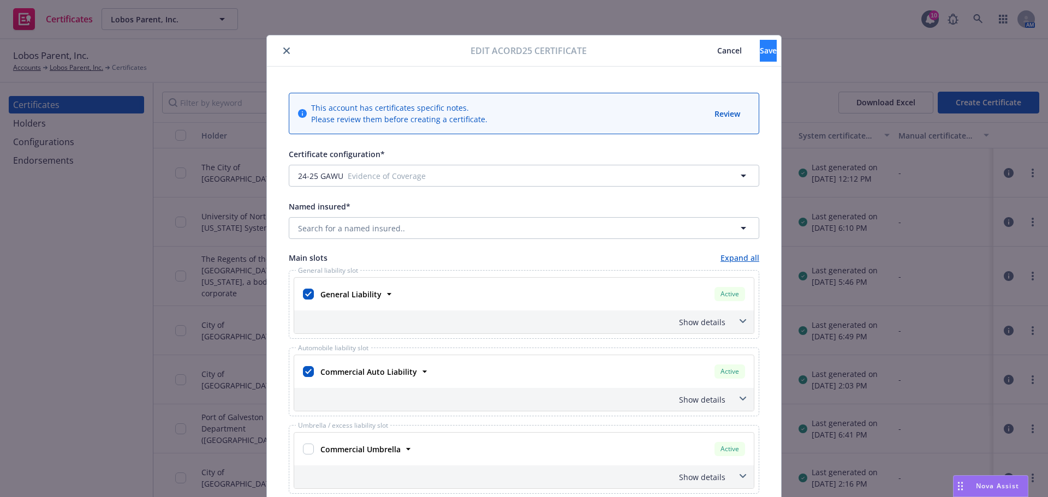
drag, startPoint x: 736, startPoint y: 68, endPoint x: 736, endPoint y: 55, distance: 12.6
click at [760, 52] on button "Save" at bounding box center [768, 51] width 17 height 22
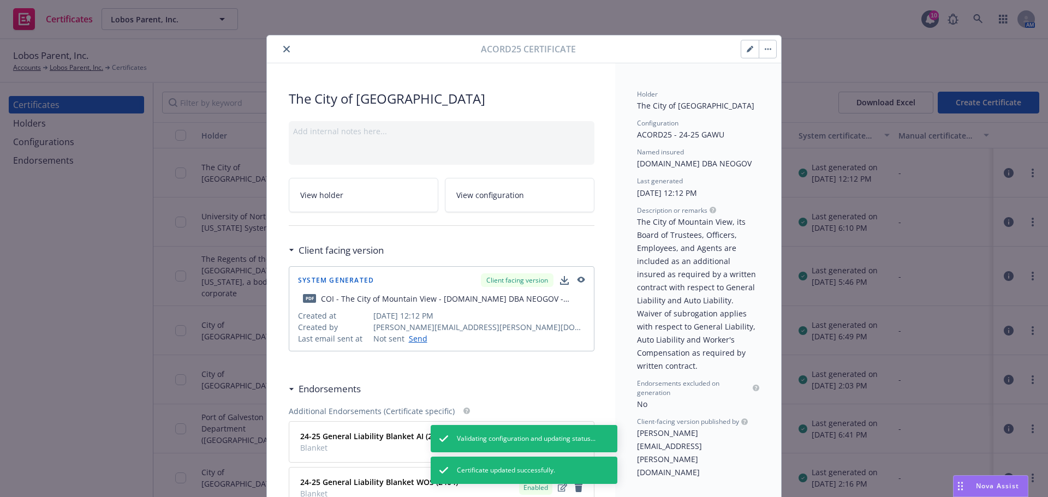
click at [1026, 175] on div "Acord25 Certificate The City of Mountain View Add internal notes here... View h…" at bounding box center [524, 248] width 1048 height 497
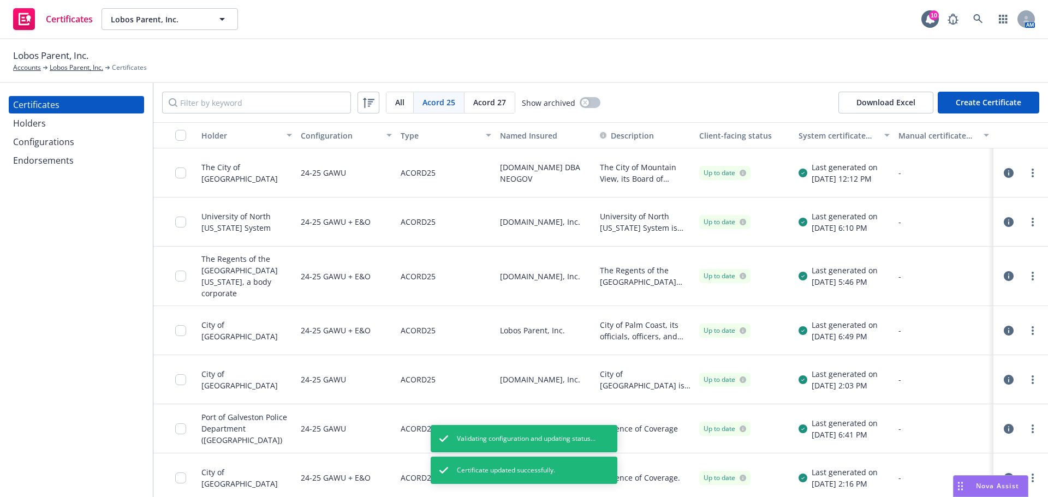
click at [1026, 175] on link "more" at bounding box center [1032, 172] width 13 height 13
click at [954, 325] on div "-" at bounding box center [943, 330] width 91 height 11
click at [1026, 172] on link "more" at bounding box center [1032, 172] width 13 height 13
click at [963, 234] on link "Regenerate" at bounding box center [943, 239] width 175 height 22
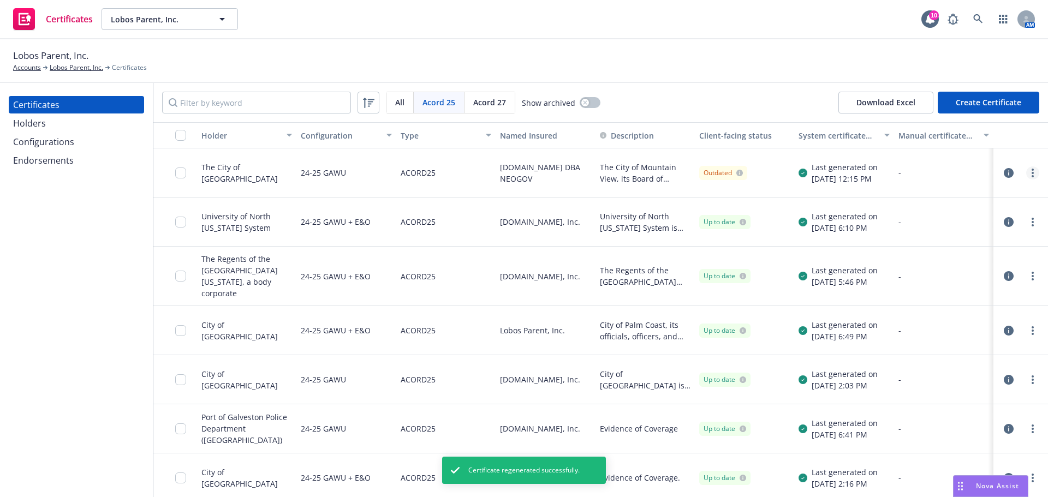
drag, startPoint x: 1023, startPoint y: 181, endPoint x: 1029, endPoint y: 172, distance: 10.3
click at [1023, 181] on div at bounding box center [1021, 173] width 46 height 22
click at [1029, 172] on link "more" at bounding box center [1032, 172] width 13 height 13
click at [749, 109] on div "Acord 25 All Acord 25 Acord 27 Show archived Download Excel Create Certificate" at bounding box center [600, 102] width 895 height 39
click at [1028, 174] on link "more" at bounding box center [1032, 172] width 13 height 13
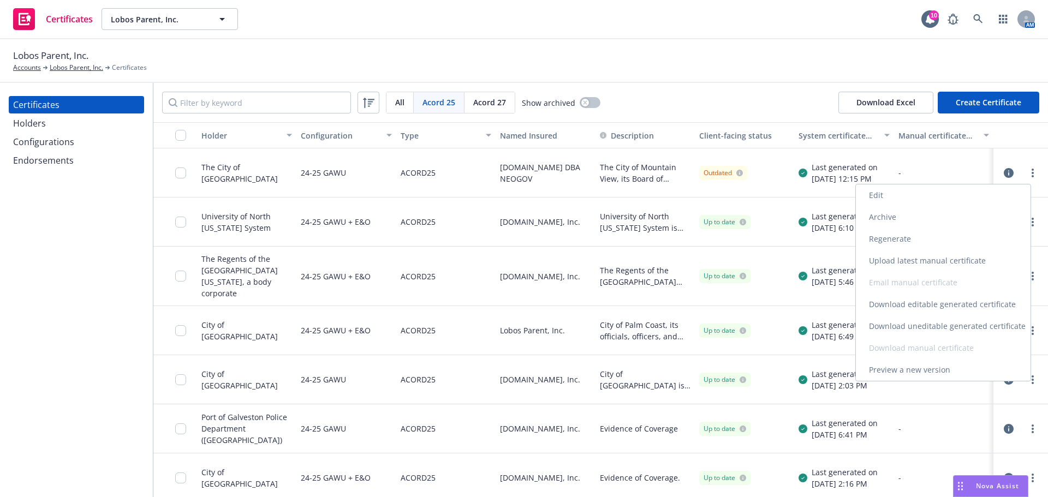
click at [963, 327] on link "Download uneditable generated certificate" at bounding box center [943, 326] width 175 height 22
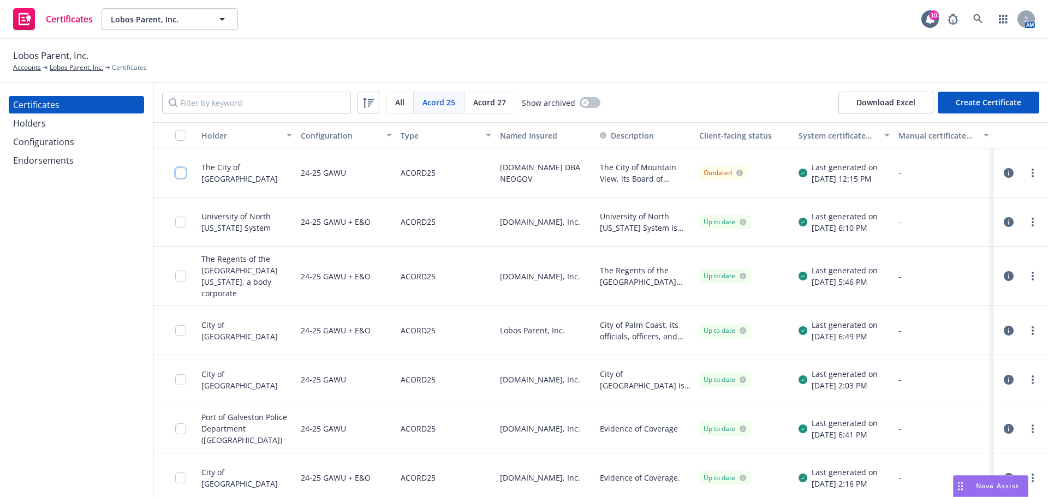
click at [180, 171] on input "checkbox" at bounding box center [180, 173] width 11 height 11
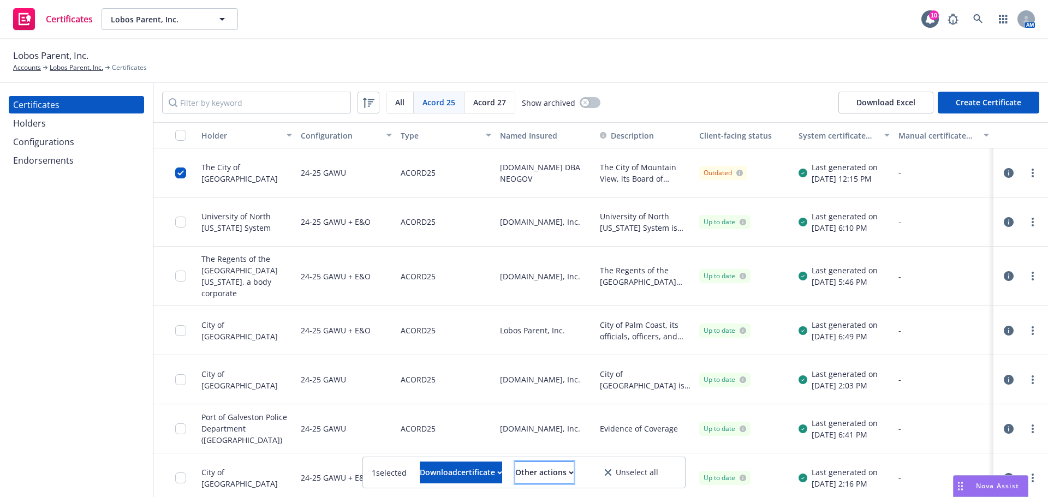
click at [558, 478] on div "Other actions" at bounding box center [544, 472] width 58 height 21
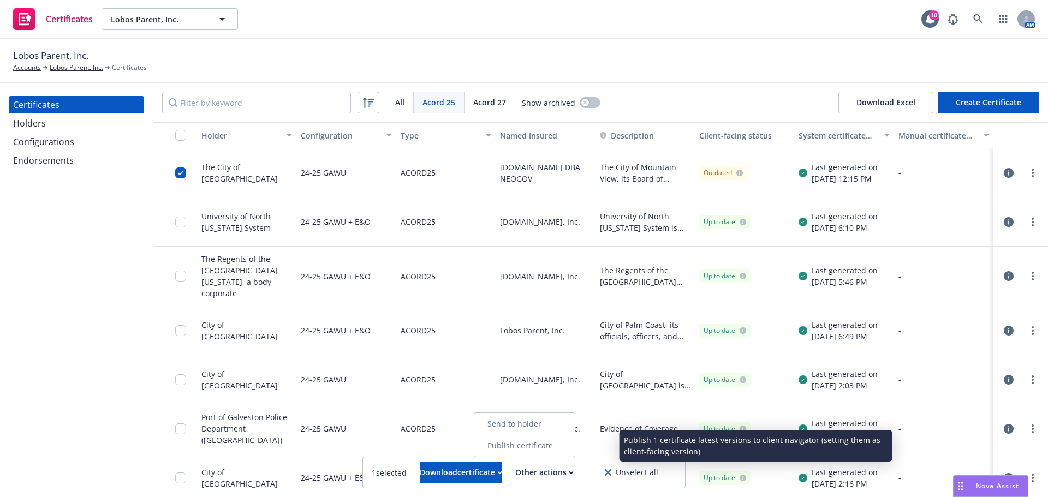
click at [554, 451] on link "Publish certificate" at bounding box center [524, 446] width 100 height 22
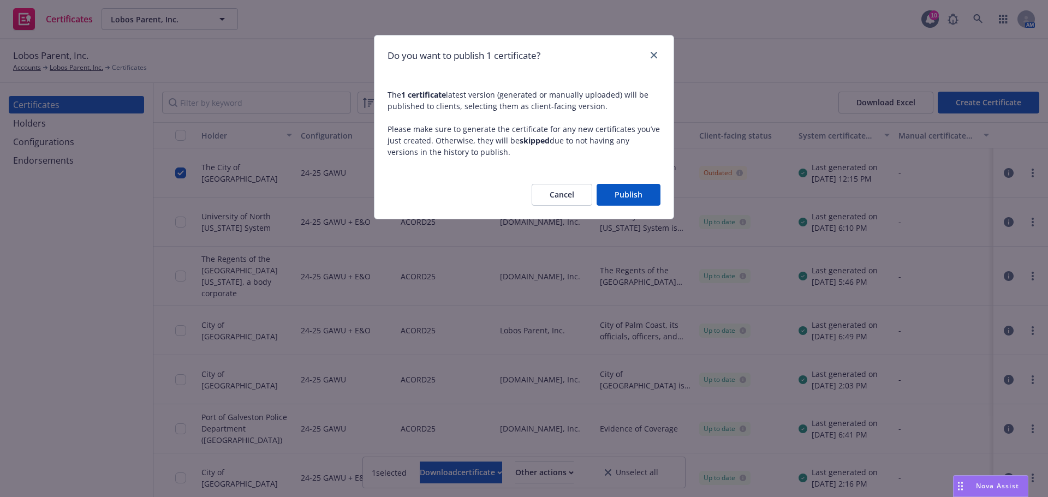
click at [630, 192] on button "Publish" at bounding box center [629, 195] width 64 height 22
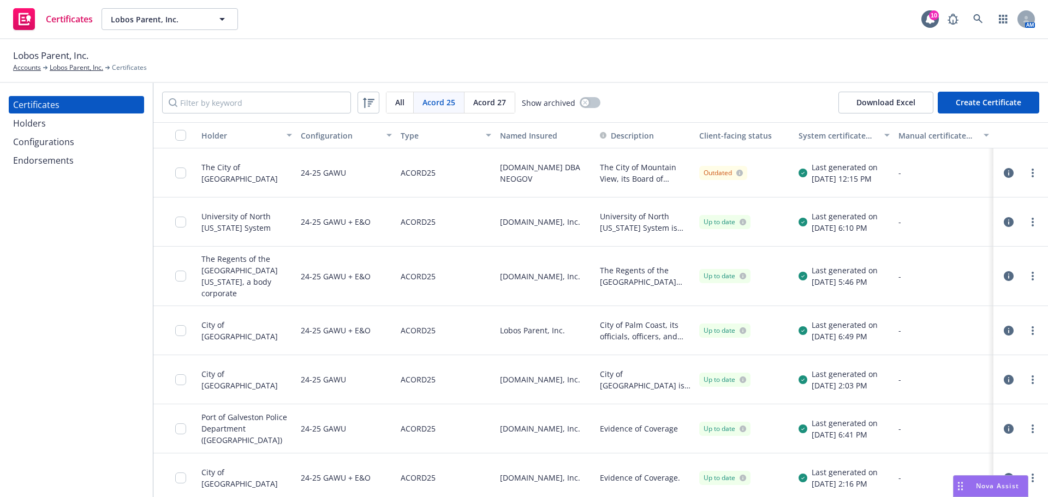
click at [609, 64] on div "Lobos Parent, Inc. Accounts Lobos Parent, Inc. Certificates" at bounding box center [524, 61] width 1022 height 24
